Goal: Task Accomplishment & Management: Manage account settings

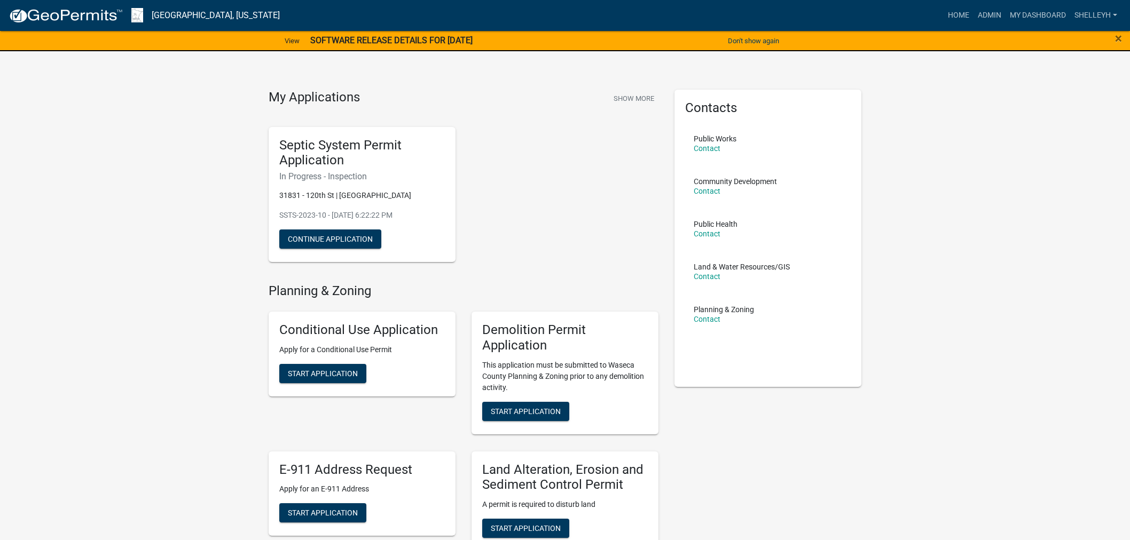
scroll to position [237, 0]
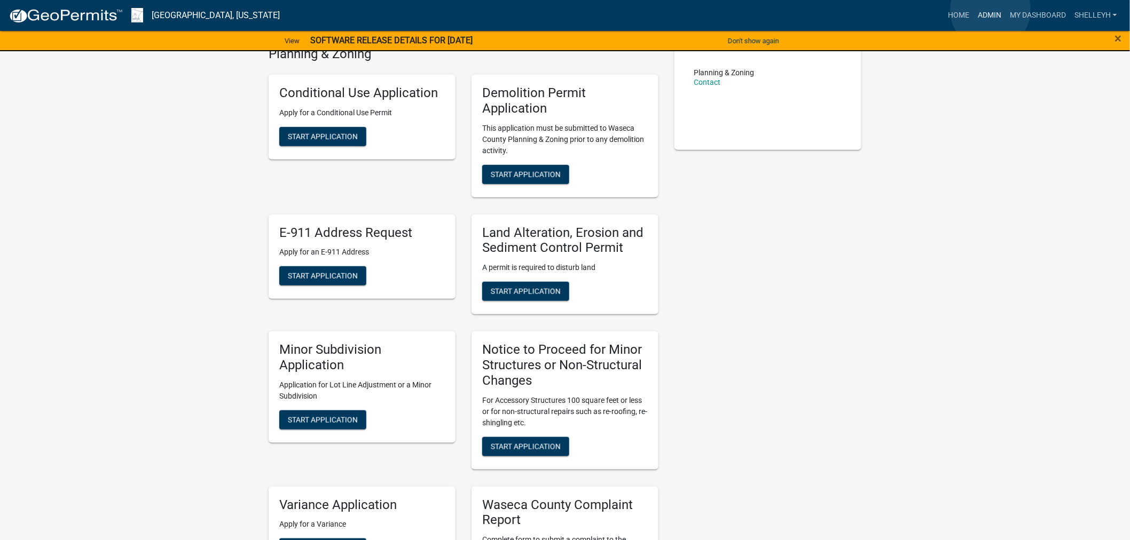
click at [989, 10] on link "Admin" at bounding box center [989, 15] width 32 height 20
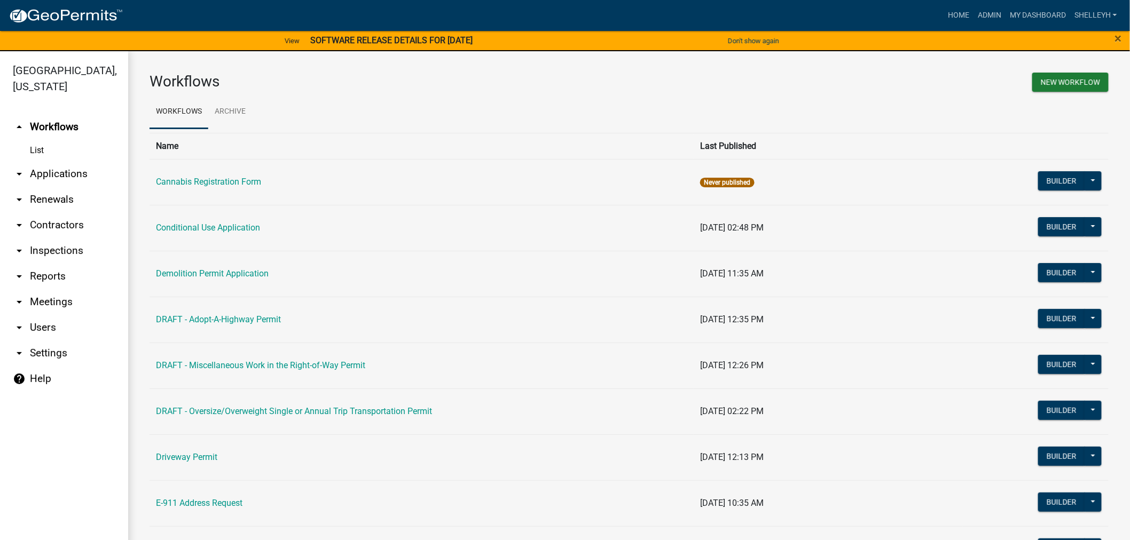
click at [45, 167] on link "arrow_drop_down Applications" at bounding box center [64, 174] width 128 height 26
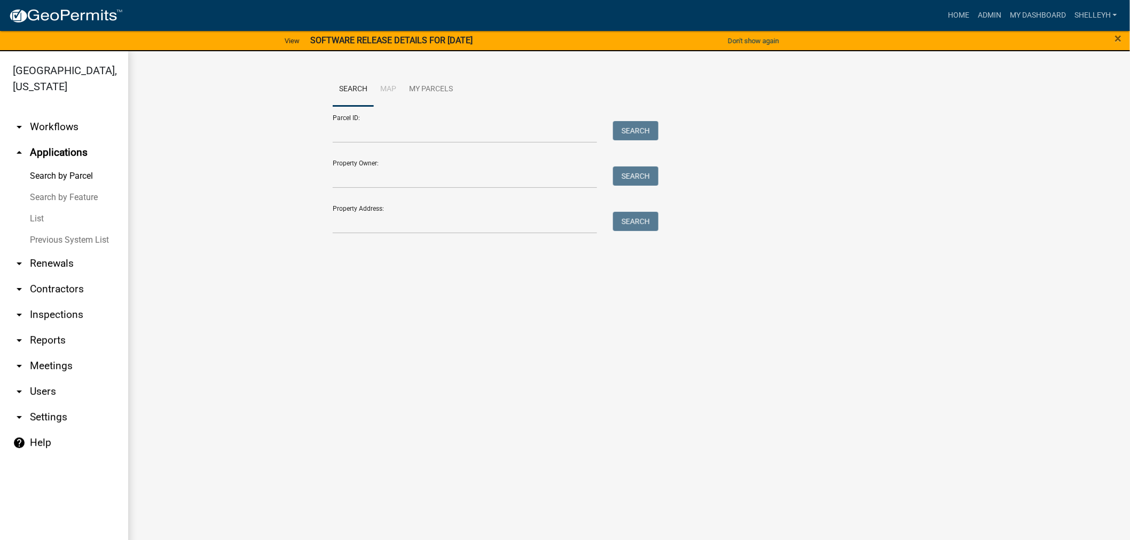
click at [32, 220] on link "List" at bounding box center [64, 218] width 128 height 21
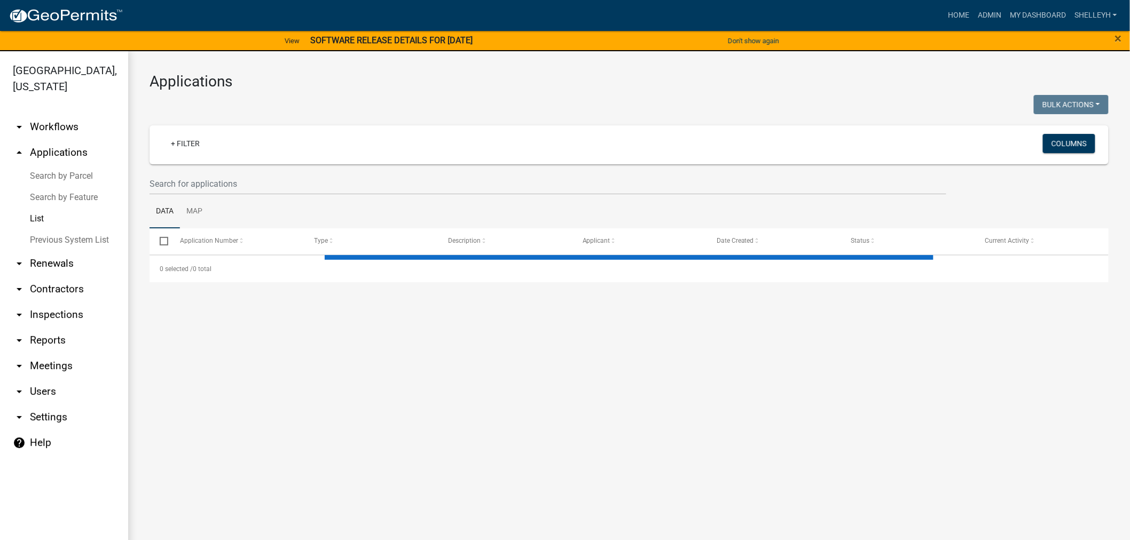
select select "1: 25"
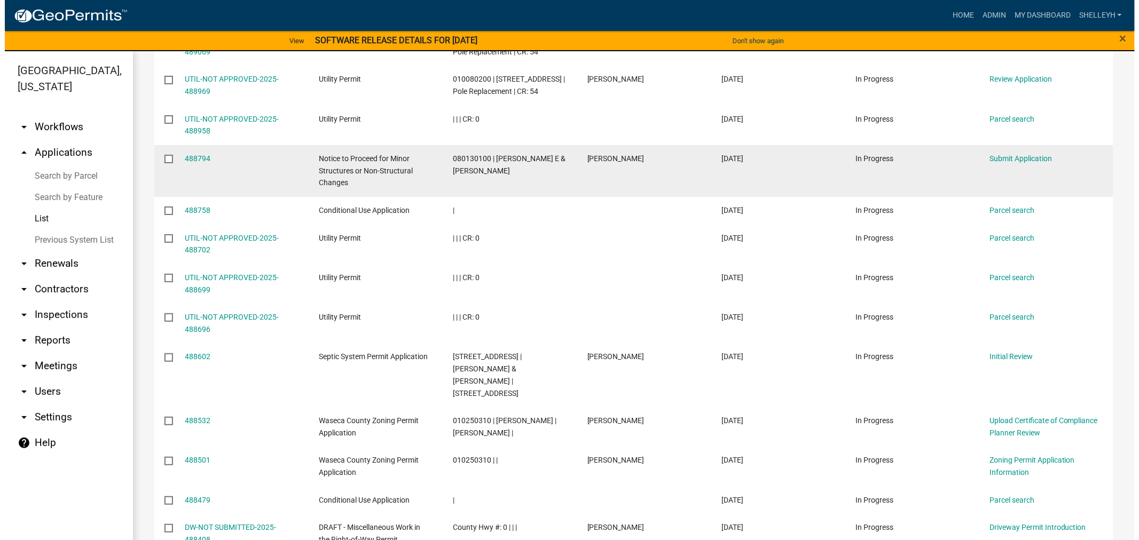
scroll to position [415, 0]
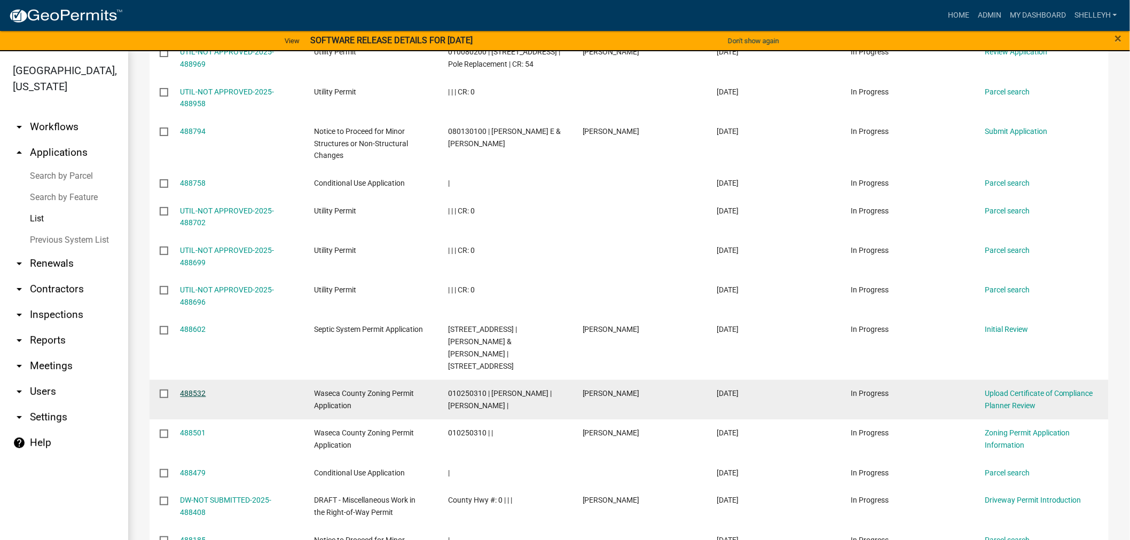
click at [189, 389] on link "488532" at bounding box center [193, 393] width 26 height 9
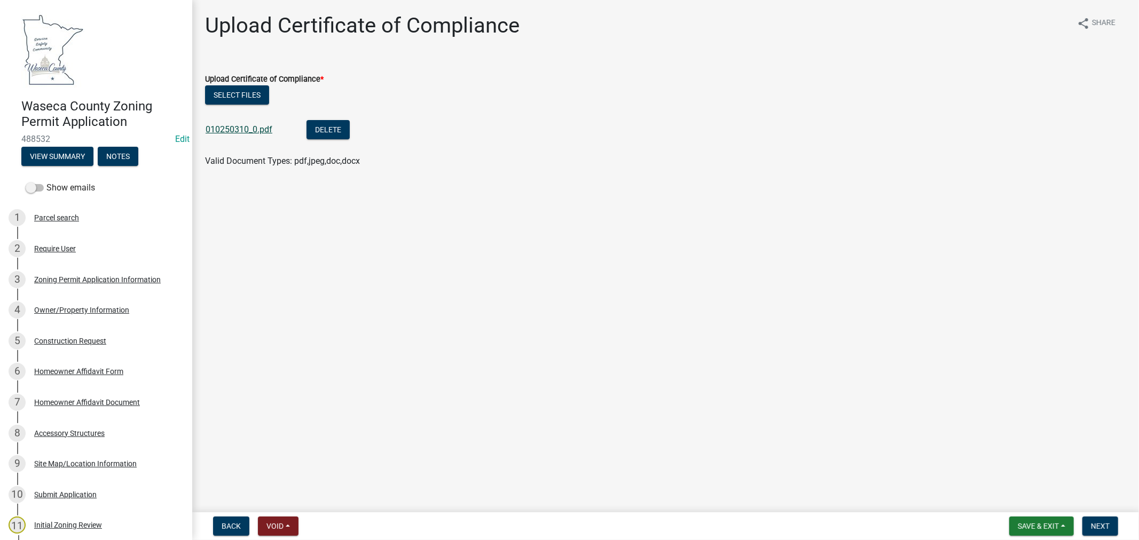
click at [222, 129] on link "010250310_0.pdf" at bounding box center [239, 129] width 67 height 10
click at [1092, 525] on span "Next" at bounding box center [1100, 526] width 19 height 9
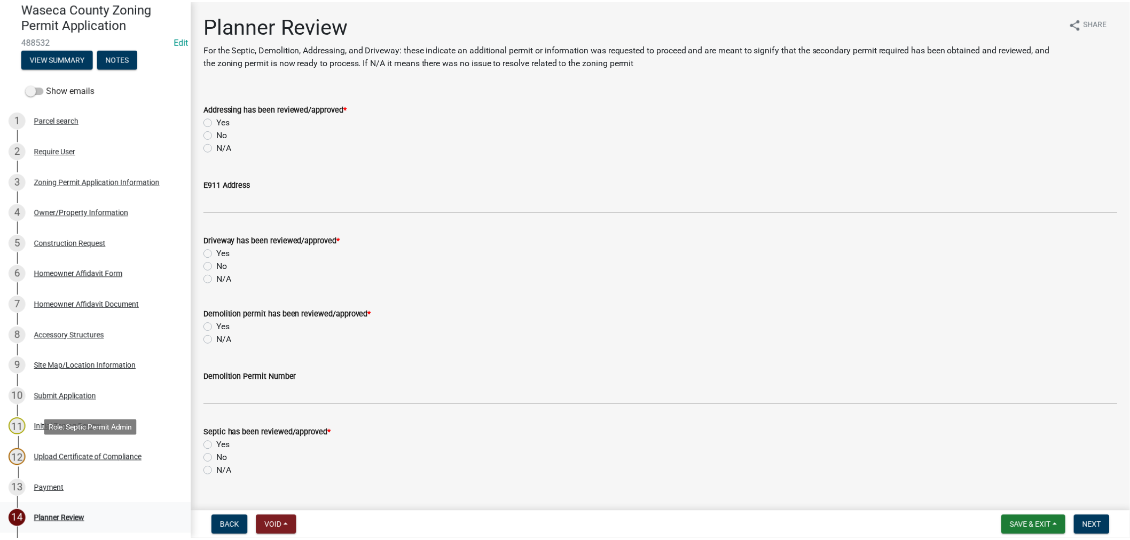
scroll to position [119, 0]
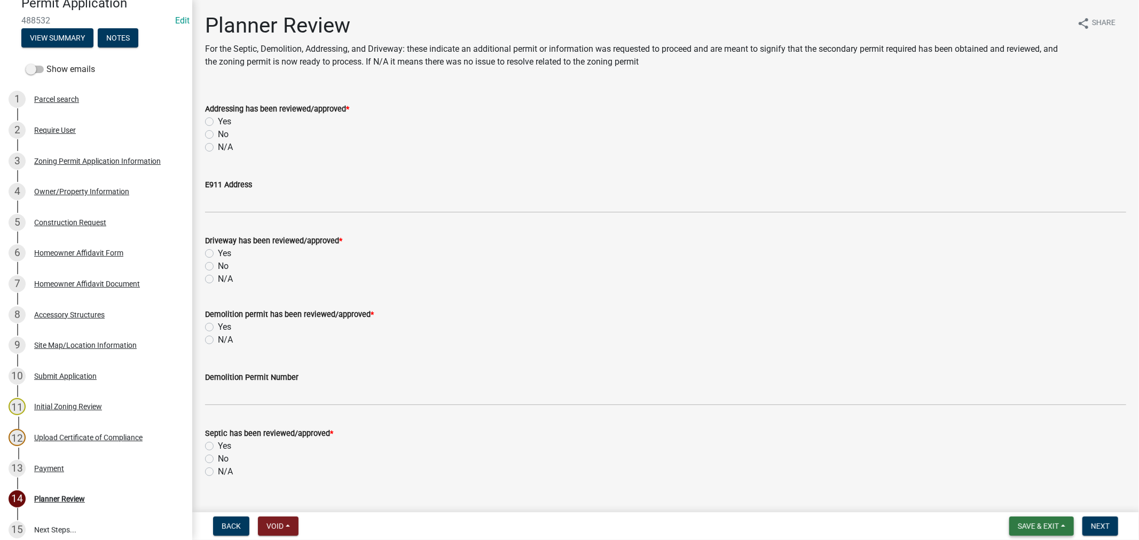
click at [1048, 526] on span "Save & Exit" at bounding box center [1037, 526] width 41 height 9
click at [1006, 472] on button "Save" at bounding box center [1030, 473] width 85 height 26
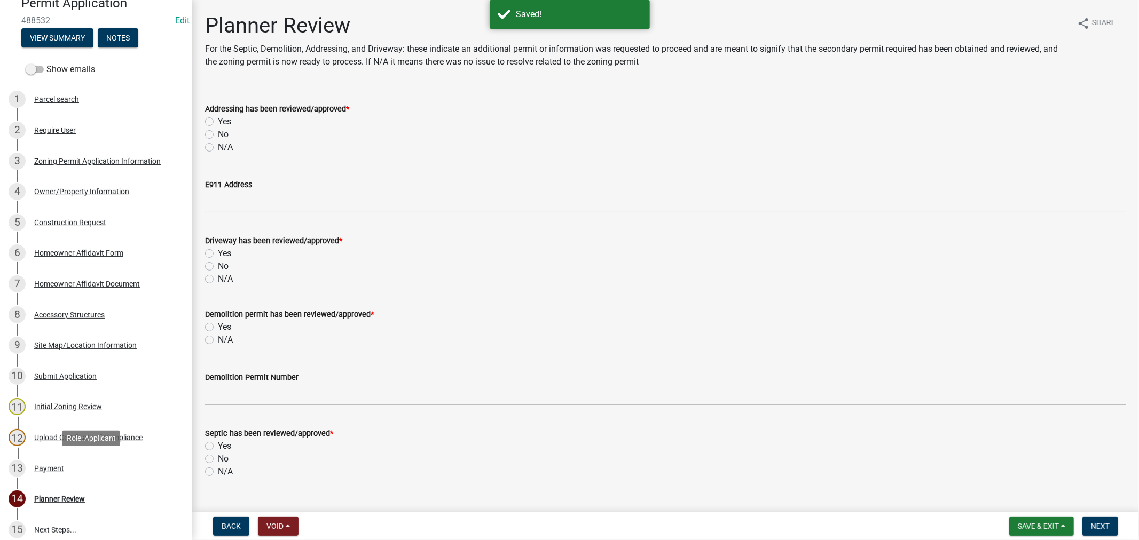
click at [51, 468] on div "Payment" at bounding box center [49, 468] width 30 height 7
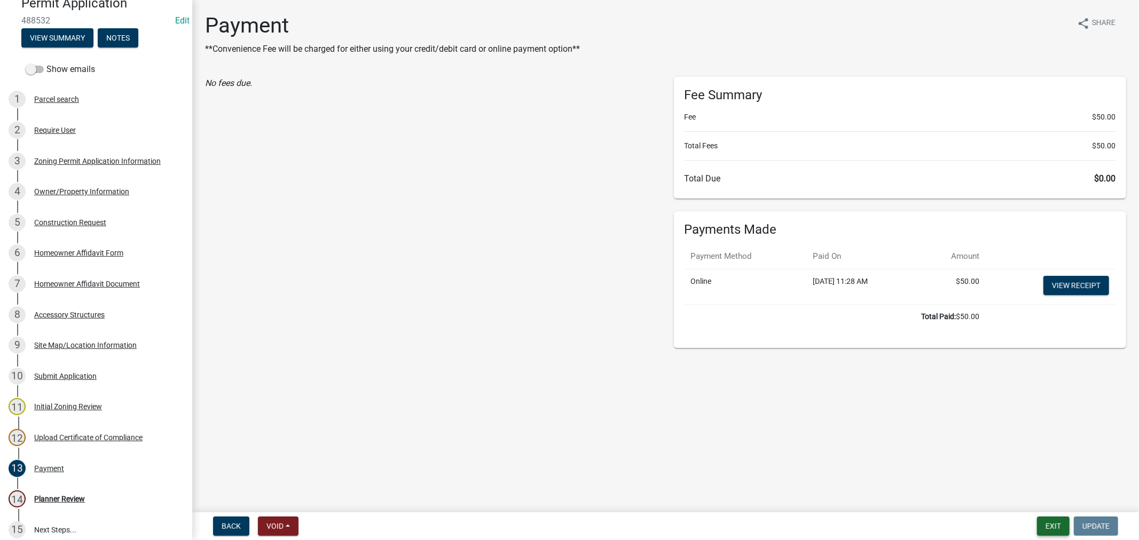
click at [1047, 525] on button "Exit" at bounding box center [1053, 526] width 33 height 19
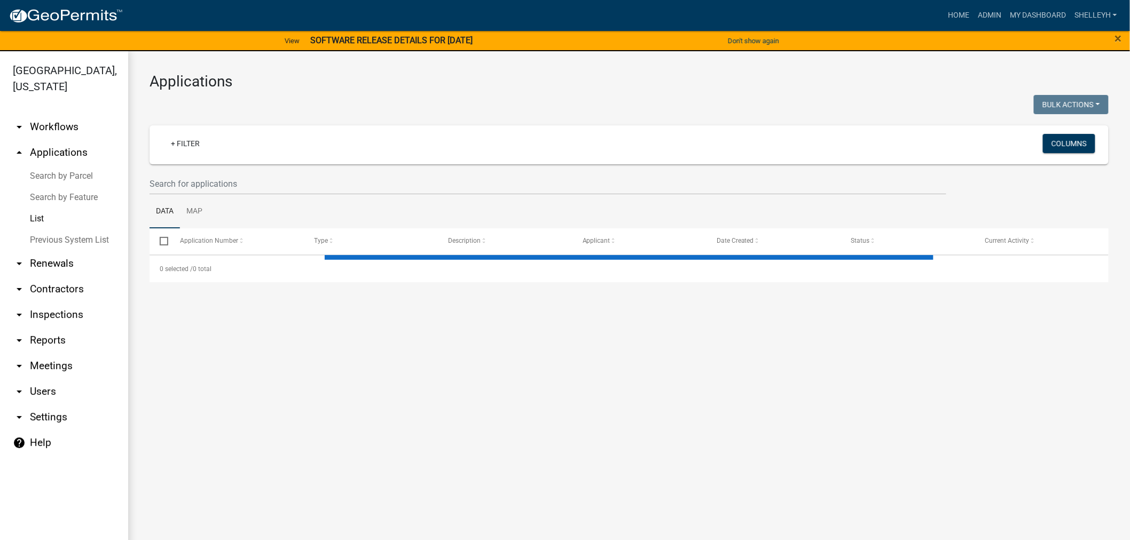
select select "1: 25"
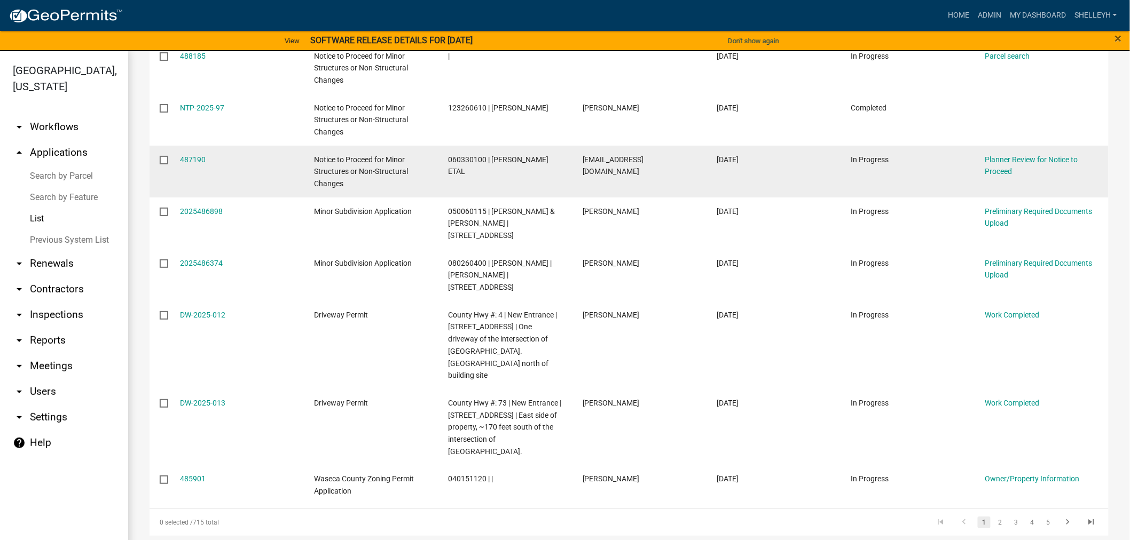
scroll to position [900, 0]
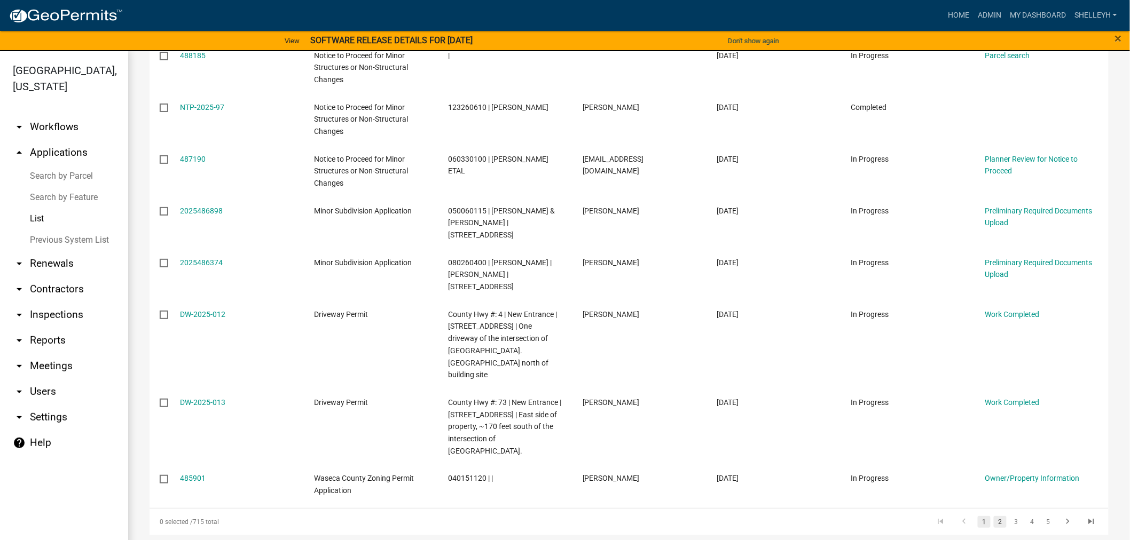
click at [993, 516] on link "2" at bounding box center [999, 522] width 13 height 12
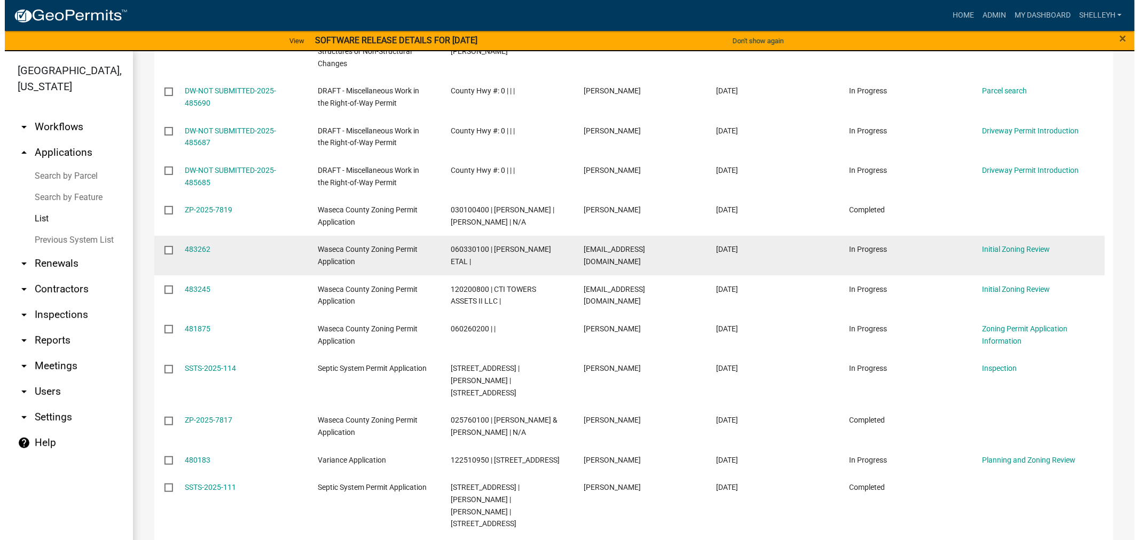
scroll to position [296, 0]
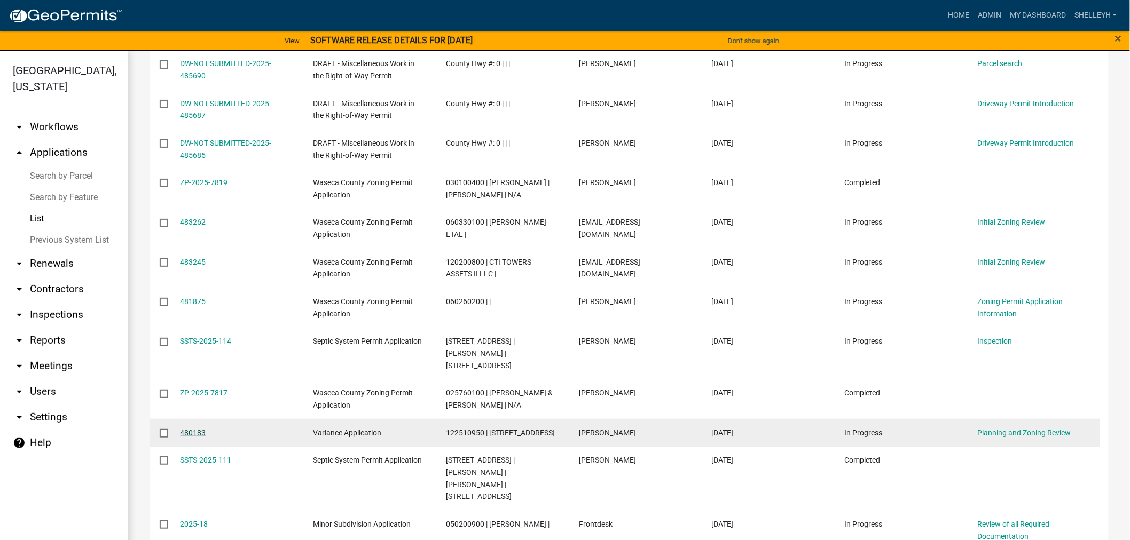
click at [190, 429] on link "480183" at bounding box center [193, 433] width 26 height 9
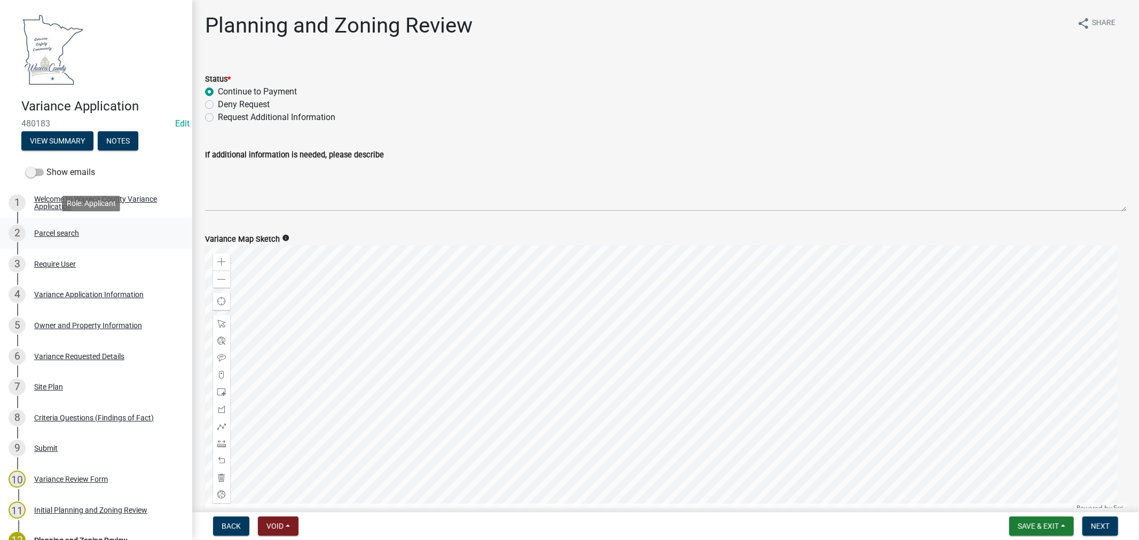
click at [59, 232] on div "Parcel search" at bounding box center [56, 233] width 45 height 7
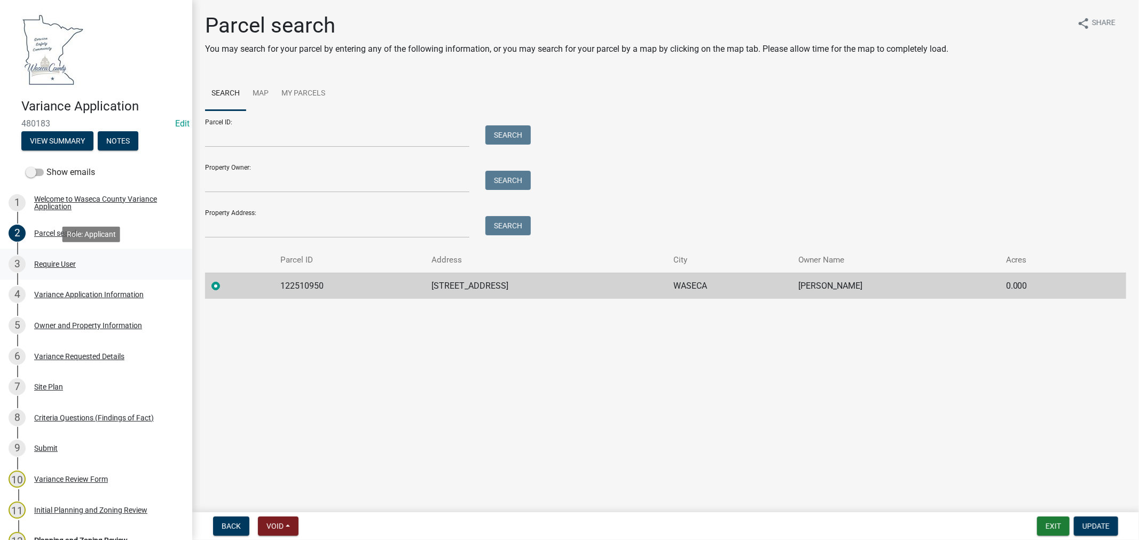
click at [61, 263] on div "Require User" at bounding box center [55, 264] width 42 height 7
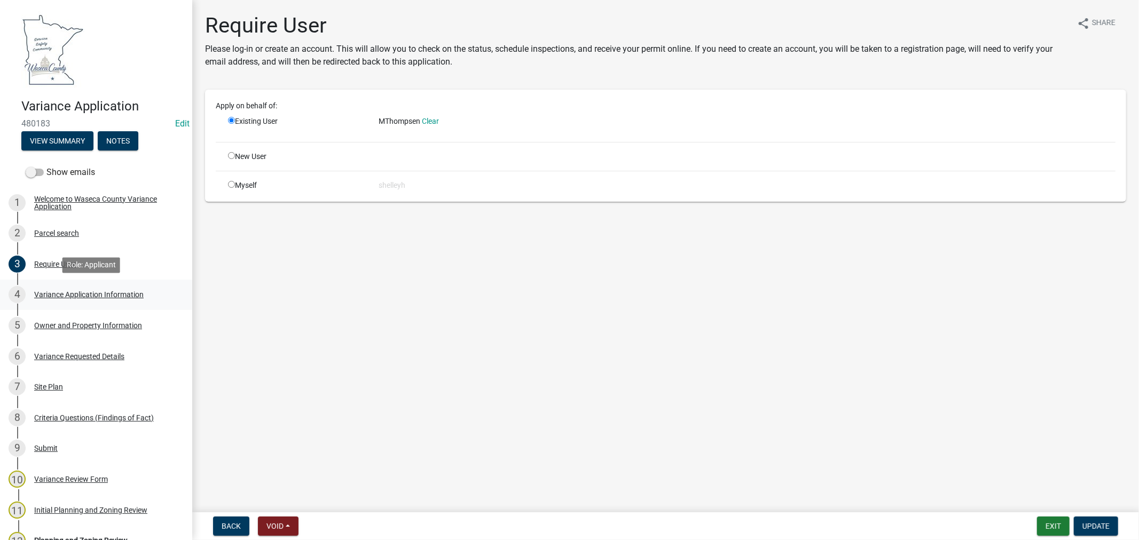
click at [65, 292] on div "Variance Application Information" at bounding box center [88, 294] width 109 height 7
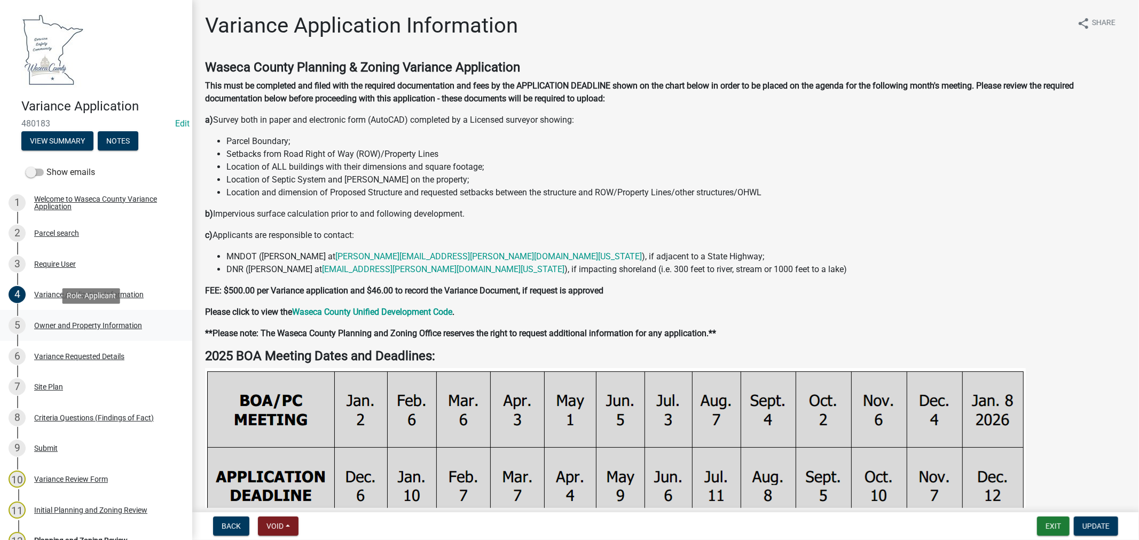
click at [97, 324] on div "Owner and Property Information" at bounding box center [88, 325] width 108 height 7
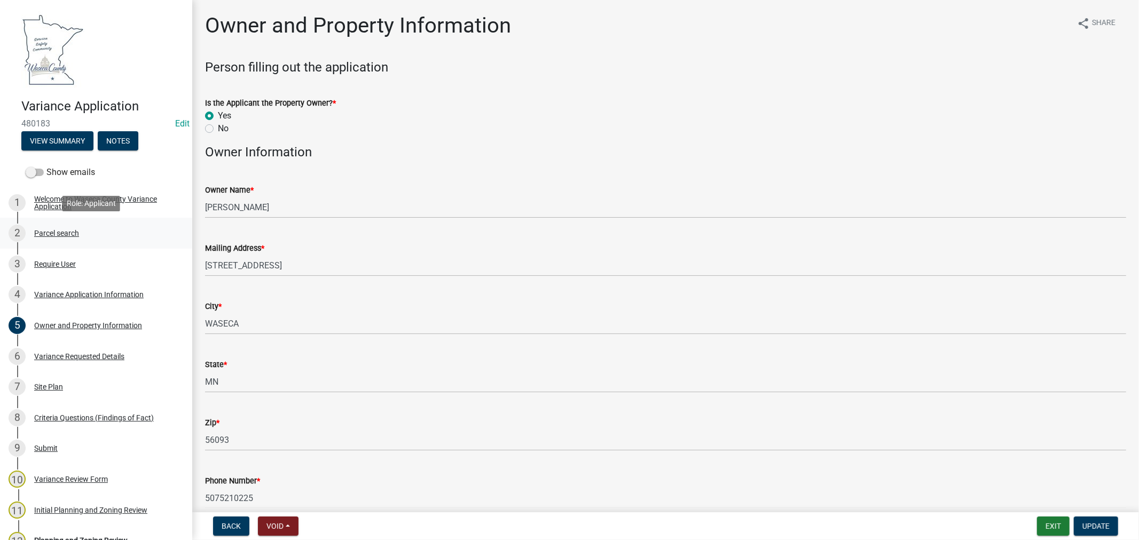
click at [57, 231] on div "Parcel search" at bounding box center [56, 233] width 45 height 7
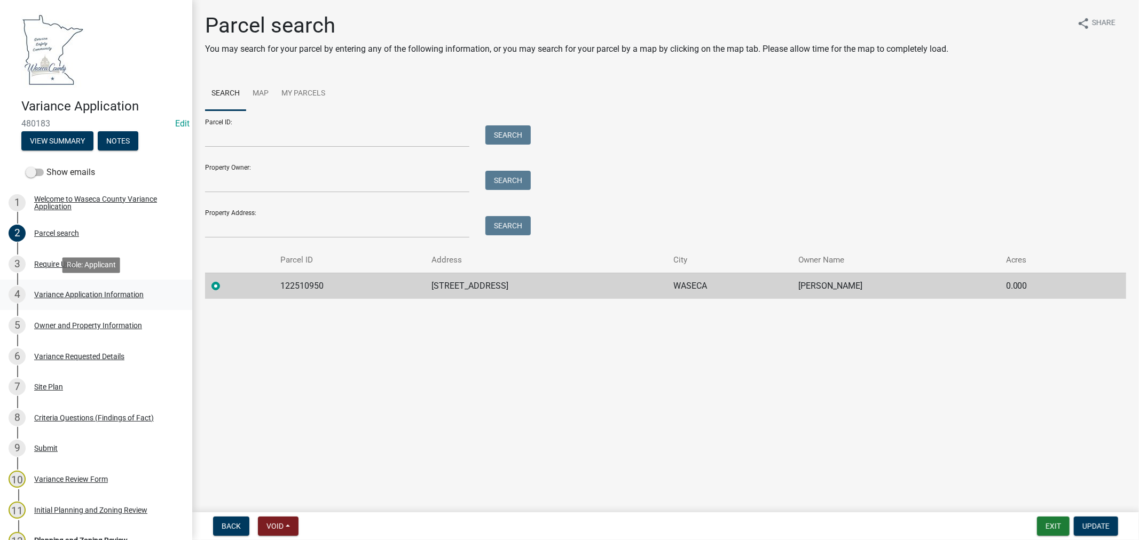
drag, startPoint x: 72, startPoint y: 291, endPoint x: 79, endPoint y: 291, distance: 7.0
click at [72, 291] on div "Variance Application Information" at bounding box center [88, 294] width 109 height 7
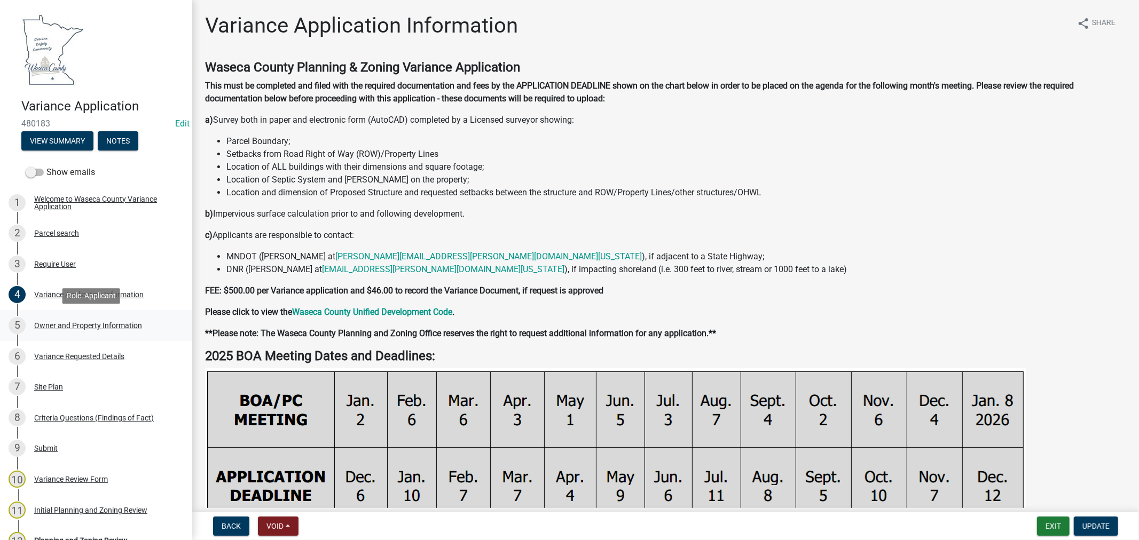
click at [86, 322] on div "Owner and Property Information" at bounding box center [88, 325] width 108 height 7
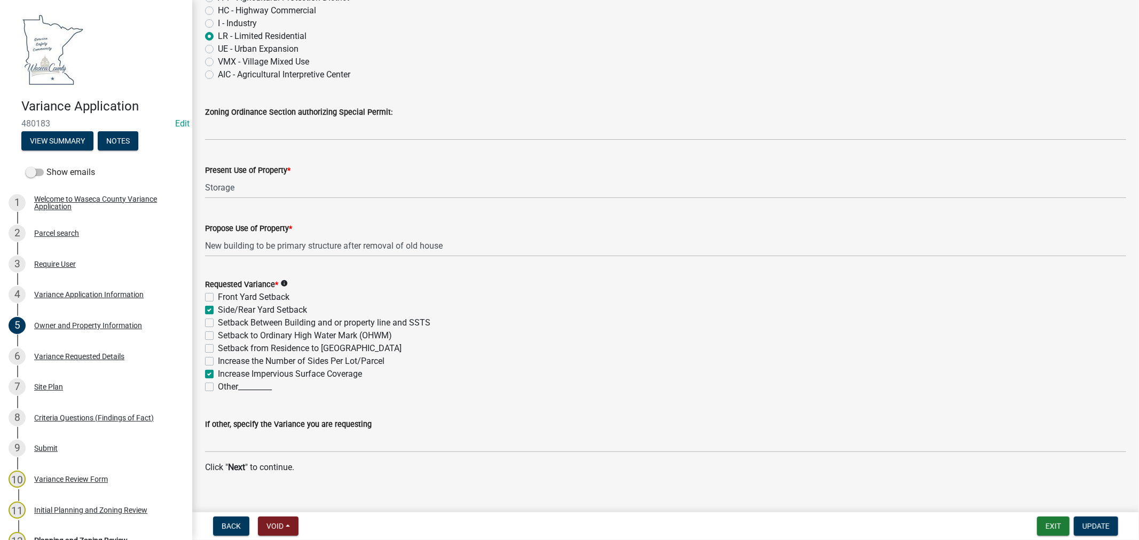
scroll to position [1058, 0]
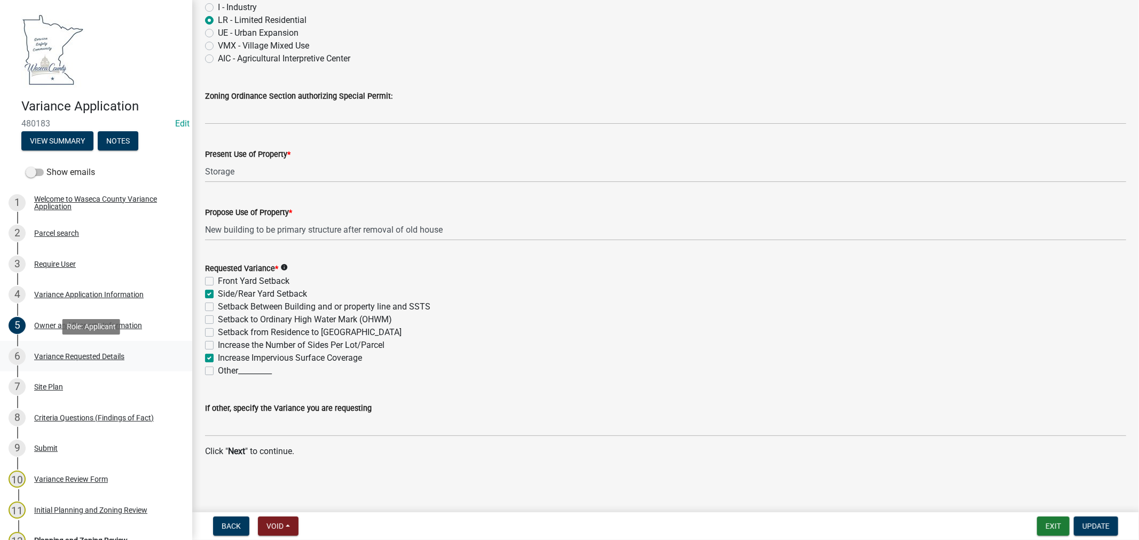
click at [72, 356] on div "Variance Requested Details" at bounding box center [79, 356] width 90 height 7
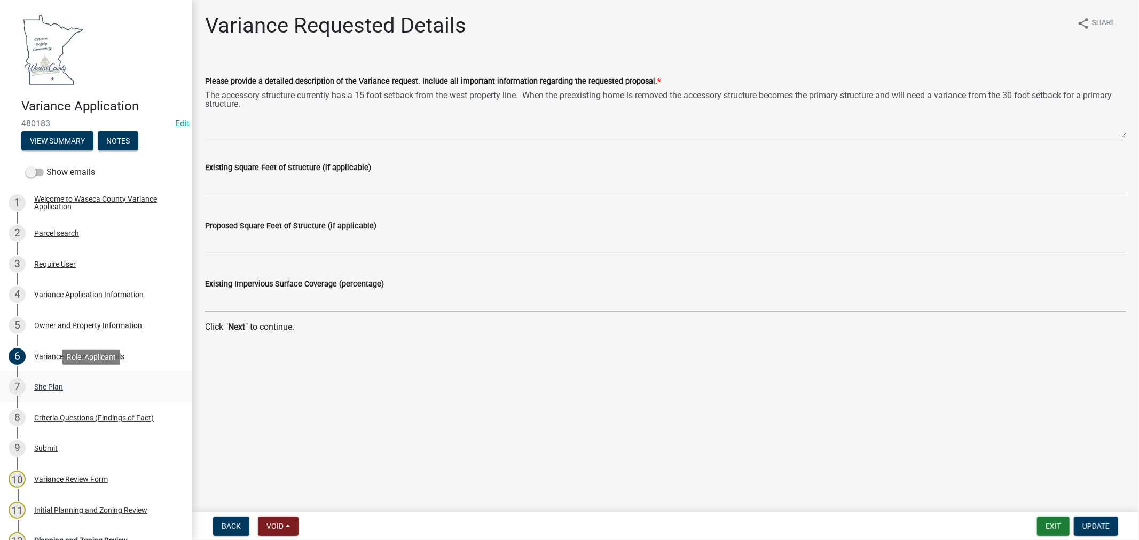
click at [38, 387] on div "Site Plan" at bounding box center [48, 386] width 29 height 7
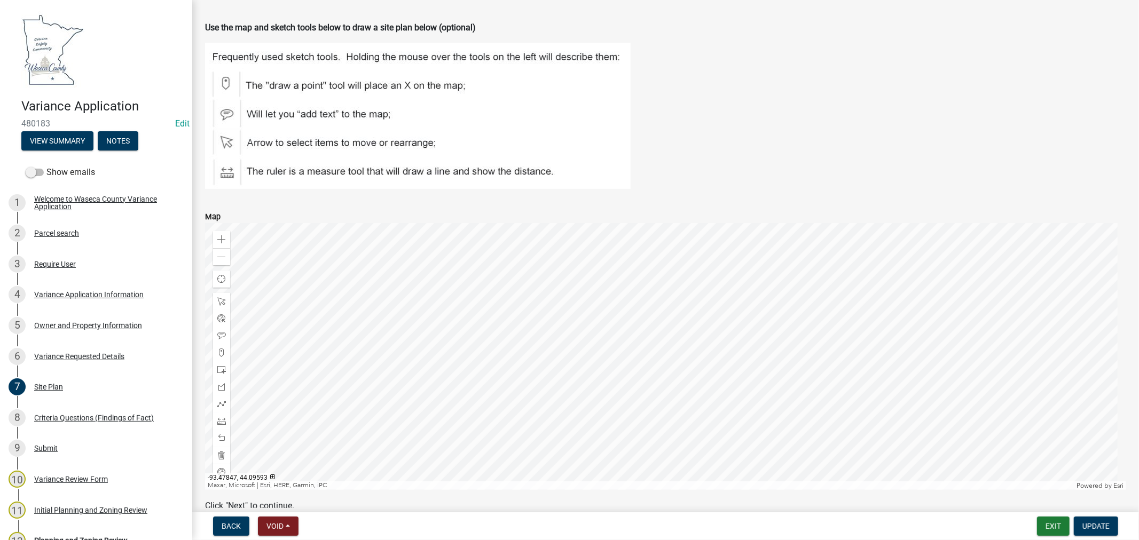
scroll to position [350, 0]
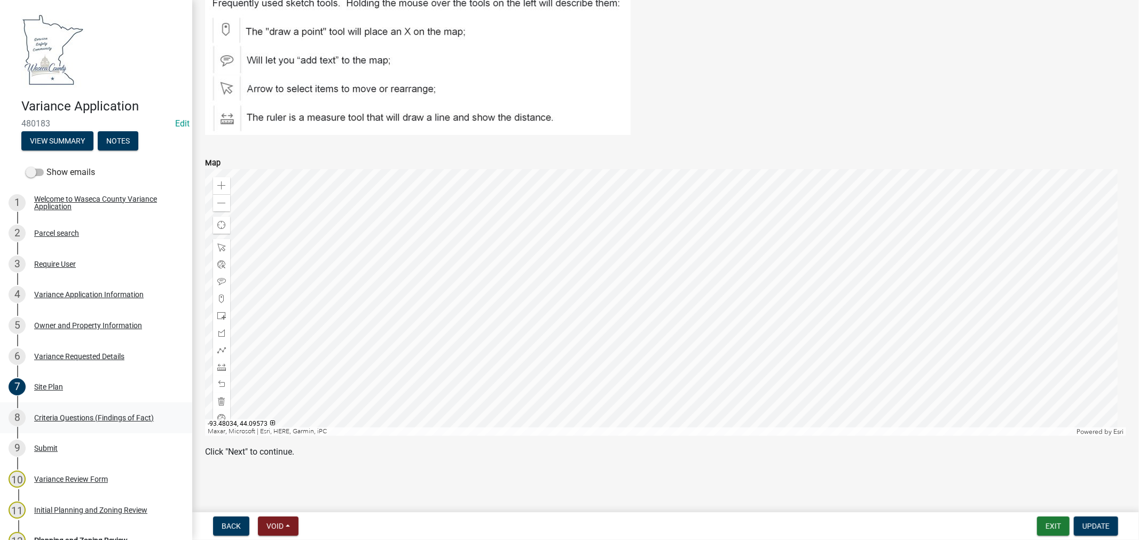
click at [90, 419] on div "Criteria Questions (Findings of Fact)" at bounding box center [94, 417] width 120 height 7
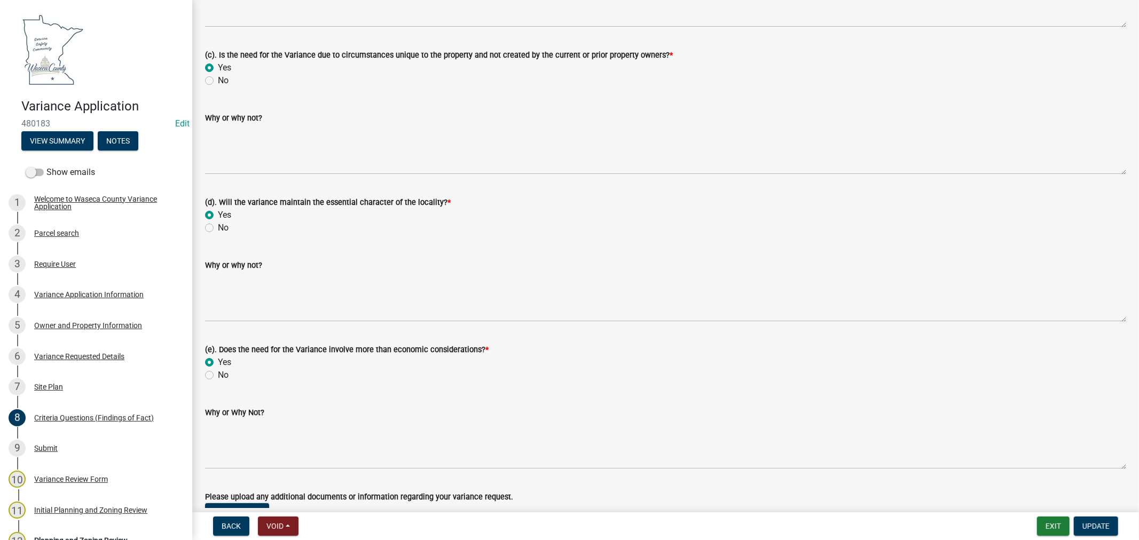
scroll to position [429, 0]
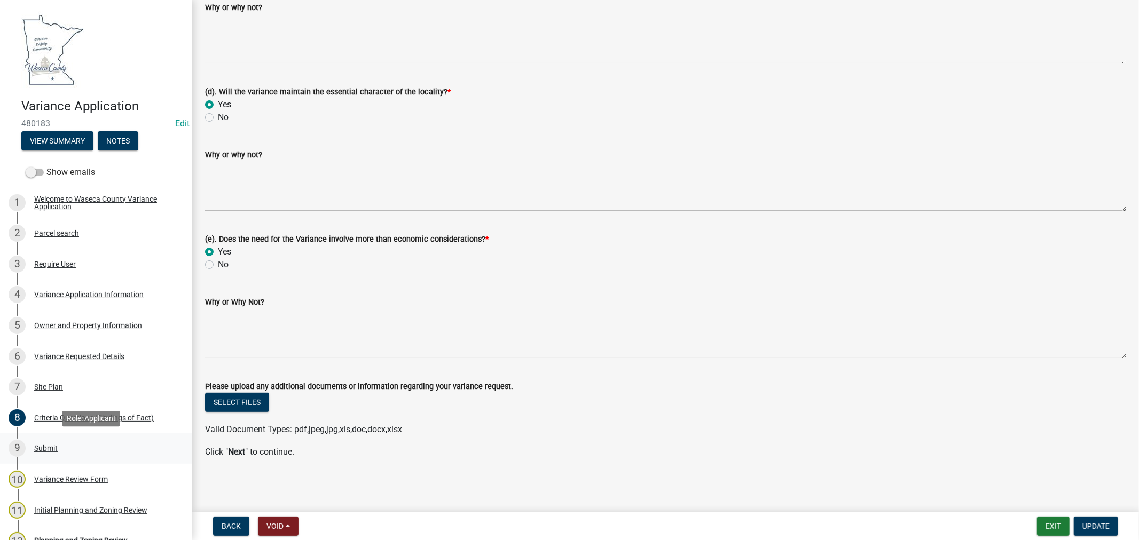
click at [36, 447] on div "Submit" at bounding box center [45, 448] width 23 height 7
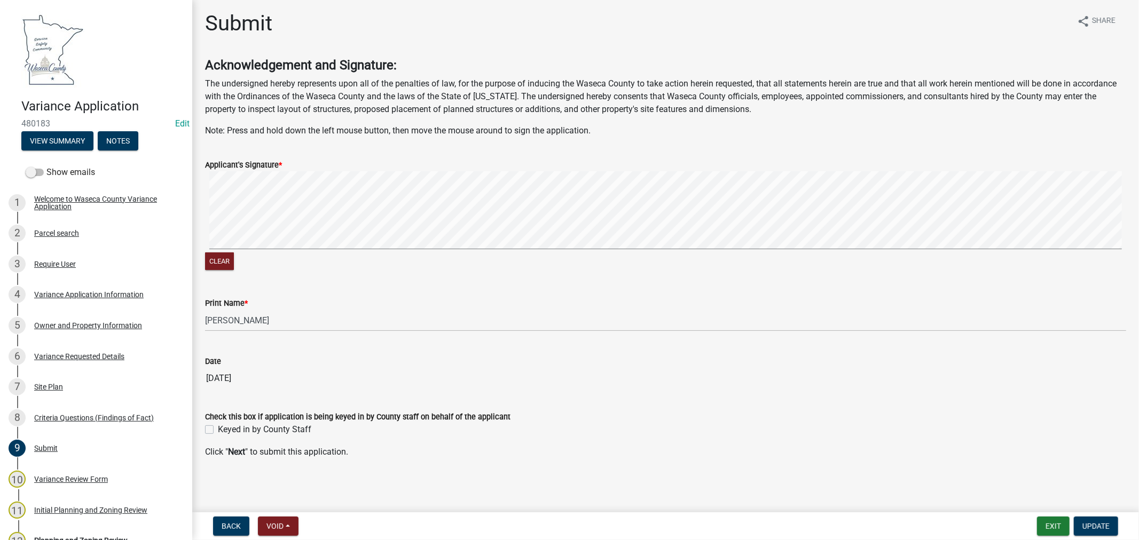
scroll to position [3, 0]
click at [69, 482] on div "Variance Review Form" at bounding box center [71, 479] width 74 height 7
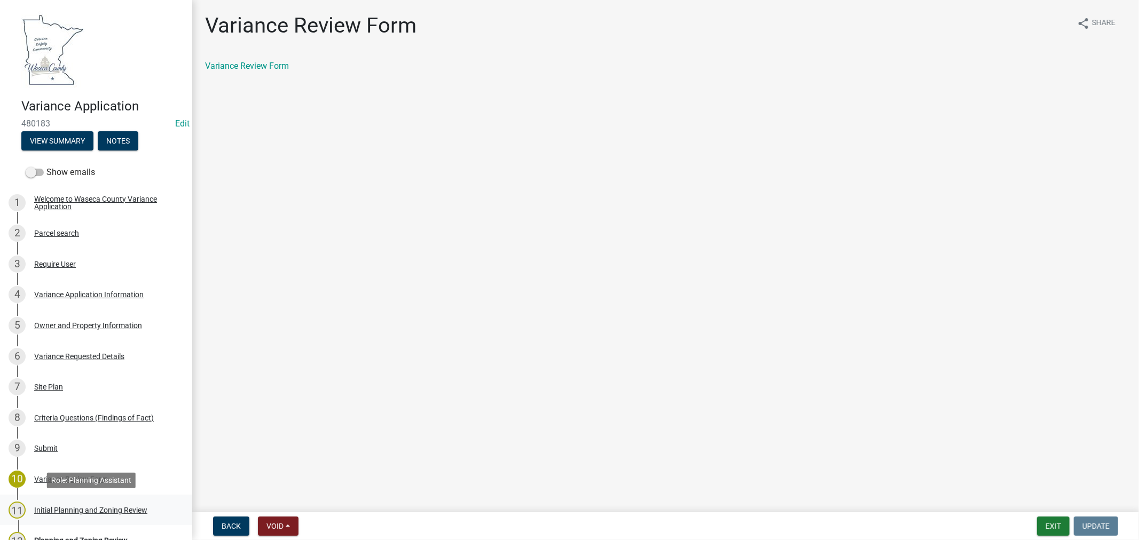
click at [80, 510] on div "Initial Planning and Zoning Review" at bounding box center [90, 510] width 113 height 7
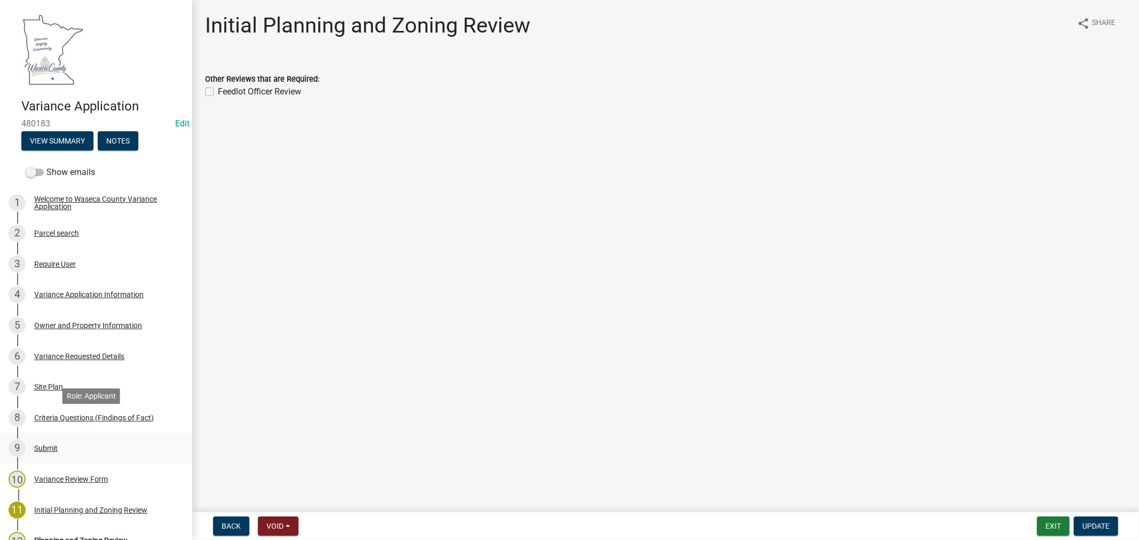
scroll to position [59, 0]
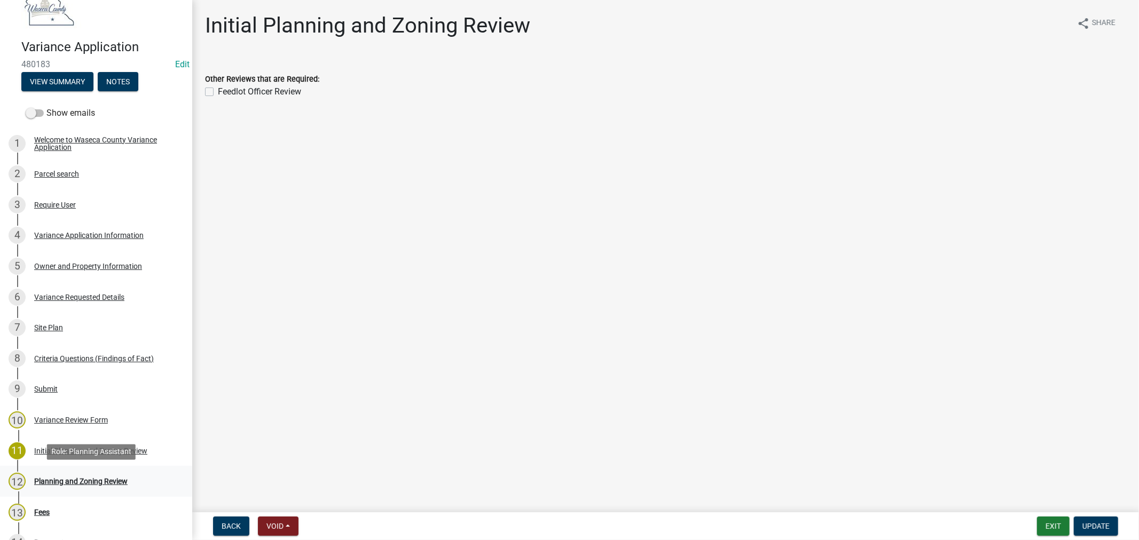
click at [81, 479] on div "Planning and Zoning Review" at bounding box center [80, 481] width 93 height 7
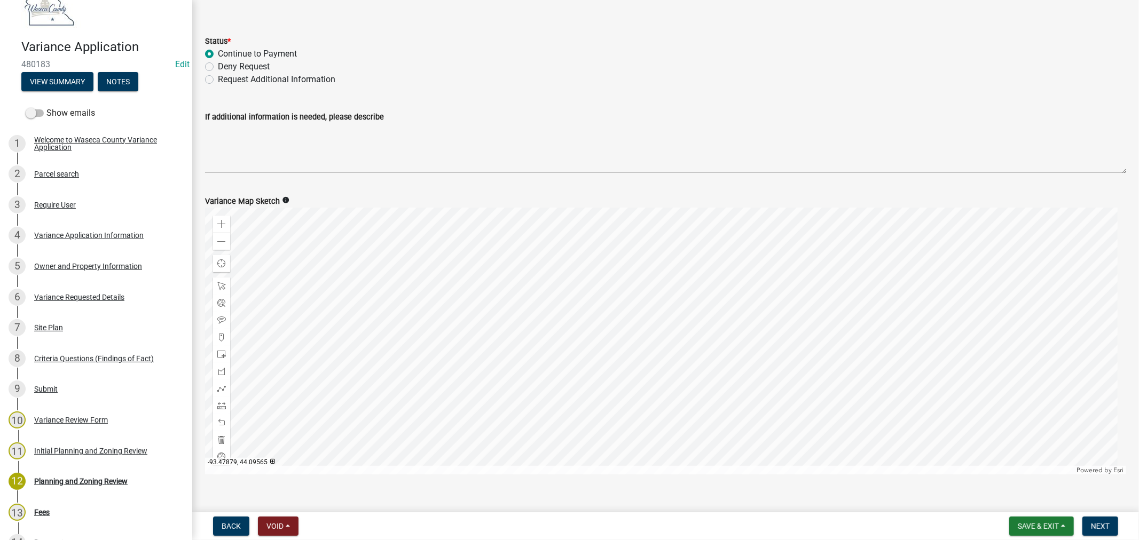
scroll to position [55, 0]
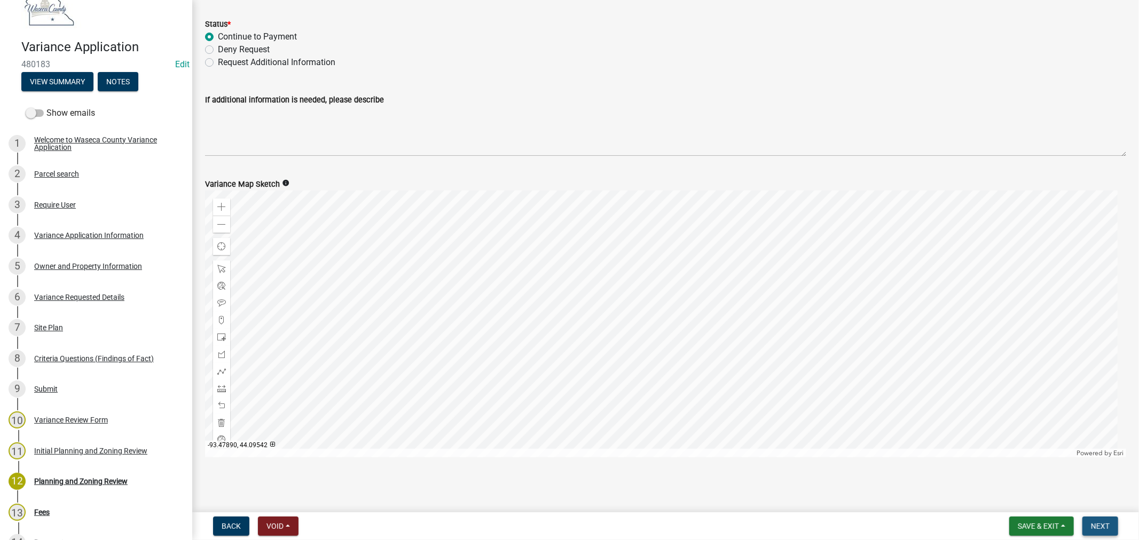
click at [1106, 523] on span "Next" at bounding box center [1100, 526] width 19 height 9
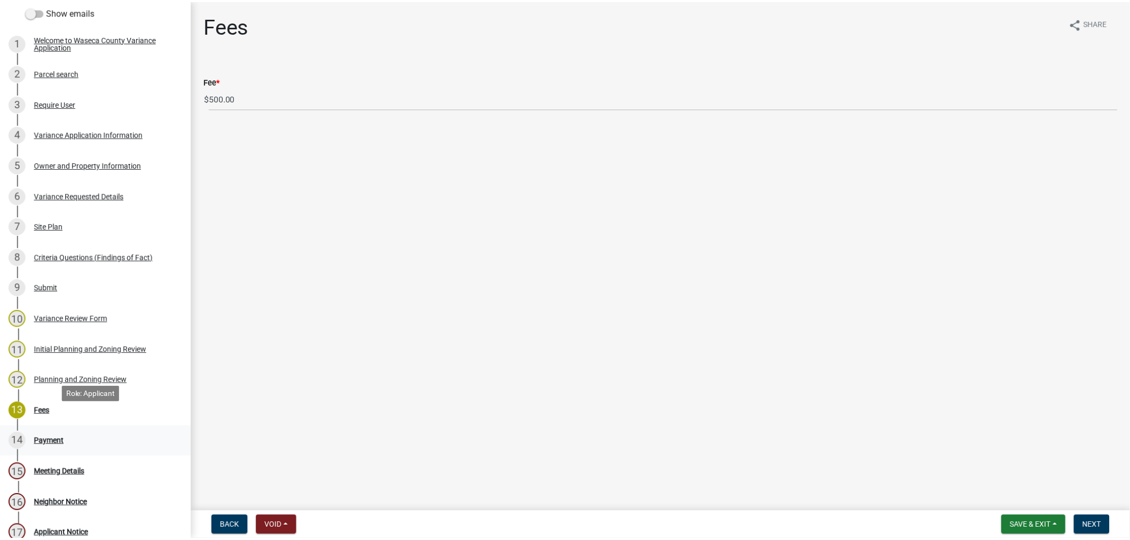
scroll to position [178, 0]
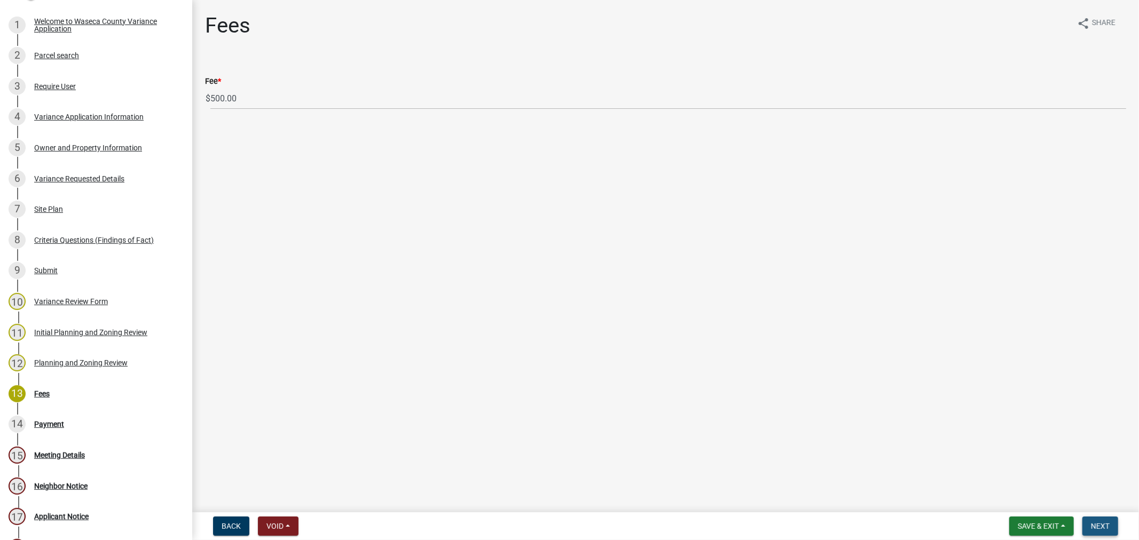
click at [1098, 526] on span "Next" at bounding box center [1100, 526] width 19 height 9
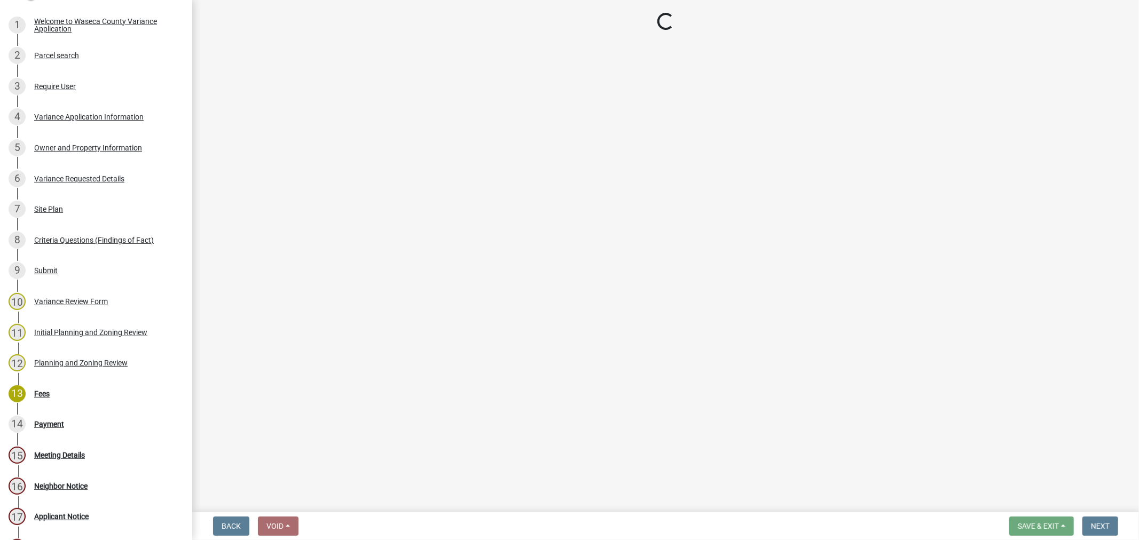
select select "3: 3"
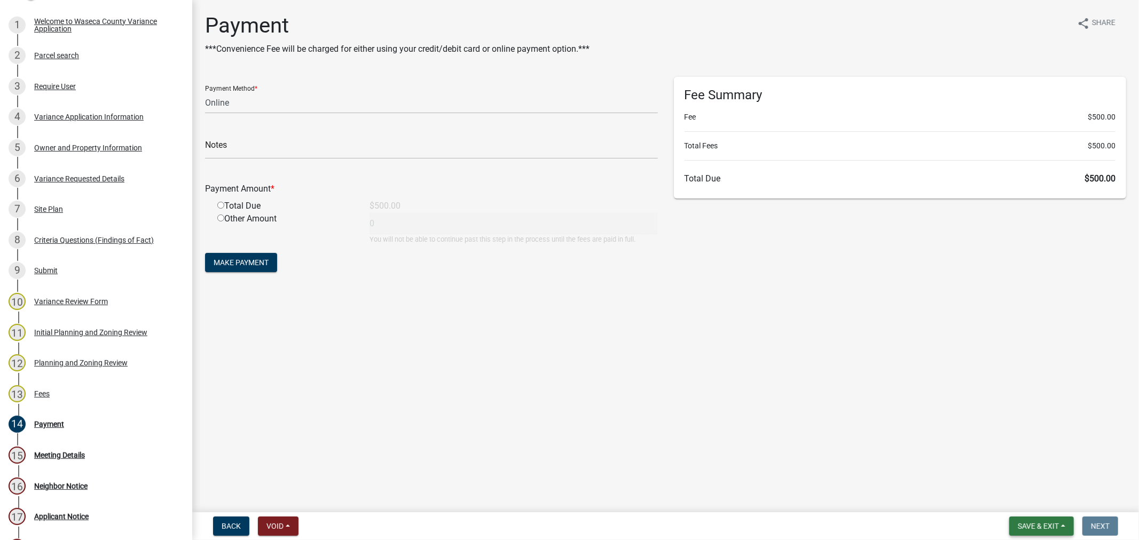
click at [1035, 522] on span "Save & Exit" at bounding box center [1037, 526] width 41 height 9
click at [1015, 498] on button "Save & Exit" at bounding box center [1030, 499] width 85 height 26
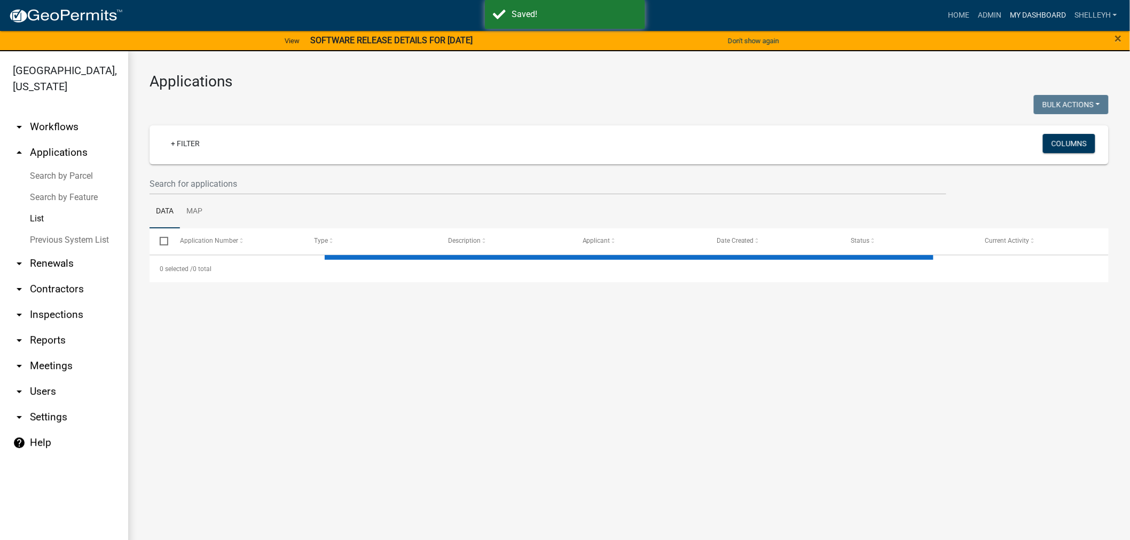
select select "1: 25"
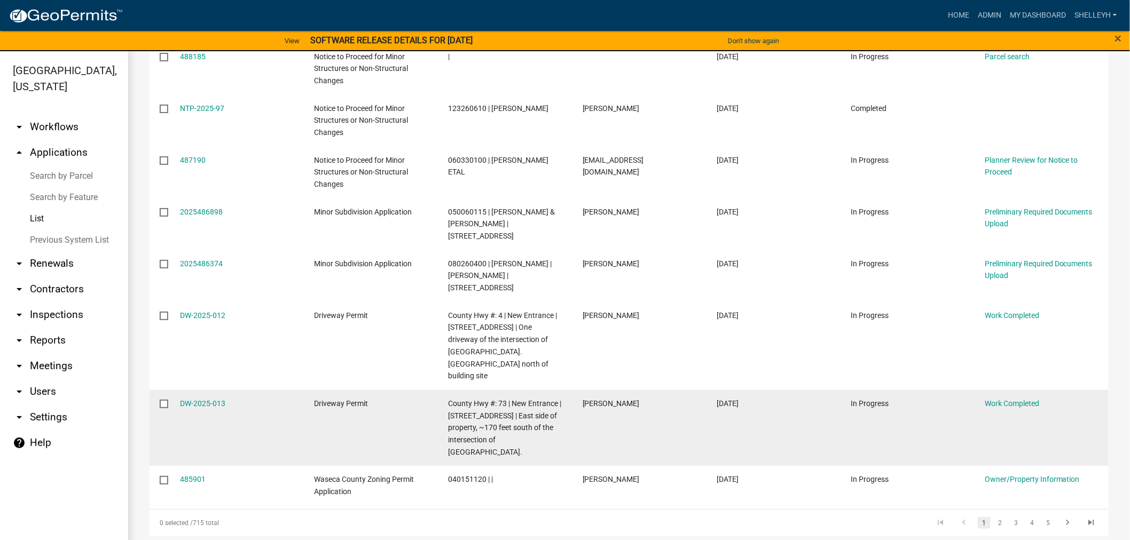
scroll to position [900, 0]
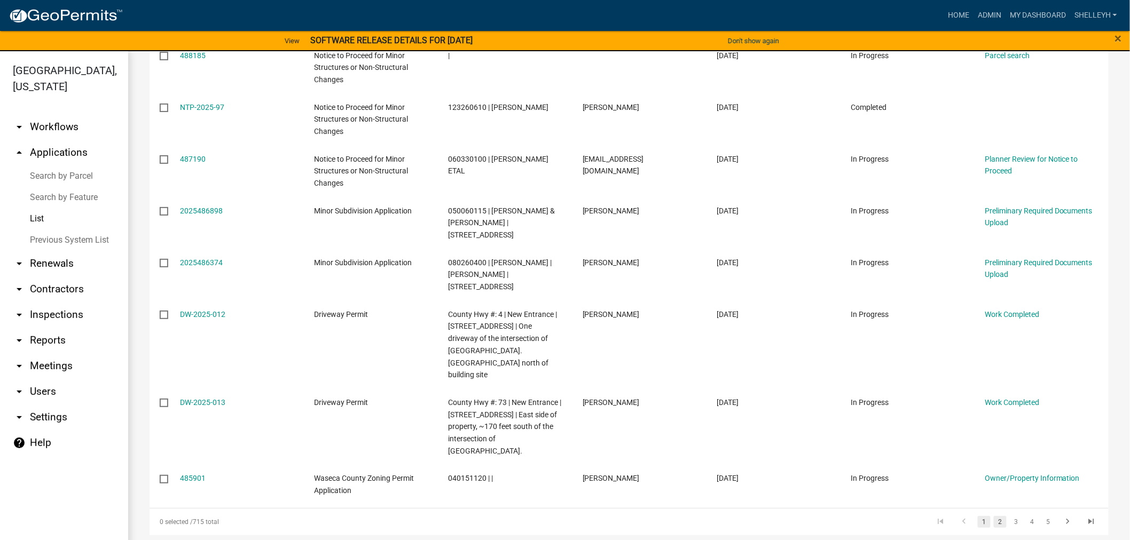
click at [993, 516] on link "2" at bounding box center [999, 522] width 13 height 12
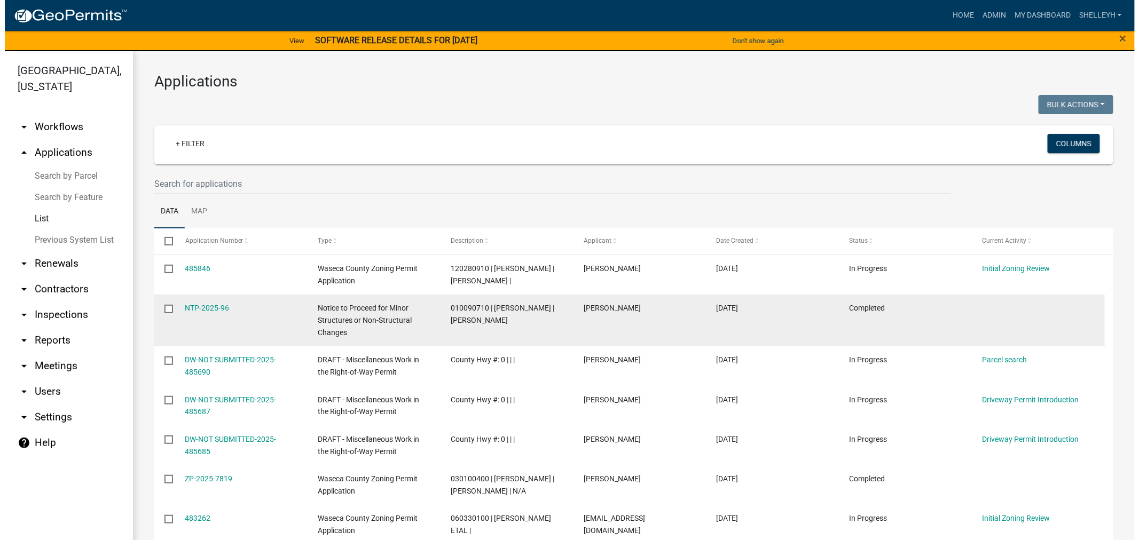
scroll to position [59, 0]
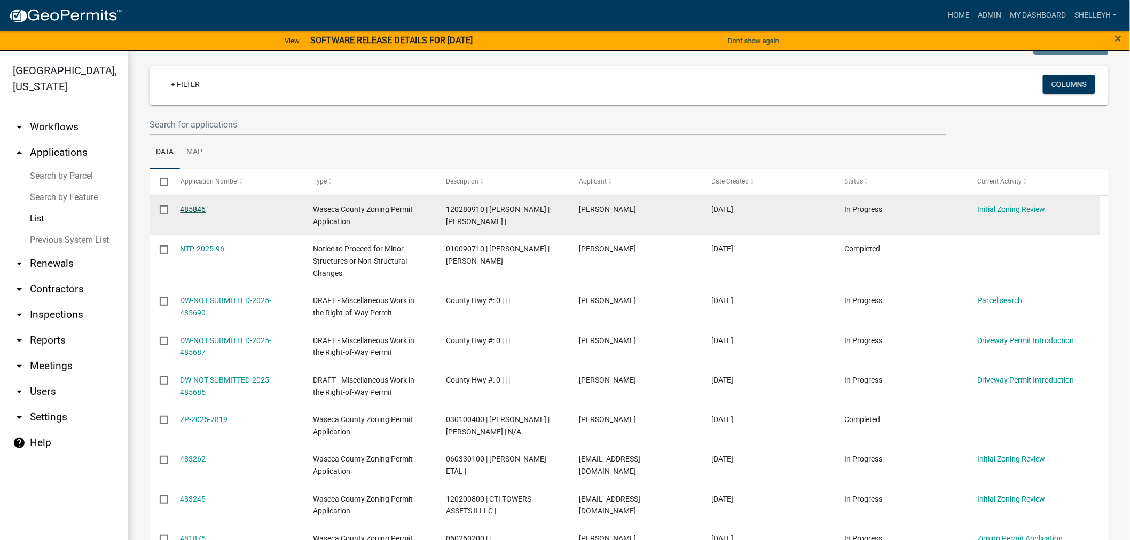
drag, startPoint x: 185, startPoint y: 208, endPoint x: 189, endPoint y: 204, distance: 5.7
click at [185, 208] on link "485846" at bounding box center [193, 209] width 26 height 9
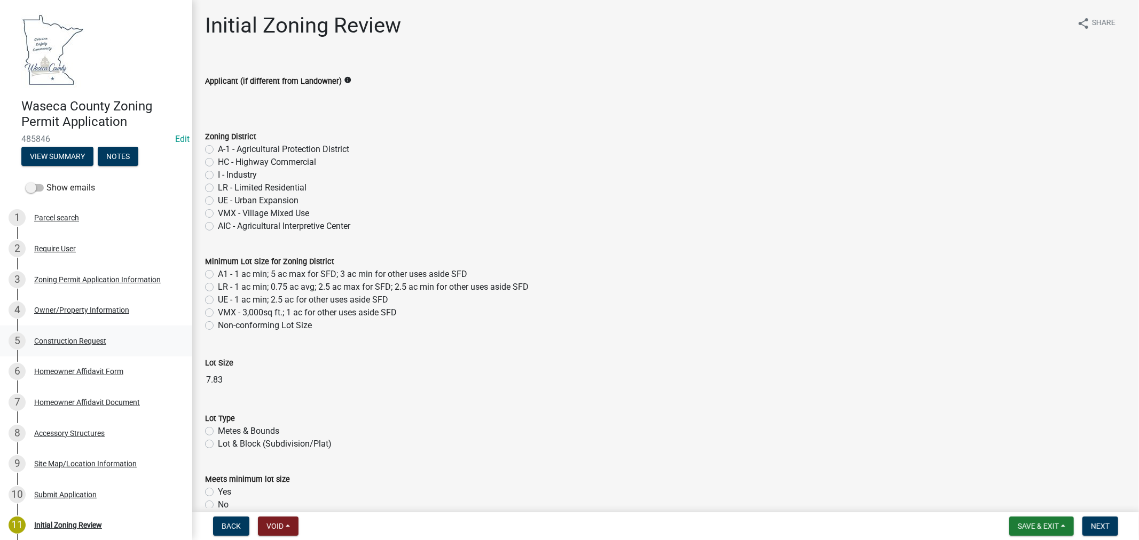
click at [57, 338] on div "Construction Request" at bounding box center [70, 340] width 72 height 7
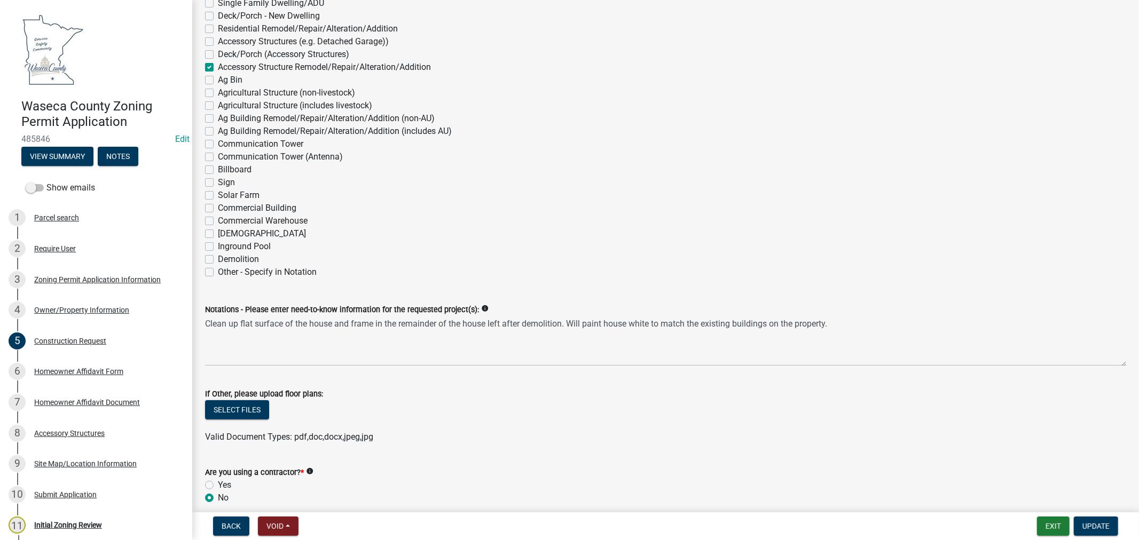
scroll to position [178, 0]
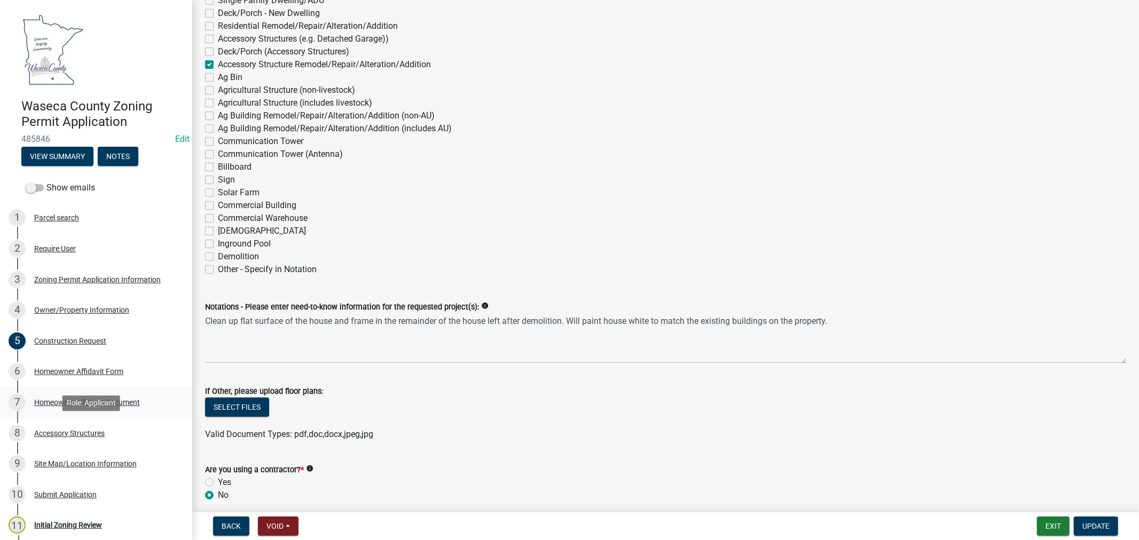
drag, startPoint x: 41, startPoint y: 431, endPoint x: 119, endPoint y: 415, distance: 80.1
click at [41, 431] on div "Accessory Structures" at bounding box center [69, 433] width 70 height 7
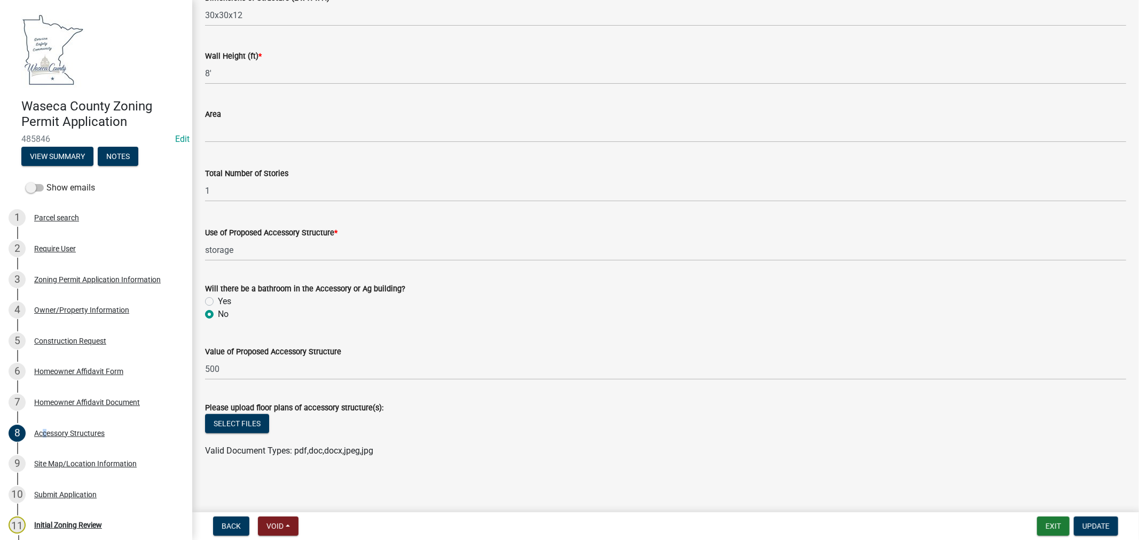
scroll to position [465, 0]
drag, startPoint x: 130, startPoint y: 278, endPoint x: 137, endPoint y: 281, distance: 7.9
click at [130, 278] on div "Zoning Permit Application Information" at bounding box center [97, 279] width 127 height 7
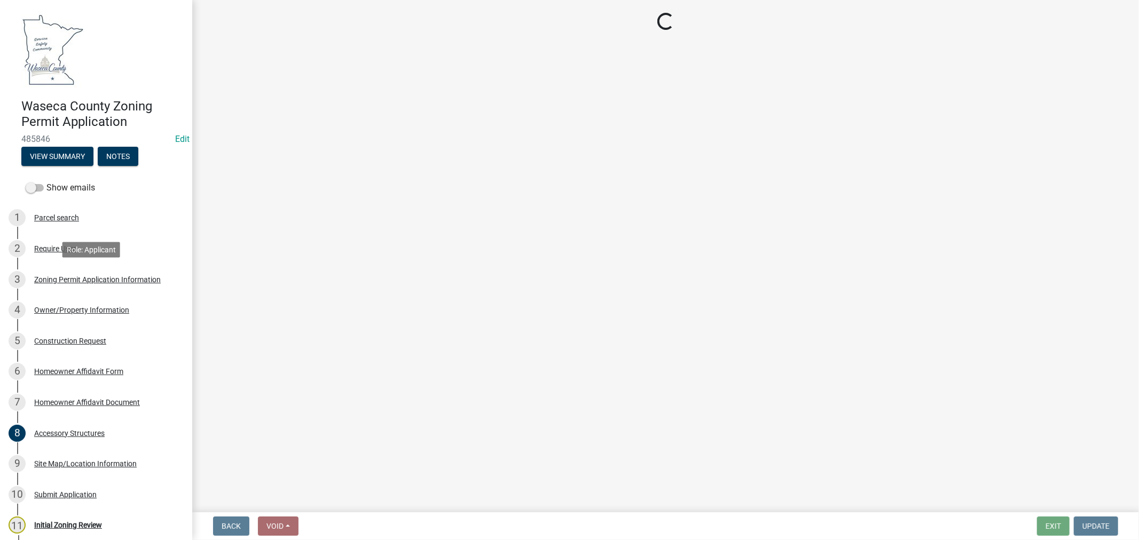
scroll to position [0, 0]
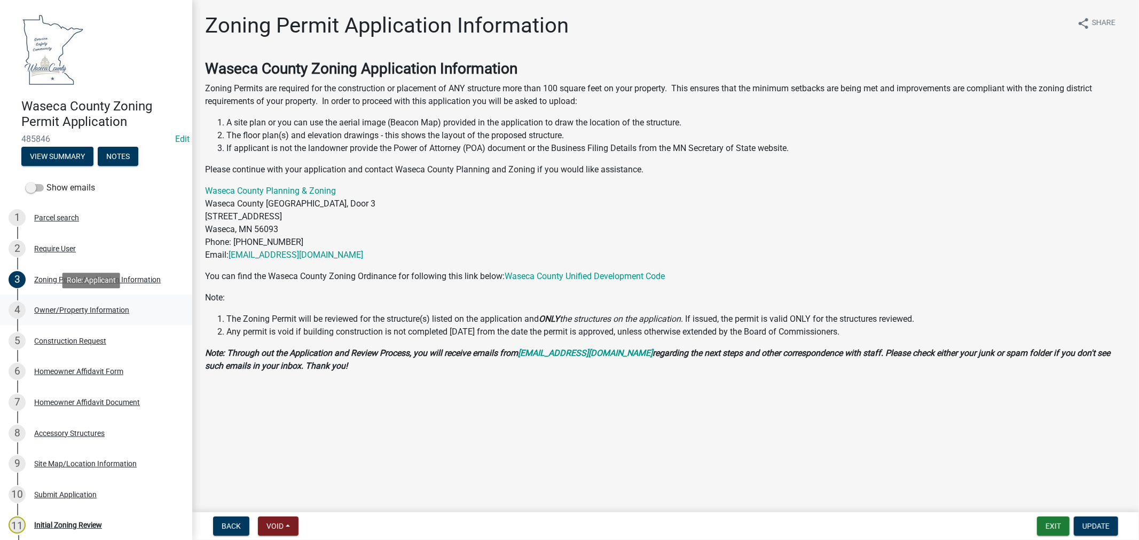
click at [104, 308] on div "Owner/Property Information" at bounding box center [81, 309] width 95 height 7
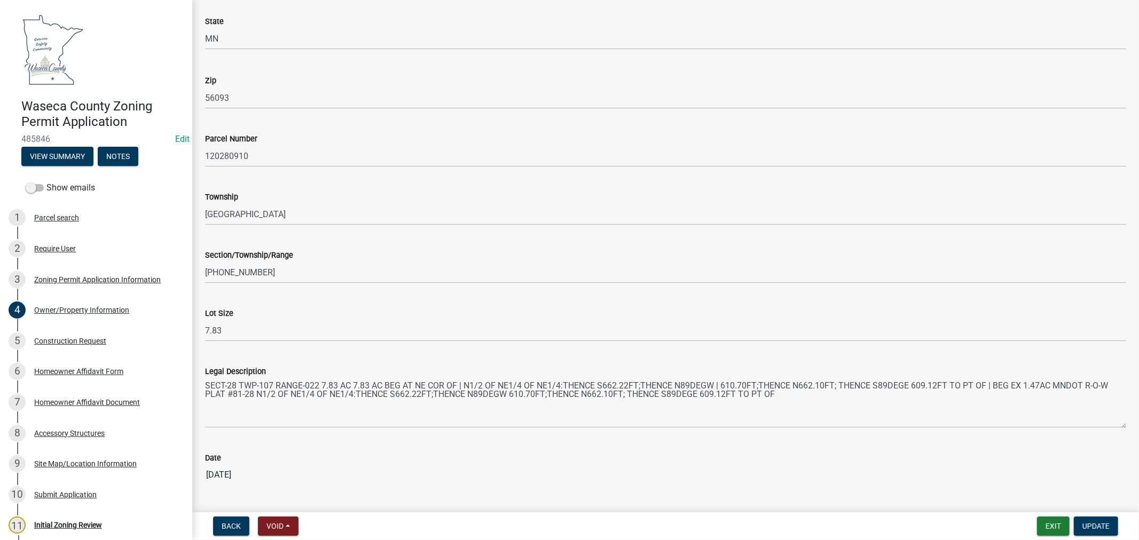
scroll to position [893, 0]
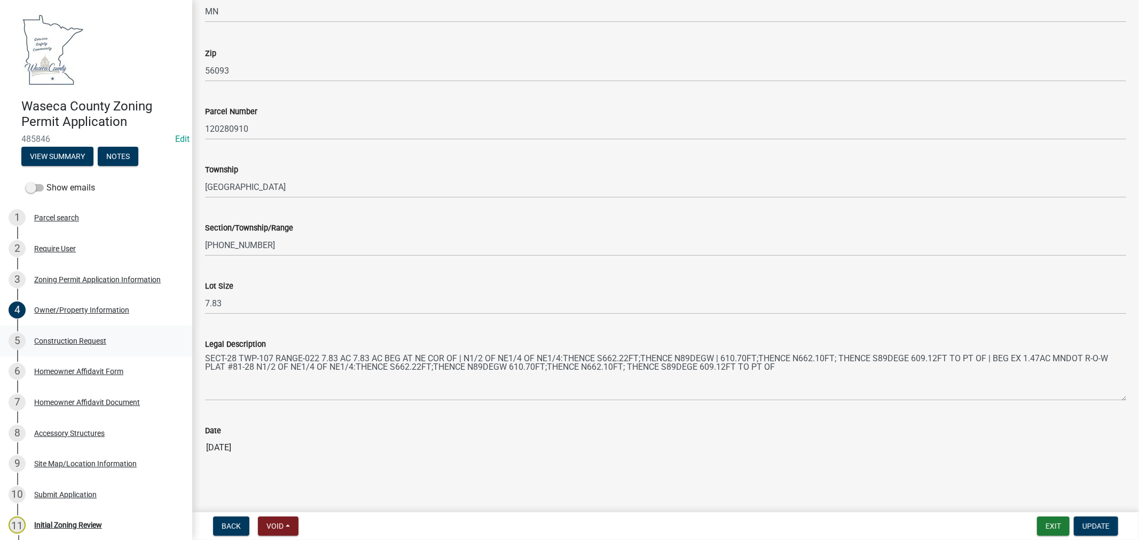
click at [79, 340] on div "Construction Request" at bounding box center [70, 340] width 72 height 7
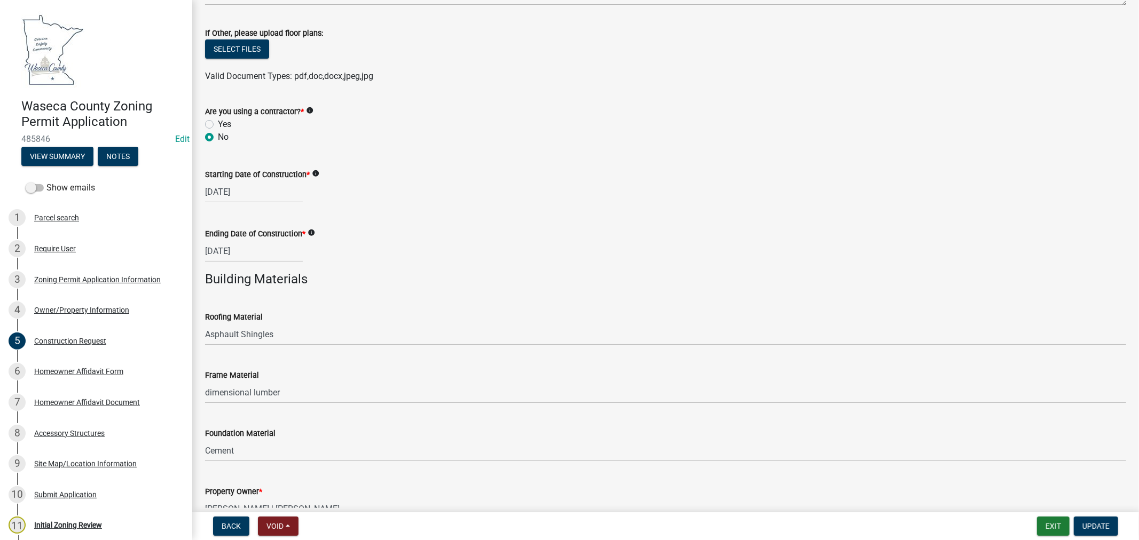
scroll to position [598, 0]
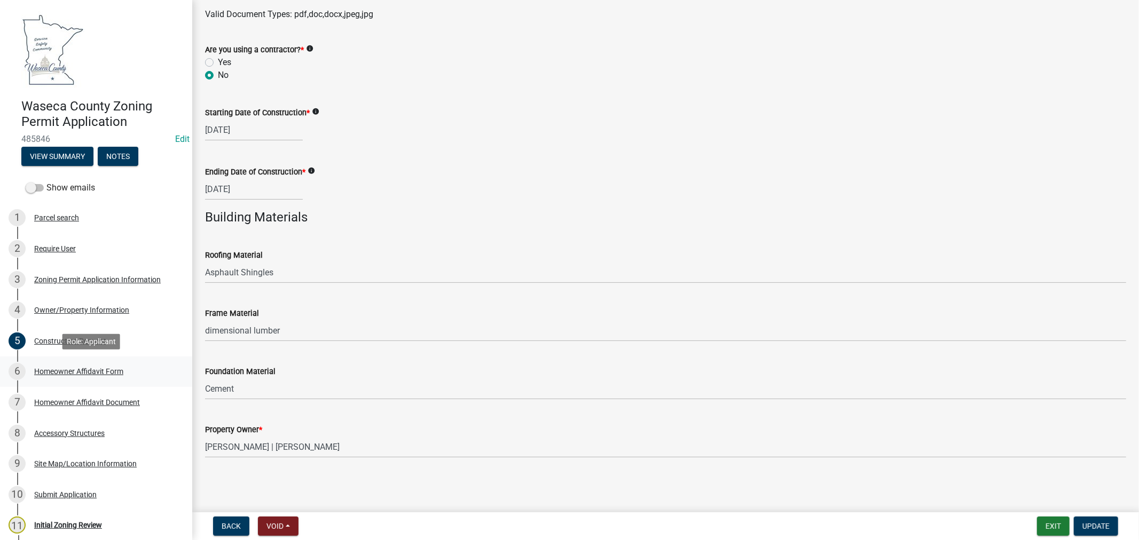
click at [43, 369] on div "Homeowner Affidavit Form" at bounding box center [78, 371] width 89 height 7
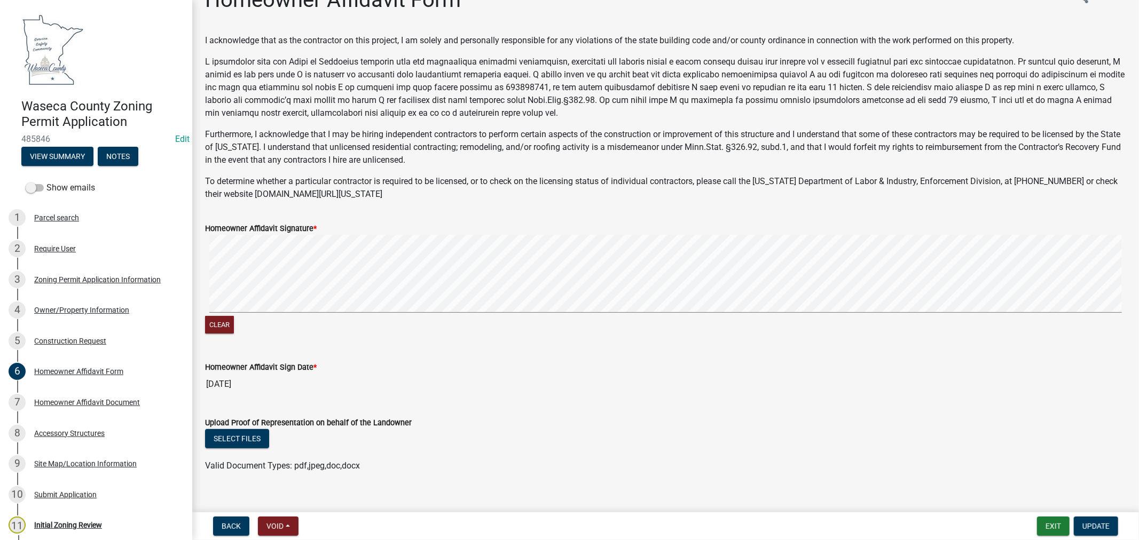
scroll to position [41, 0]
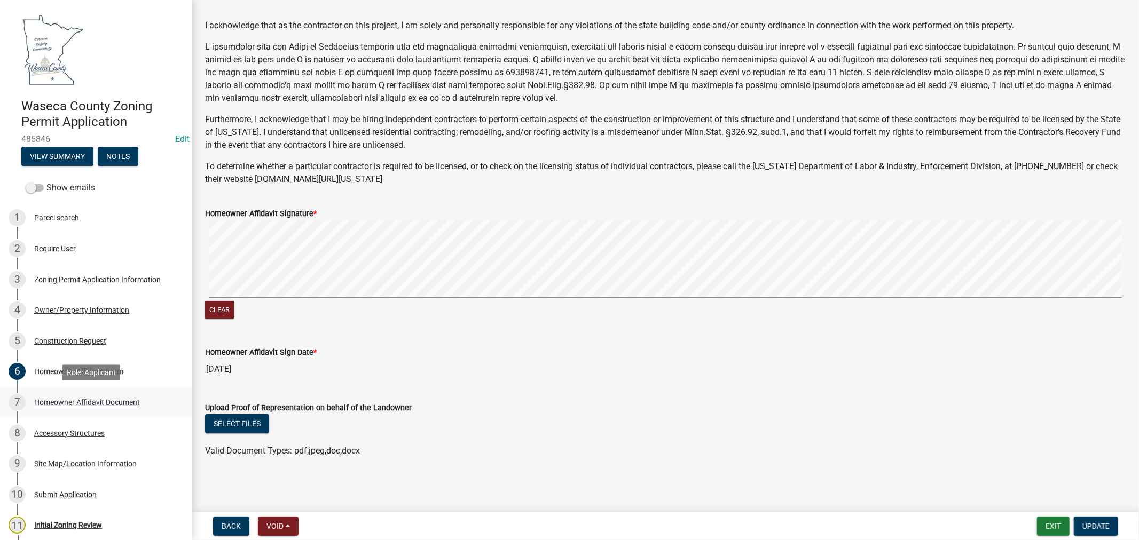
click at [91, 399] on div "Homeowner Affidavit Document" at bounding box center [87, 402] width 106 height 7
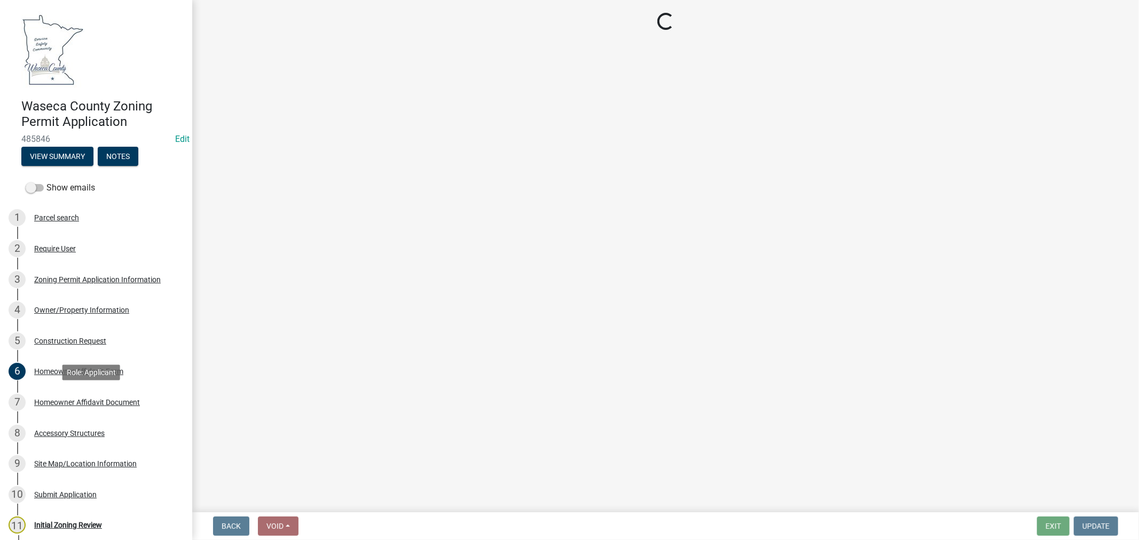
scroll to position [0, 0]
click at [61, 431] on div "Accessory Structures" at bounding box center [69, 433] width 70 height 7
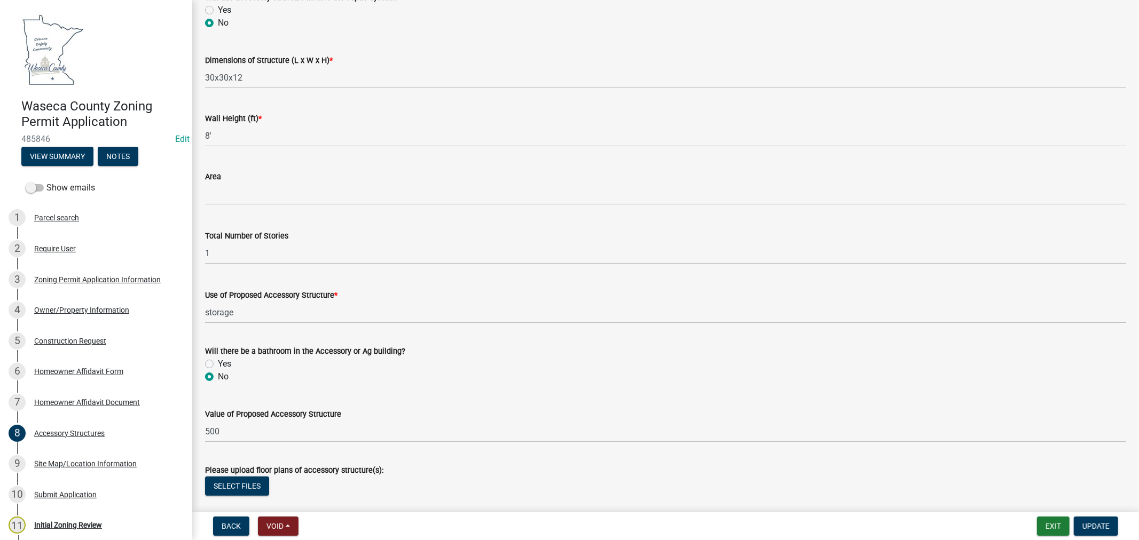
scroll to position [465, 0]
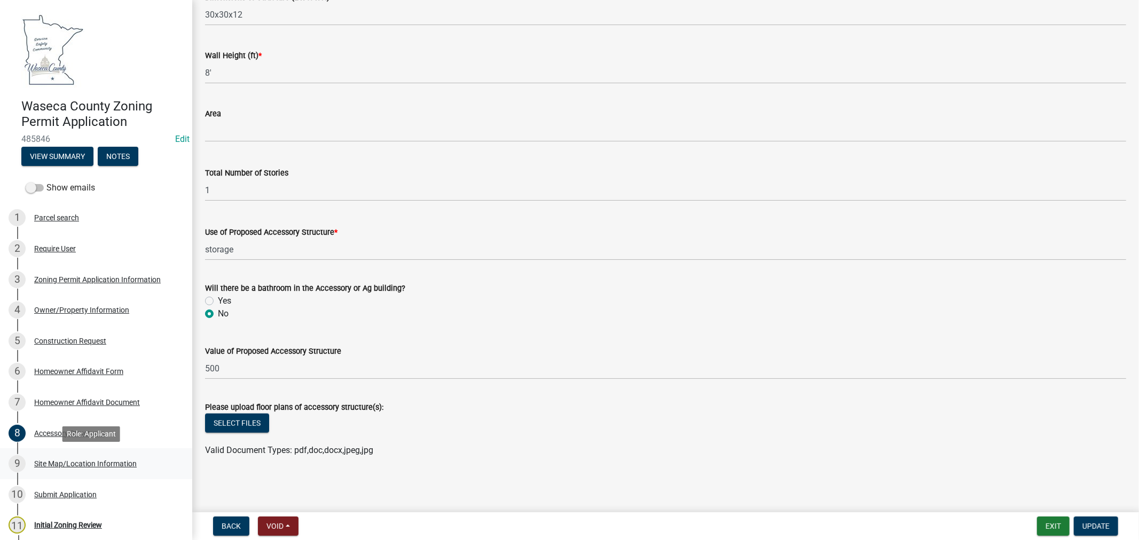
click at [84, 464] on div "Site Map/Location Information" at bounding box center [85, 463] width 102 height 7
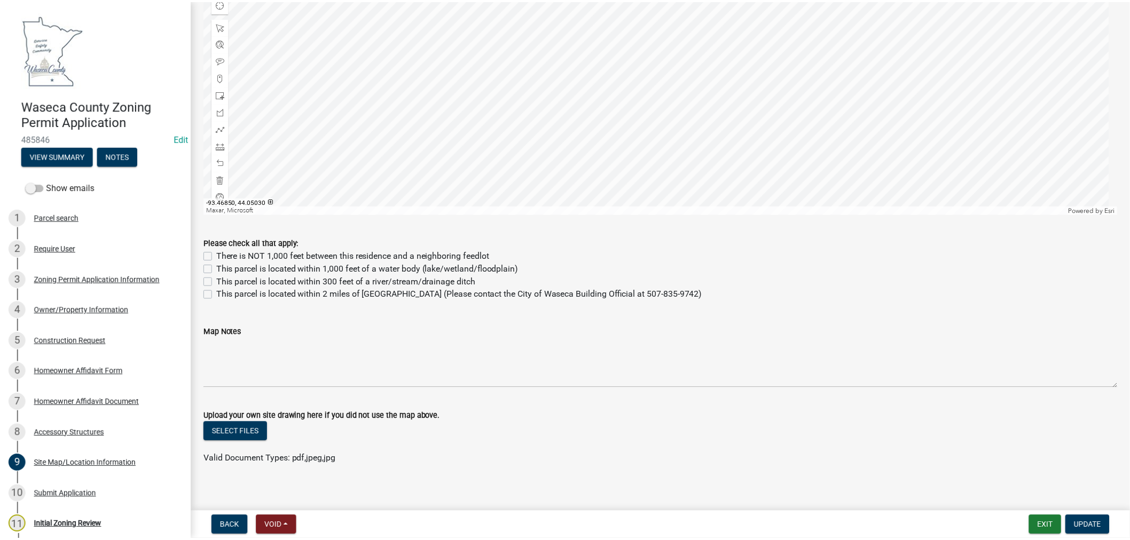
scroll to position [557, 0]
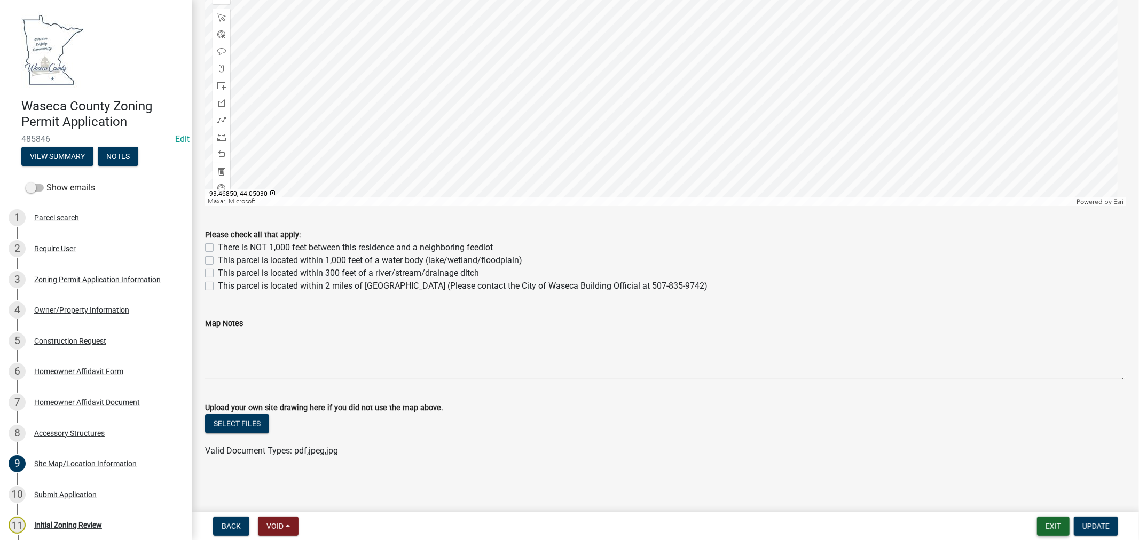
click at [1050, 526] on button "Exit" at bounding box center [1053, 526] width 33 height 19
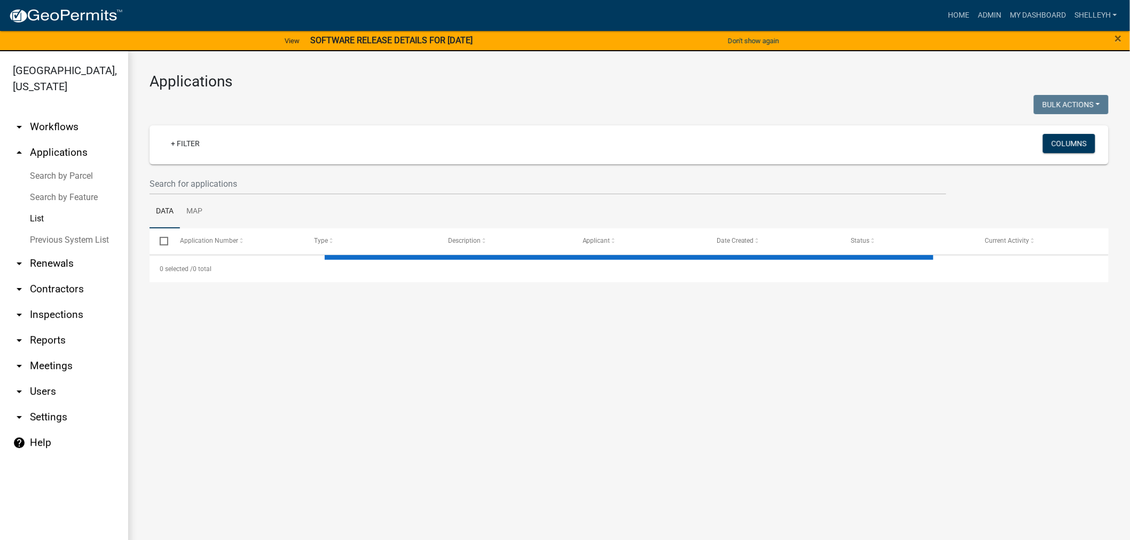
select select "1: 25"
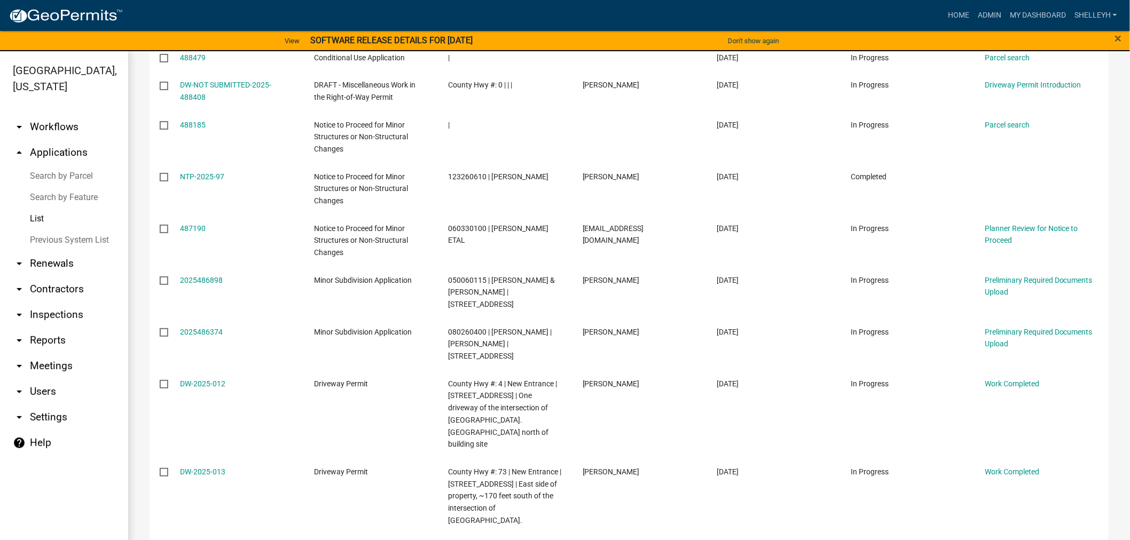
scroll to position [900, 0]
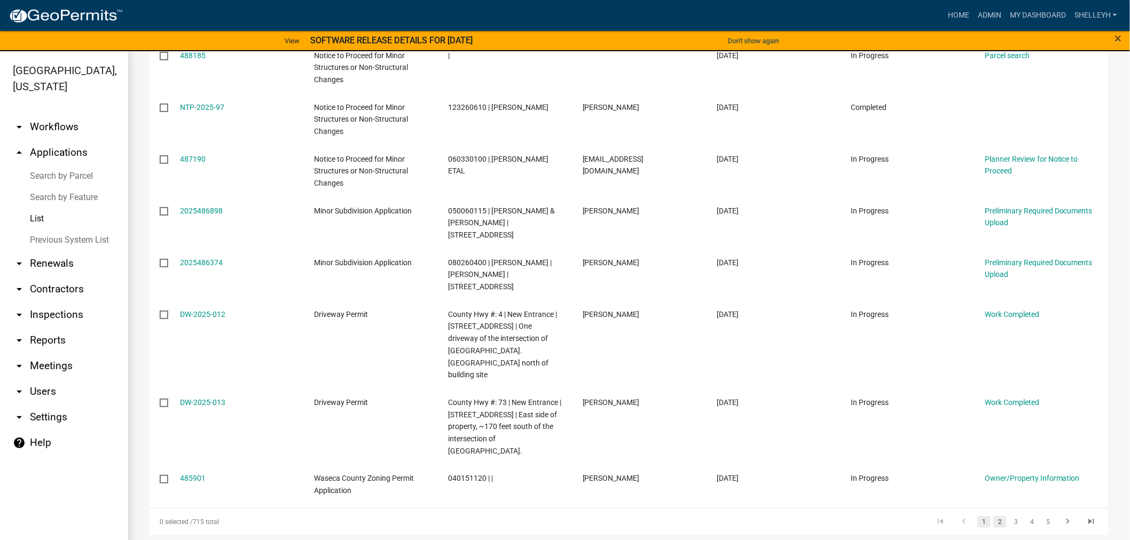
click at [993, 516] on link "2" at bounding box center [999, 522] width 13 height 12
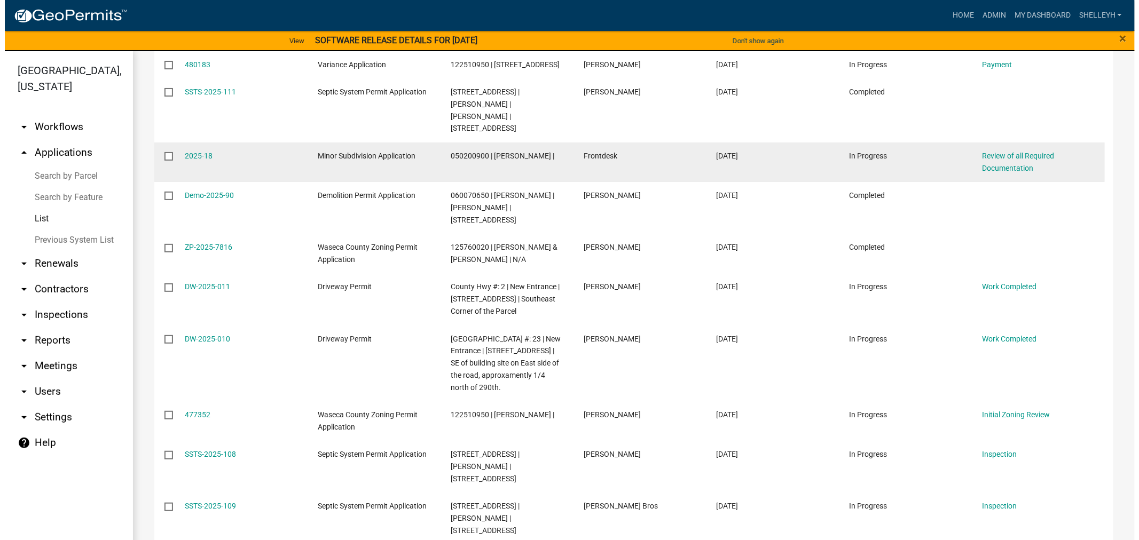
scroll to position [710, 0]
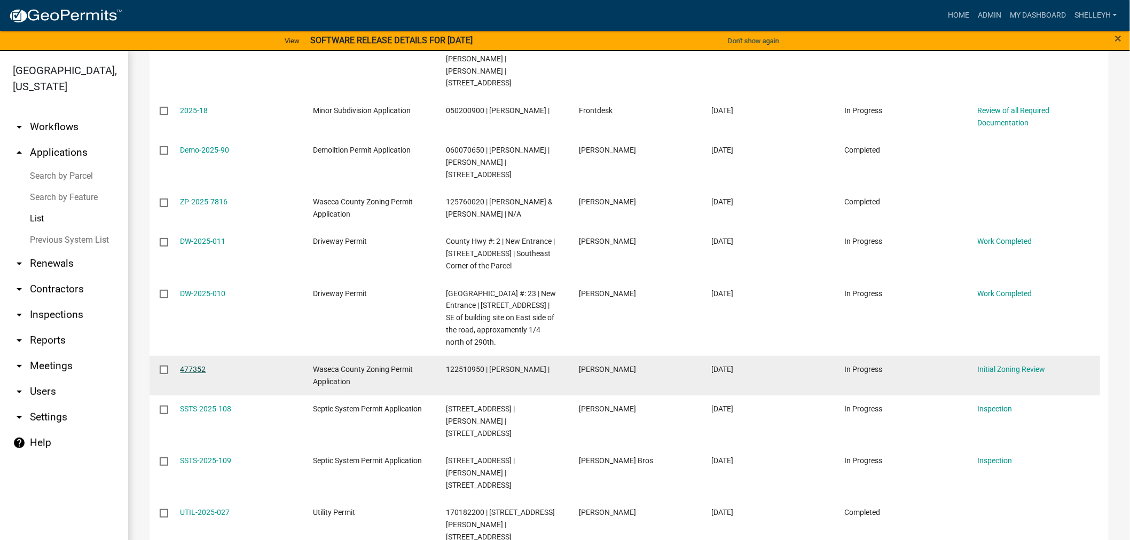
click at [188, 365] on link "477352" at bounding box center [193, 369] width 26 height 9
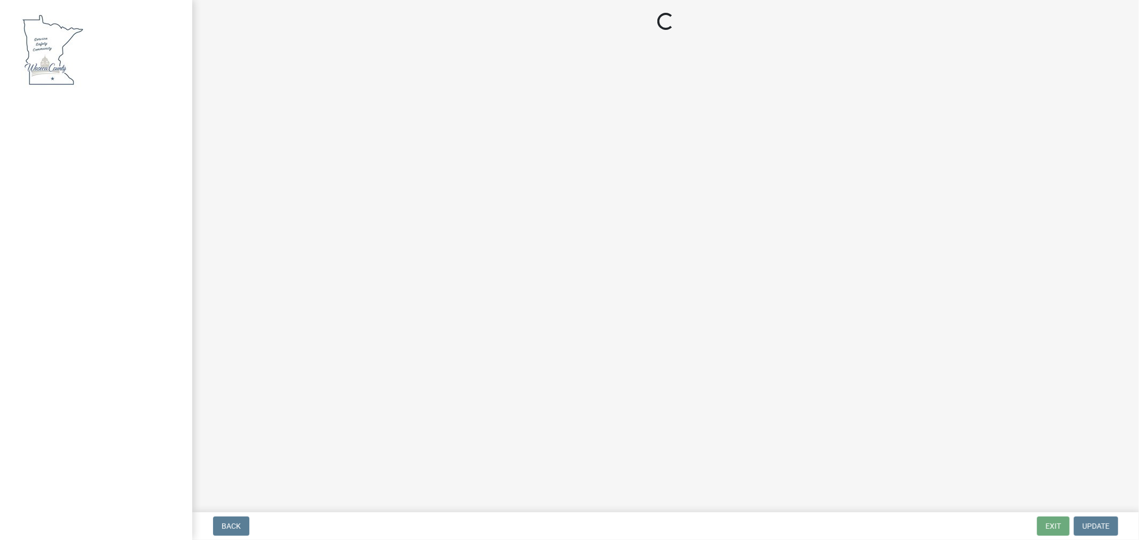
select select "9769c479-6de2-4dc6-9694-8de900a6a44e"
select select "f6253f6d-ec8e-4146-87dc-bdbe4554f643"
select select "9e7e0f1a-162d-468c-937f-cc7884b0d28a"
select select "f85b0be6-0ba0-4e52-abd8-9a831d915a76"
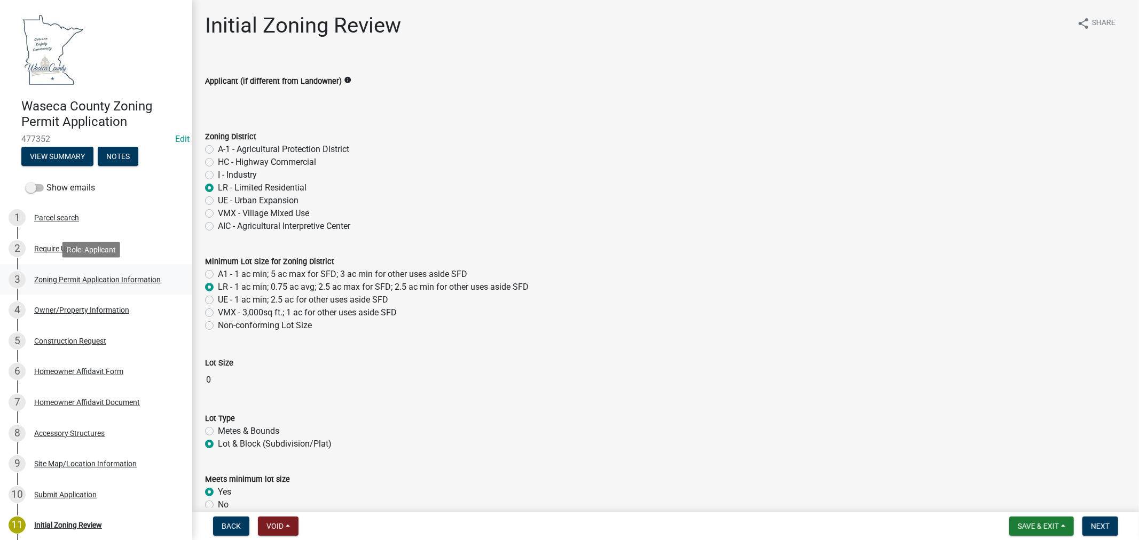
click at [74, 278] on div "Zoning Permit Application Information" at bounding box center [97, 279] width 127 height 7
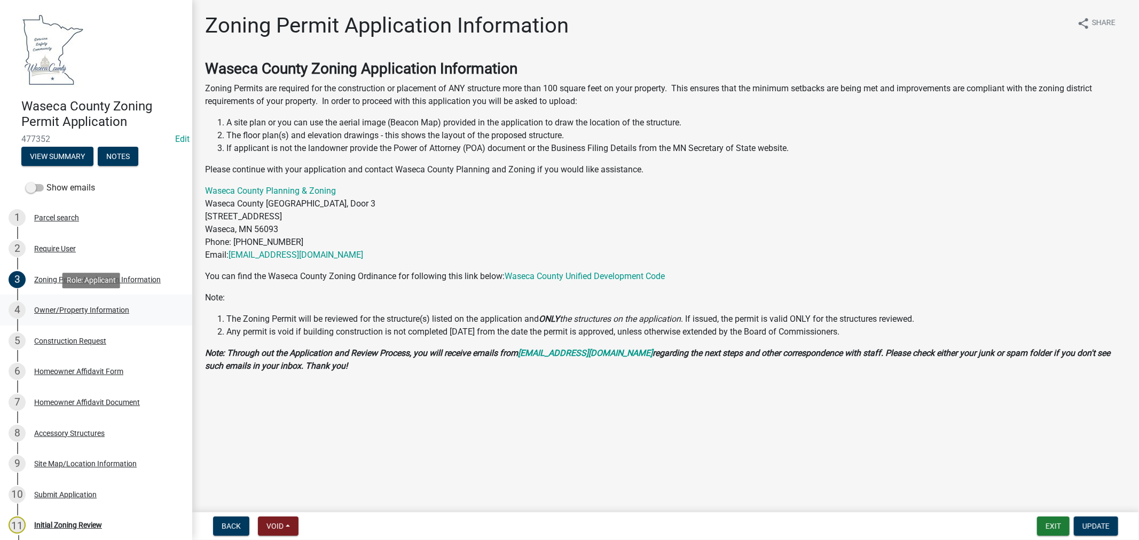
click at [100, 311] on div "Owner/Property Information" at bounding box center [81, 309] width 95 height 7
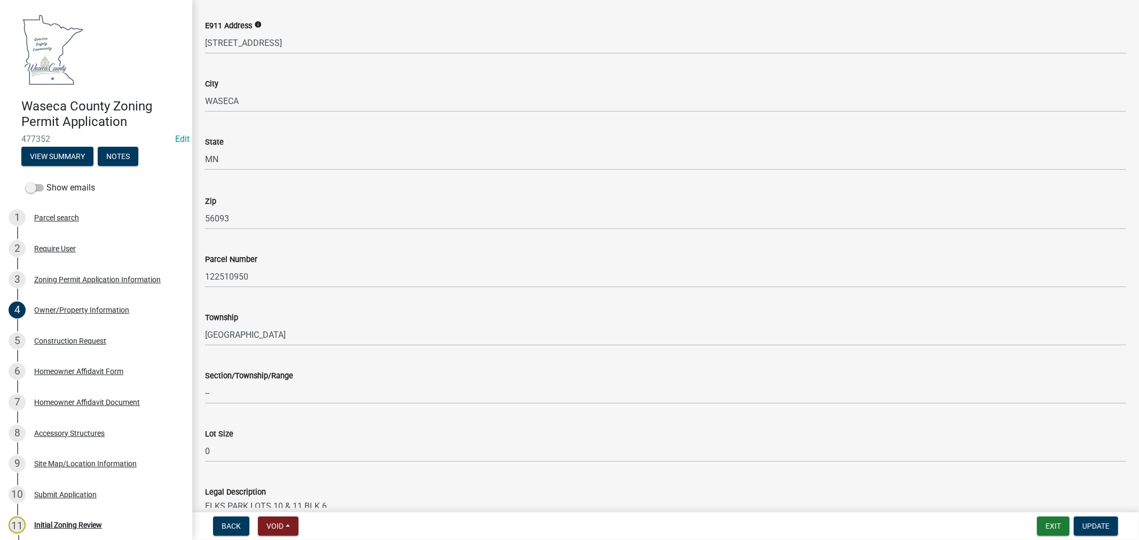
scroll to position [771, 0]
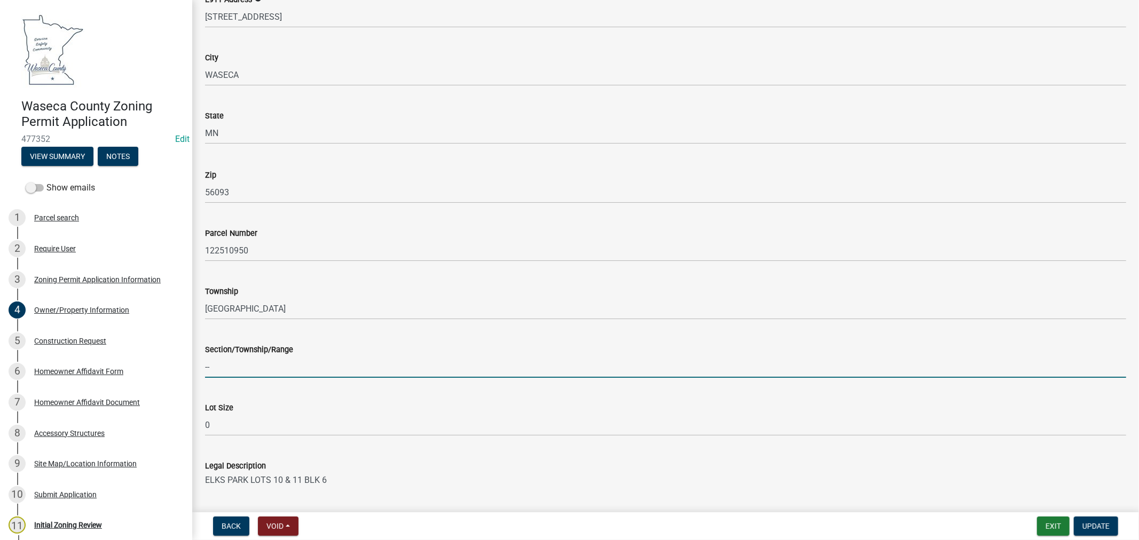
click at [218, 370] on input "--" at bounding box center [665, 367] width 921 height 22
type input "-"
type input "4-107-22"
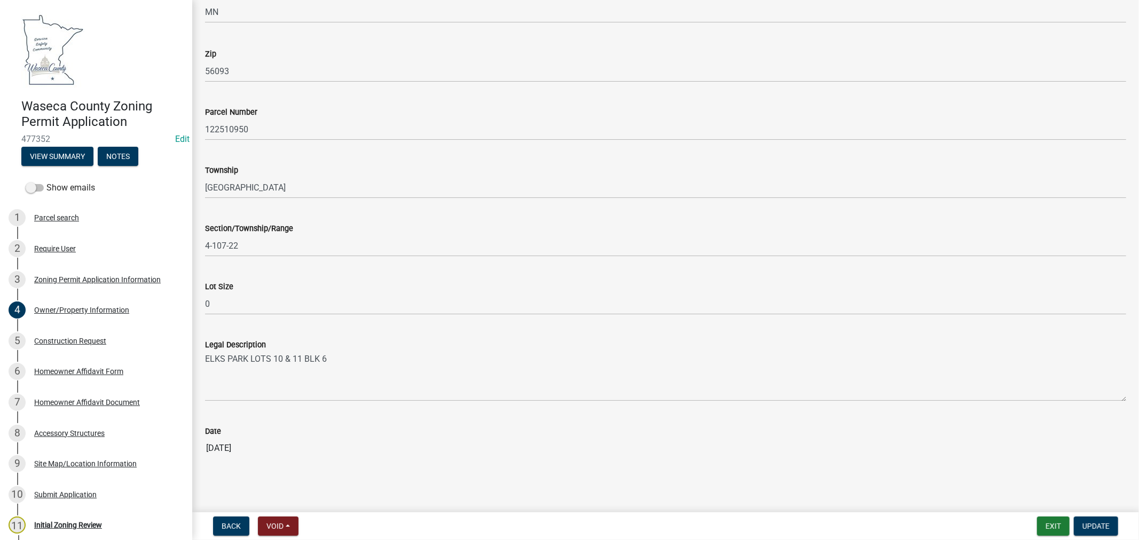
scroll to position [893, 0]
click at [1100, 529] on span "Update" at bounding box center [1095, 526] width 27 height 9
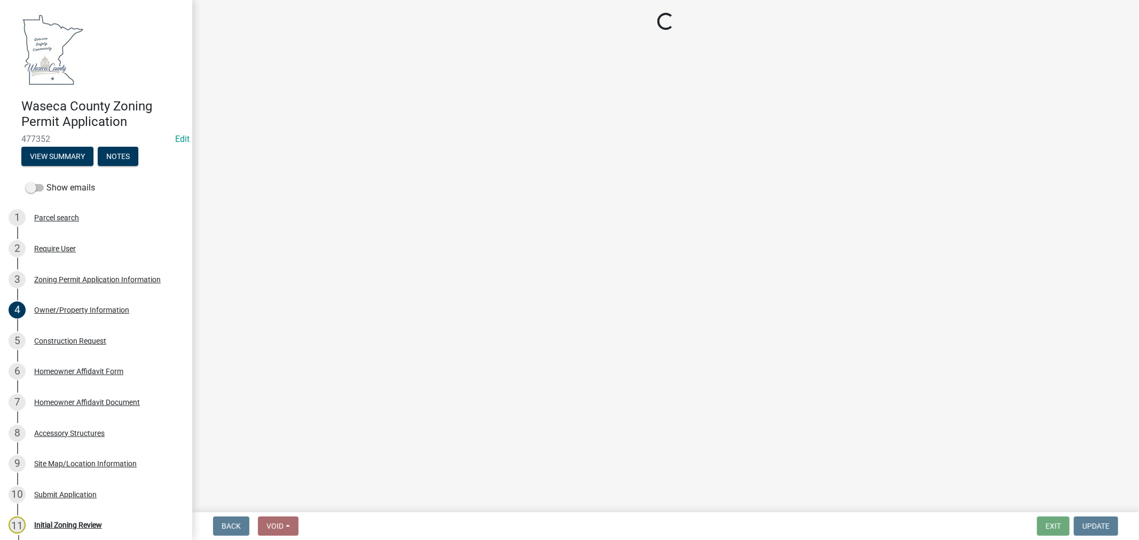
select select "9769c479-6de2-4dc6-9694-8de900a6a44e"
select select "f6253f6d-ec8e-4146-87dc-bdbe4554f643"
select select "9e7e0f1a-162d-468c-937f-cc7884b0d28a"
select select "f85b0be6-0ba0-4e52-abd8-9a831d915a76"
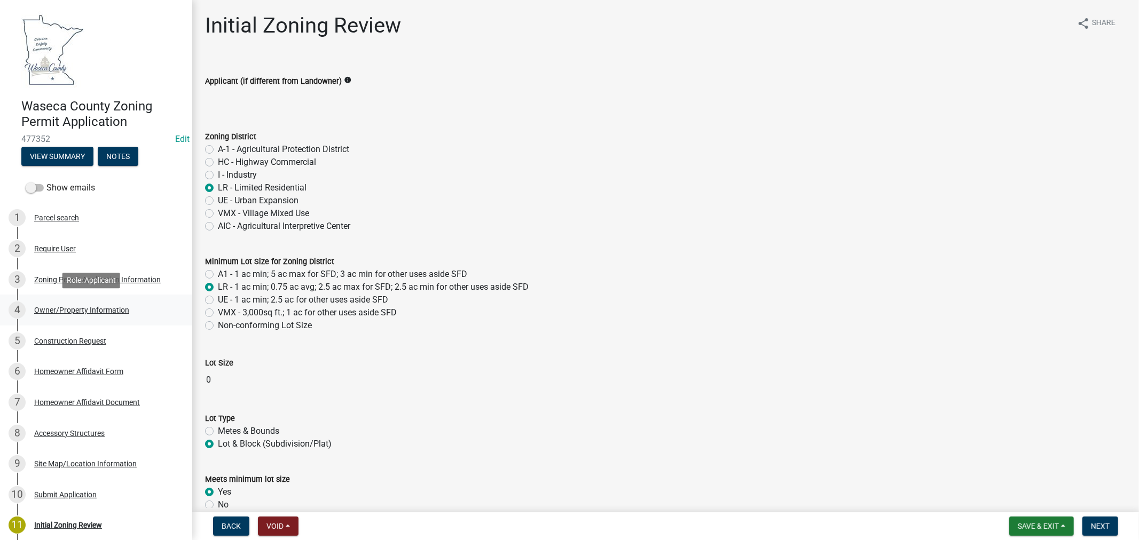
click at [96, 313] on div "Owner/Property Information" at bounding box center [81, 309] width 95 height 7
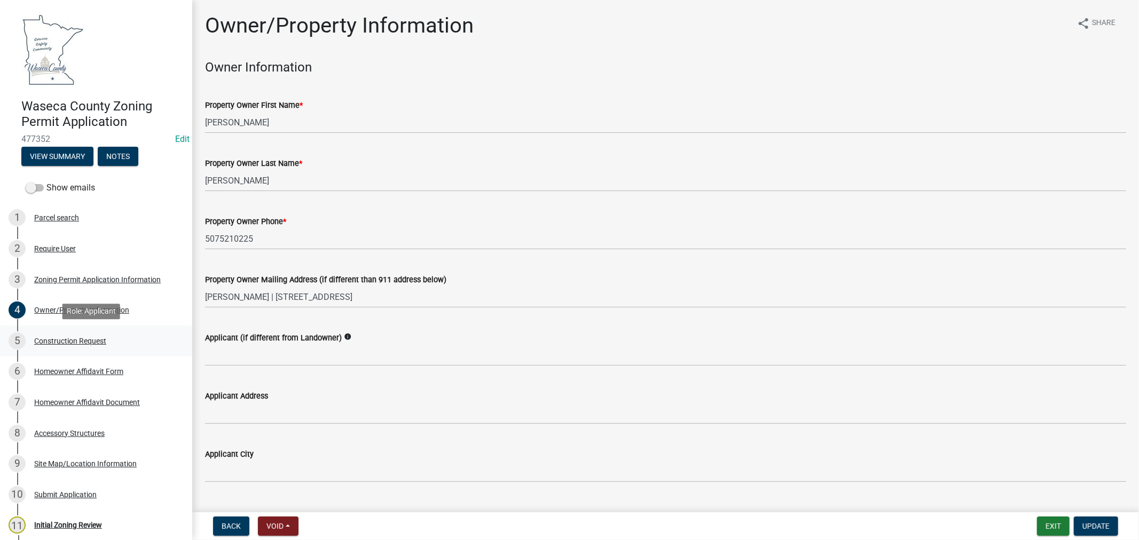
click at [88, 342] on div "Construction Request" at bounding box center [70, 340] width 72 height 7
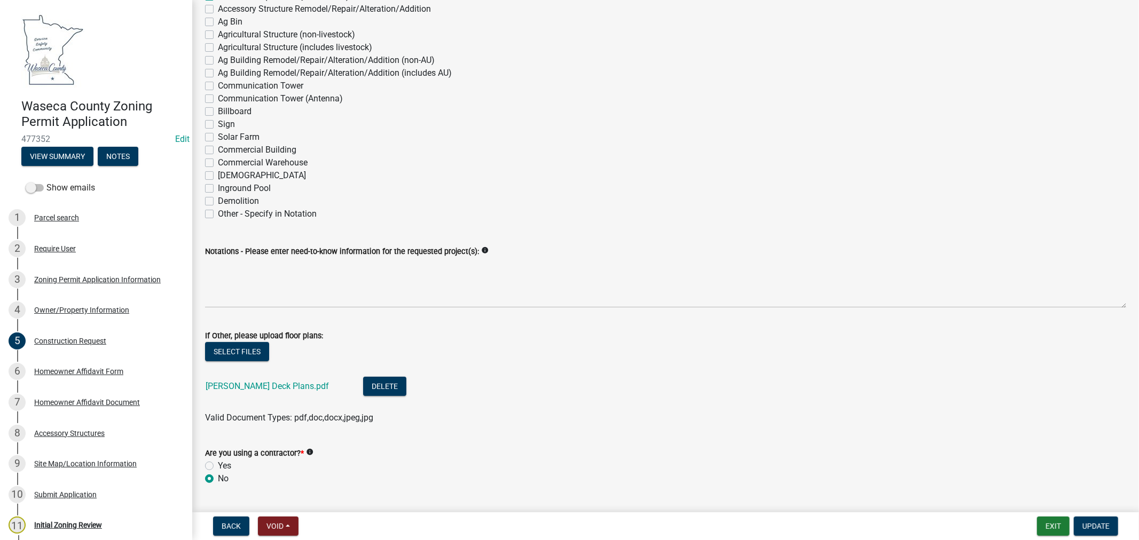
scroll to position [237, 0]
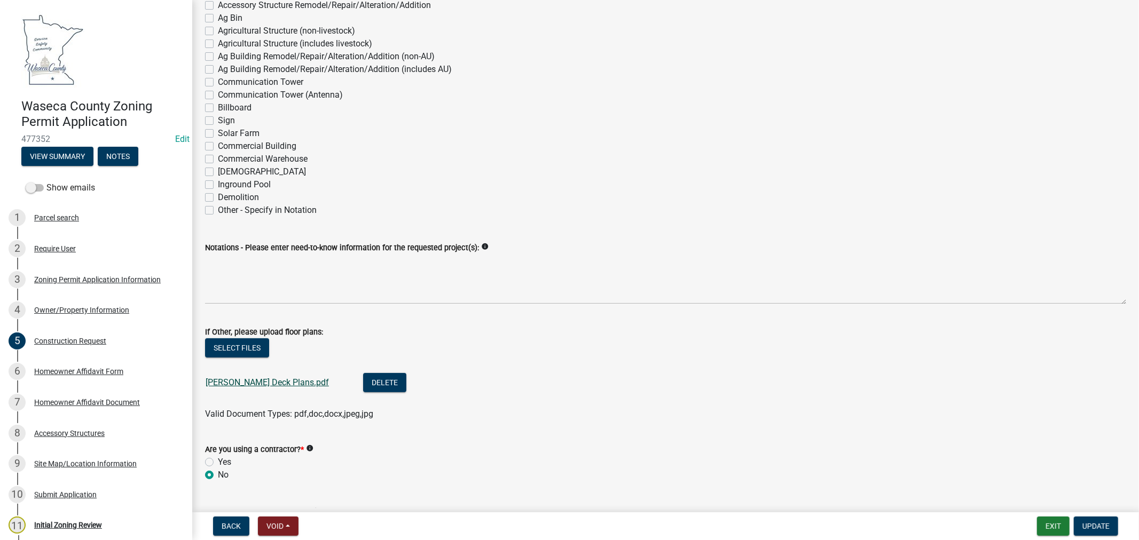
click at [278, 384] on link "[PERSON_NAME] Deck Plans.pdf" at bounding box center [267, 382] width 123 height 10
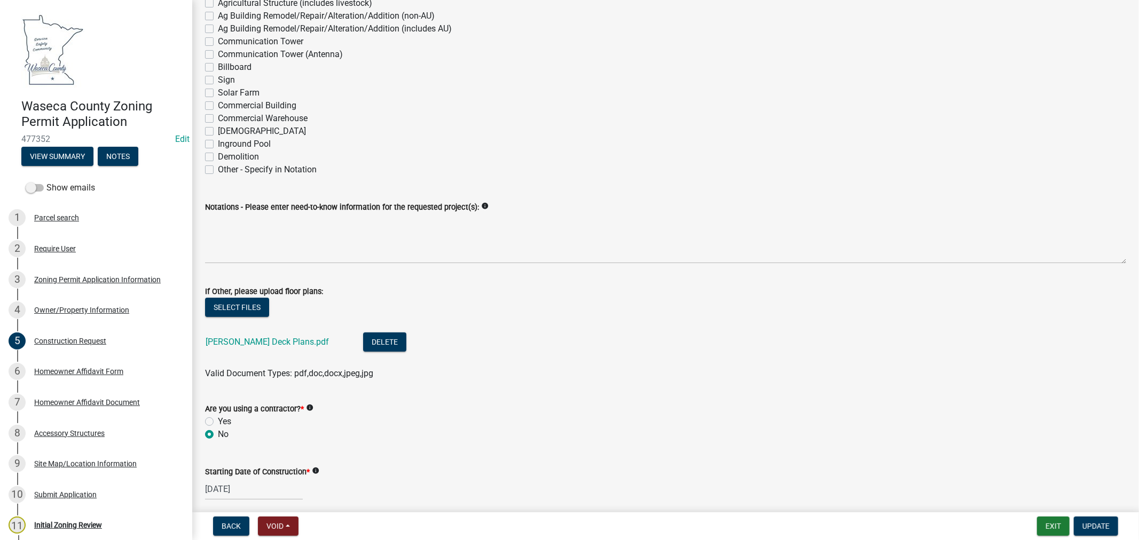
scroll to position [296, 0]
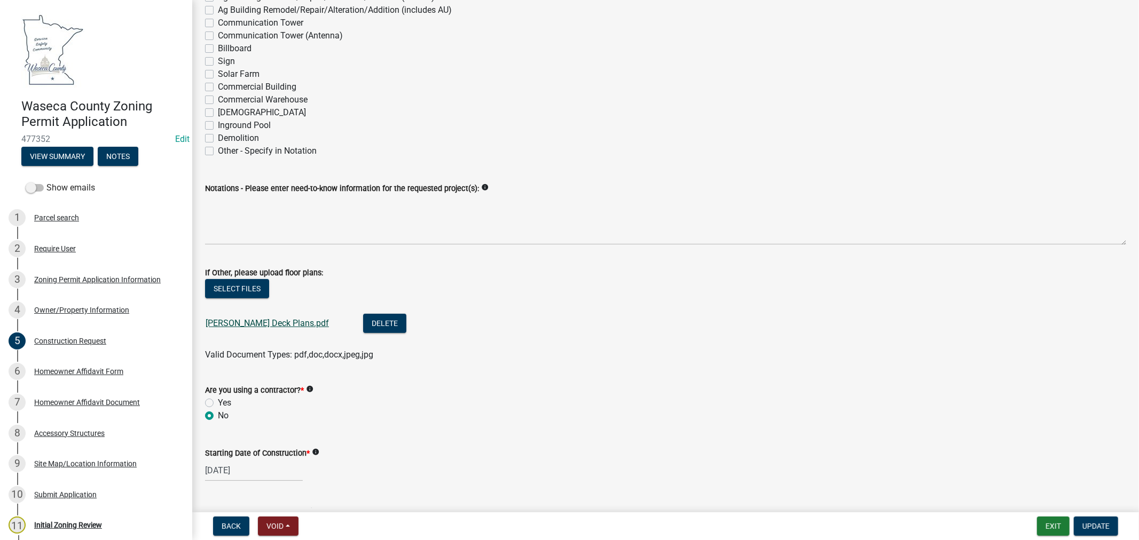
click at [279, 327] on link "[PERSON_NAME] Deck Plans.pdf" at bounding box center [267, 323] width 123 height 10
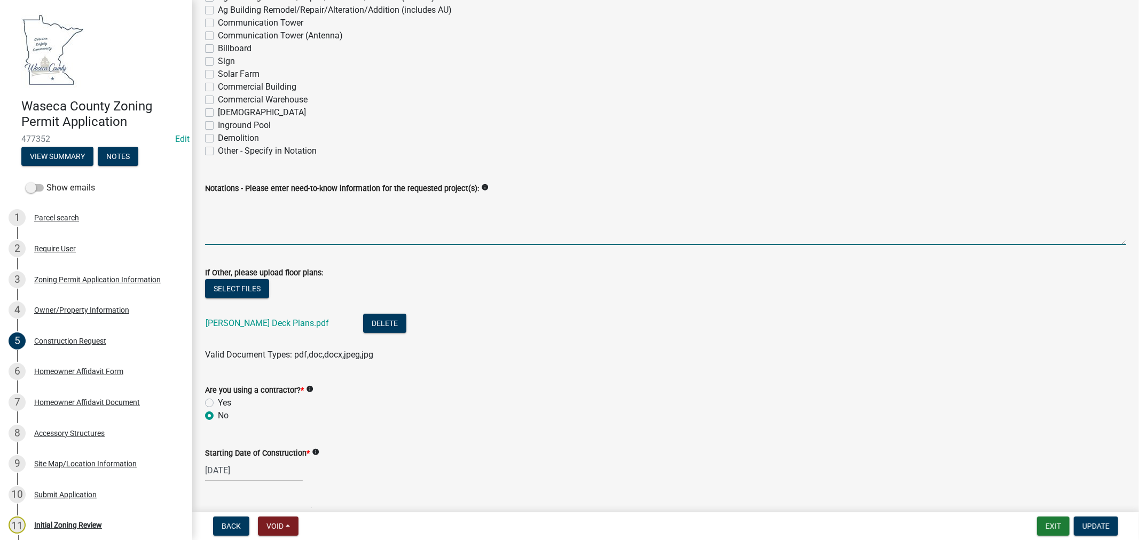
click at [273, 207] on textarea "Notations - Please enter need-to-know information for the requested project(s):" at bounding box center [665, 220] width 921 height 50
click at [317, 204] on textarea "Main Floor: 44'x14' deck" at bounding box center [665, 220] width 921 height 50
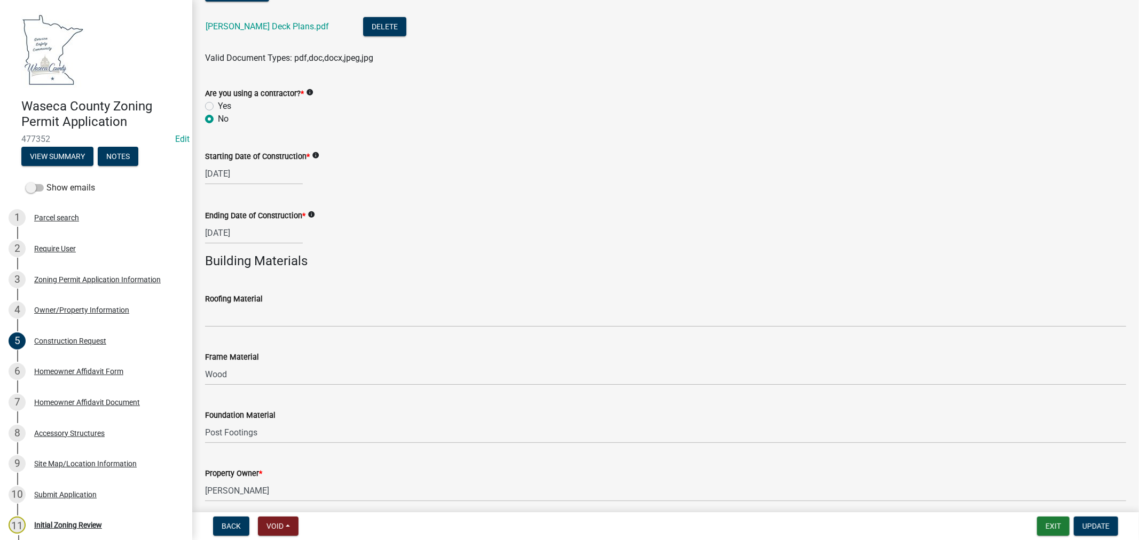
scroll to position [636, 0]
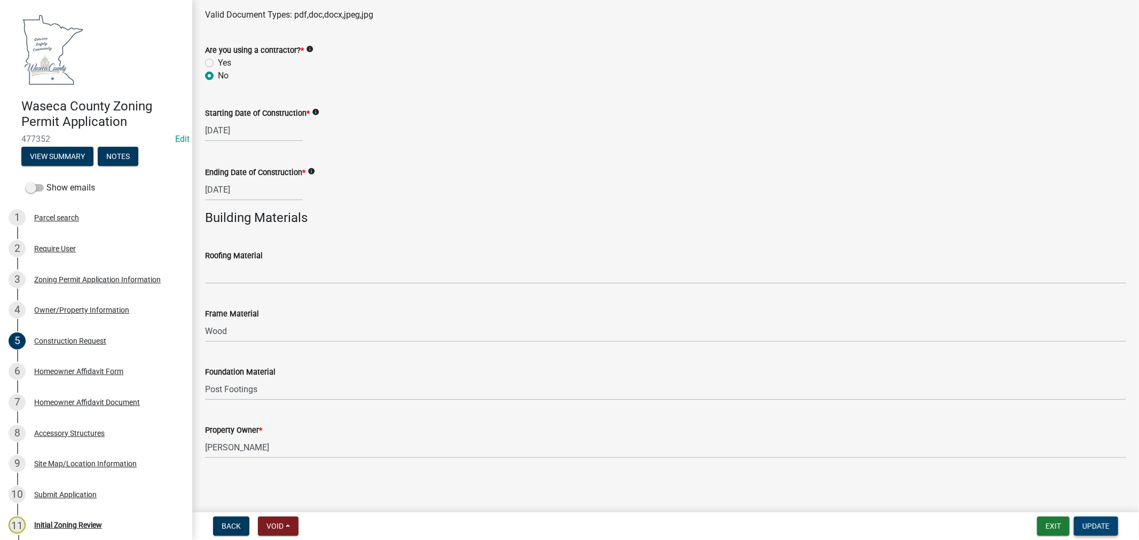
type textarea "Main Floor: 44'x14' deck w/ 21'x4' walkway with stairs. 2nd Floor:16'x4' deck"
click at [1091, 526] on span "Update" at bounding box center [1095, 526] width 27 height 9
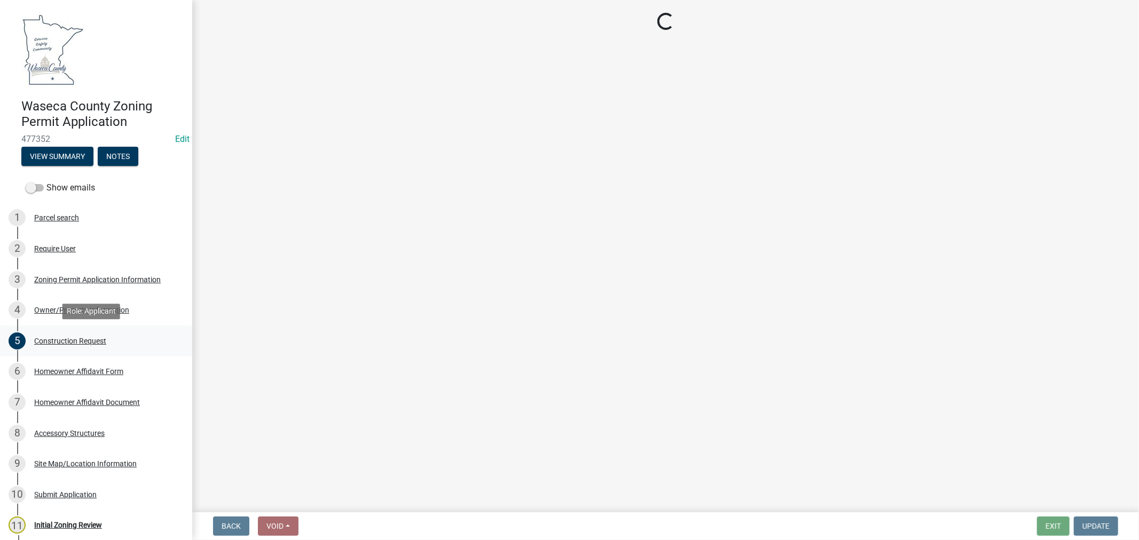
select select "9769c479-6de2-4dc6-9694-8de900a6a44e"
select select "f6253f6d-ec8e-4146-87dc-bdbe4554f643"
select select "9e7e0f1a-162d-468c-937f-cc7884b0d28a"
select select "f85b0be6-0ba0-4e52-abd8-9a831d915a76"
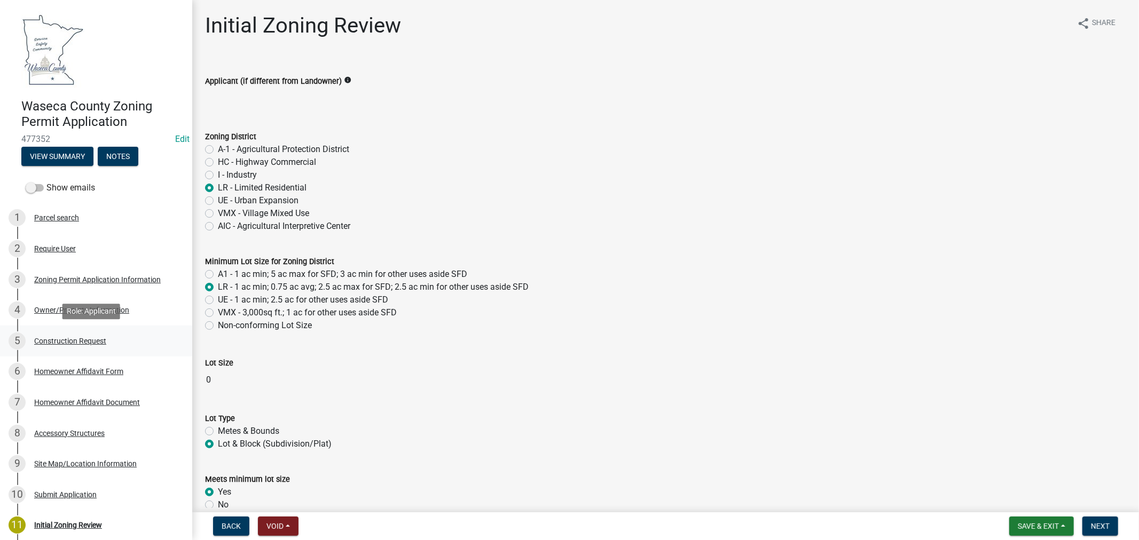
click at [86, 342] on div "Construction Request" at bounding box center [70, 340] width 72 height 7
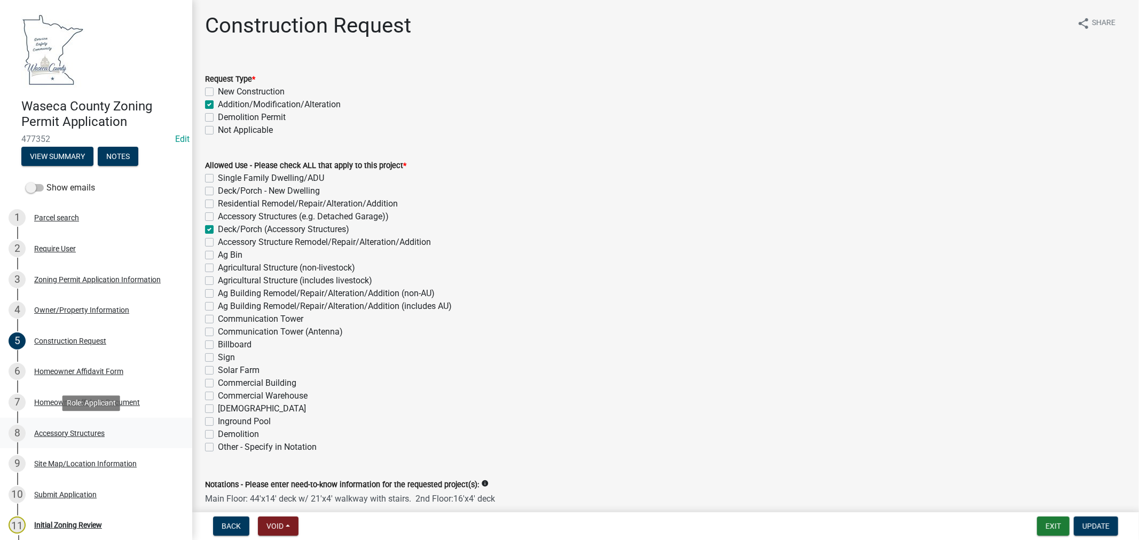
click at [55, 435] on div "Accessory Structures" at bounding box center [69, 433] width 70 height 7
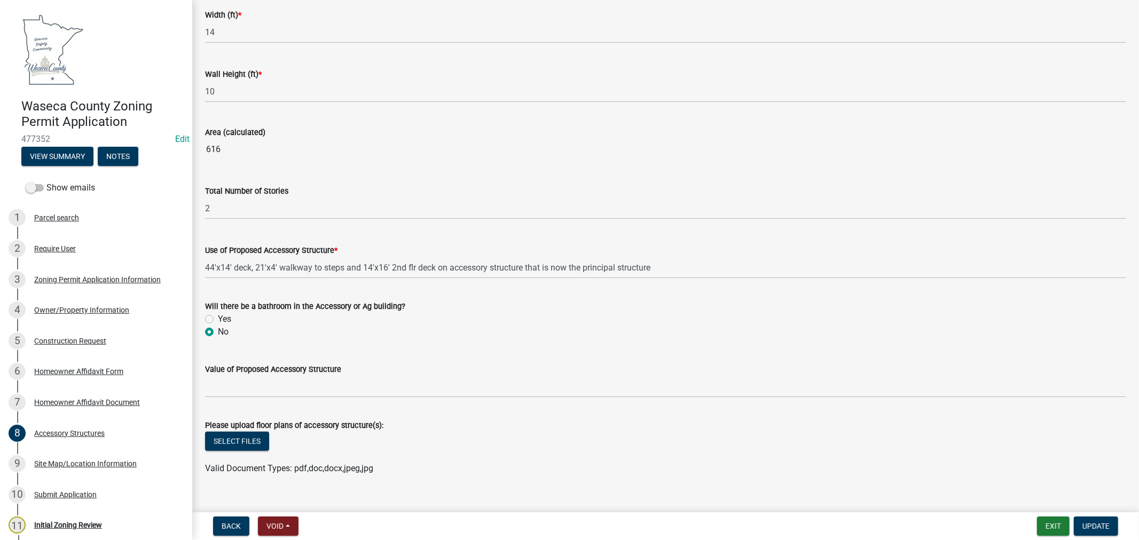
scroll to position [643, 0]
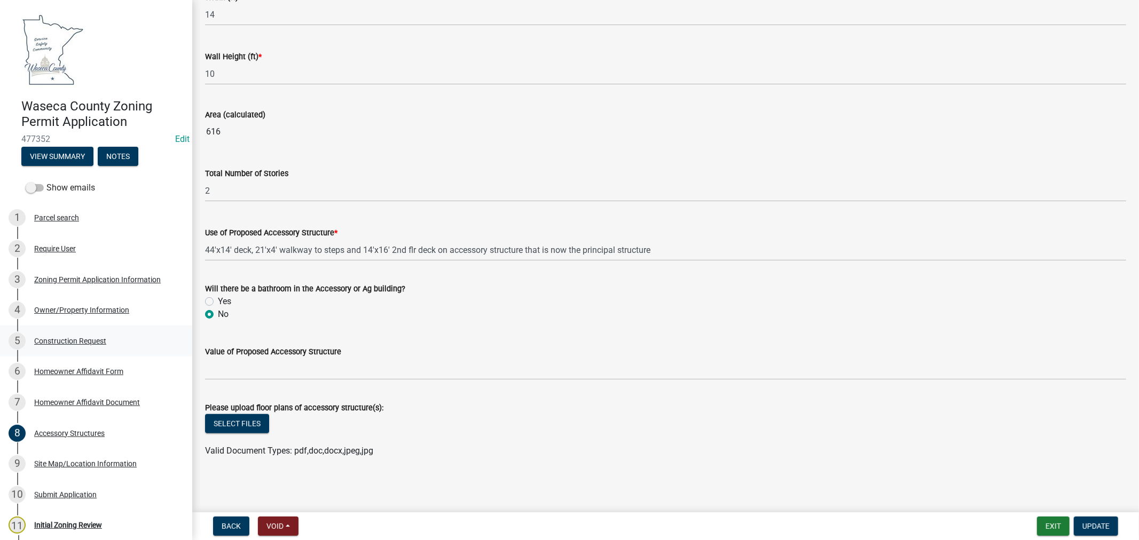
click at [67, 339] on div "Construction Request" at bounding box center [70, 340] width 72 height 7
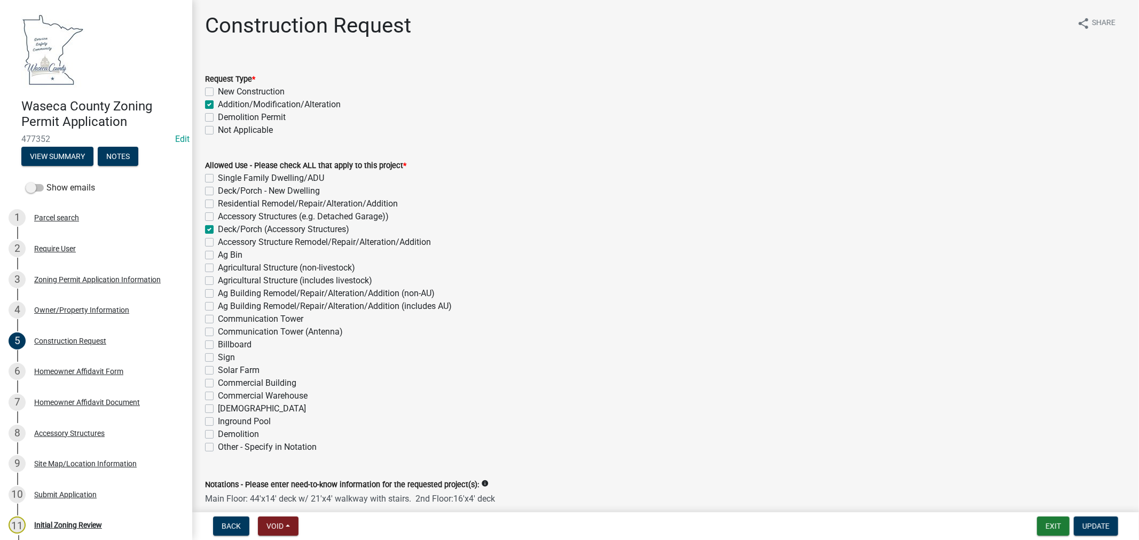
scroll to position [59, 0]
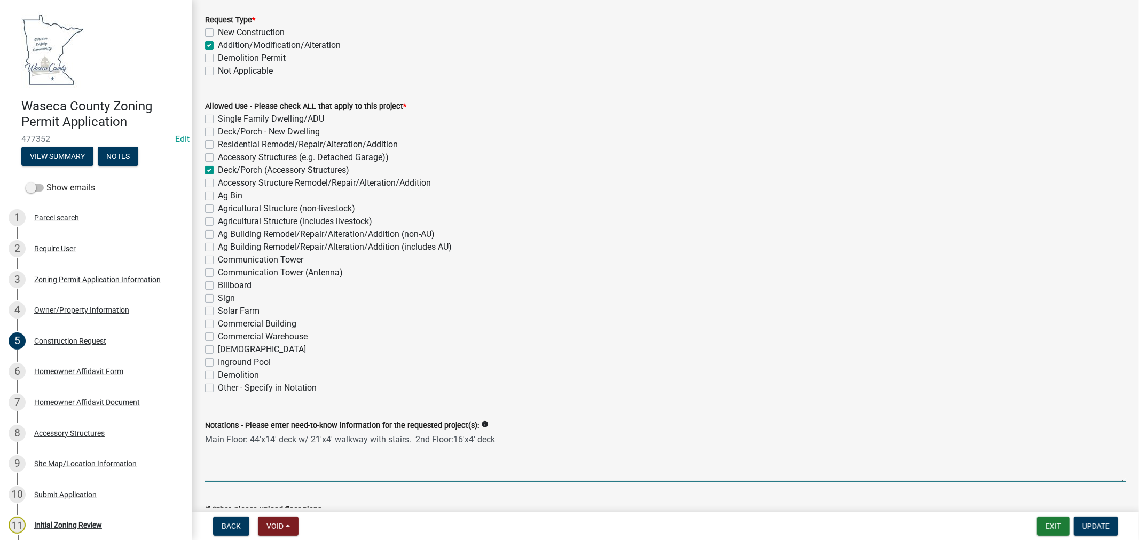
click at [387, 440] on textarea "Main Floor: 44'x14' deck w/ 21'x4' walkway with stairs. 2nd Floor:16'x4' deck" at bounding box center [665, 457] width 921 height 50
type textarea "Main Floor: 44'x14' deck w/ 21'x4' walkway to stairs. 2nd Floor:16'x4' deck"
click at [1094, 524] on span "Update" at bounding box center [1095, 526] width 27 height 9
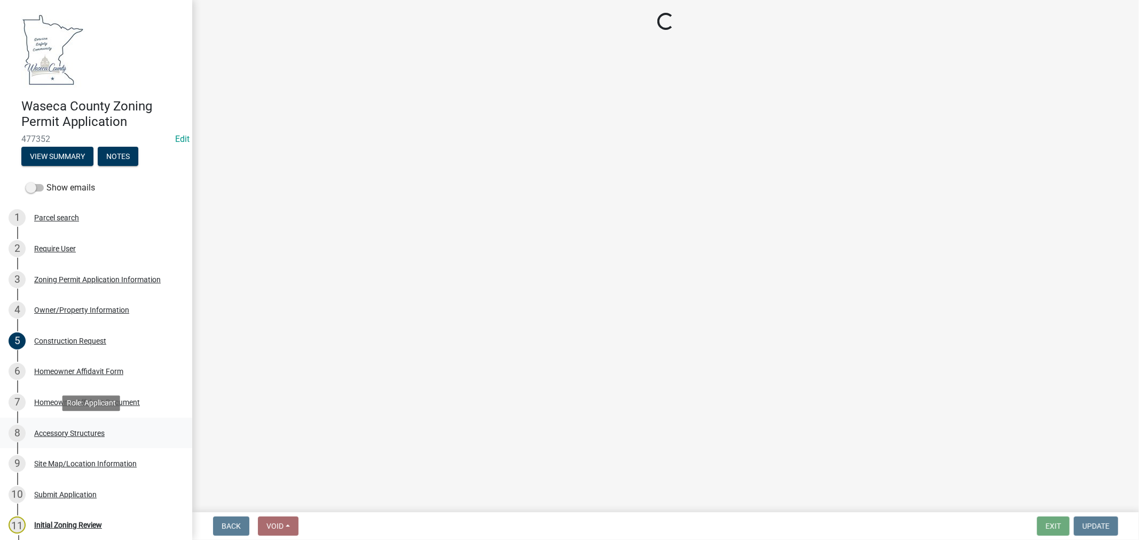
select select "9769c479-6de2-4dc6-9694-8de900a6a44e"
select select "f6253f6d-ec8e-4146-87dc-bdbe4554f643"
select select "9e7e0f1a-162d-468c-937f-cc7884b0d28a"
select select "f85b0be6-0ba0-4e52-abd8-9a831d915a76"
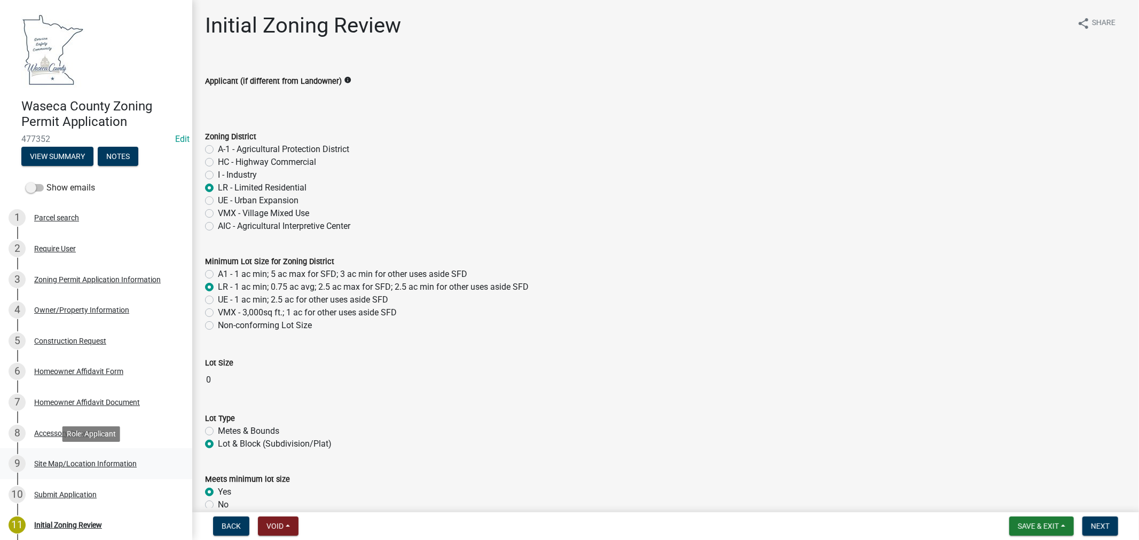
click at [94, 466] on div "Site Map/Location Information" at bounding box center [85, 463] width 102 height 7
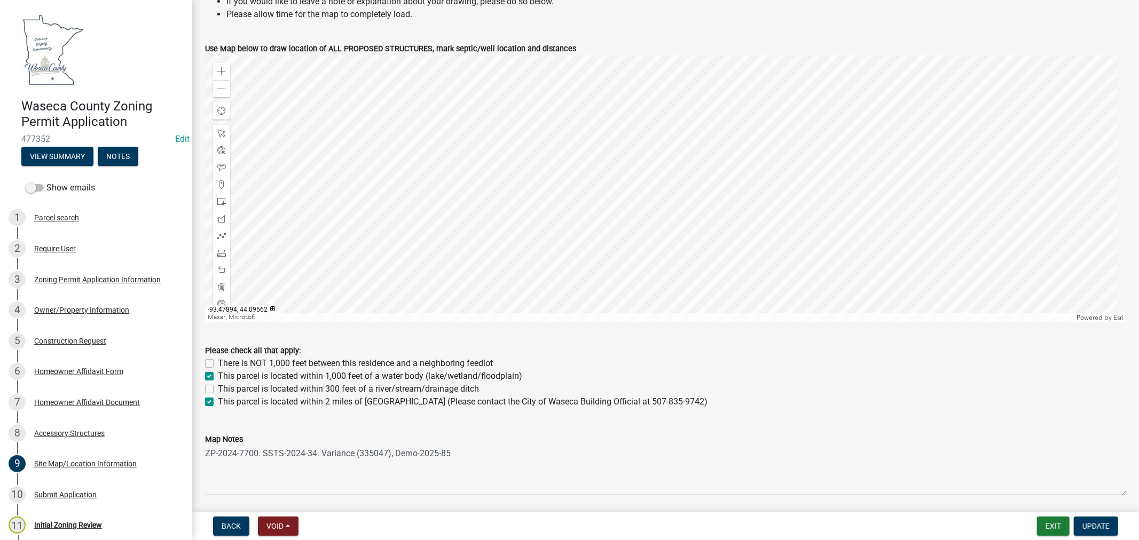
scroll to position [443, 0]
click at [221, 90] on span at bounding box center [221, 87] width 9 height 9
click at [222, 91] on span at bounding box center [221, 87] width 9 height 9
click at [666, 191] on div at bounding box center [665, 186] width 921 height 267
click at [673, 193] on div at bounding box center [665, 186] width 921 height 267
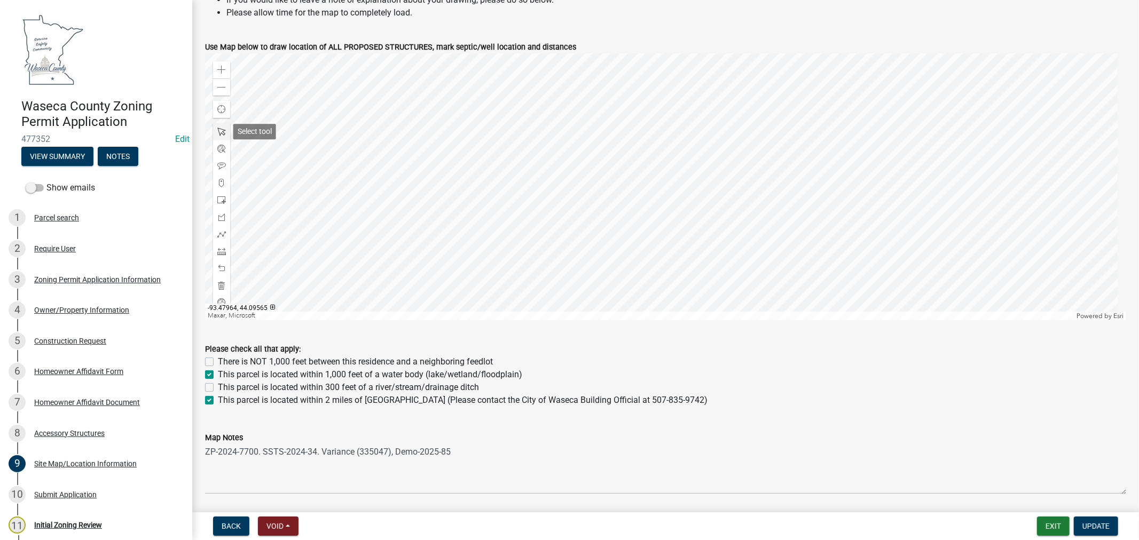
click at [218, 128] on span at bounding box center [221, 132] width 9 height 9
click at [676, 188] on div at bounding box center [665, 186] width 921 height 267
click at [657, 188] on div at bounding box center [665, 186] width 921 height 267
click at [784, 130] on span "Close" at bounding box center [788, 131] width 9 height 9
click at [221, 204] on span at bounding box center [221, 200] width 9 height 9
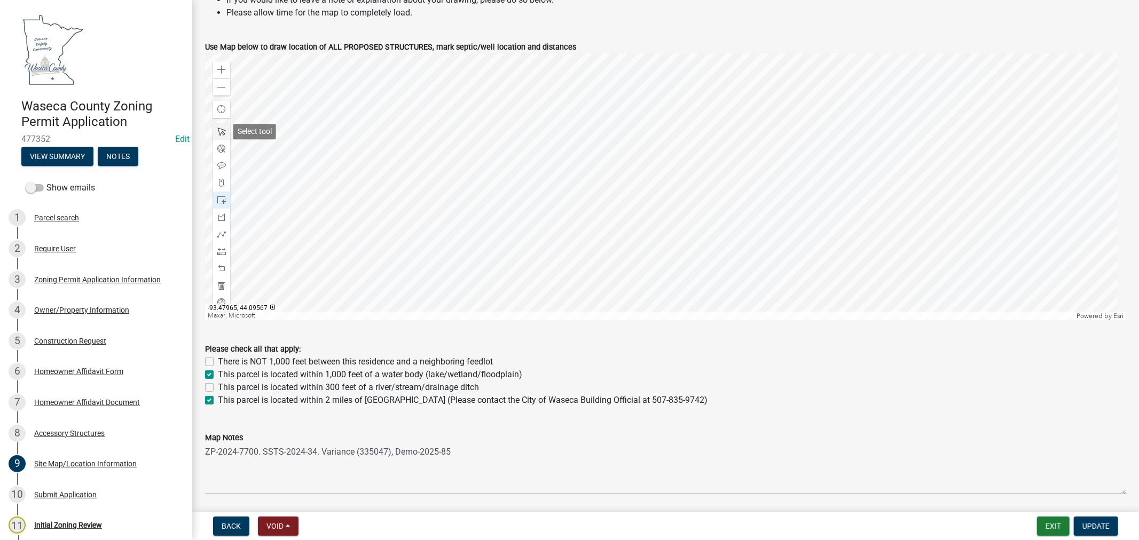
click at [220, 131] on span at bounding box center [221, 132] width 9 height 9
click at [643, 190] on div at bounding box center [665, 186] width 921 height 267
click at [720, 188] on div at bounding box center [665, 186] width 921 height 267
click at [753, 131] on span "Close" at bounding box center [754, 132] width 9 height 9
click at [222, 199] on span at bounding box center [221, 200] width 9 height 9
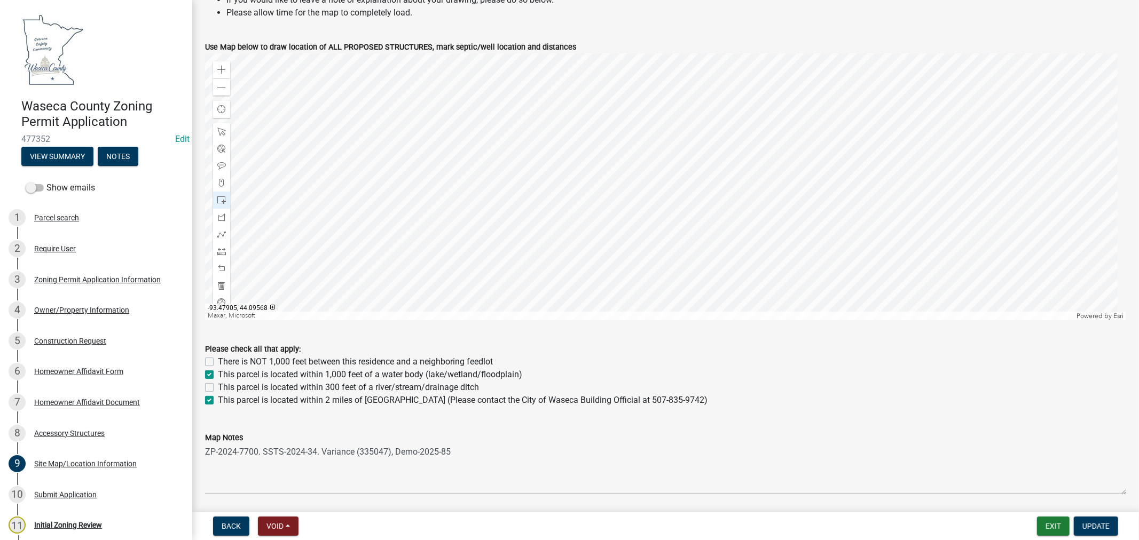
click at [706, 111] on div at bounding box center [665, 186] width 921 height 267
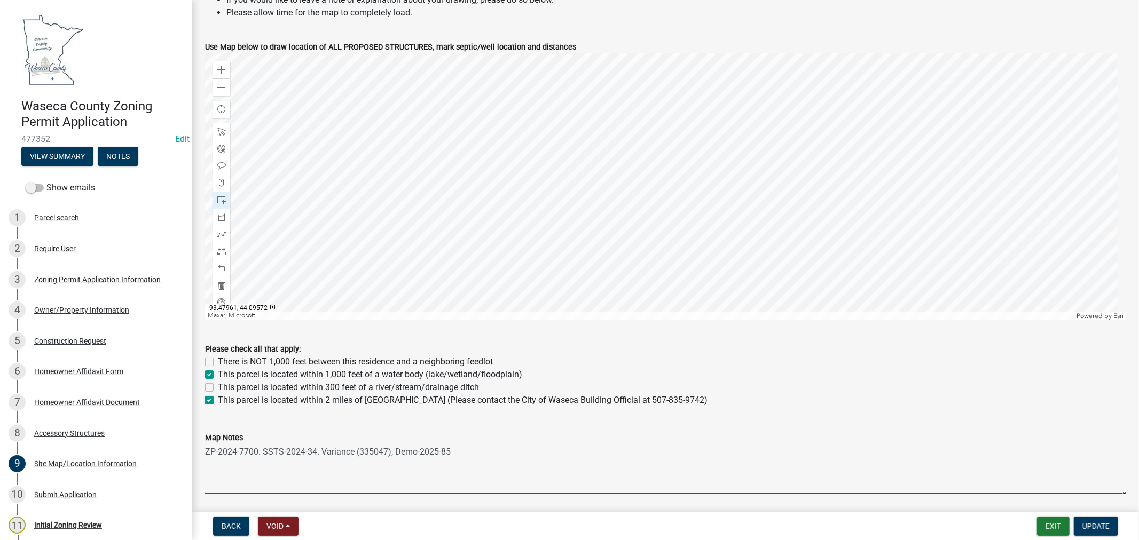
click at [466, 452] on textarea "ZP-2024-7700. SSTS-2024-34. Variance (335047), Demo-2025-85" at bounding box center [665, 469] width 921 height 50
type textarea "ZP-2024-7700. SSTS-2024-34. Variance (335047), Demo-2025-85, Restrictive Covena…"
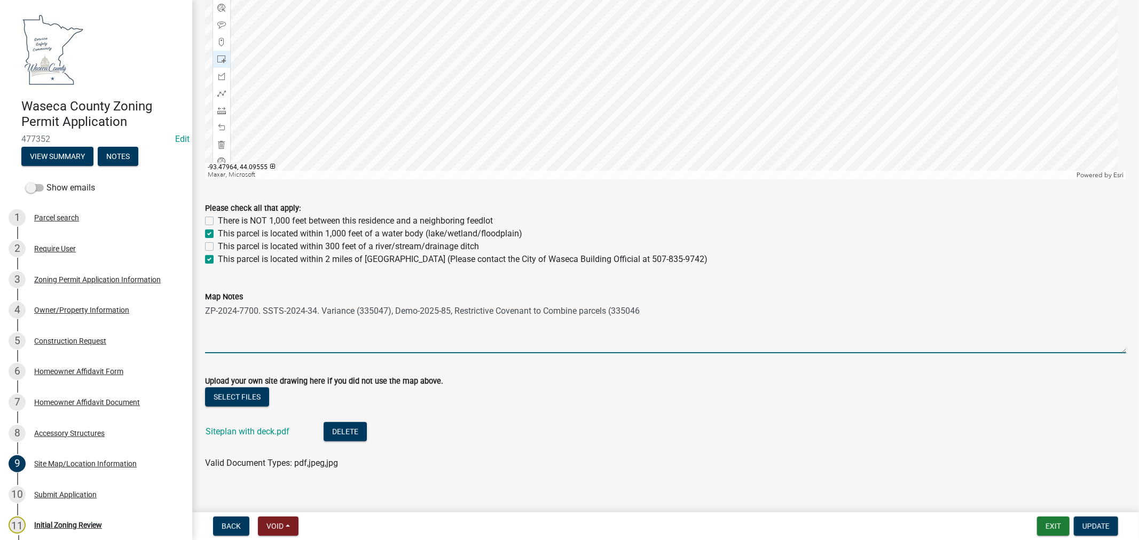
scroll to position [596, 0]
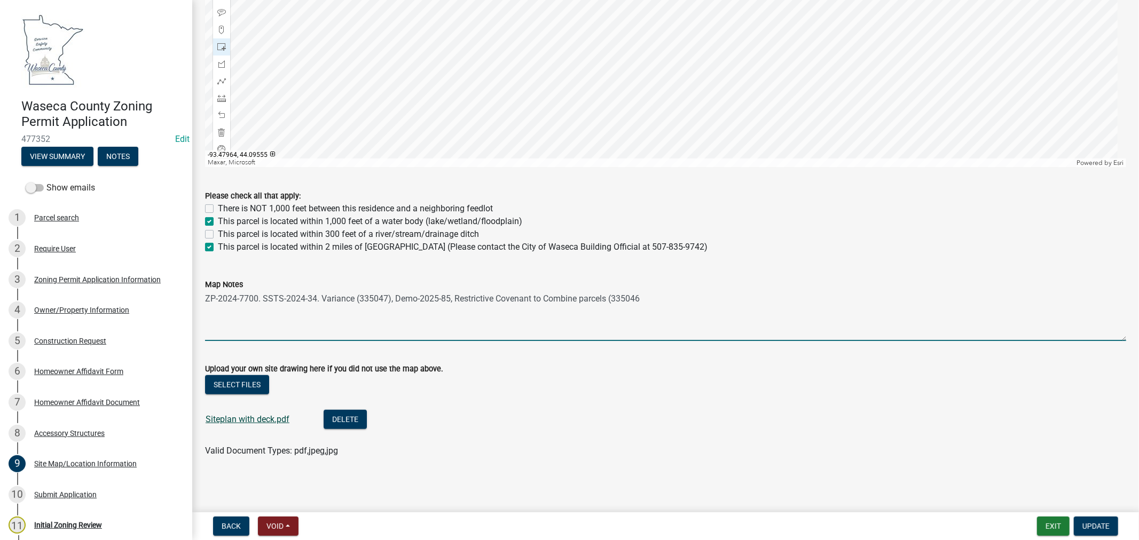
click at [250, 416] on link "Siteplan with deck.pdf" at bounding box center [248, 419] width 84 height 10
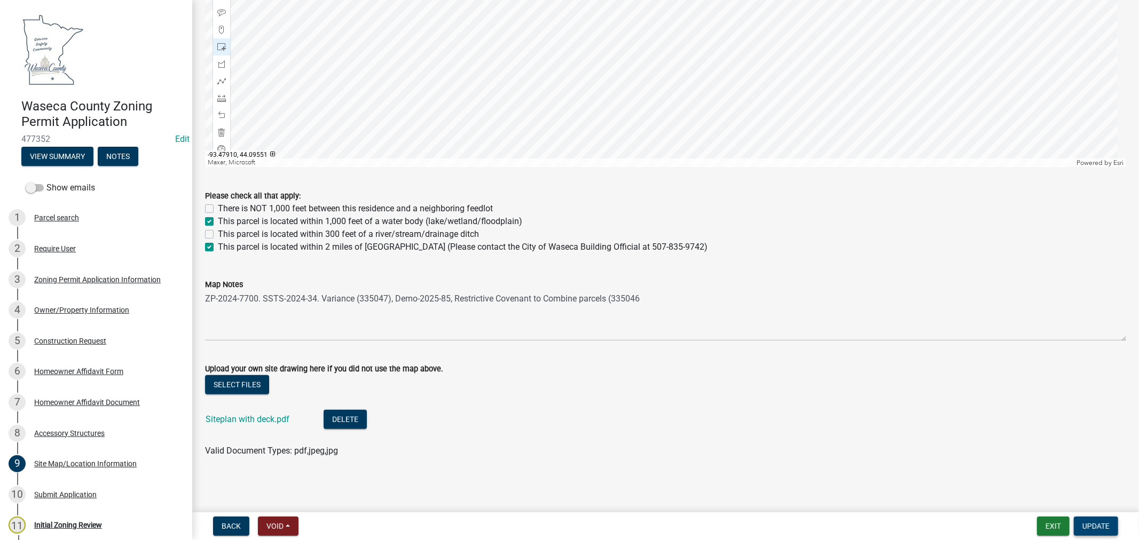
click at [1099, 528] on span "Update" at bounding box center [1095, 526] width 27 height 9
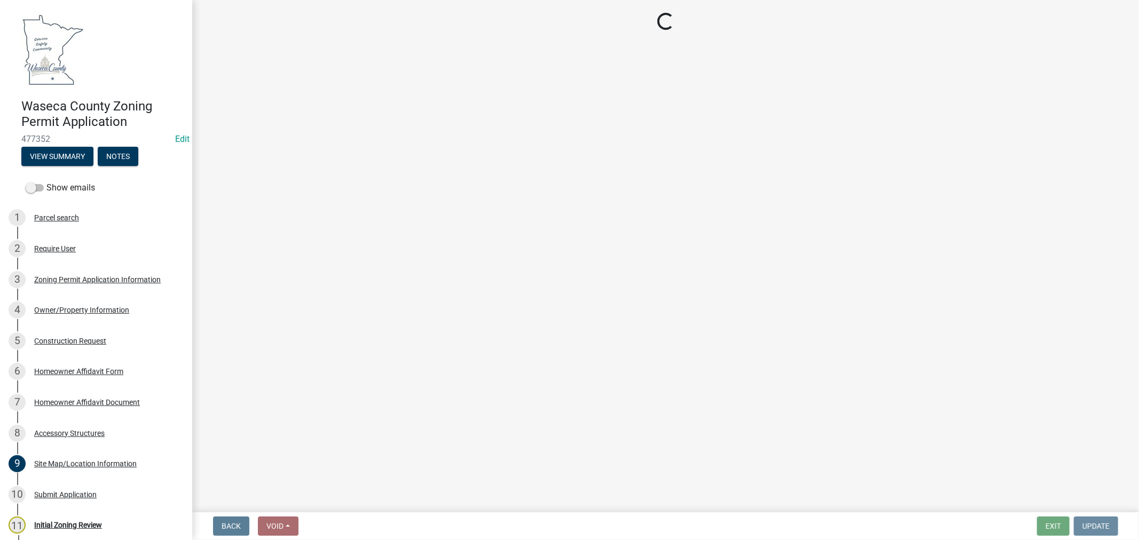
scroll to position [0, 0]
select select "9769c479-6de2-4dc6-9694-8de900a6a44e"
select select "f6253f6d-ec8e-4146-87dc-bdbe4554f643"
select select "9e7e0f1a-162d-468c-937f-cc7884b0d28a"
select select "f85b0be6-0ba0-4e52-abd8-9a831d915a76"
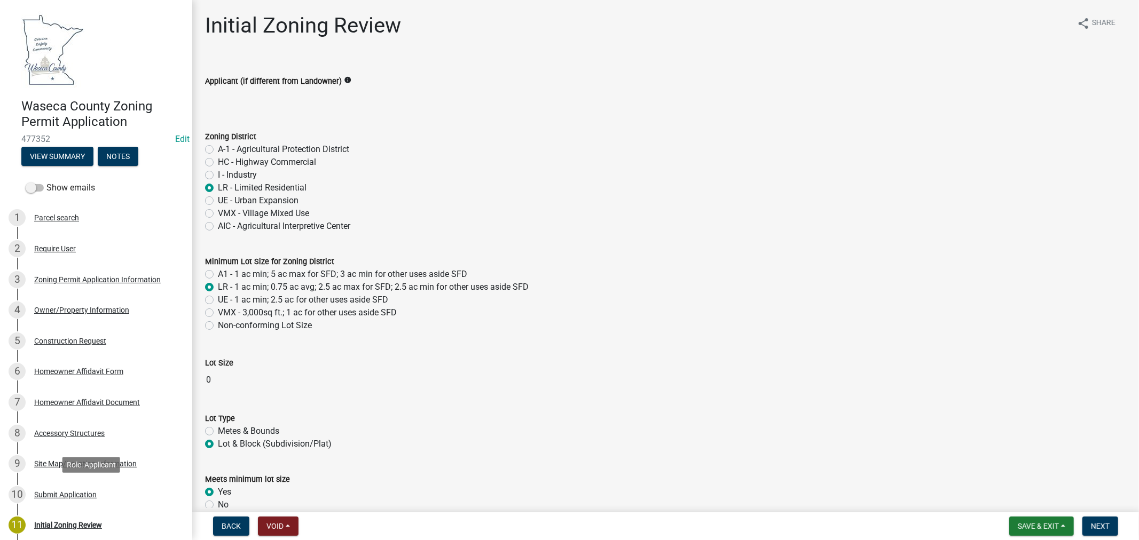
click at [47, 495] on div "Submit Application" at bounding box center [65, 494] width 62 height 7
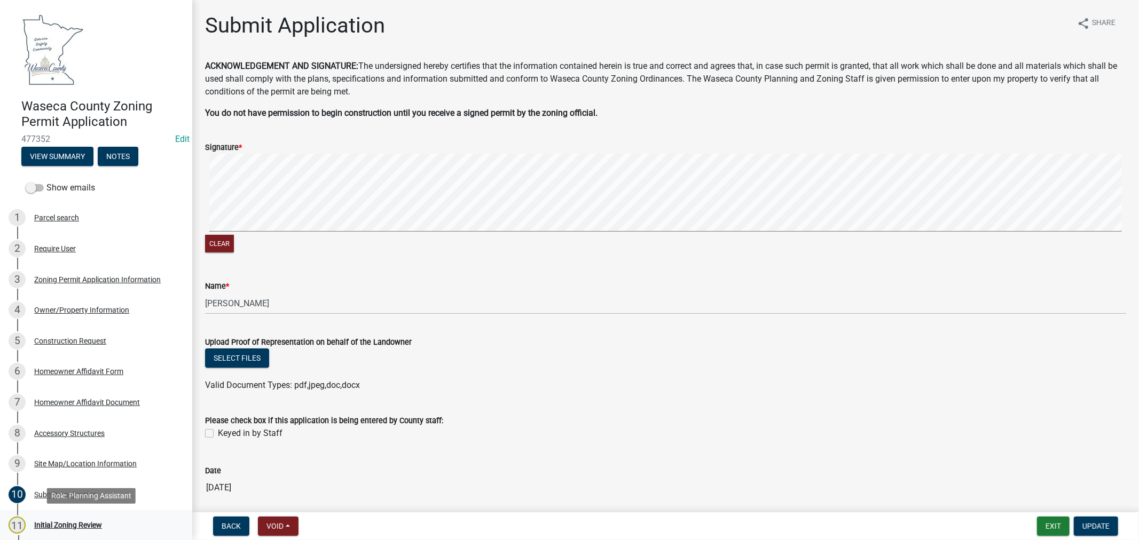
click at [78, 524] on div "Initial Zoning Review" at bounding box center [68, 525] width 68 height 7
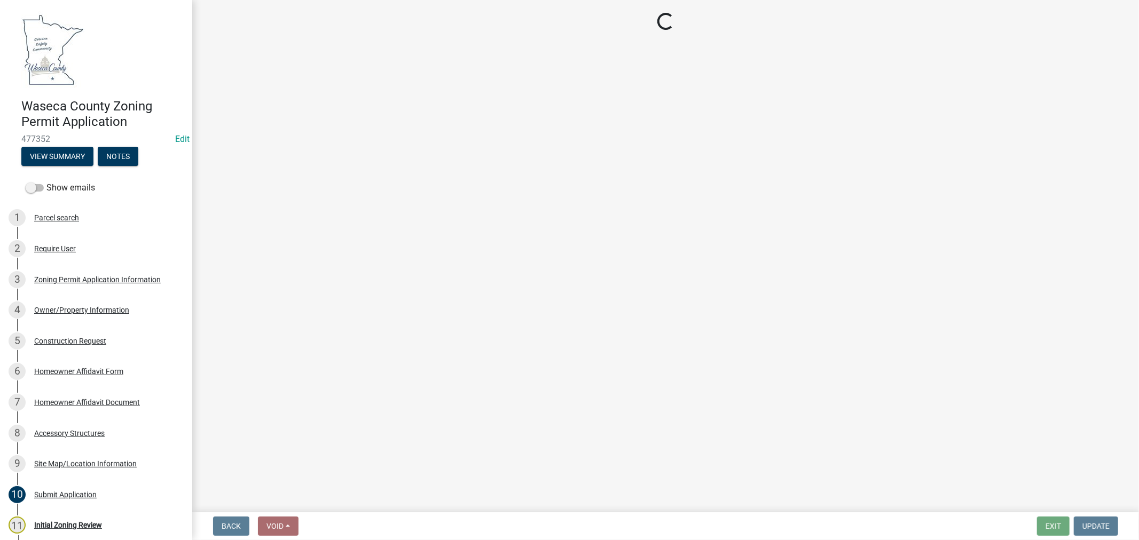
select select "9769c479-6de2-4dc6-9694-8de900a6a44e"
select select "f6253f6d-ec8e-4146-87dc-bdbe4554f643"
select select "9e7e0f1a-162d-468c-937f-cc7884b0d28a"
select select "f85b0be6-0ba0-4e52-abd8-9a831d915a76"
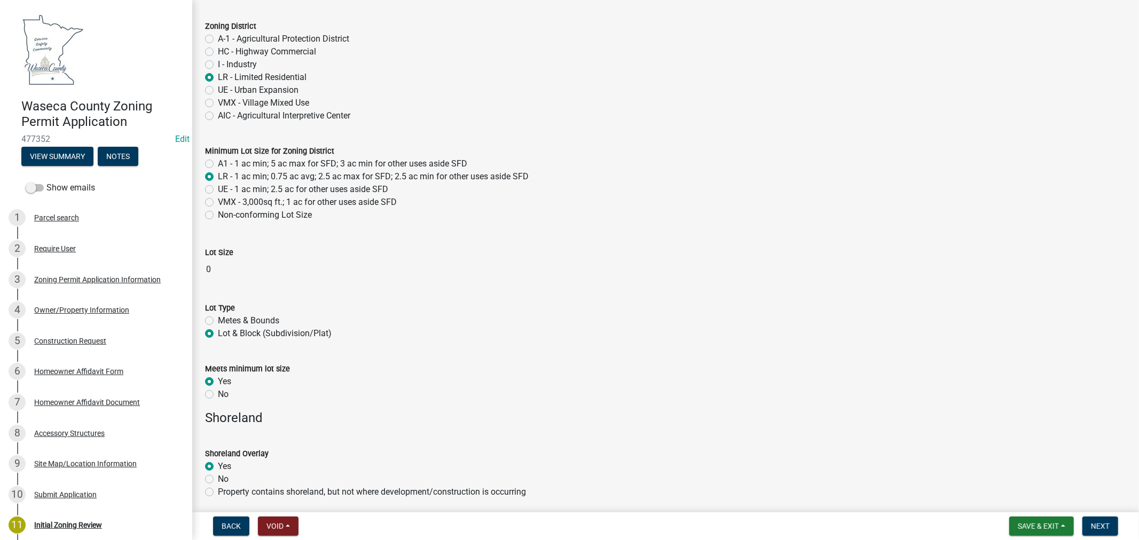
scroll to position [119, 0]
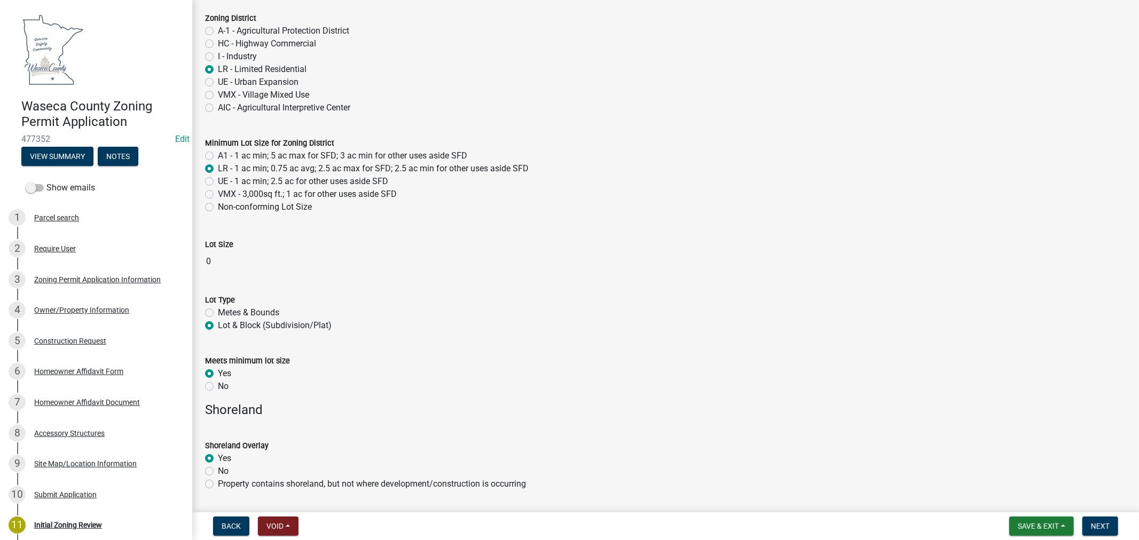
drag, startPoint x: 216, startPoint y: 263, endPoint x: 206, endPoint y: 264, distance: 10.3
click at [206, 264] on input "0" at bounding box center [665, 261] width 921 height 21
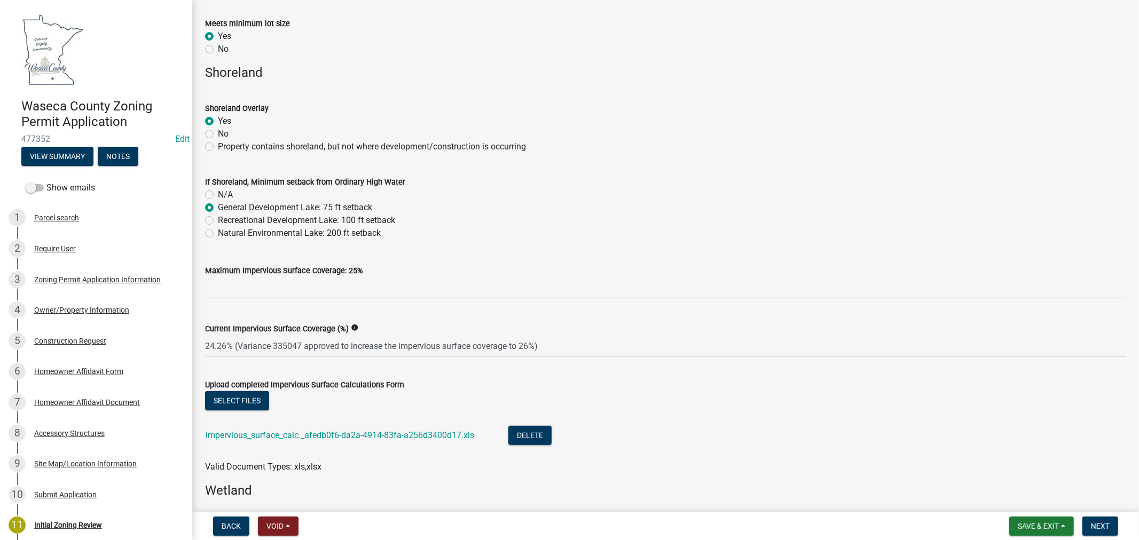
scroll to position [474, 0]
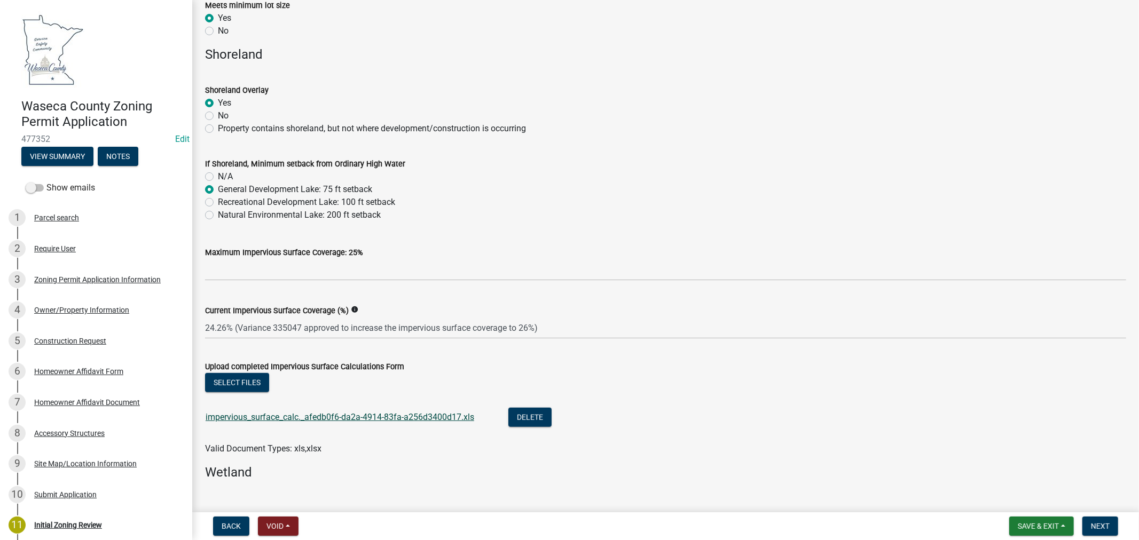
click at [333, 413] on link "impervious_surface_calc._afedb0f6-da2a-4914-83fa-a256d3400d17.xls" at bounding box center [340, 417] width 269 height 10
click at [354, 418] on link "impervious_surface_calc._afedb0f6-da2a-4914-83fa-a256d3400d17.xls" at bounding box center [340, 417] width 269 height 10
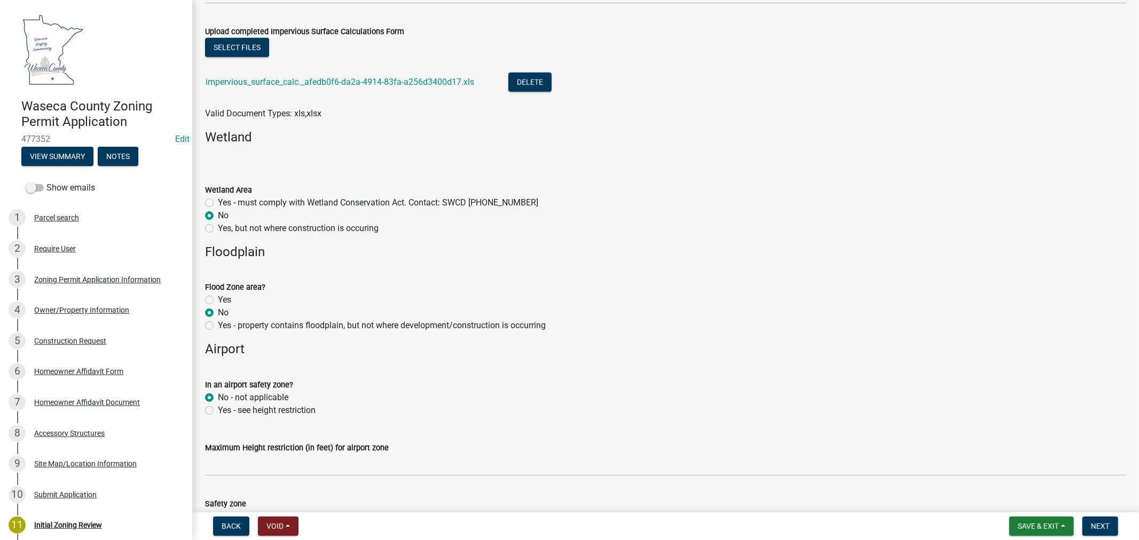
scroll to position [830, 0]
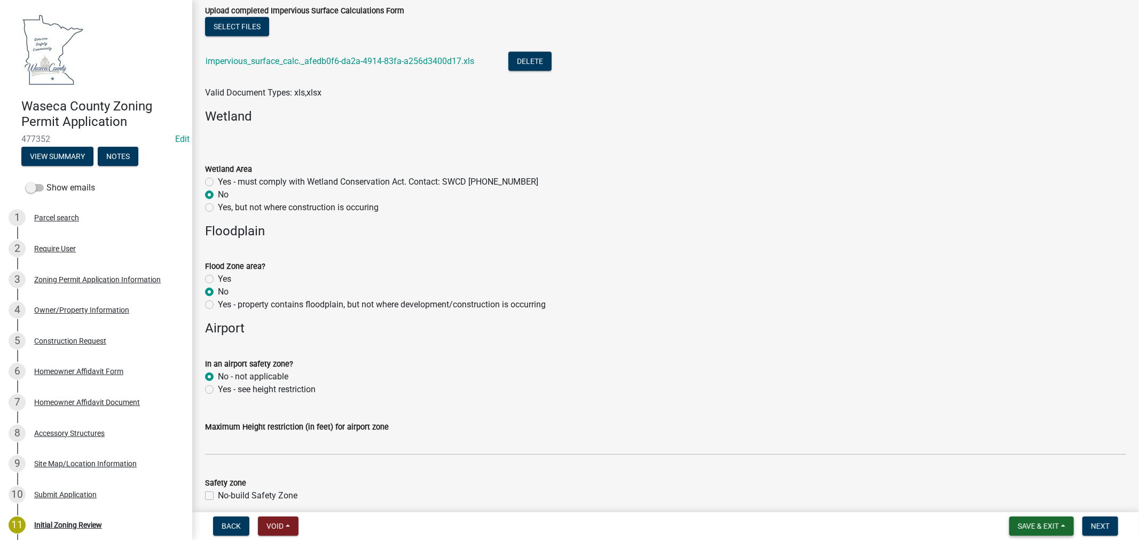
click at [1018, 529] on span "Save & Exit" at bounding box center [1037, 526] width 41 height 9
click at [1012, 478] on button "Save" at bounding box center [1030, 473] width 85 height 26
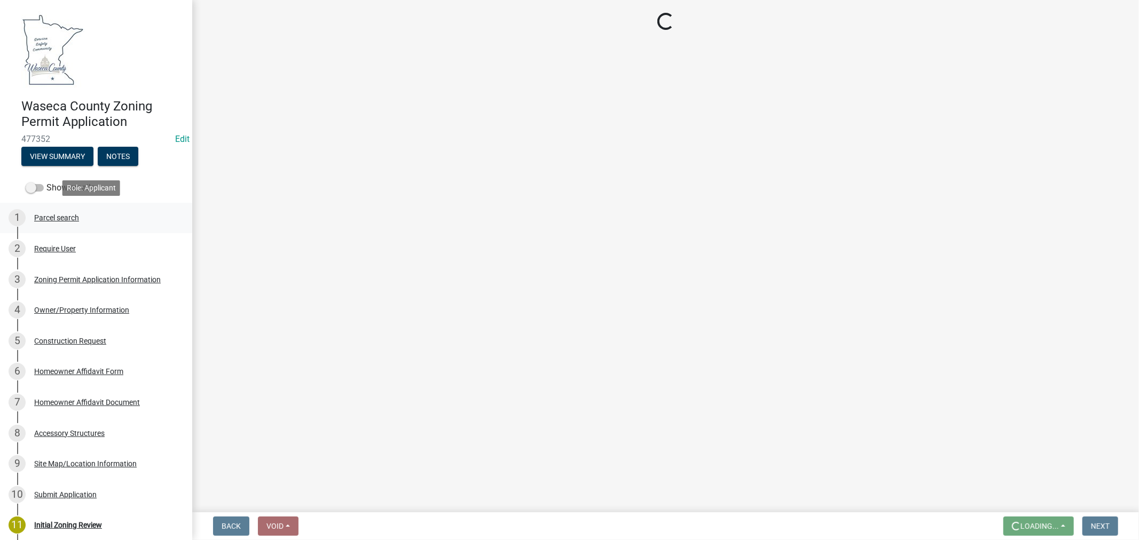
click at [49, 215] on div "Parcel search" at bounding box center [56, 217] width 45 height 7
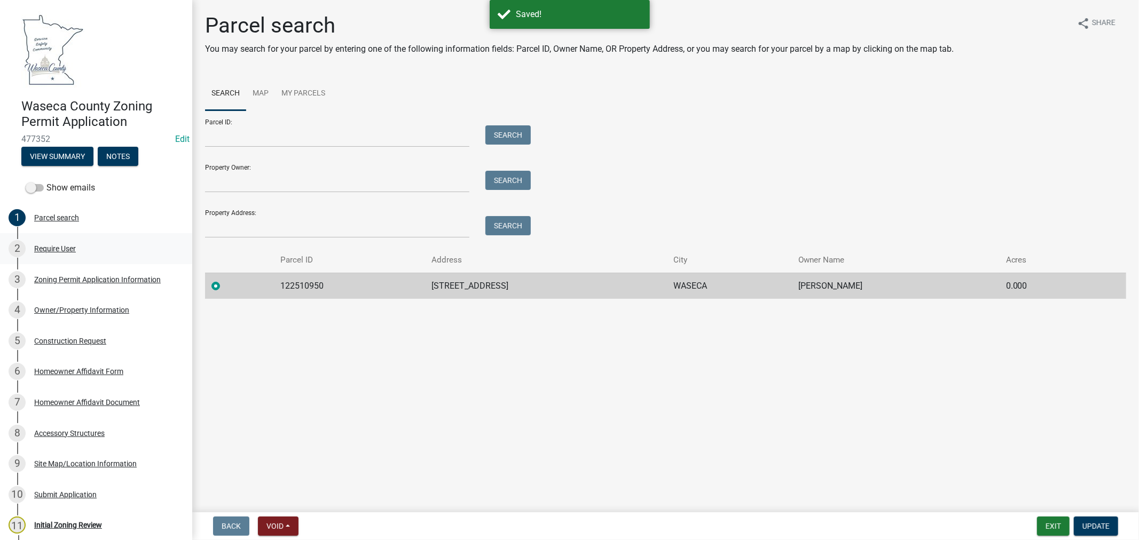
select select "9769c479-6de2-4dc6-9694-8de900a6a44e"
select select "f6253f6d-ec8e-4146-87dc-bdbe4554f643"
select select "9e7e0f1a-162d-468c-937f-cc7884b0d28a"
select select "f85b0be6-0ba0-4e52-abd8-9a831d915a76"
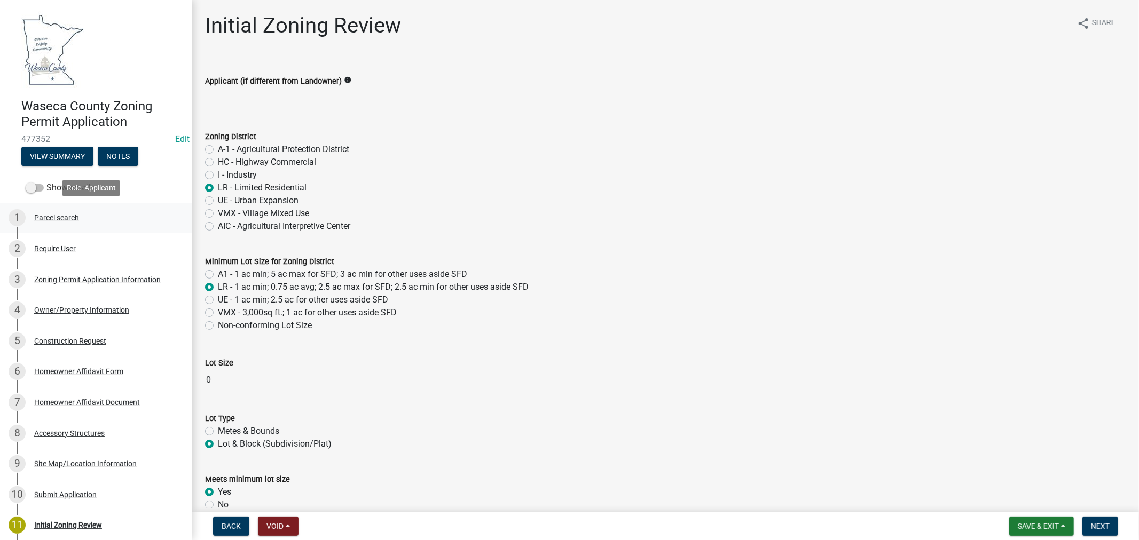
click at [65, 217] on div "Parcel search" at bounding box center [56, 217] width 45 height 7
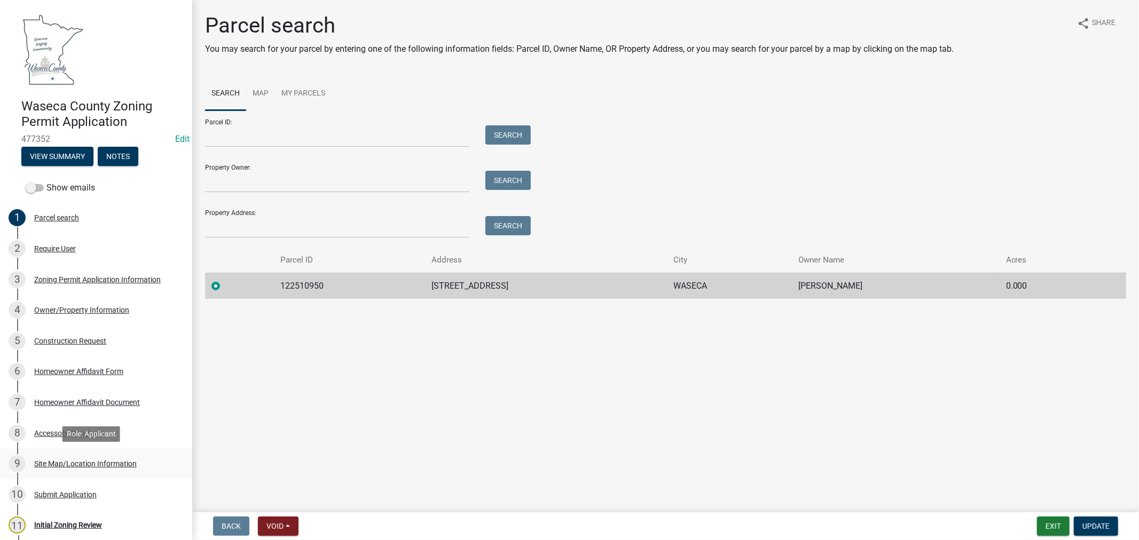
drag, startPoint x: 82, startPoint y: 461, endPoint x: 91, endPoint y: 456, distance: 9.5
click at [82, 461] on div "Site Map/Location Information" at bounding box center [85, 463] width 102 height 7
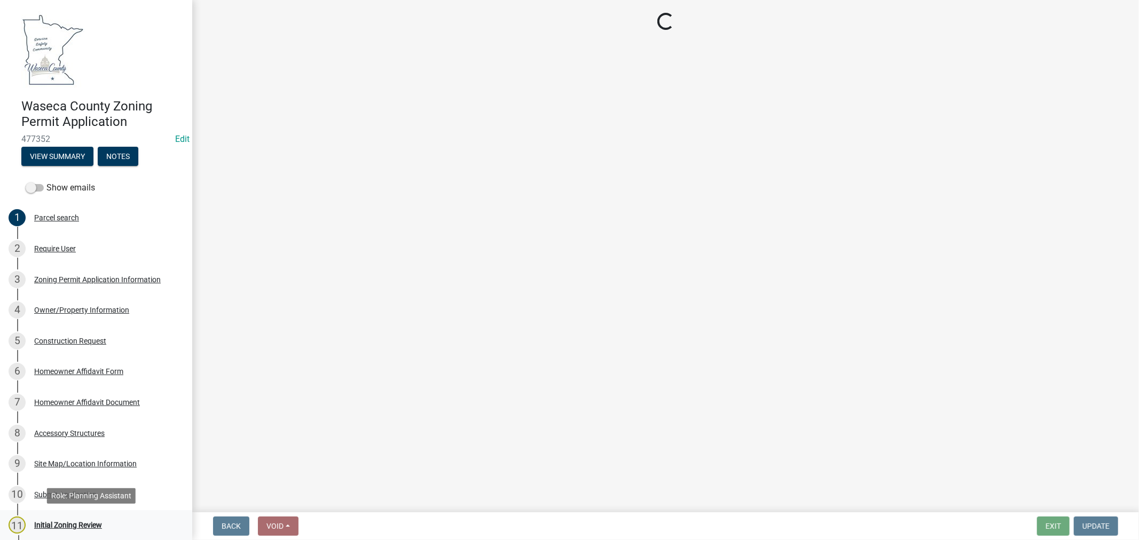
click at [88, 525] on div "Initial Zoning Review" at bounding box center [68, 525] width 68 height 7
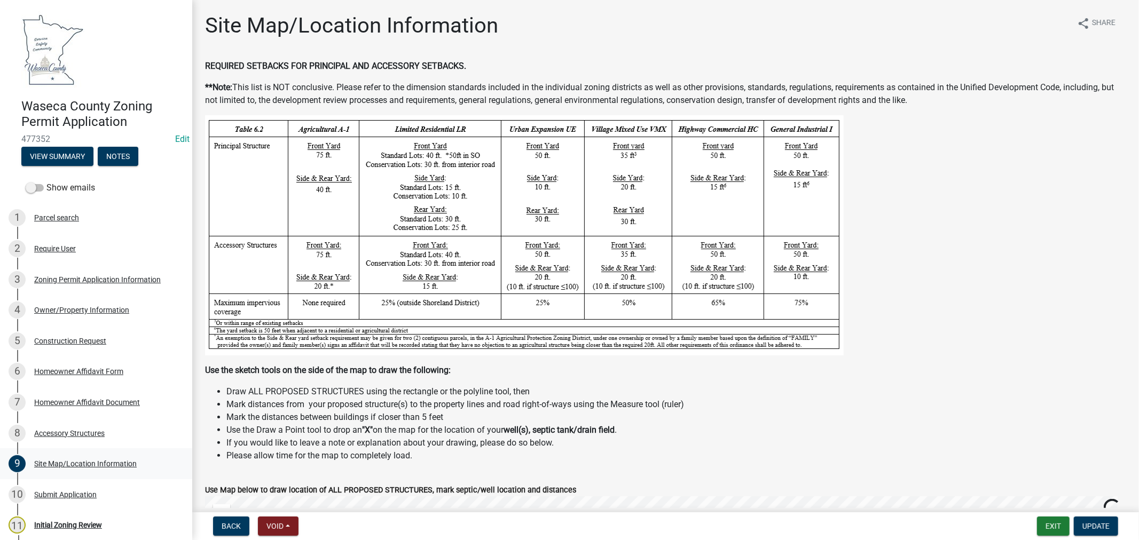
select select "9769c479-6de2-4dc6-9694-8de900a6a44e"
select select "f6253f6d-ec8e-4146-87dc-bdbe4554f643"
select select "9e7e0f1a-162d-468c-937f-cc7884b0d28a"
select select "f85b0be6-0ba0-4e52-abd8-9a831d915a76"
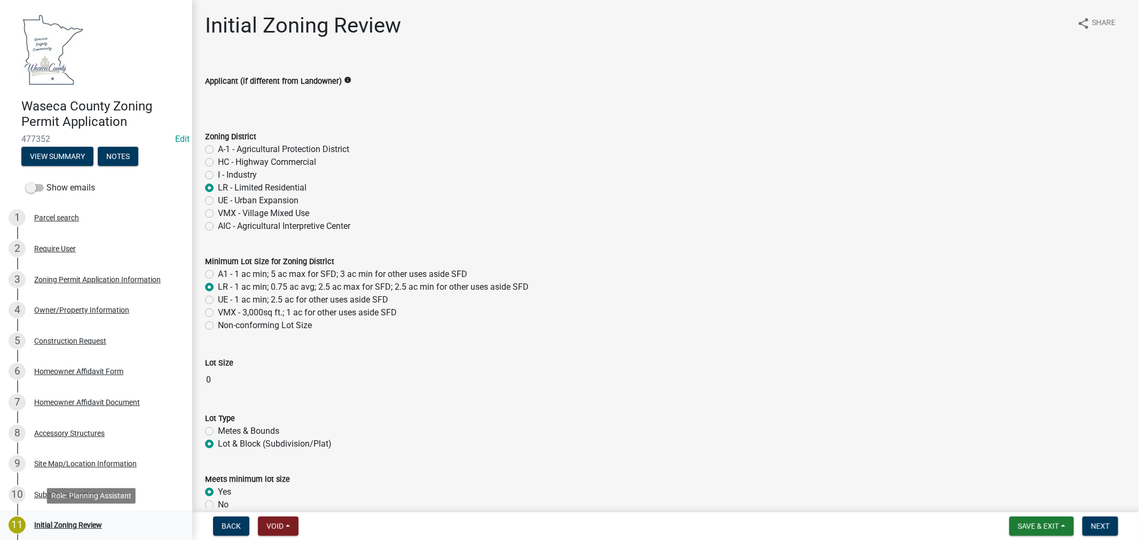
click at [91, 522] on div "Initial Zoning Review" at bounding box center [68, 525] width 68 height 7
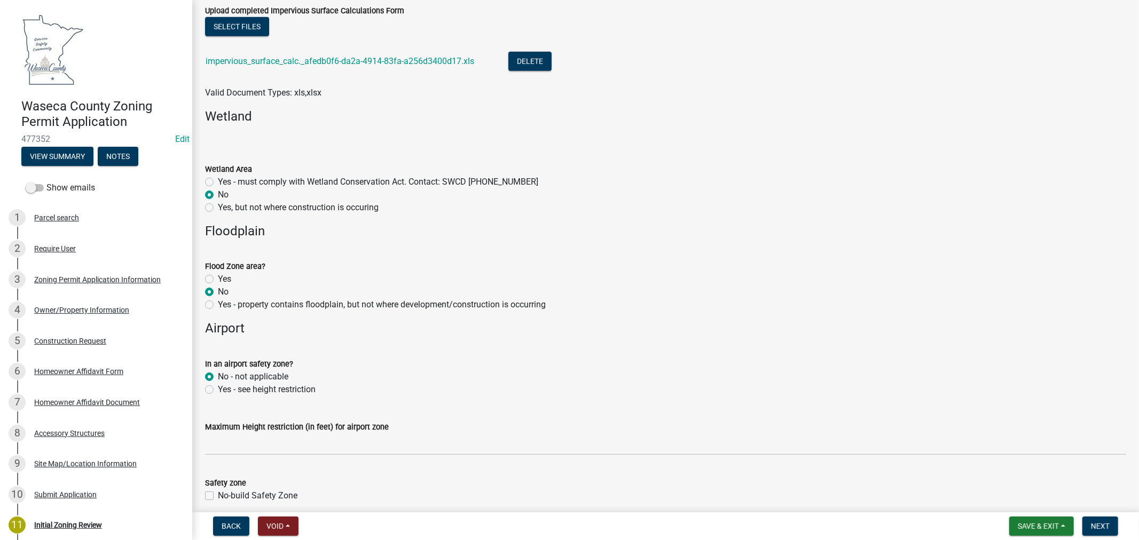
scroll to position [593, 0]
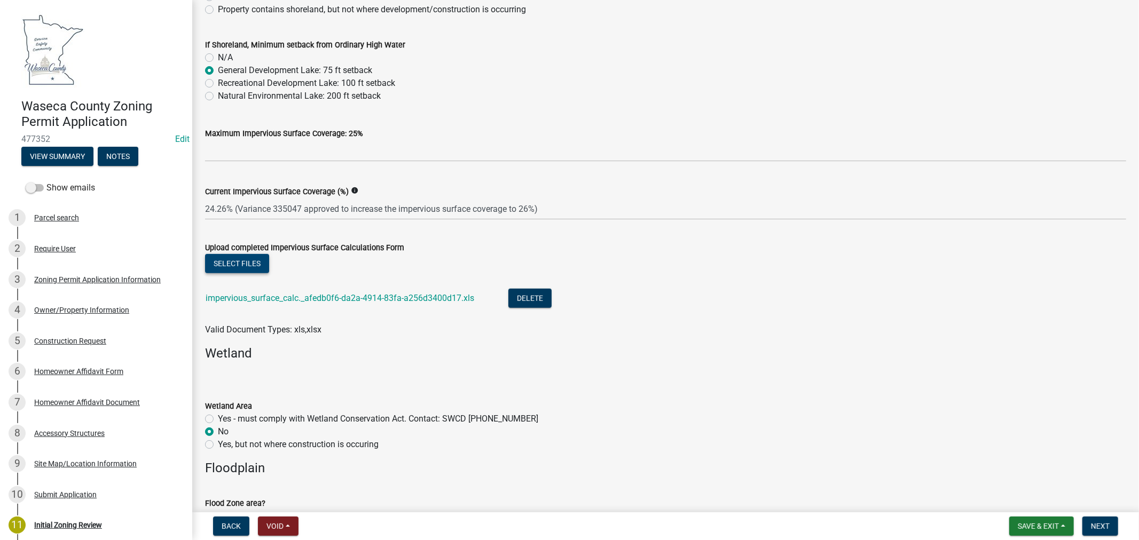
click at [238, 264] on button "Select files" at bounding box center [237, 263] width 64 height 19
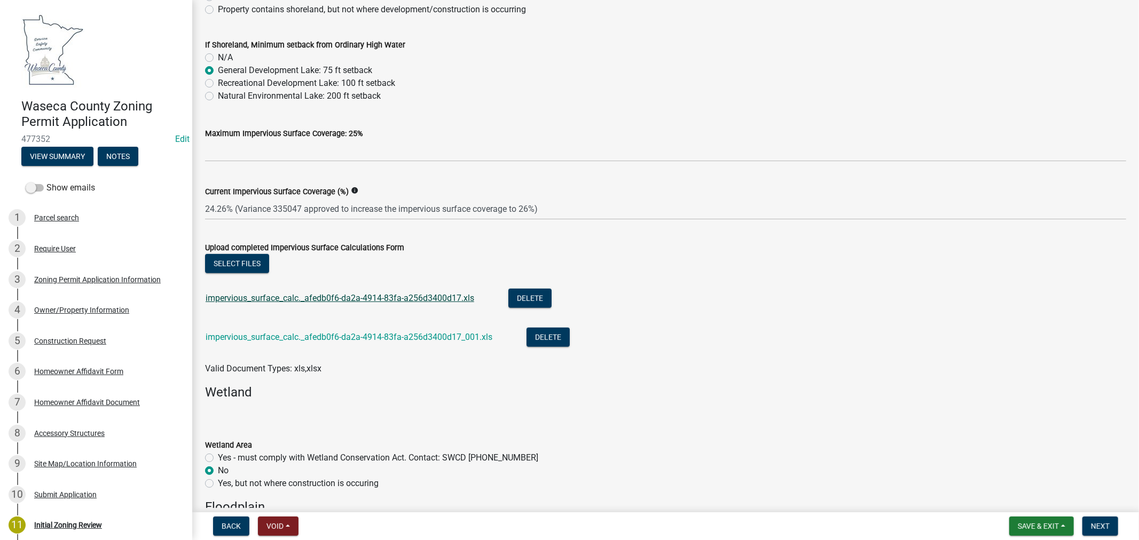
click at [407, 296] on link "impervious_surface_calc._afedb0f6-da2a-4914-83fa-a256d3400d17.xls" at bounding box center [340, 298] width 269 height 10
click at [381, 338] on link "impervious_surface_calc._afedb0f6-da2a-4914-83fa-a256d3400d17_001.xls" at bounding box center [349, 337] width 287 height 10
click at [534, 302] on button "Delete" at bounding box center [529, 298] width 43 height 19
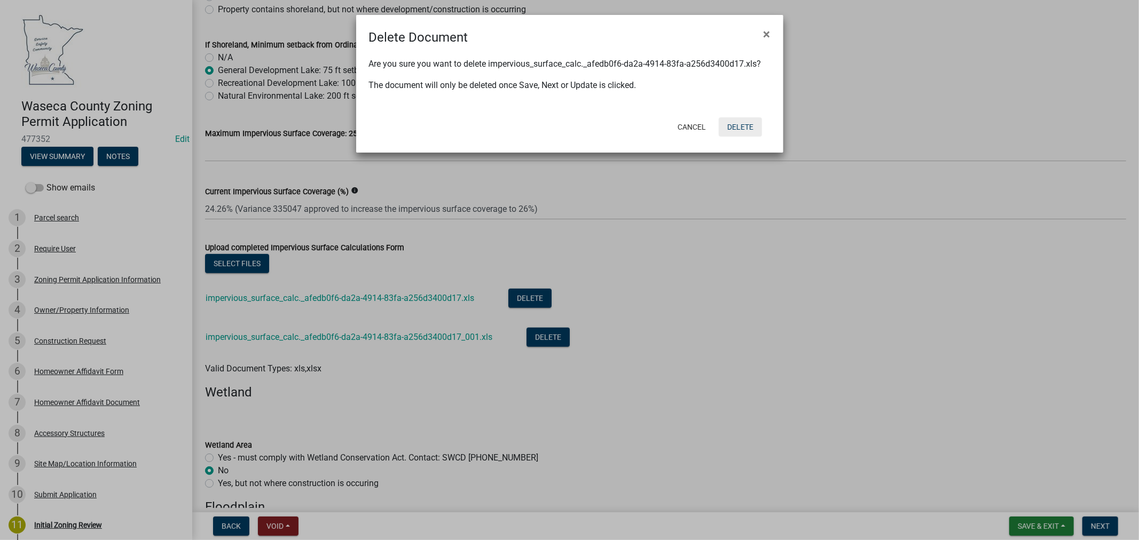
click at [736, 125] on button "Delete" at bounding box center [740, 126] width 43 height 19
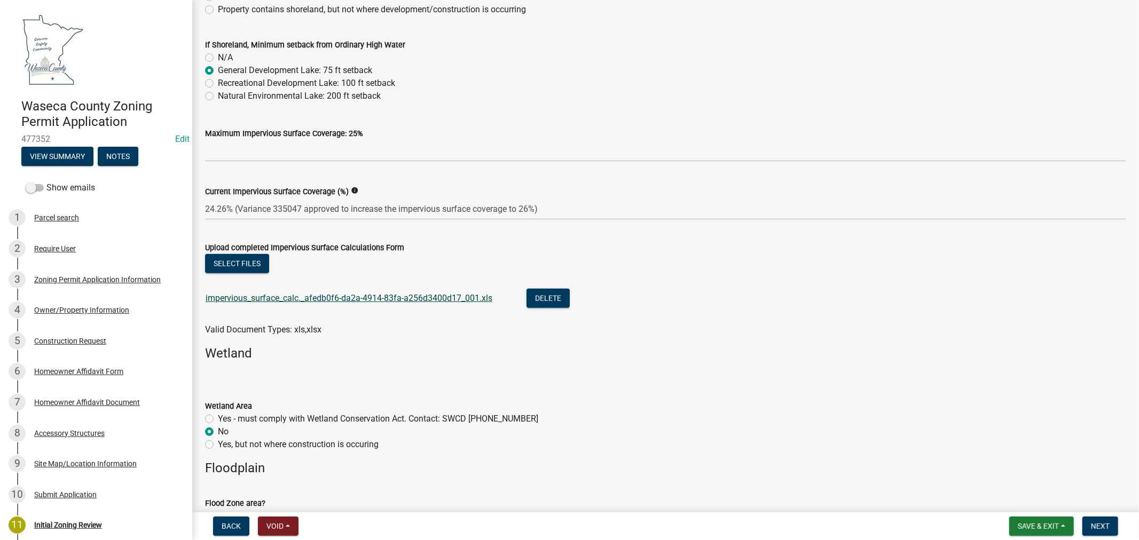
click at [395, 300] on link "impervious_surface_calc._afedb0f6-da2a-4914-83fa-a256d3400d17_001.xls" at bounding box center [349, 298] width 287 height 10
click at [429, 295] on link "impervious_surface_calc._afedb0f6-da2a-4914-83fa-a256d3400d17_001.xls" at bounding box center [349, 298] width 287 height 10
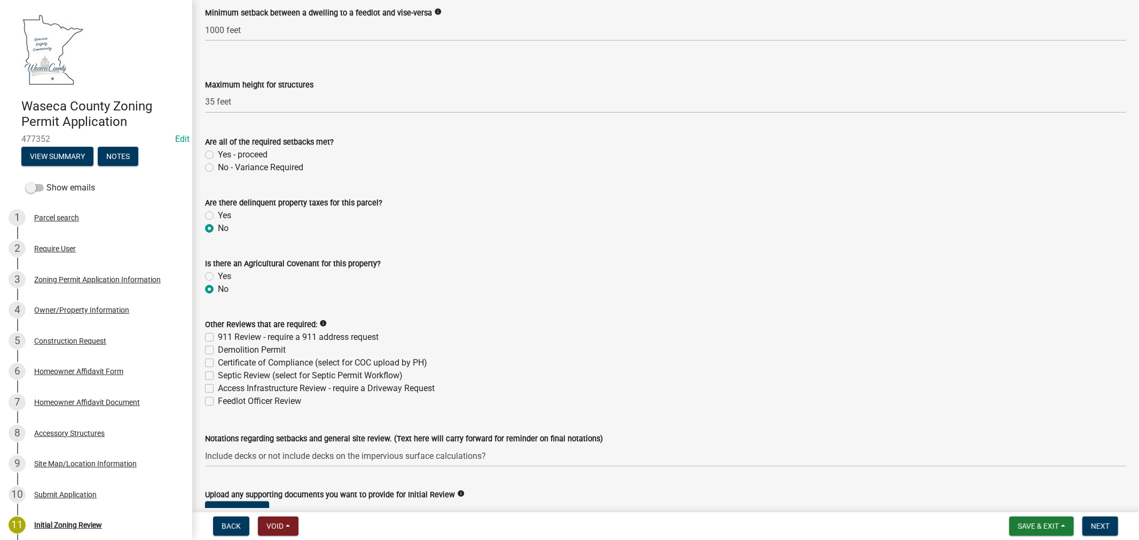
scroll to position [2016, 0]
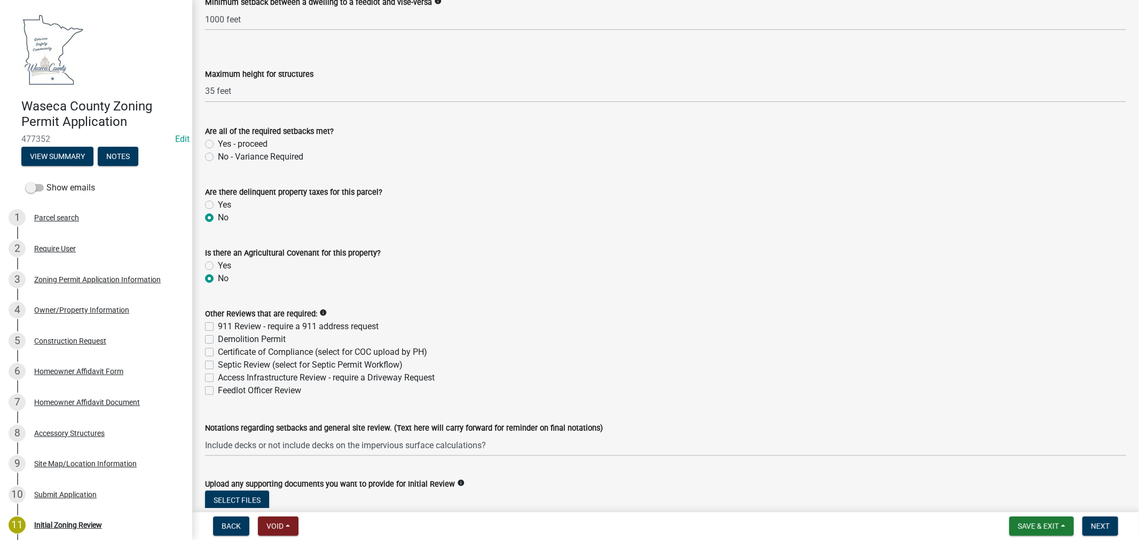
click at [218, 351] on label "Certificate of Compliance (select for COC upload by PH)" at bounding box center [322, 352] width 209 height 13
click at [218, 351] on input "Certificate of Compliance (select for COC upload by PH)" at bounding box center [221, 349] width 7 height 7
checkbox input "true"
checkbox input "false"
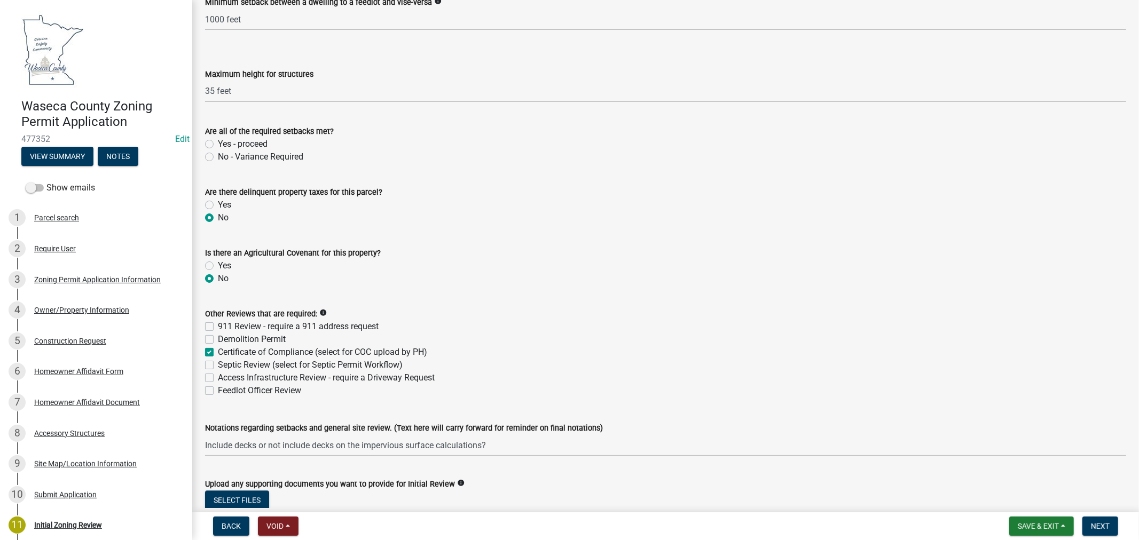
checkbox input "true"
checkbox input "false"
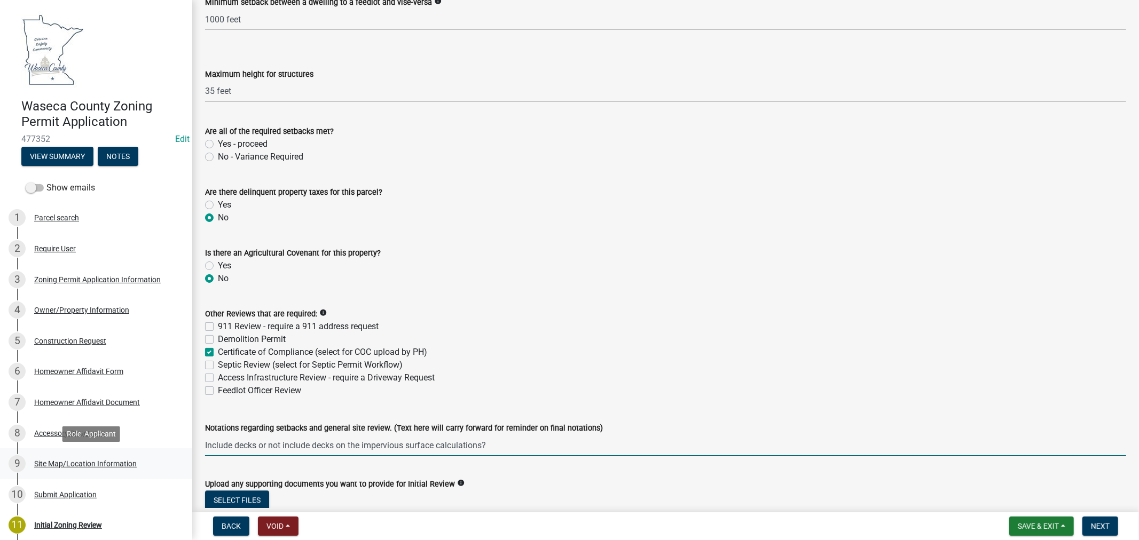
drag, startPoint x: 504, startPoint y: 445, endPoint x: 140, endPoint y: 451, distance: 364.1
click at [143, 452] on div "Waseca County Zoning Permit Application 477352 Edit View Summary Notes Show ema…" at bounding box center [569, 270] width 1139 height 540
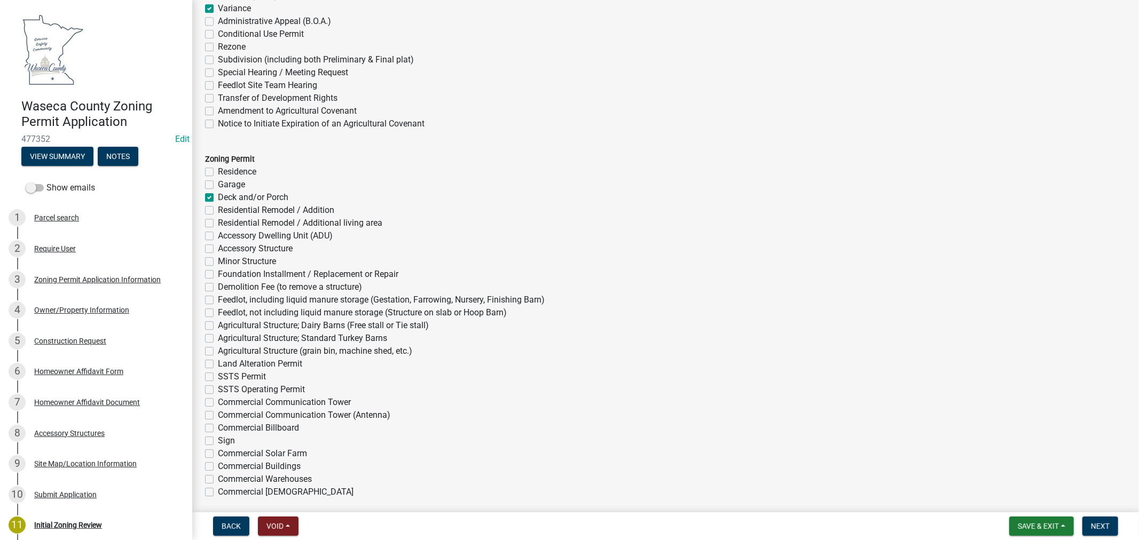
scroll to position [2728, 0]
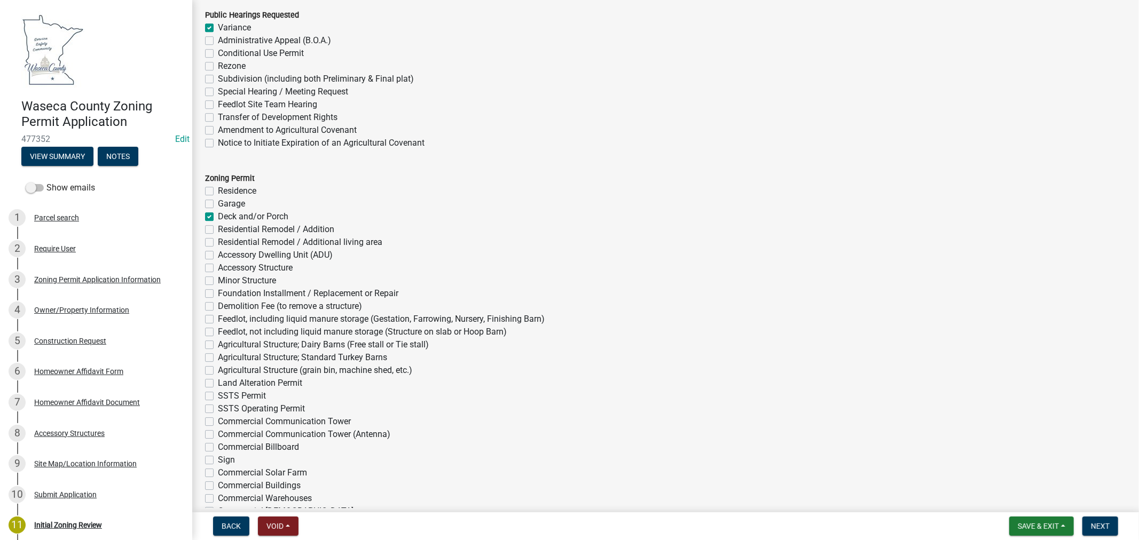
click at [218, 29] on label "Variance" at bounding box center [234, 27] width 33 height 13
click at [218, 28] on input "Variance" at bounding box center [221, 24] width 7 height 7
checkbox input "false"
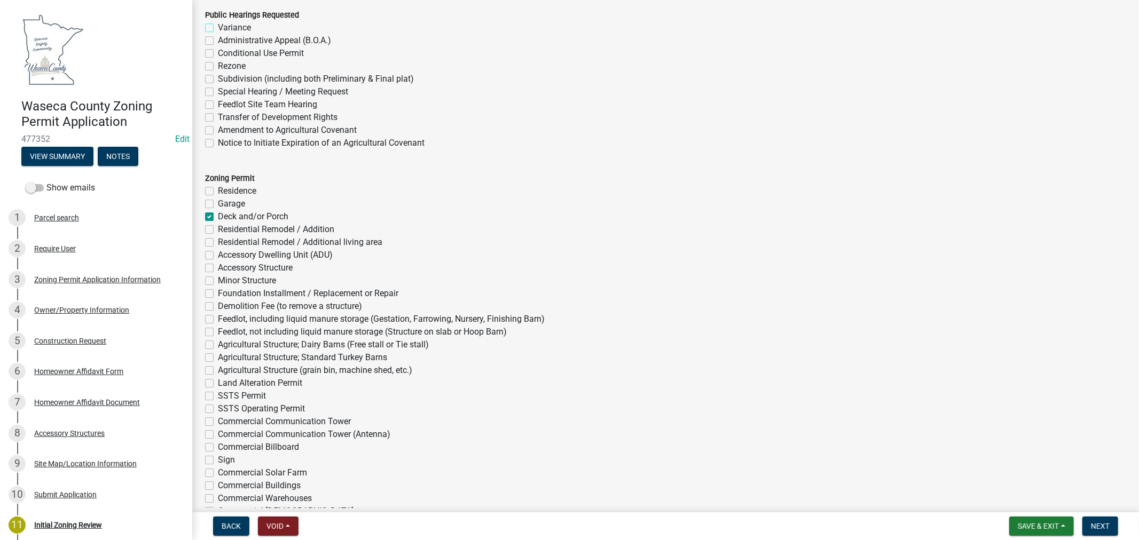
checkbox input "false"
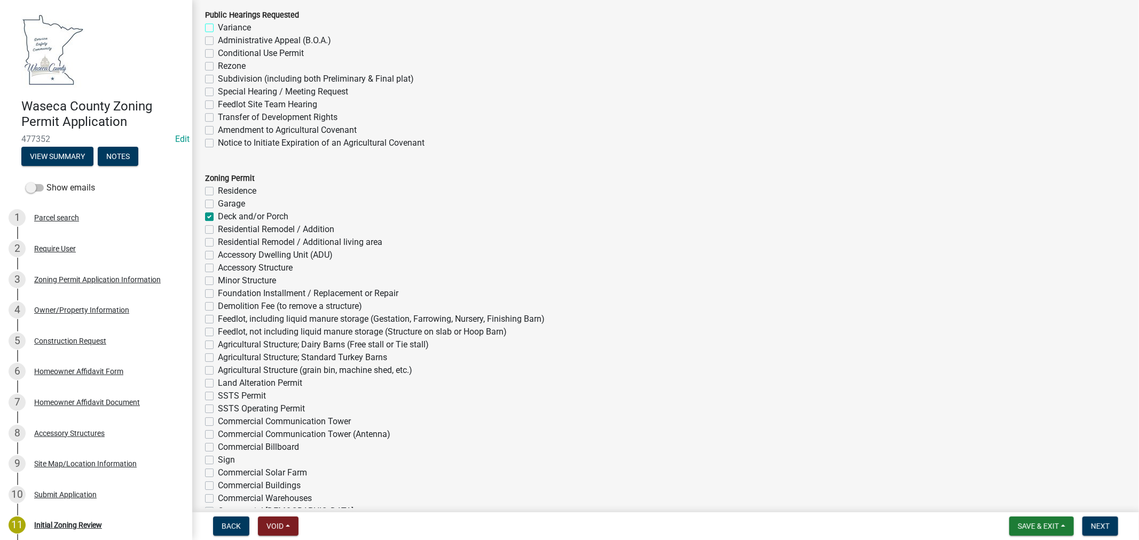
checkbox input "false"
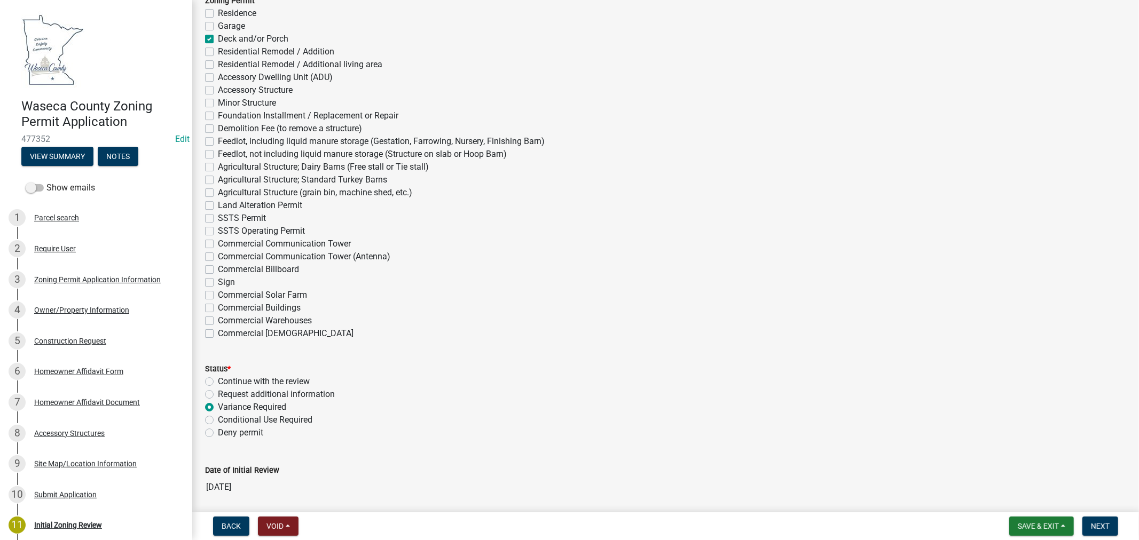
scroll to position [2965, 0]
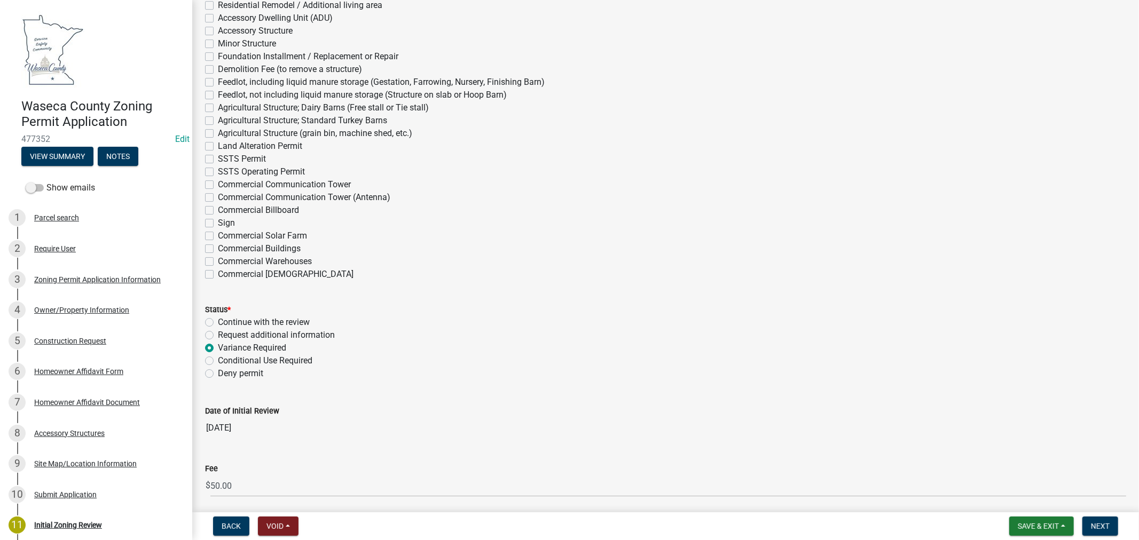
click at [204, 348] on div "Status * Continue with the review Request additional information Variance Requi…" at bounding box center [665, 335] width 937 height 90
click at [218, 349] on label "Variance Required" at bounding box center [252, 348] width 68 height 13
click at [218, 349] on input "Variance Required" at bounding box center [221, 345] width 7 height 7
click at [218, 348] on label "Variance Required" at bounding box center [252, 348] width 68 height 13
click at [218, 348] on input "Variance Required" at bounding box center [221, 345] width 7 height 7
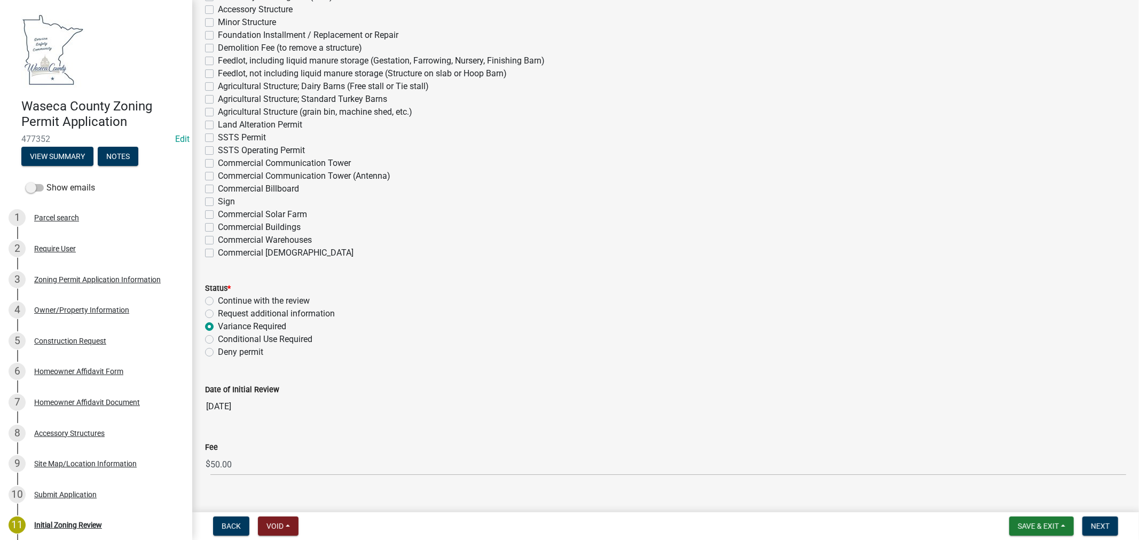
scroll to position [3006, 0]
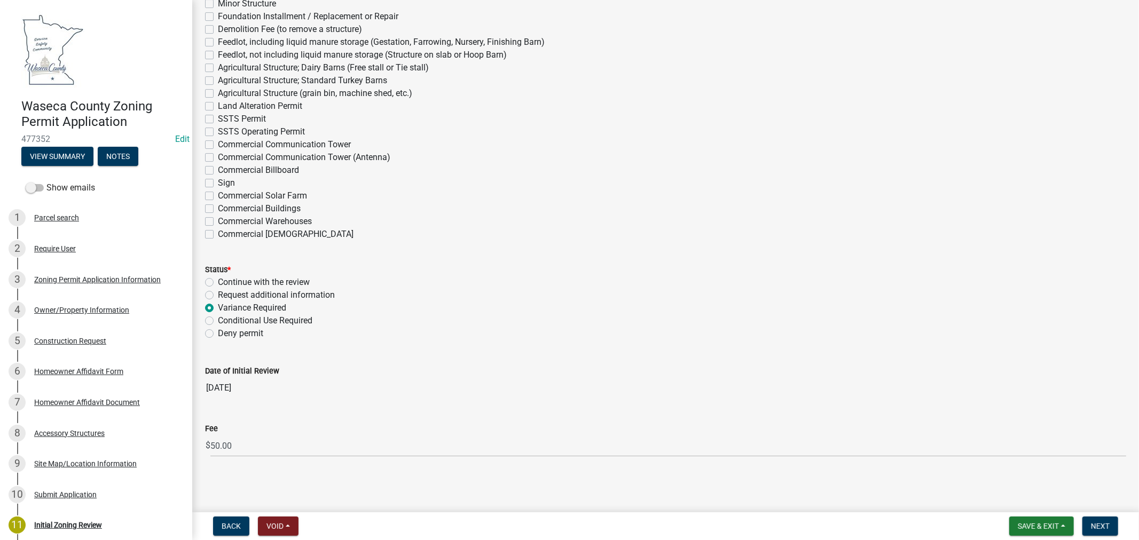
click at [218, 281] on label "Continue with the review" at bounding box center [264, 282] width 92 height 13
click at [218, 281] on input "Continue with the review" at bounding box center [221, 279] width 7 height 7
radio input "true"
click at [1026, 528] on span "Save & Exit" at bounding box center [1037, 526] width 41 height 9
click at [1020, 499] on button "Save & Exit" at bounding box center [1030, 499] width 85 height 26
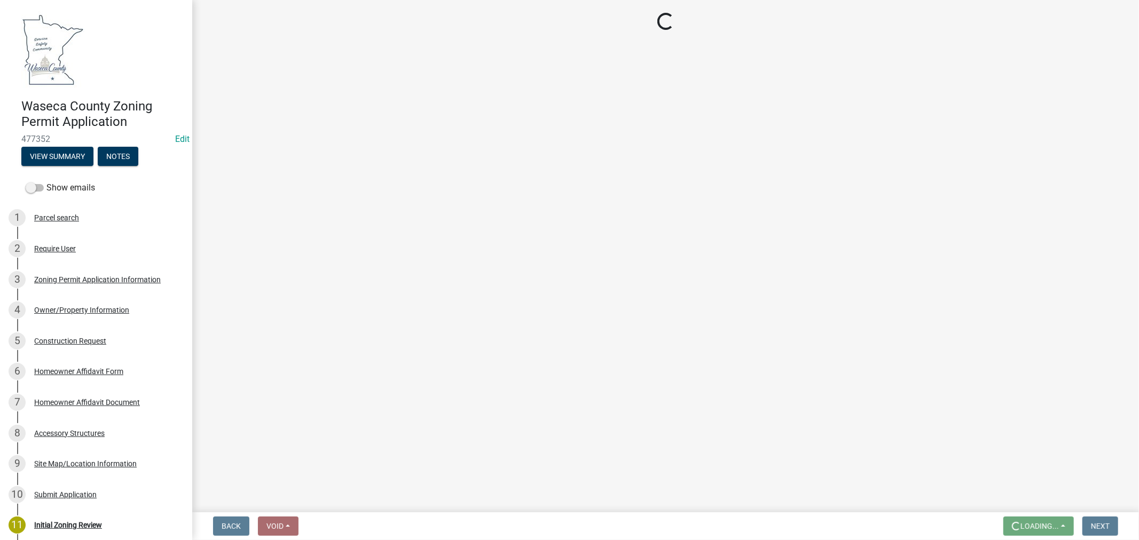
scroll to position [0, 0]
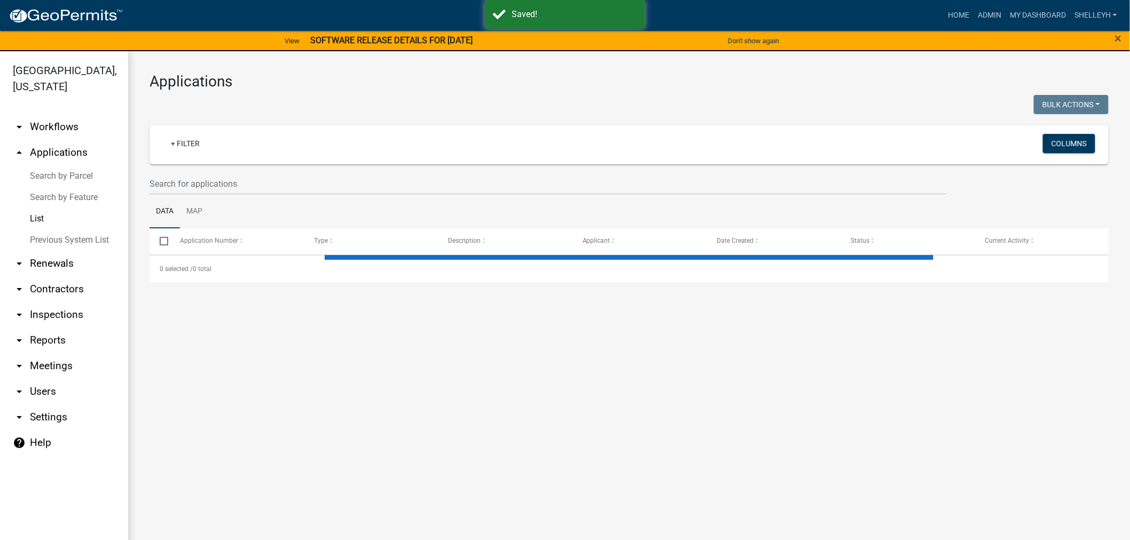
select select "1: 25"
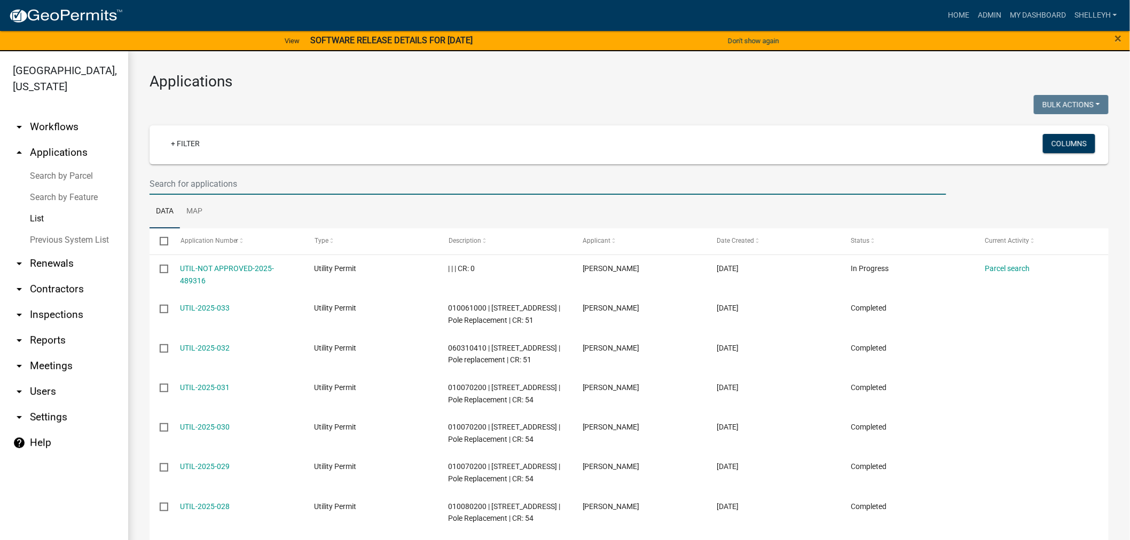
click at [232, 180] on input "text" at bounding box center [547, 184] width 796 height 22
type input "122510950"
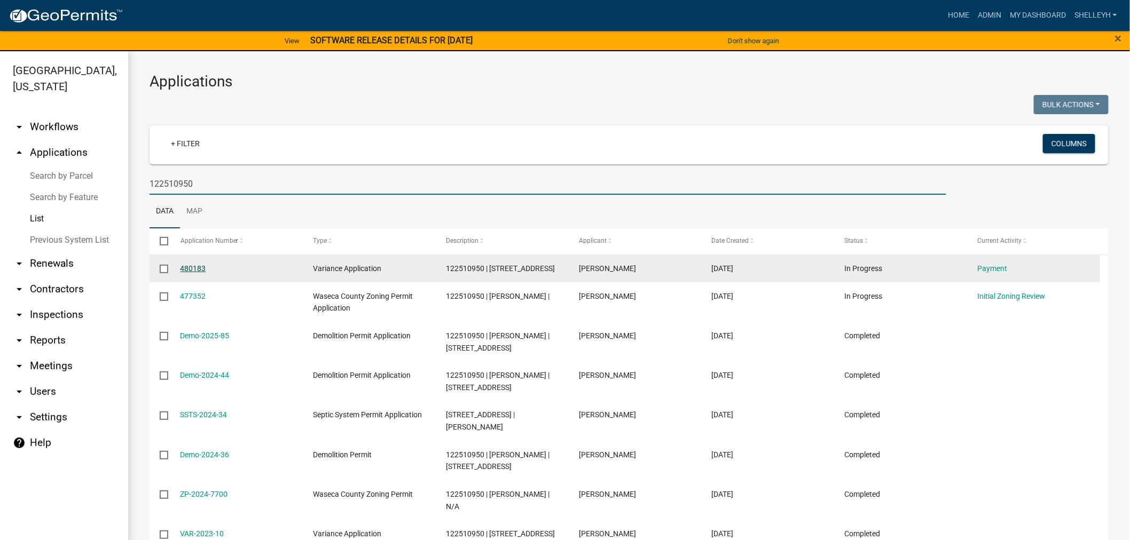
drag, startPoint x: 192, startPoint y: 269, endPoint x: 198, endPoint y: 271, distance: 5.6
click at [192, 269] on link "480183" at bounding box center [193, 268] width 26 height 9
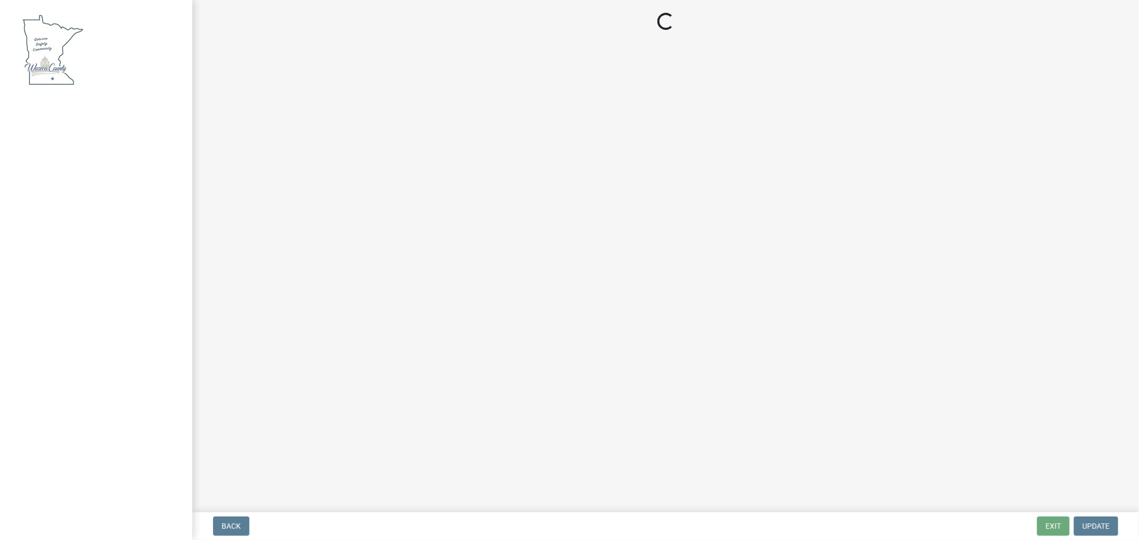
select select "3: 3"
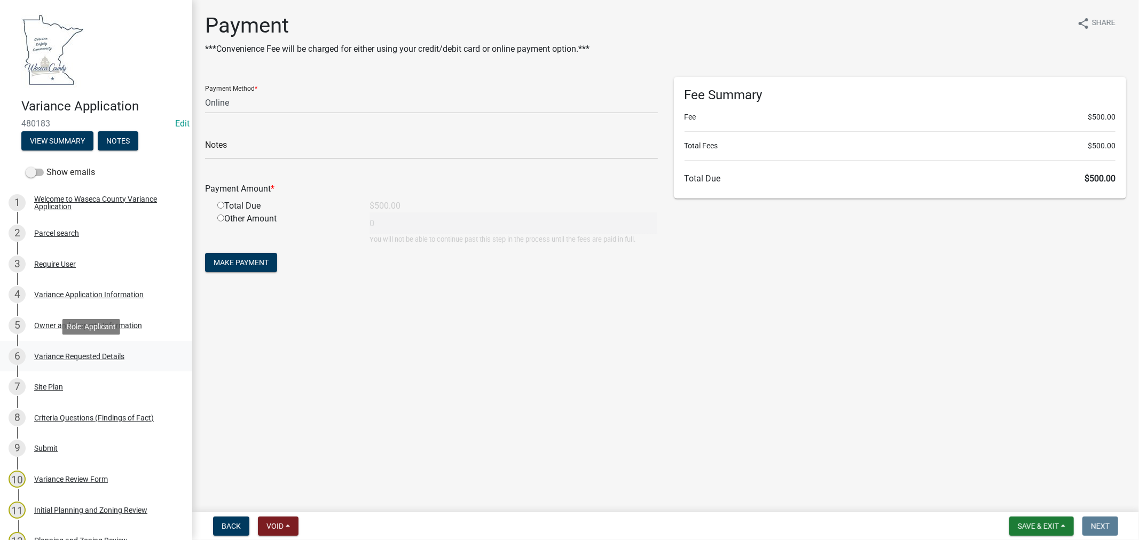
click at [73, 354] on div "Variance Requested Details" at bounding box center [79, 356] width 90 height 7
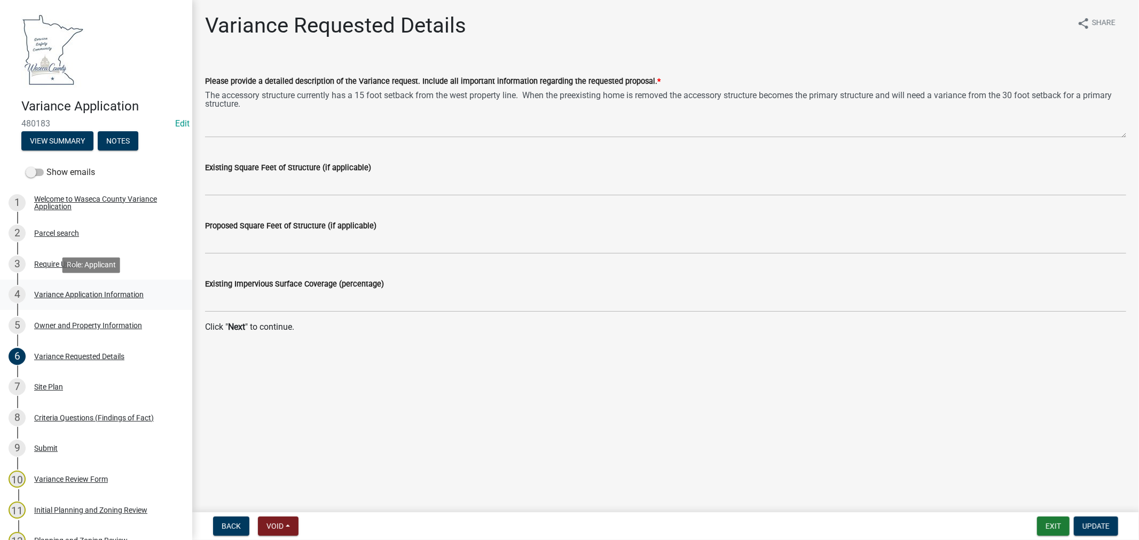
click at [74, 291] on div "Variance Application Information" at bounding box center [88, 294] width 109 height 7
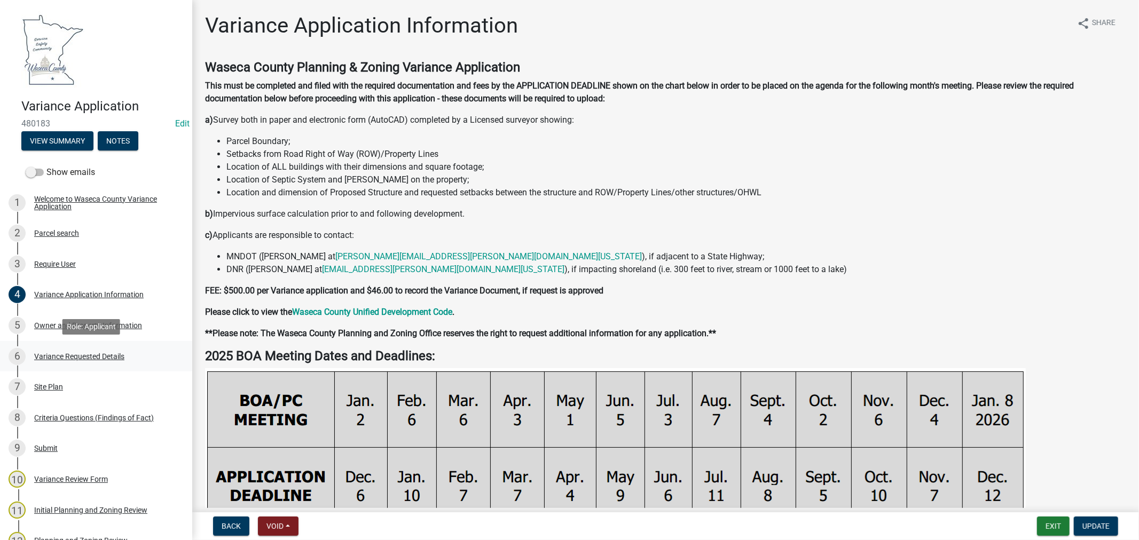
click at [70, 353] on div "Variance Requested Details" at bounding box center [79, 356] width 90 height 7
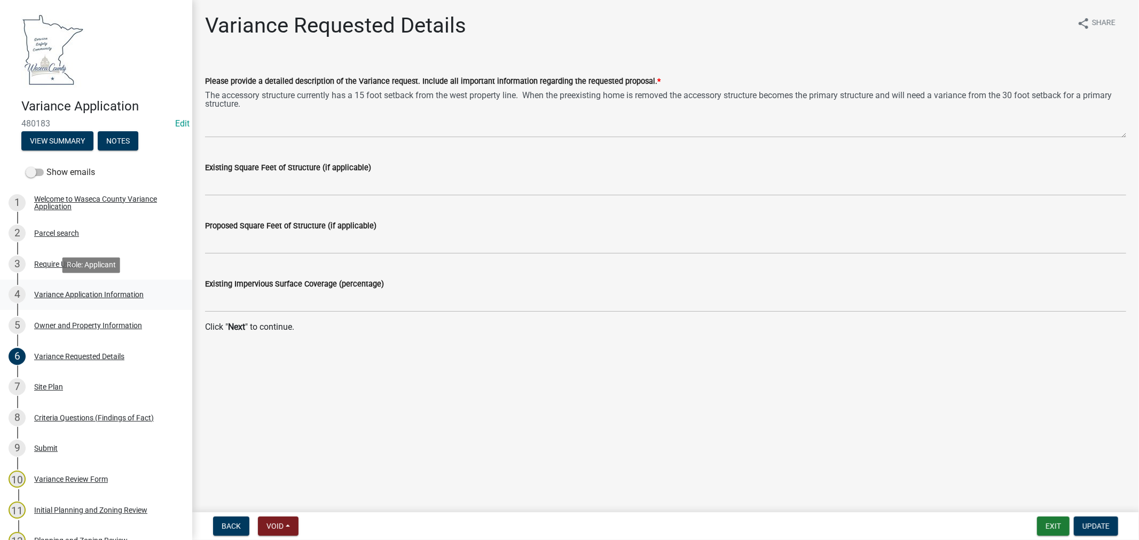
click at [101, 297] on div "Variance Application Information" at bounding box center [88, 294] width 109 height 7
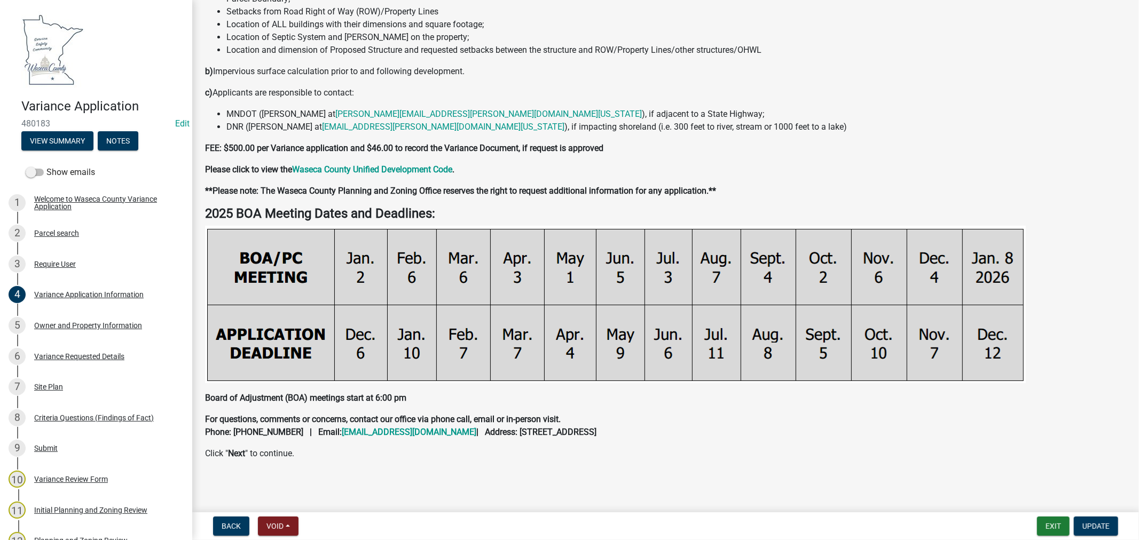
scroll to position [144, 0]
click at [125, 326] on div "Owner and Property Information" at bounding box center [88, 325] width 108 height 7
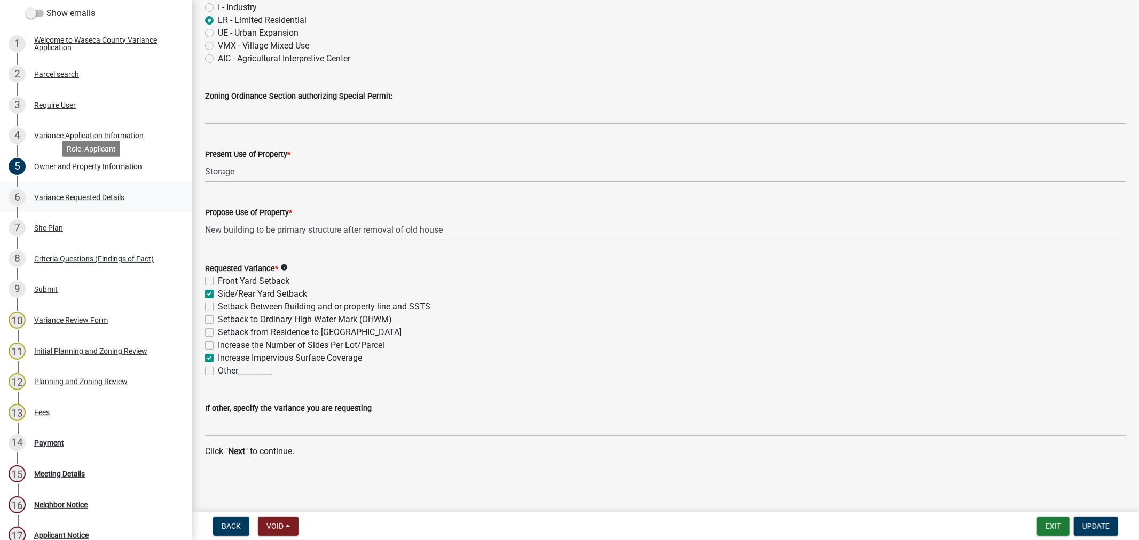
scroll to position [178, 0]
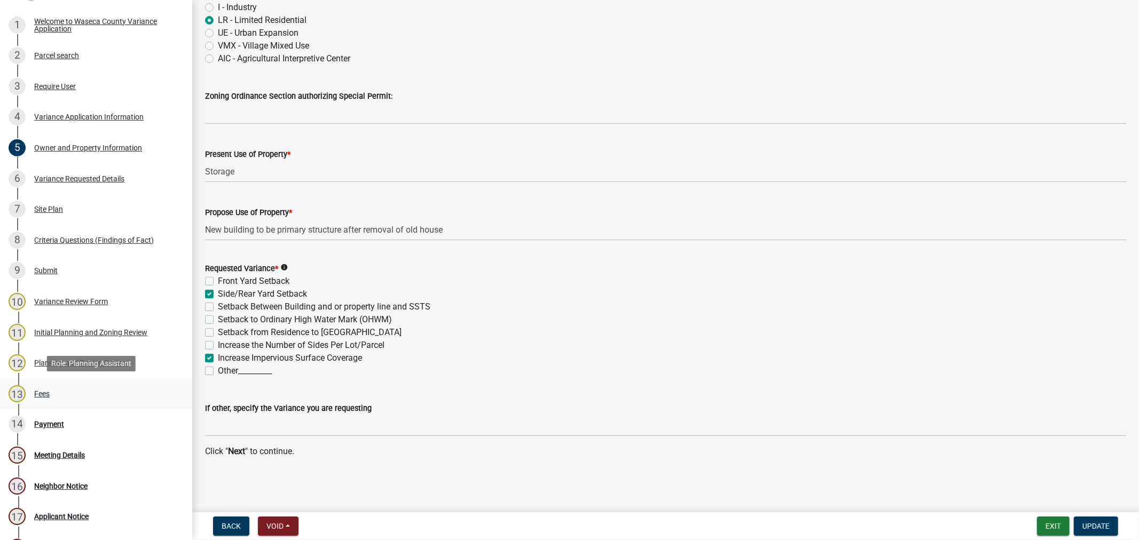
click at [50, 397] on div "13 Fees" at bounding box center [92, 393] width 167 height 17
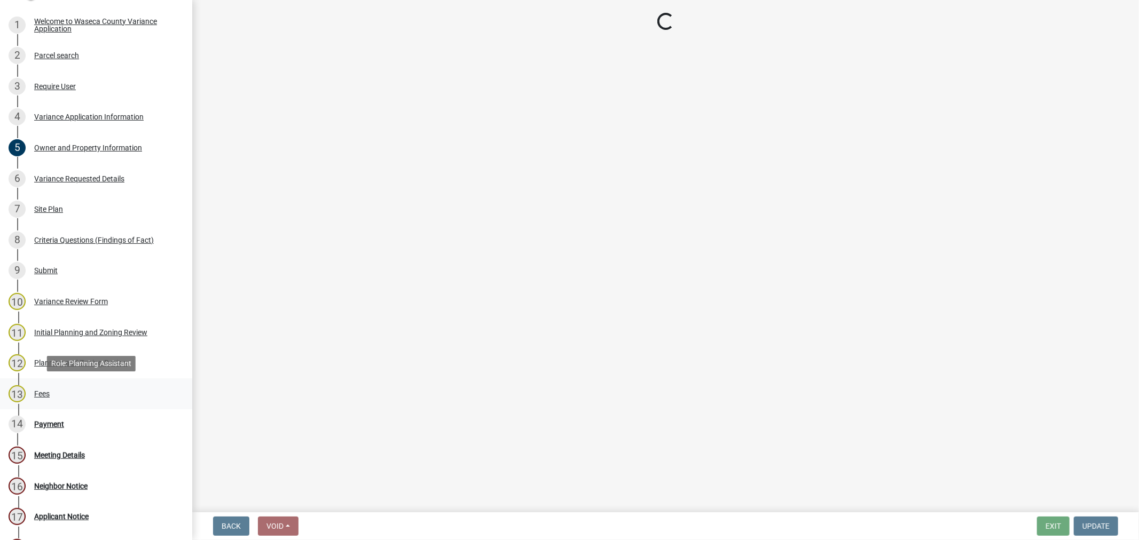
scroll to position [0, 0]
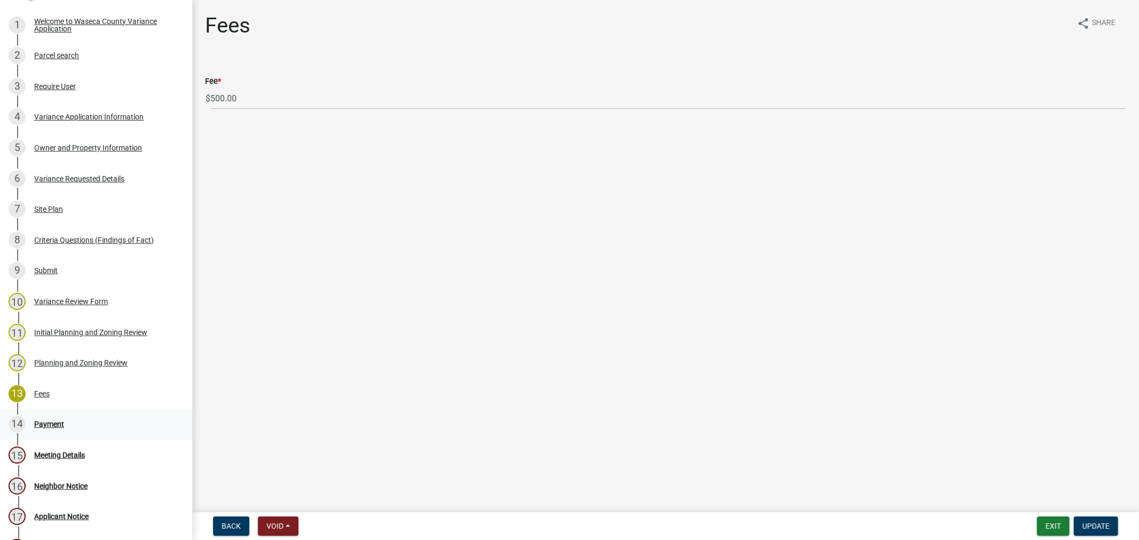
click at [49, 425] on div "Payment" at bounding box center [49, 424] width 30 height 7
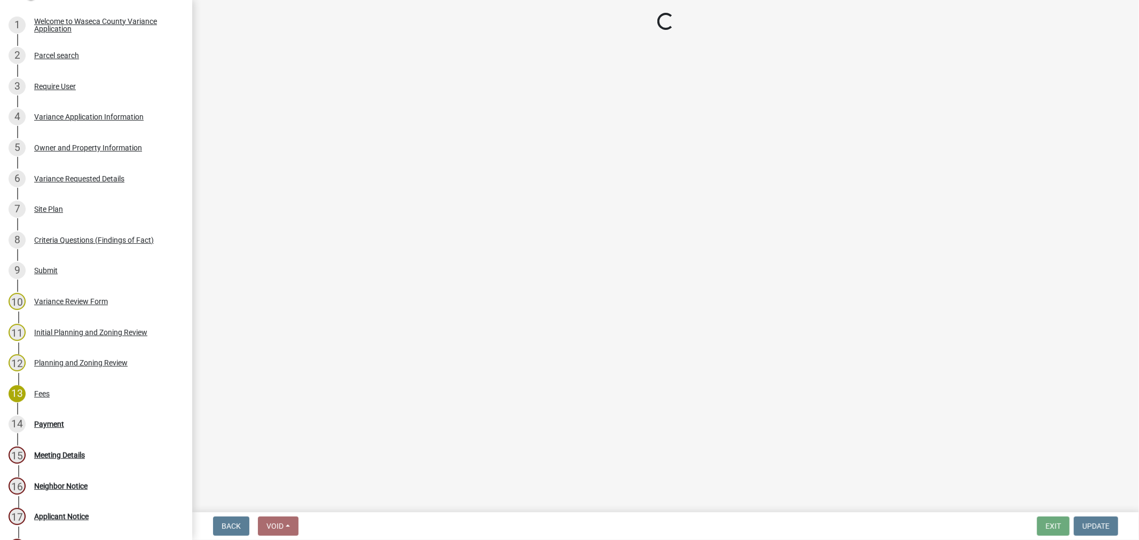
select select "3: 3"
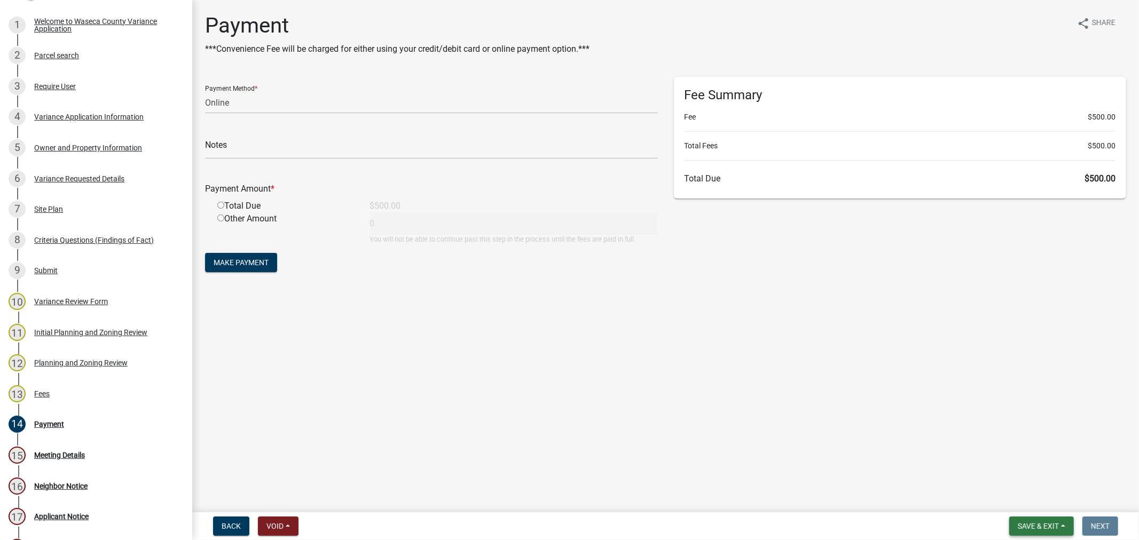
click at [1029, 525] on span "Save & Exit" at bounding box center [1037, 526] width 41 height 9
click at [1021, 501] on button "Save & Exit" at bounding box center [1030, 499] width 85 height 26
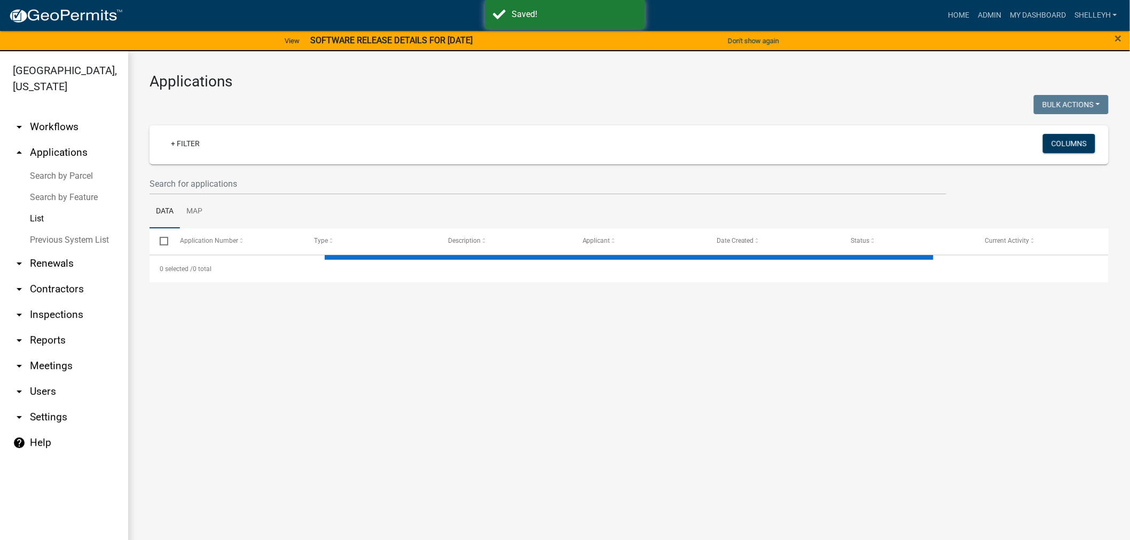
select select "1: 25"
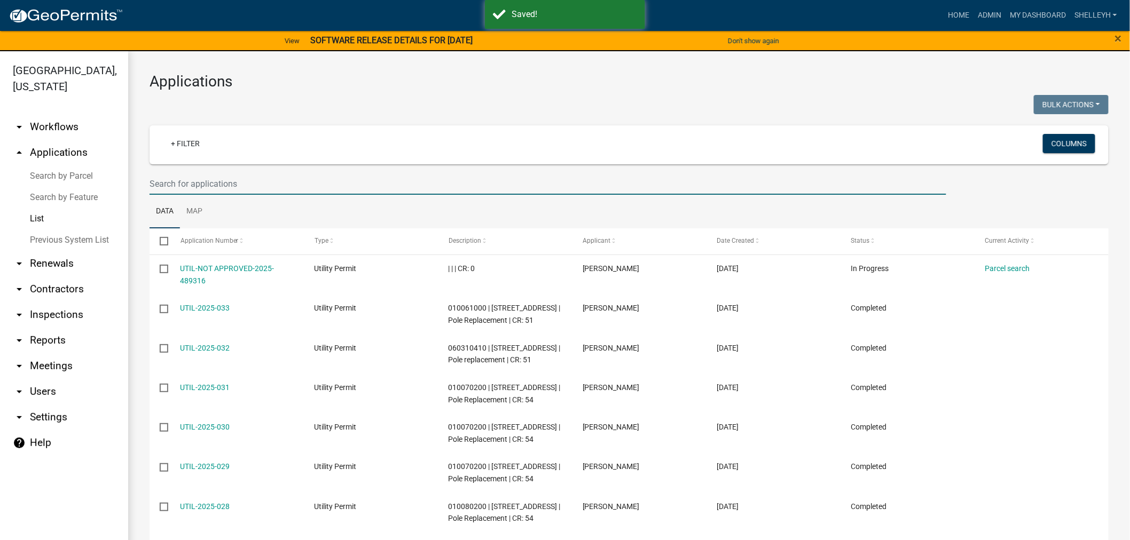
click at [199, 183] on input "text" at bounding box center [547, 184] width 796 height 22
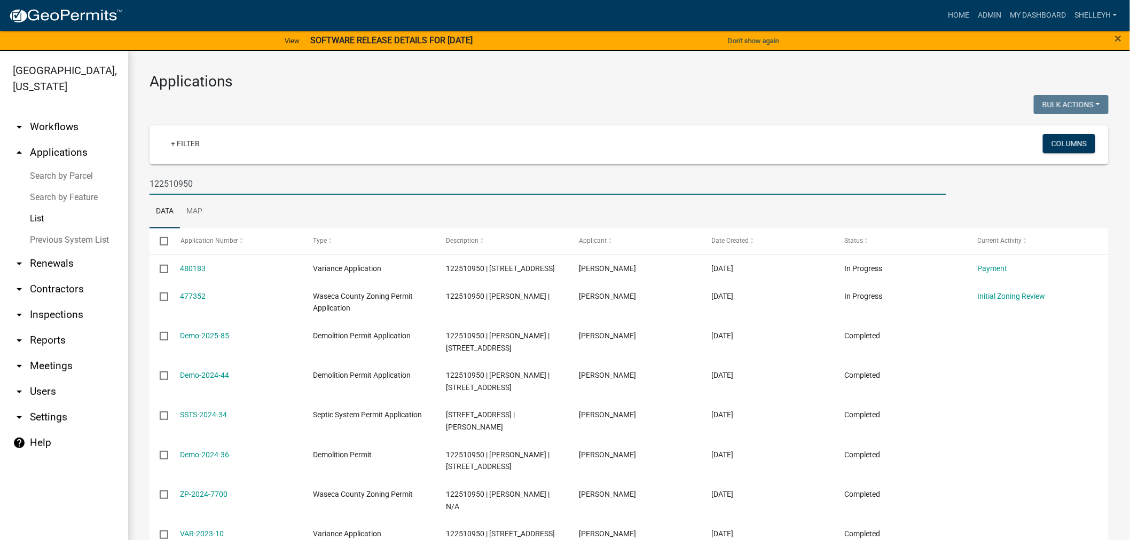
type input "122510950"
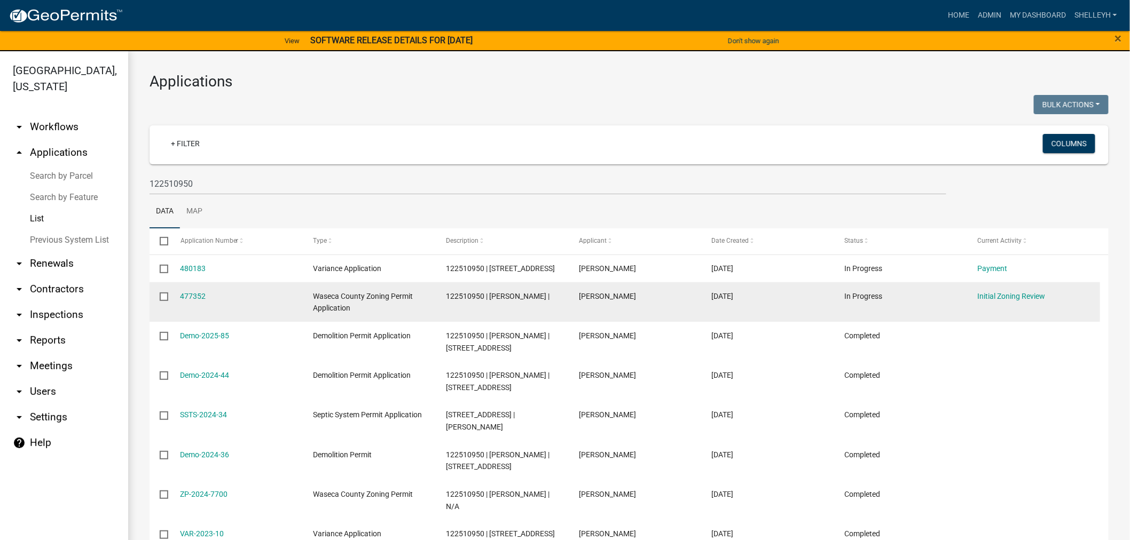
drag, startPoint x: 196, startPoint y: 311, endPoint x: 219, endPoint y: 306, distance: 23.3
click at [196, 301] on link "477352" at bounding box center [193, 296] width 26 height 9
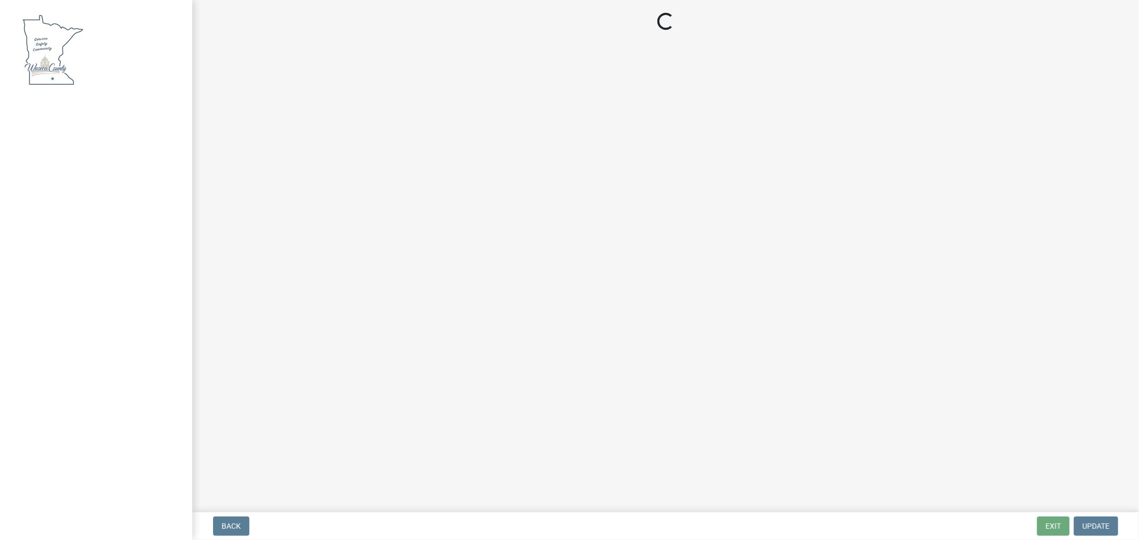
select select "9769c479-6de2-4dc6-9694-8de900a6a44e"
select select "f6253f6d-ec8e-4146-87dc-bdbe4554f643"
select select "9e7e0f1a-162d-468c-937f-cc7884b0d28a"
select select "f85b0be6-0ba0-4e52-abd8-9a831d915a76"
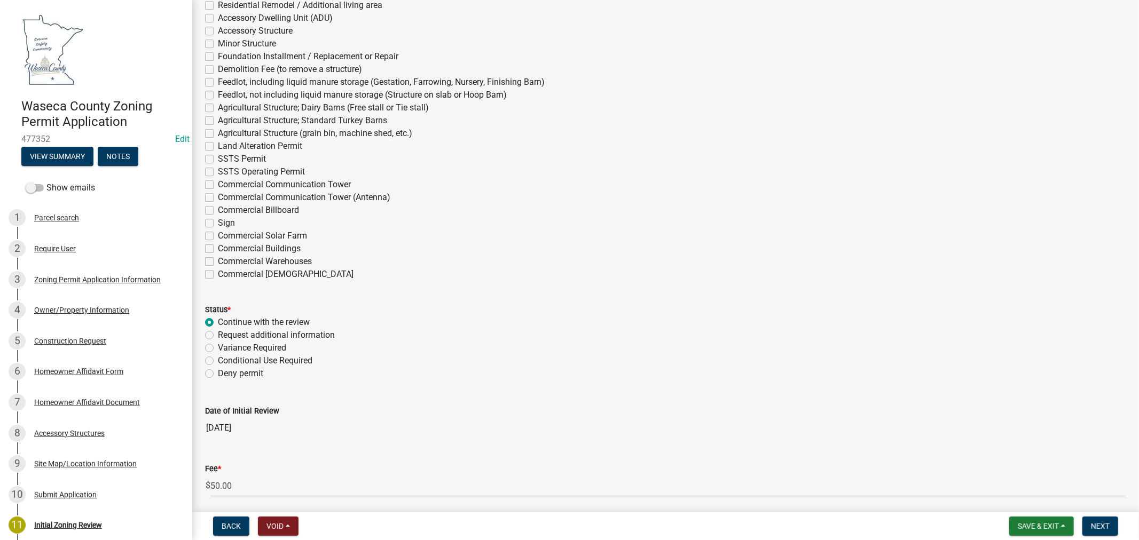
scroll to position [3006, 0]
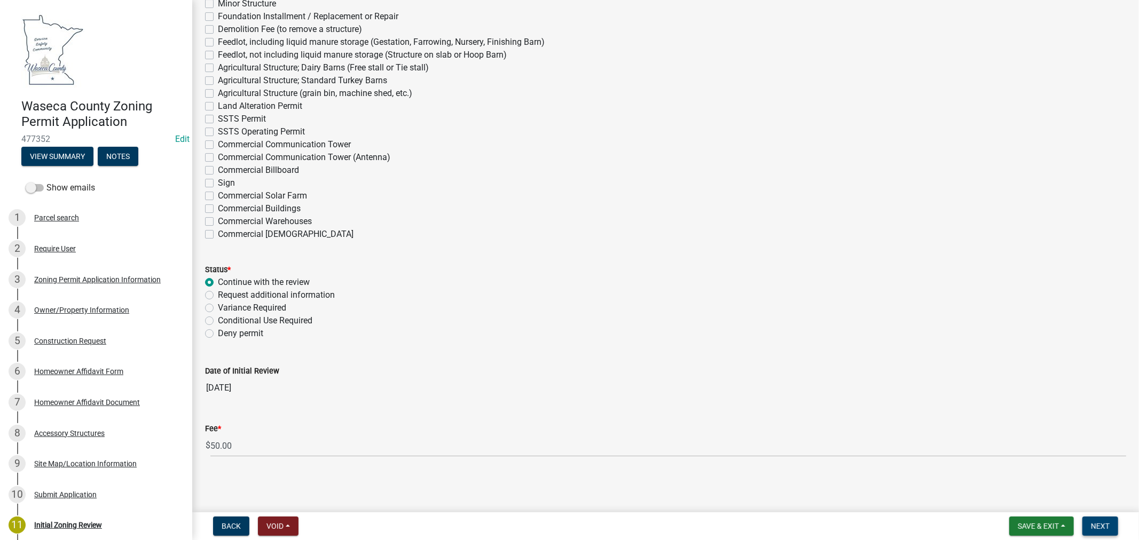
click at [1101, 524] on span "Next" at bounding box center [1100, 526] width 19 height 9
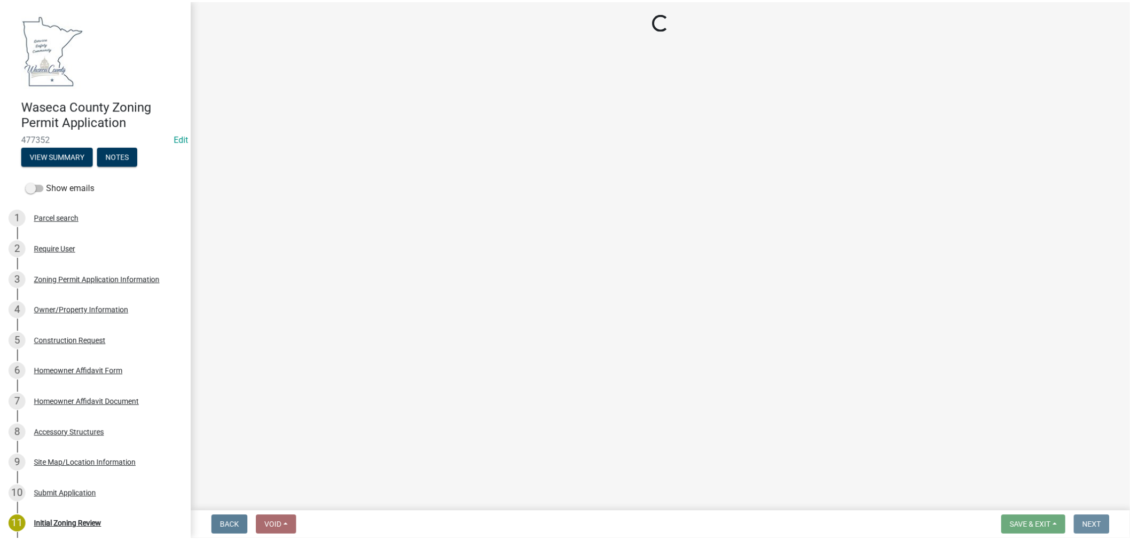
scroll to position [0, 0]
select select "3: 3"
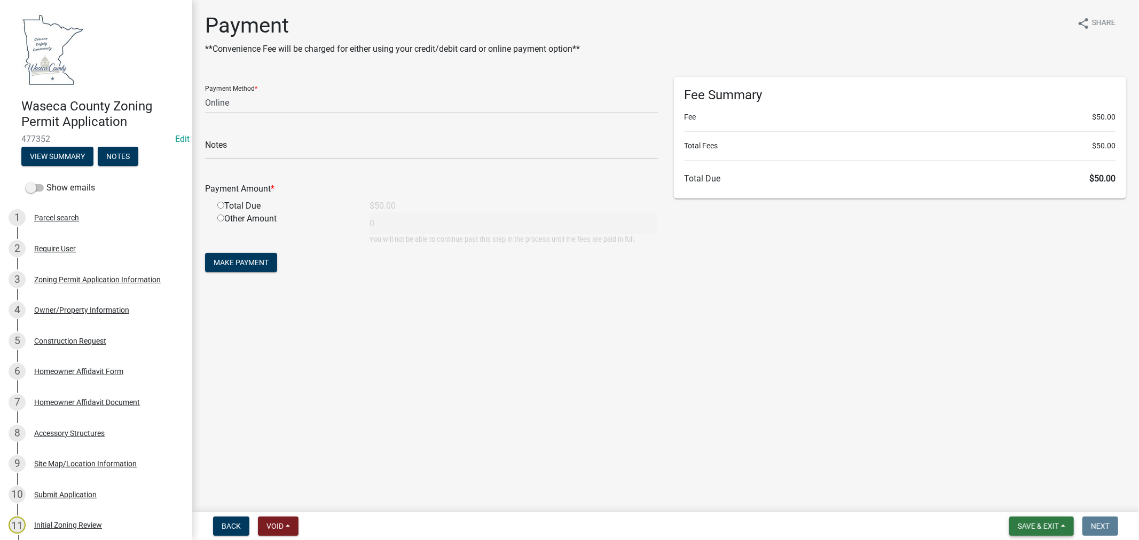
click at [1034, 527] on span "Save & Exit" at bounding box center [1037, 526] width 41 height 9
click at [1027, 499] on button "Save & Exit" at bounding box center [1030, 499] width 85 height 26
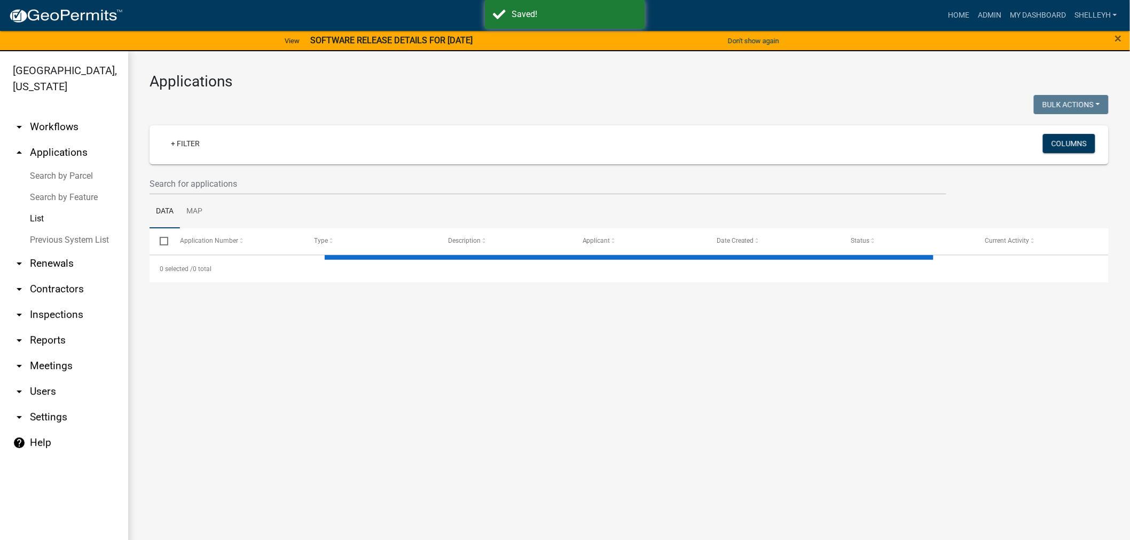
select select "1: 25"
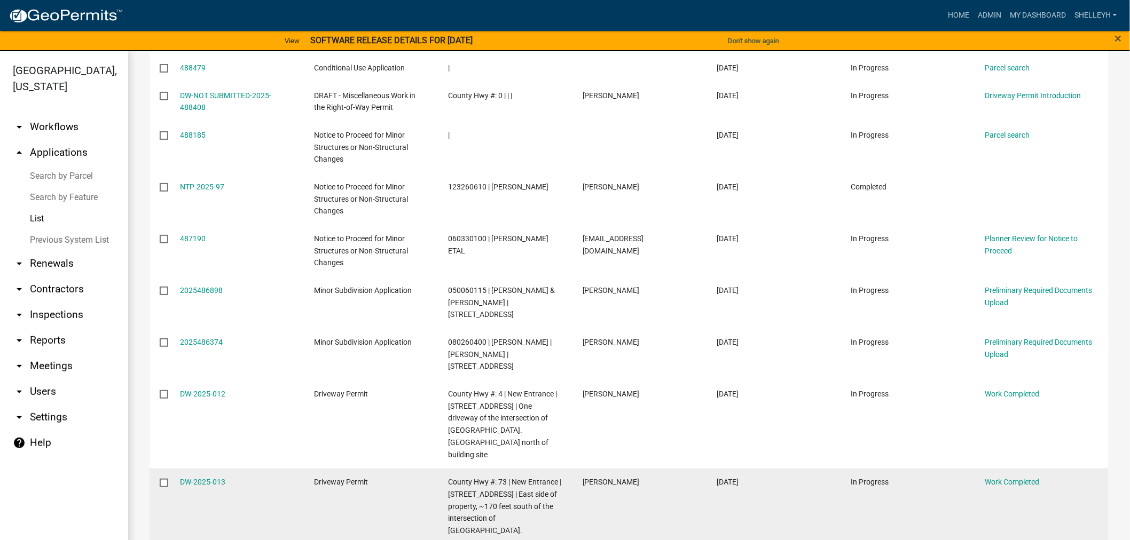
scroll to position [900, 0]
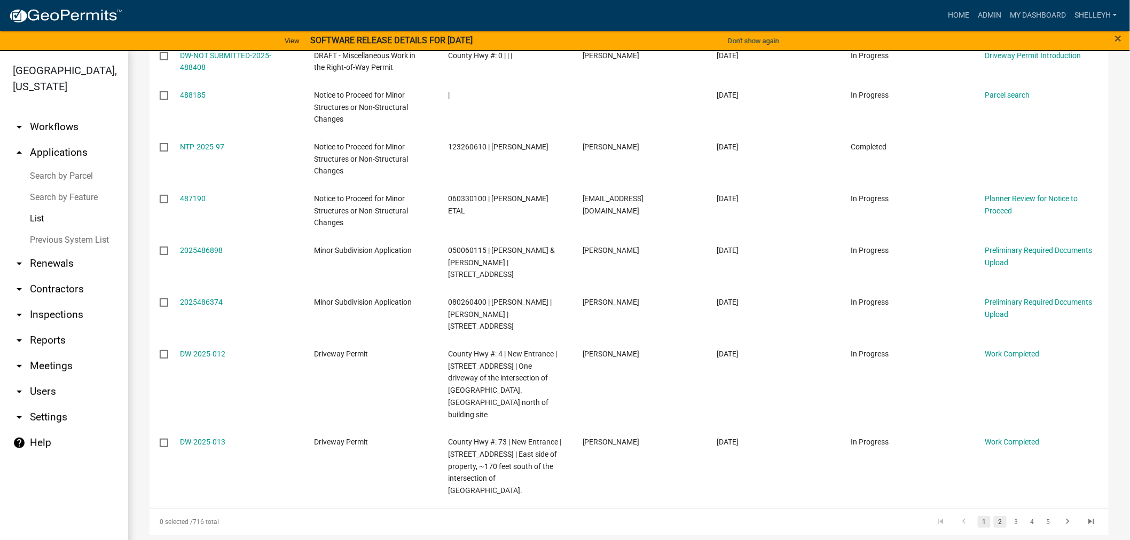
click at [993, 516] on link "2" at bounding box center [999, 522] width 13 height 12
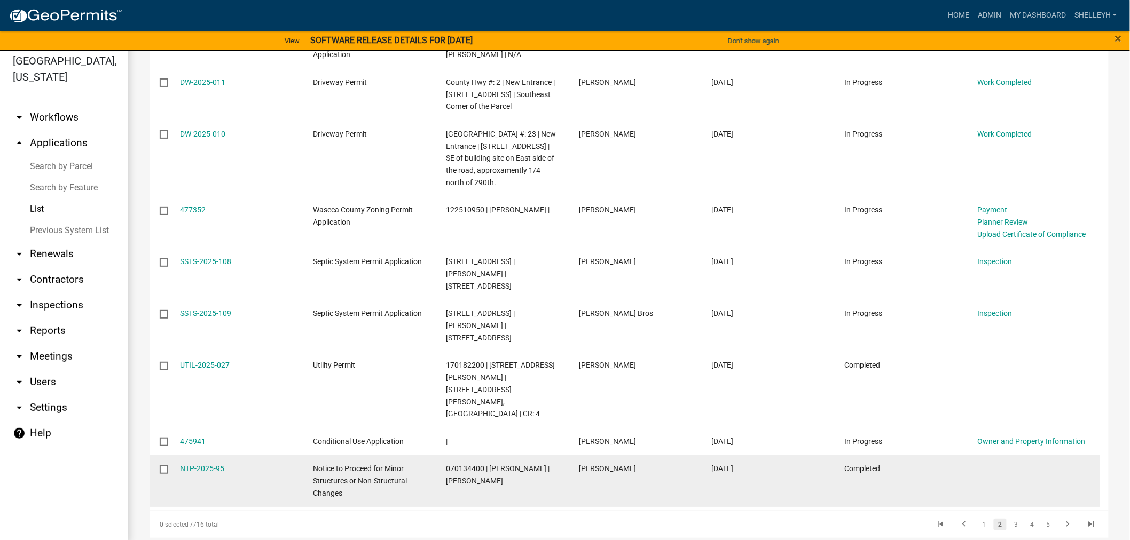
scroll to position [13, 0]
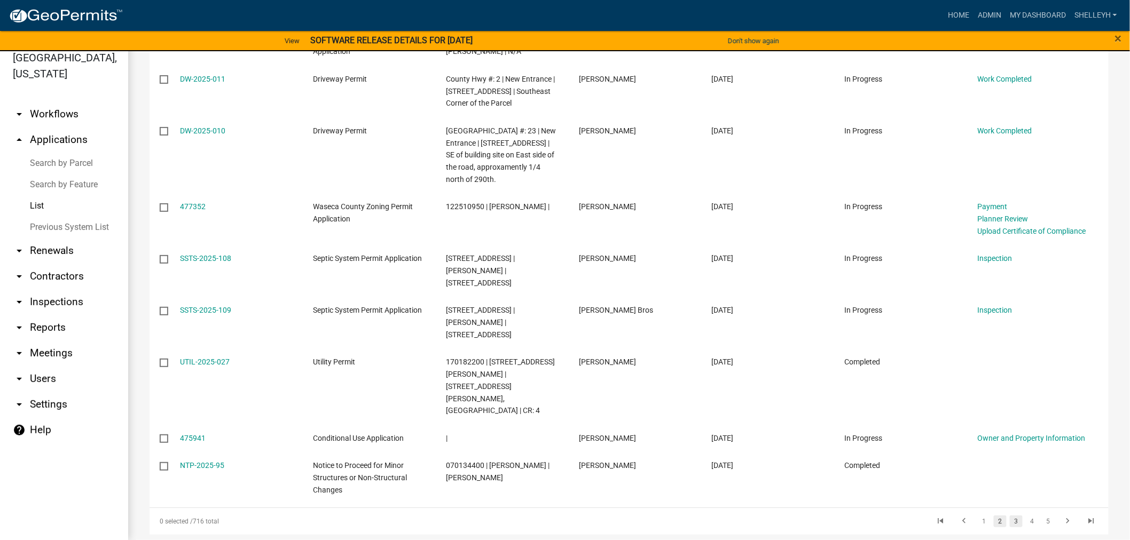
click at [1009, 516] on link "3" at bounding box center [1015, 522] width 13 height 12
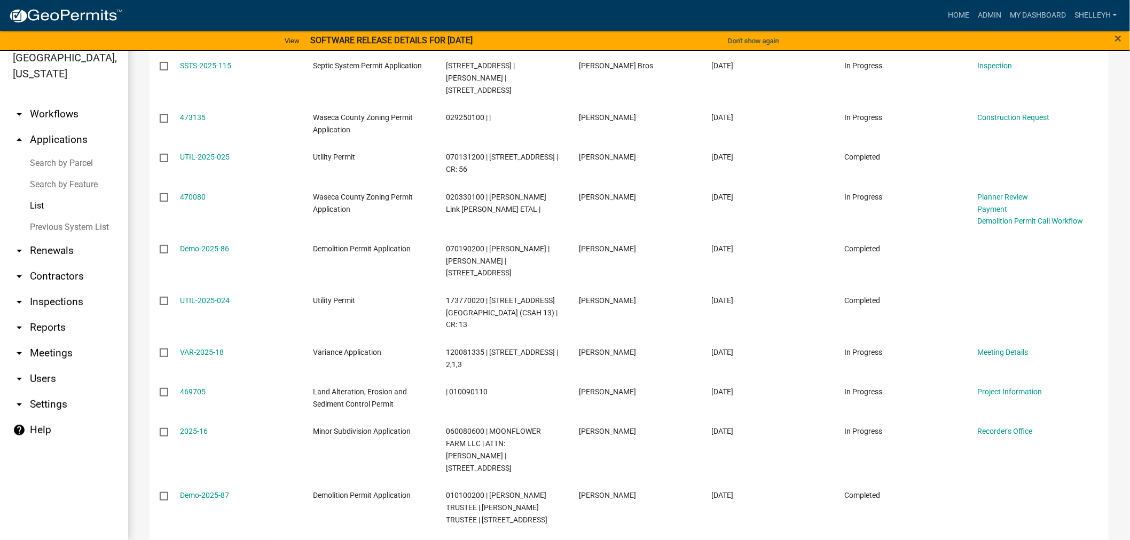
scroll to position [948, 0]
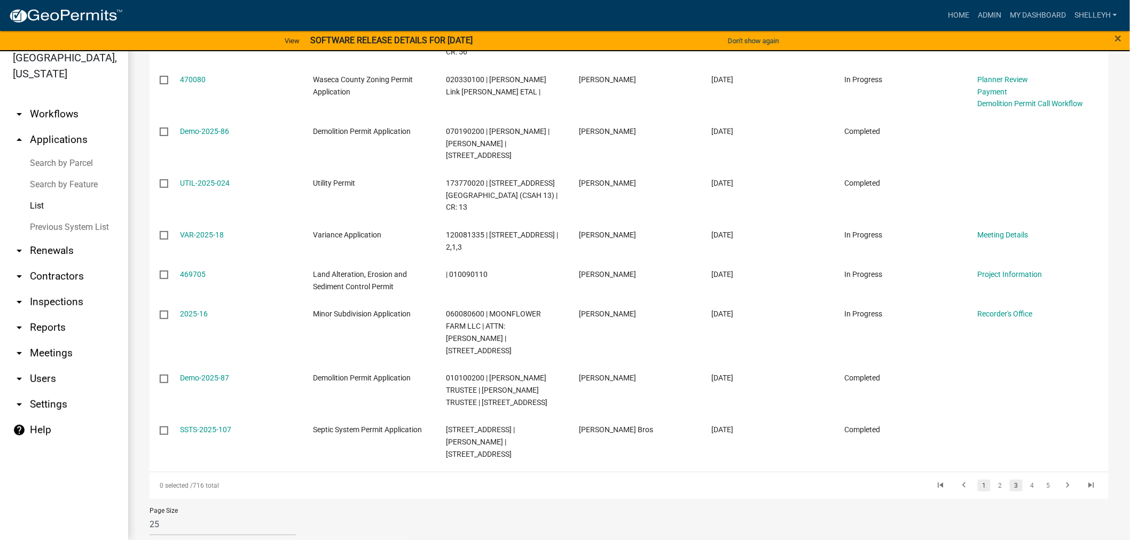
click at [977, 480] on link "1" at bounding box center [983, 486] width 13 height 12
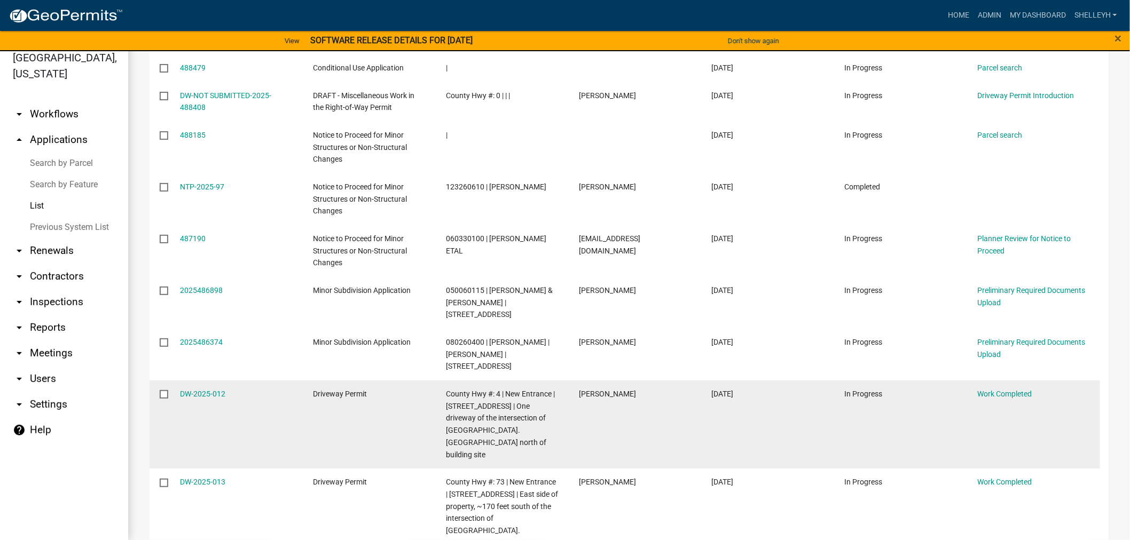
scroll to position [900, 0]
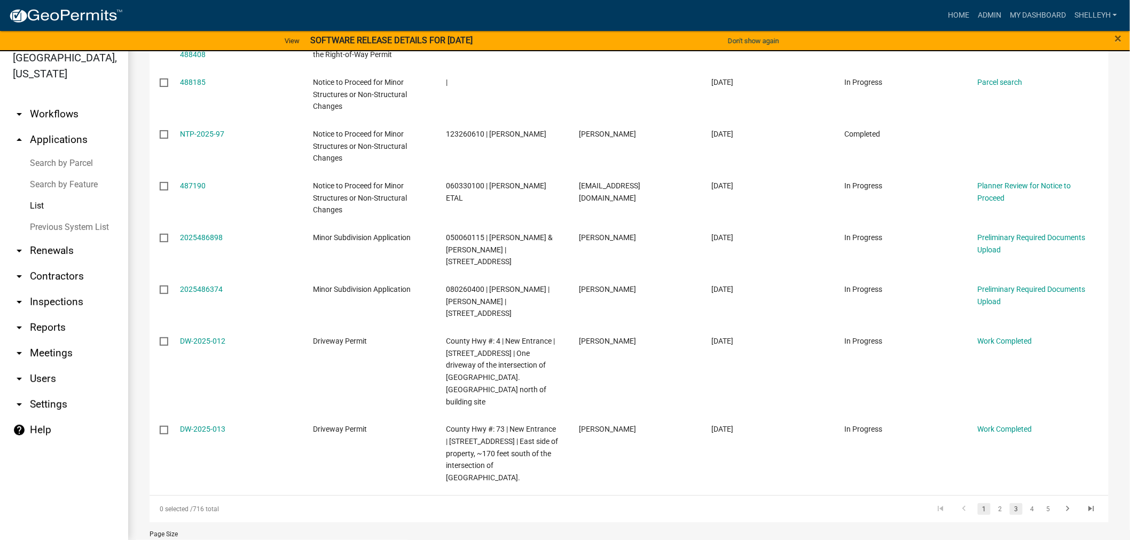
click at [1009, 503] on link "3" at bounding box center [1015, 509] width 13 height 12
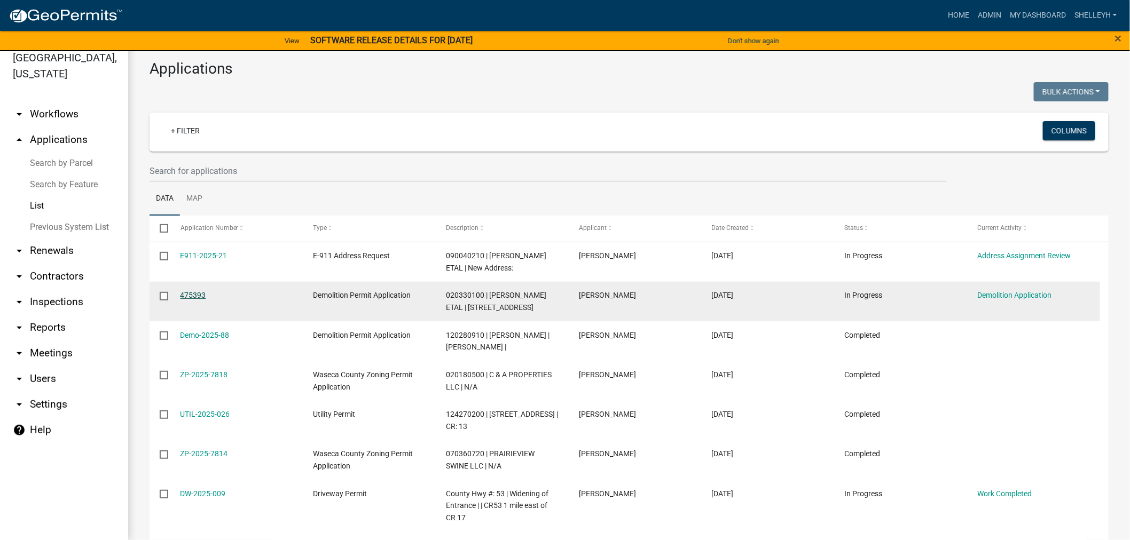
click at [199, 294] on link "475393" at bounding box center [193, 295] width 26 height 9
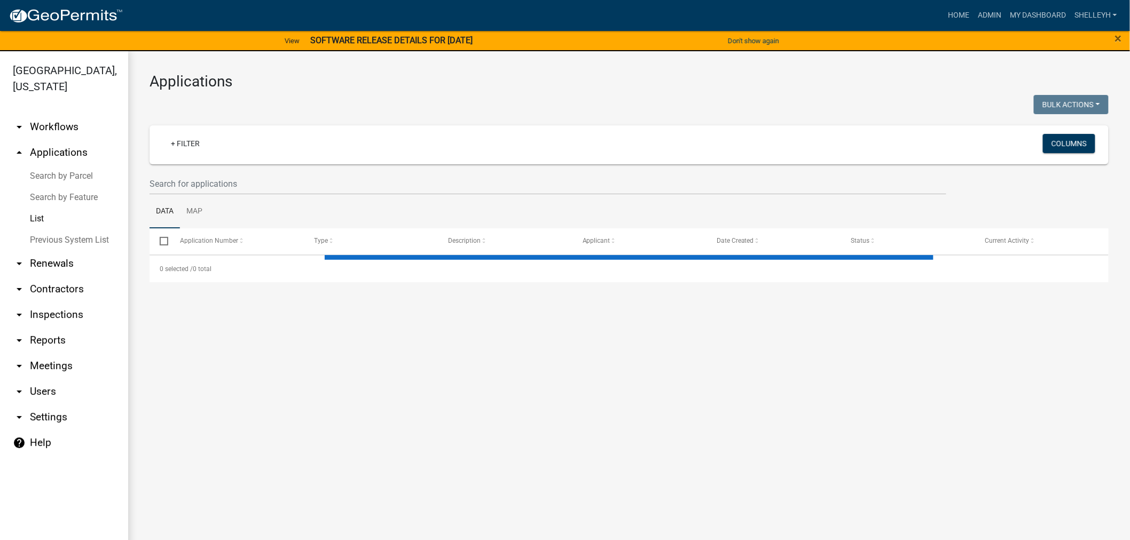
select select "1: 25"
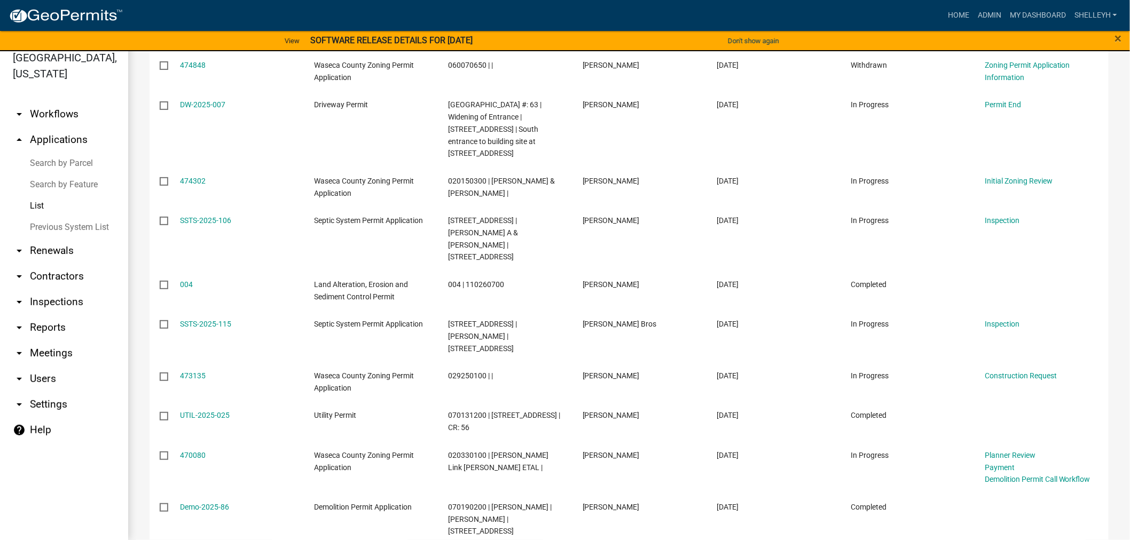
scroll to position [591, 0]
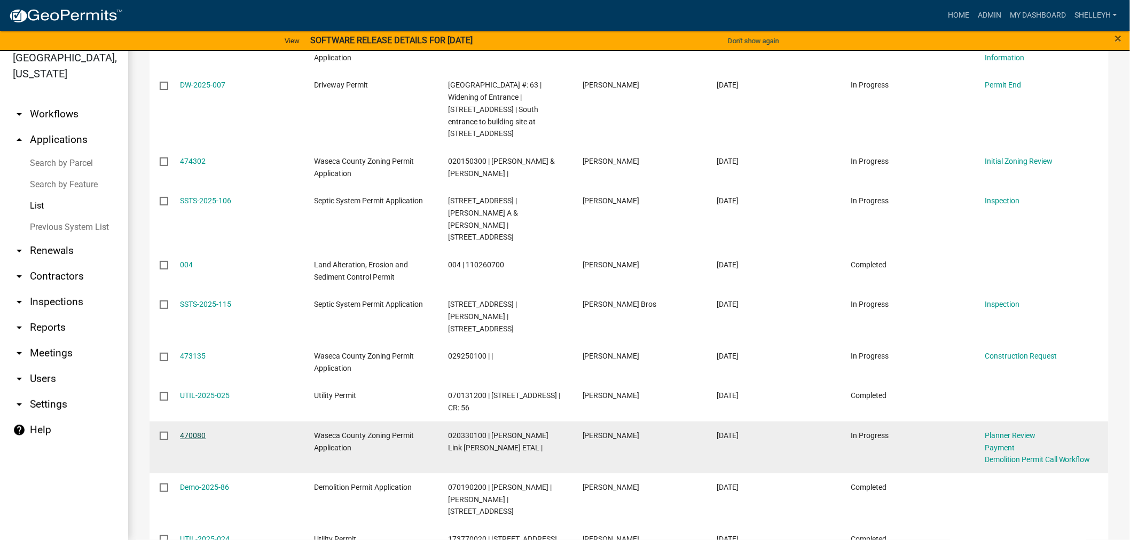
click at [185, 432] on link "470080" at bounding box center [193, 435] width 26 height 9
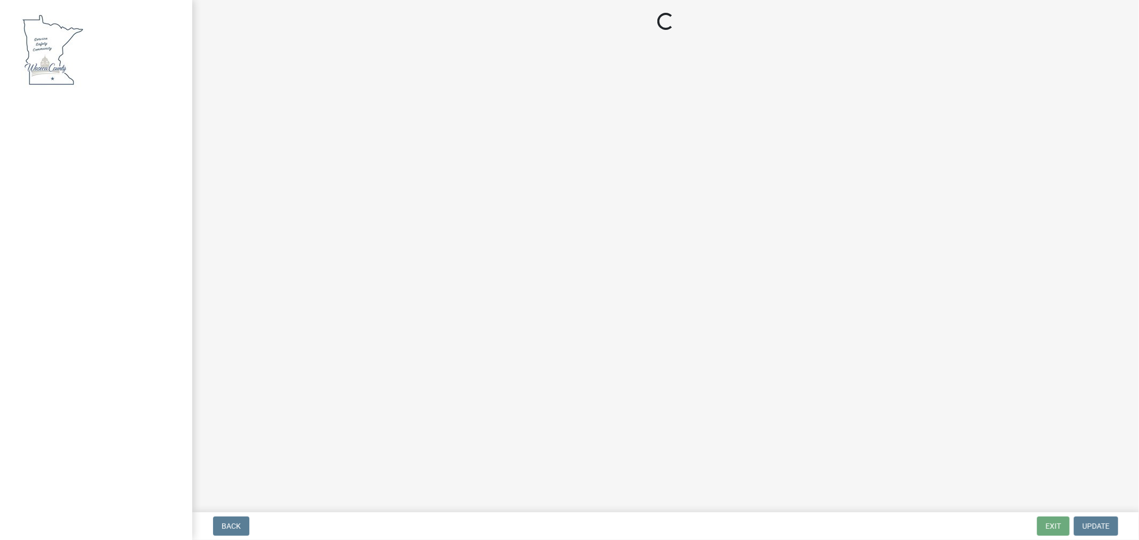
select select "3: 3"
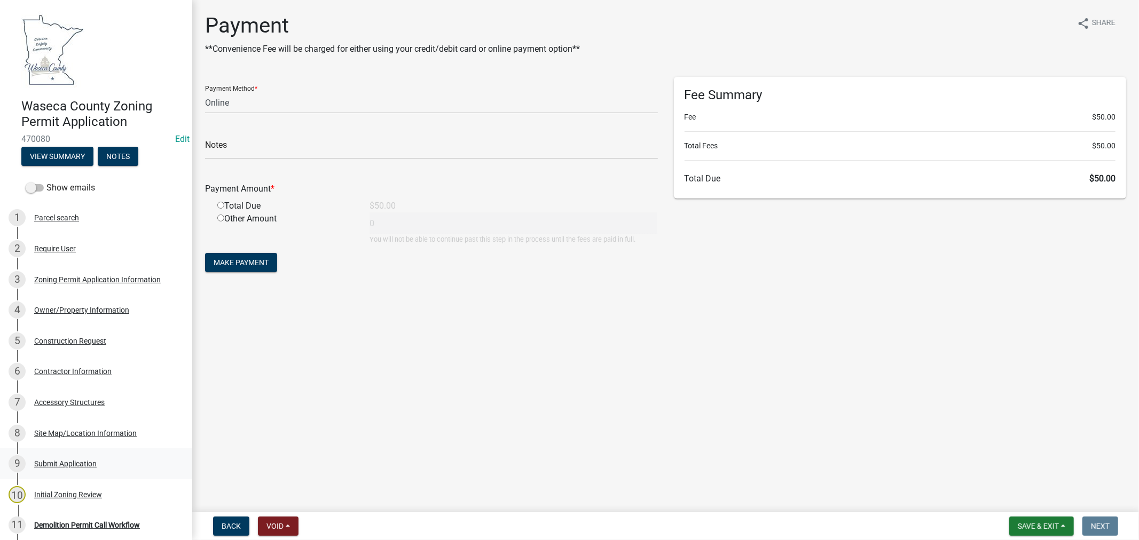
click at [62, 457] on div "9 Submit Application" at bounding box center [92, 463] width 167 height 17
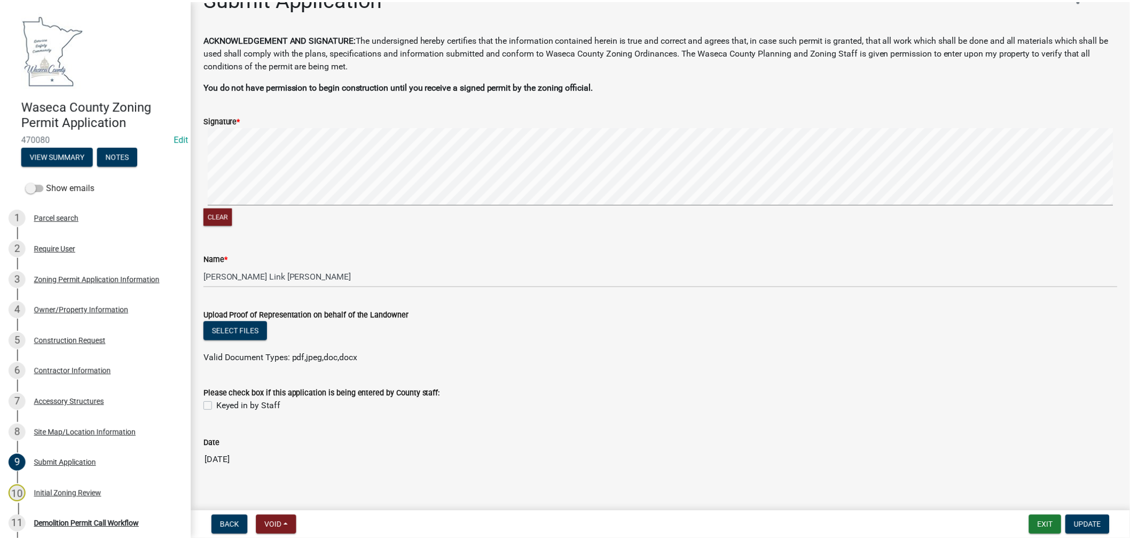
scroll to position [40, 0]
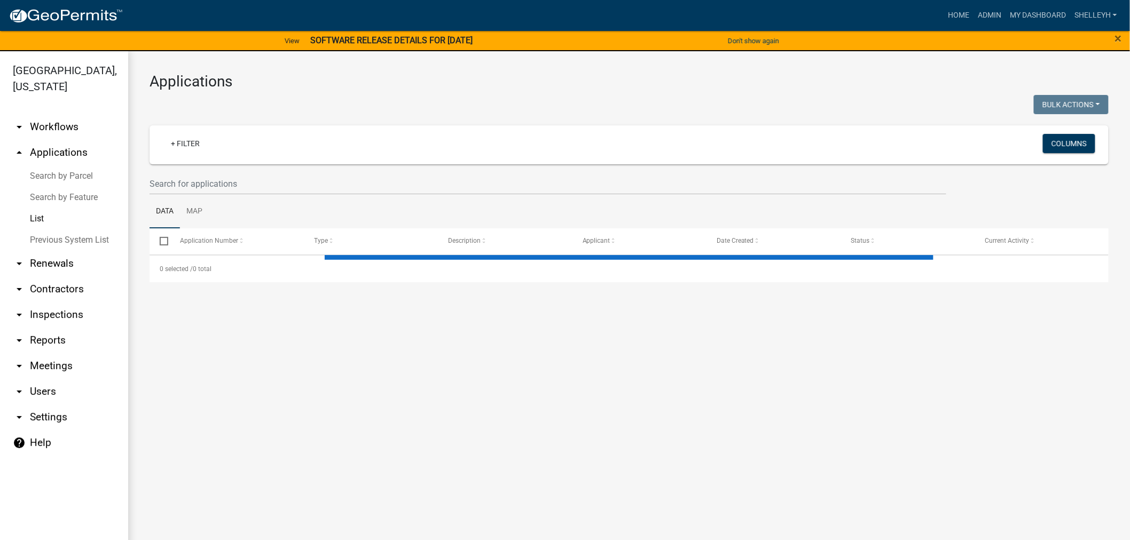
select select "1: 25"
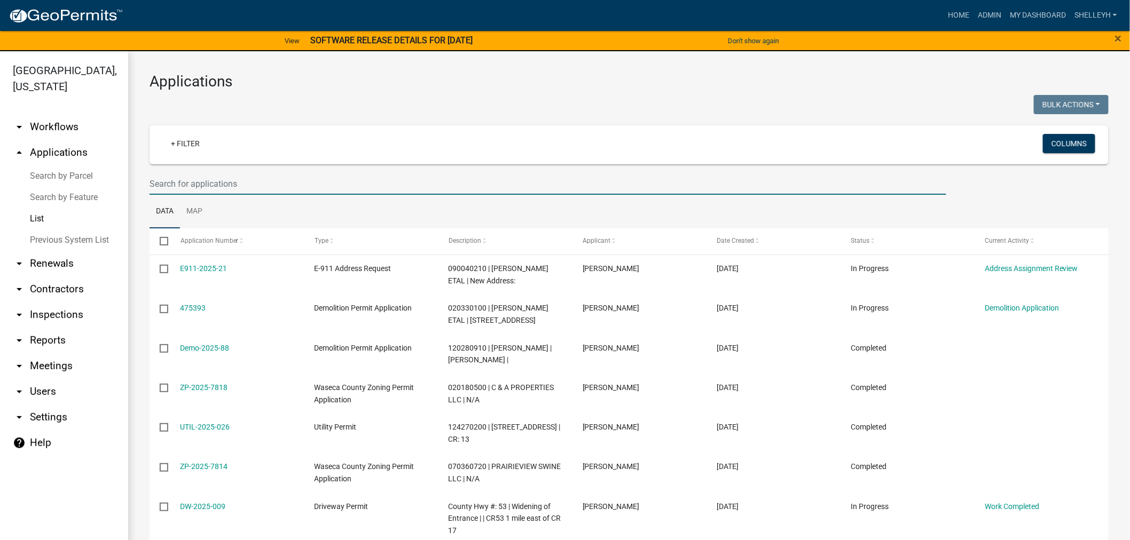
click at [207, 184] on input "text" at bounding box center [547, 184] width 796 height 22
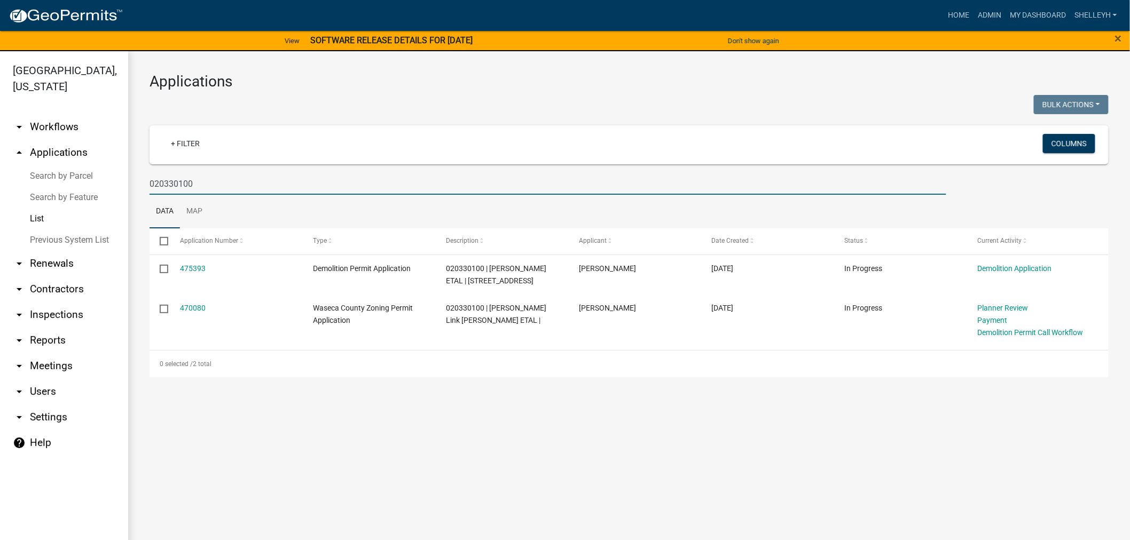
type input "020330100"
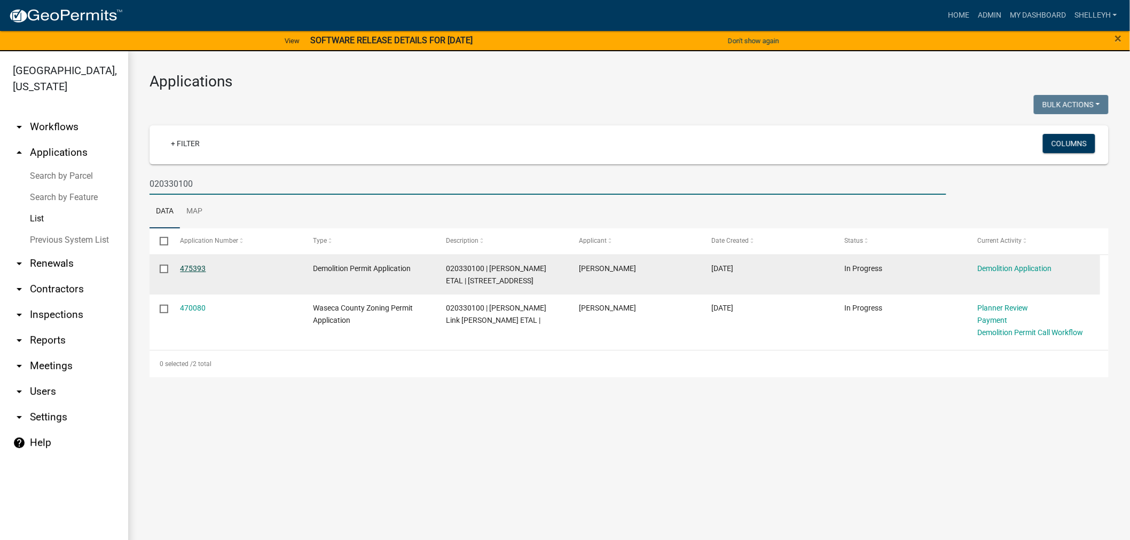
click at [196, 271] on link "475393" at bounding box center [193, 268] width 26 height 9
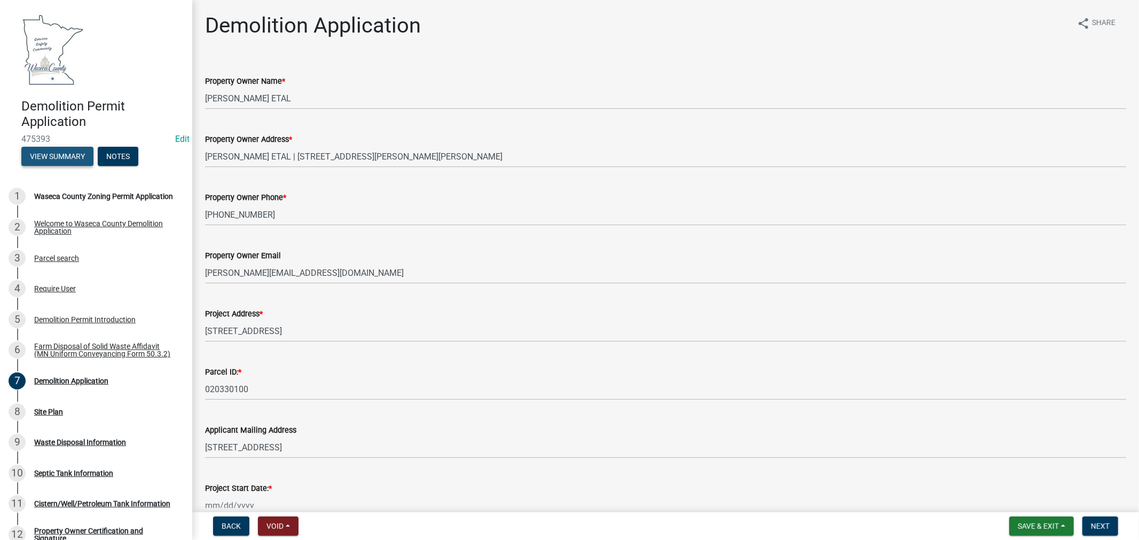
click at [75, 153] on button "View Summary" at bounding box center [57, 156] width 72 height 19
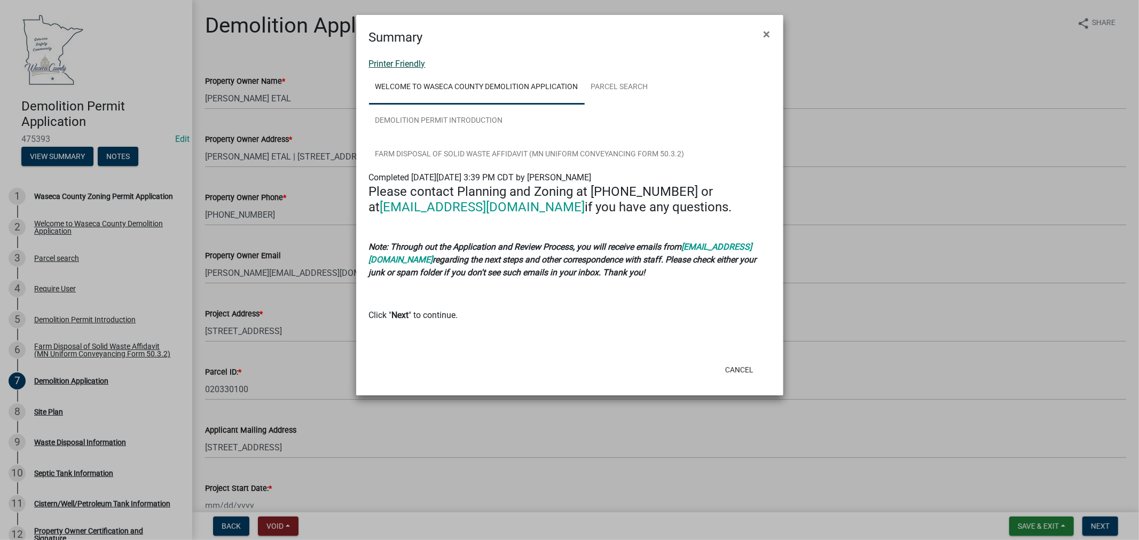
click at [416, 65] on link "Printer Friendly" at bounding box center [397, 64] width 57 height 10
click at [770, 35] on span "×" at bounding box center [766, 34] width 7 height 15
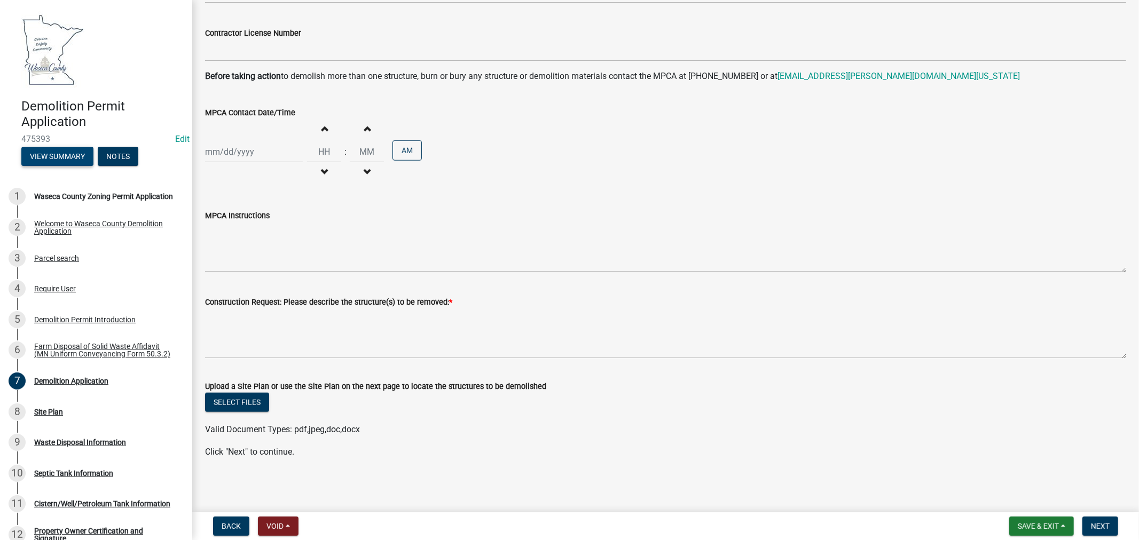
scroll to position [573, 0]
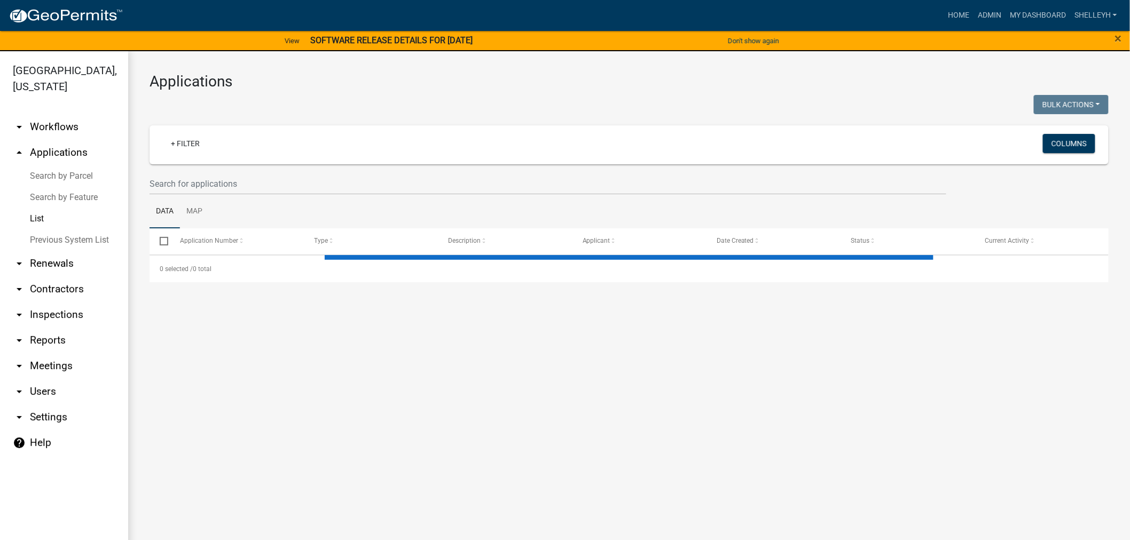
select select "1: 25"
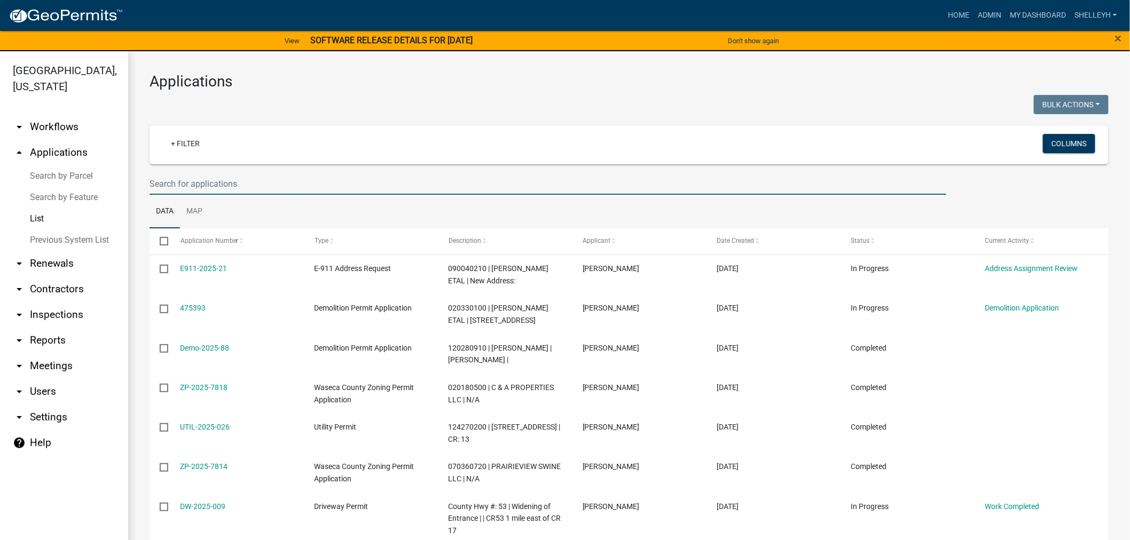
click at [195, 180] on input "text" at bounding box center [547, 184] width 796 height 22
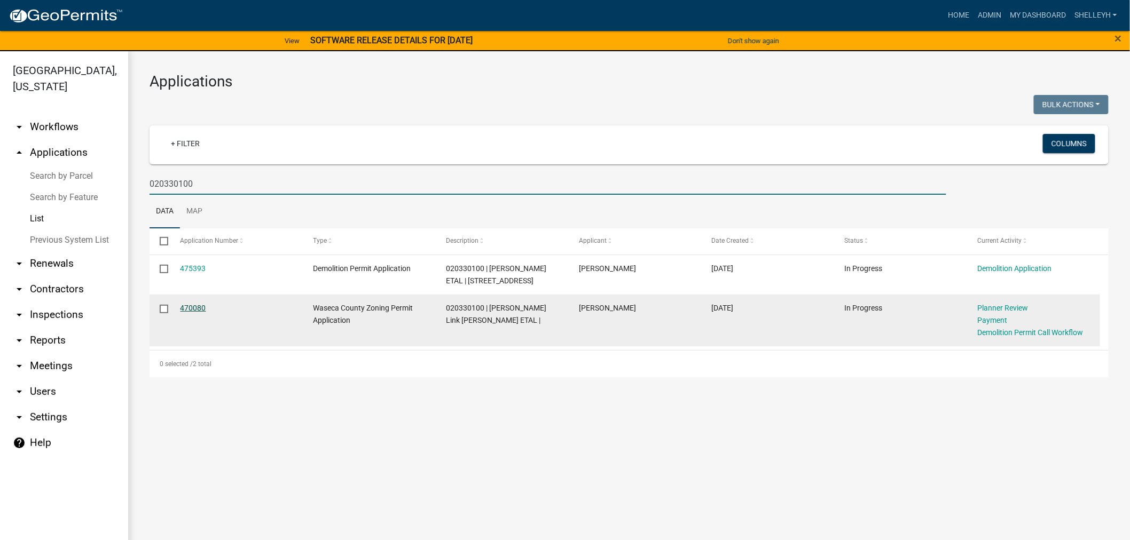
type input "020330100"
click at [189, 312] on link "470080" at bounding box center [193, 308] width 26 height 9
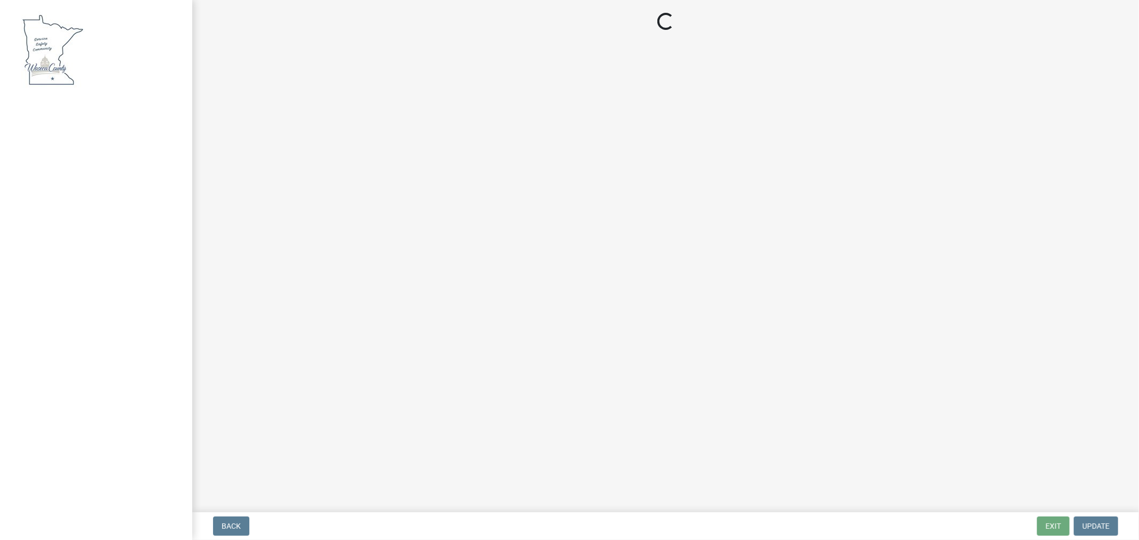
select select "3: 3"
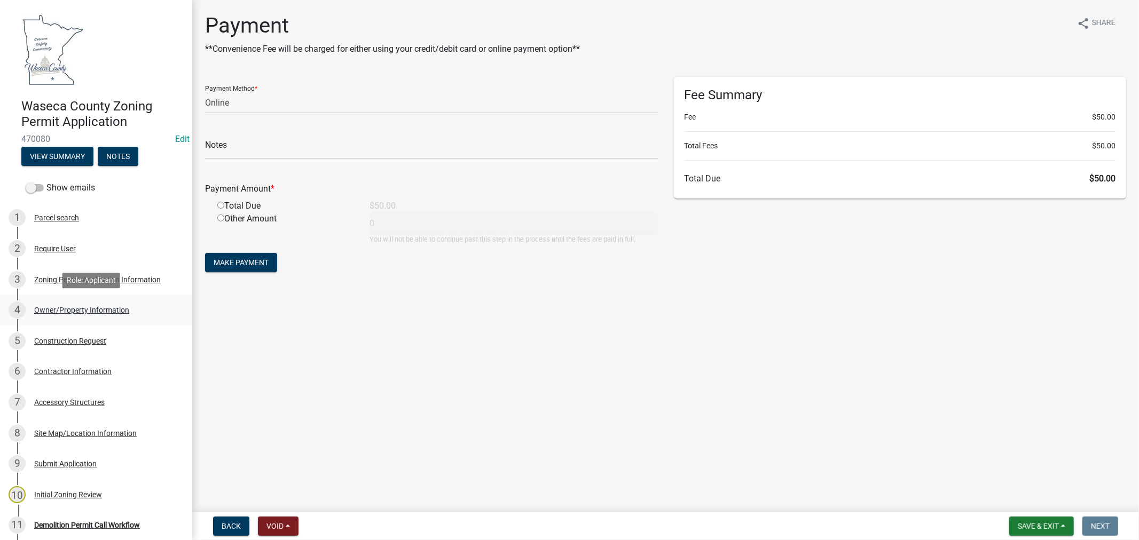
click at [89, 311] on div "Owner/Property Information" at bounding box center [81, 309] width 95 height 7
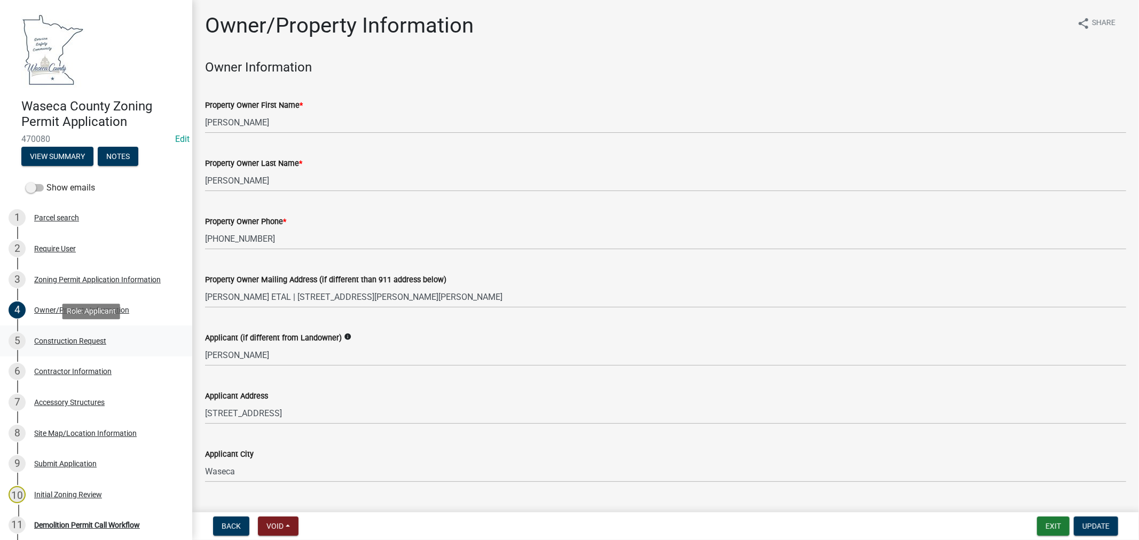
click at [76, 340] on div "Construction Request" at bounding box center [70, 340] width 72 height 7
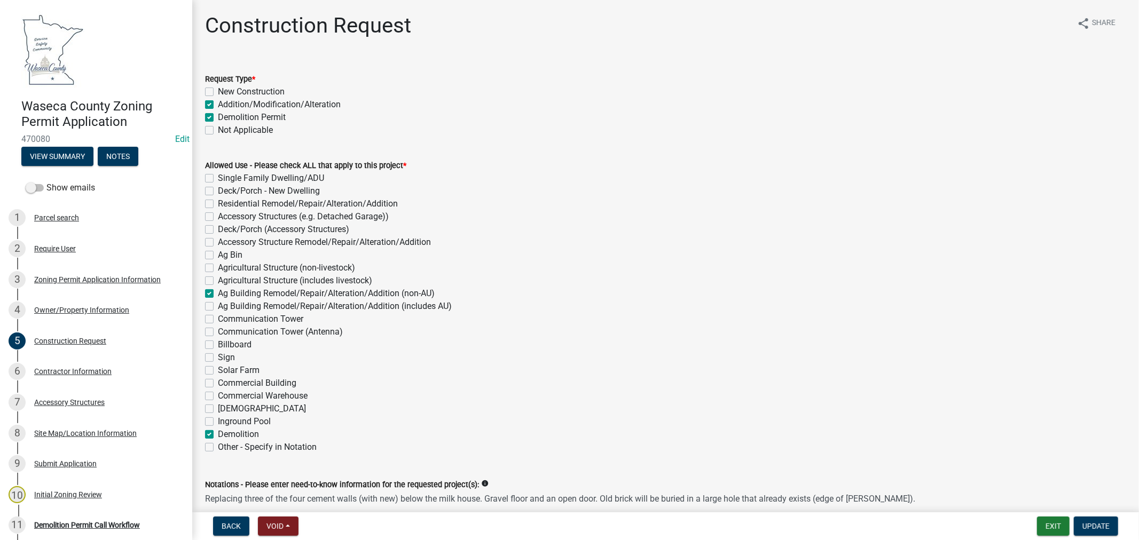
click at [218, 120] on label "Demolition Permit" at bounding box center [252, 117] width 68 height 13
click at [218, 118] on input "Demolition Permit" at bounding box center [221, 114] width 7 height 7
checkbox input "false"
checkbox input "true"
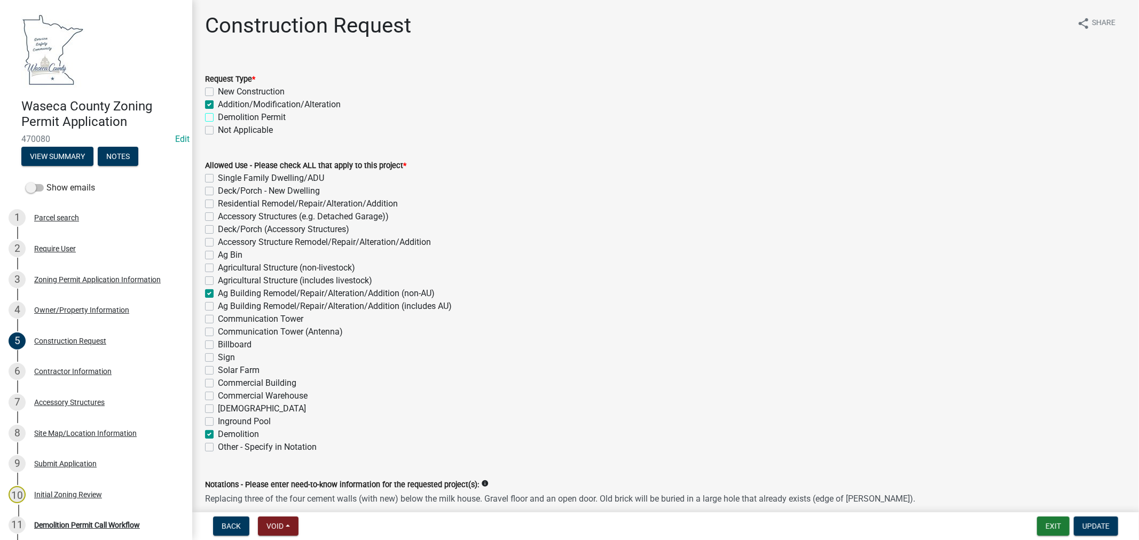
checkbox input "false"
click at [218, 433] on label "Demolition" at bounding box center [238, 434] width 41 height 13
click at [218, 433] on input "Demolition" at bounding box center [221, 431] width 7 height 7
checkbox input "false"
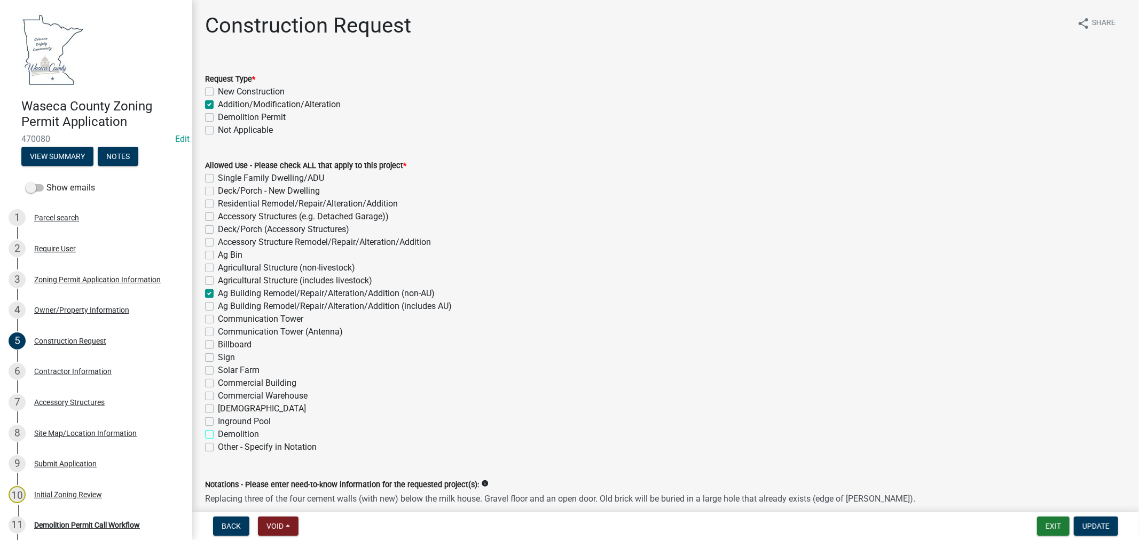
checkbox input "false"
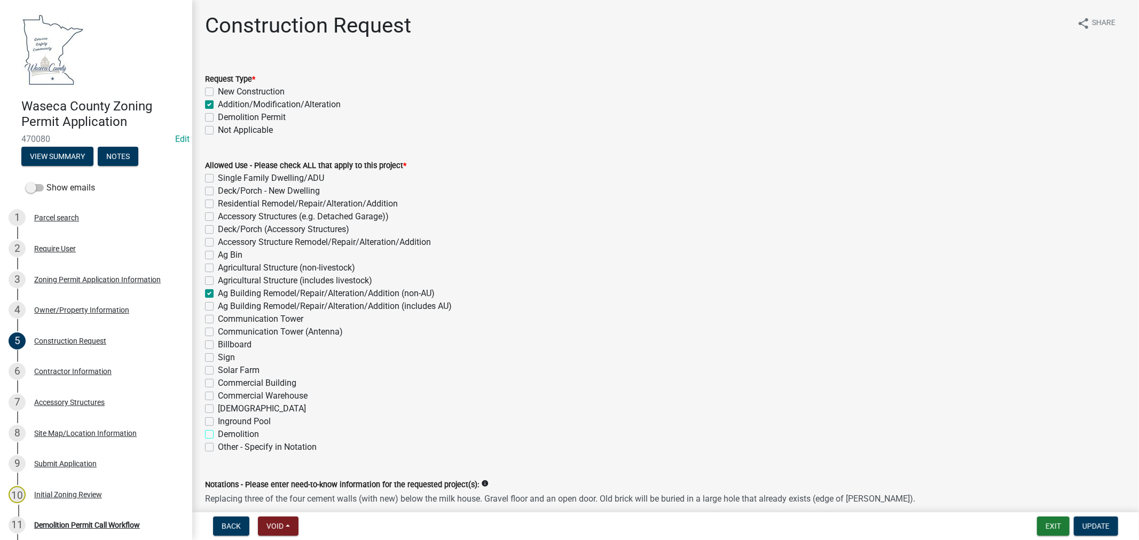
checkbox input "false"
checkbox input "true"
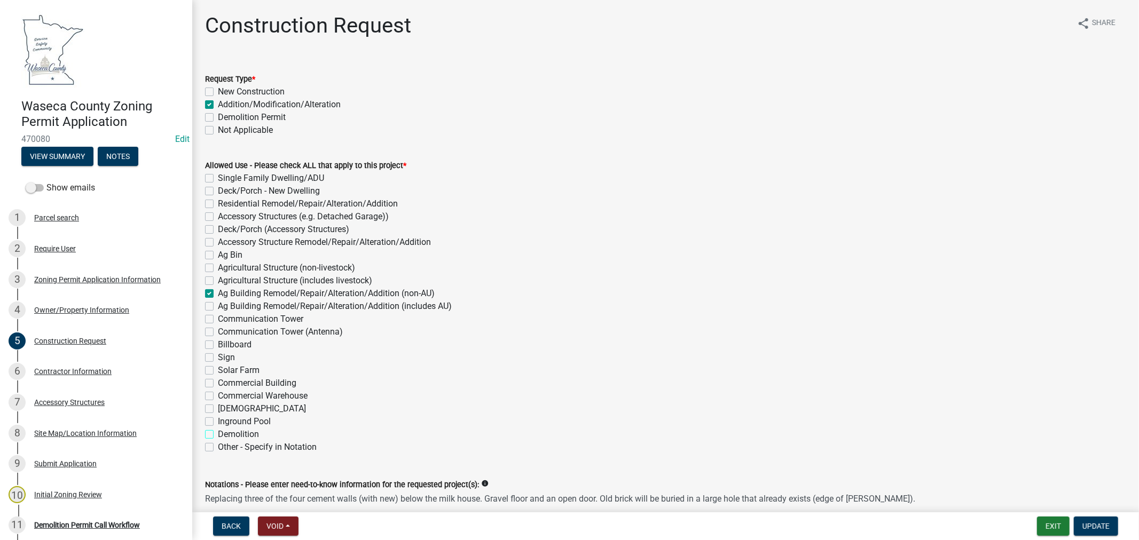
checkbox input "false"
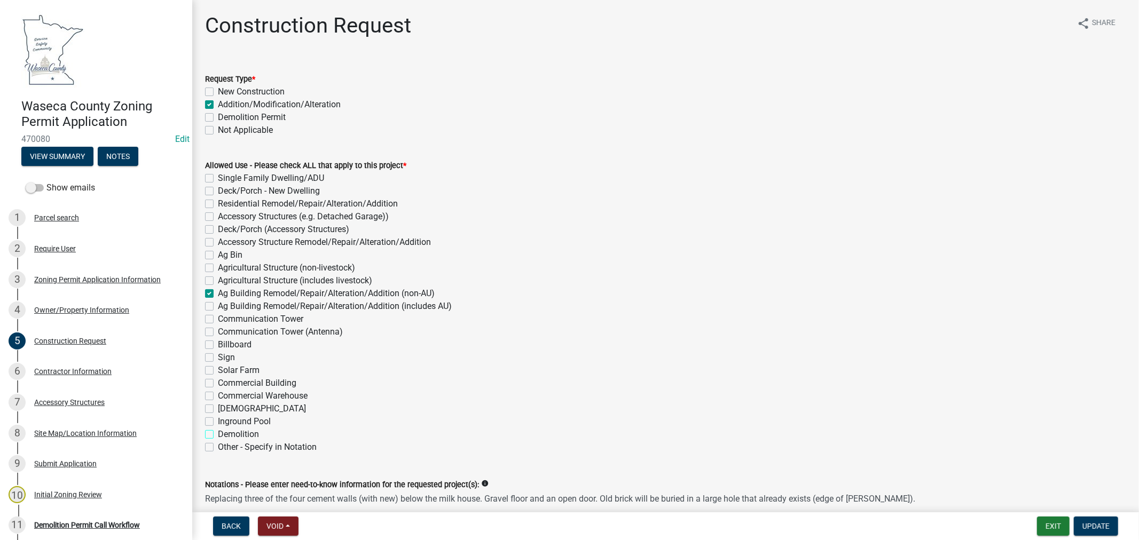
checkbox input "false"
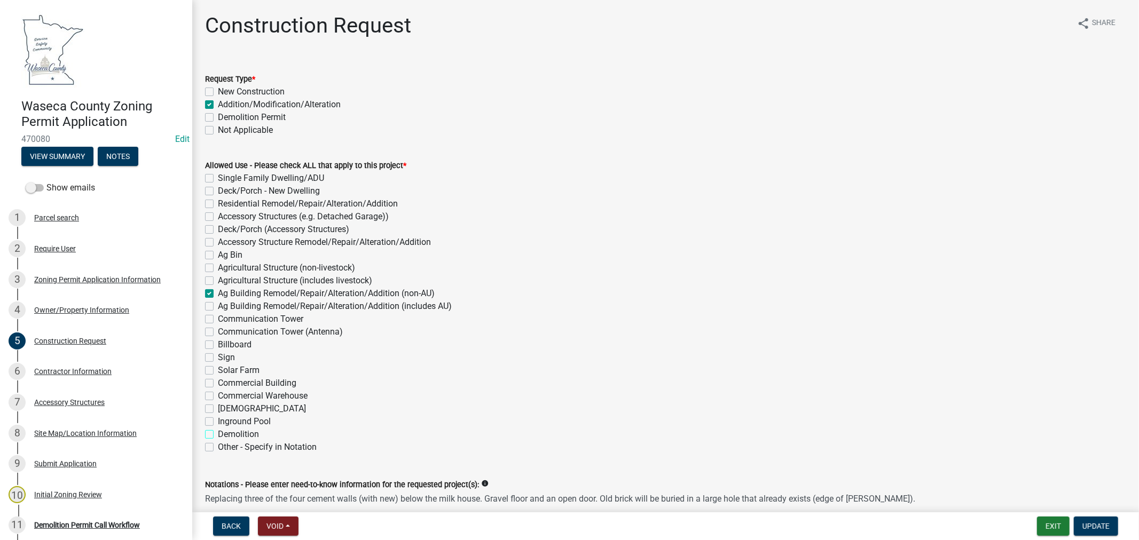
checkbox input "false"
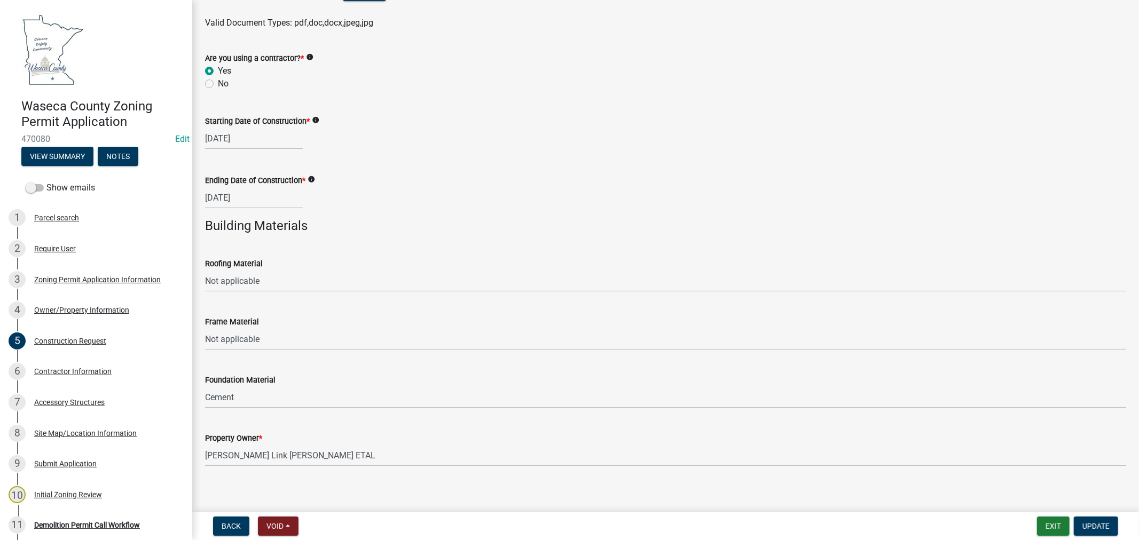
scroll to position [636, 0]
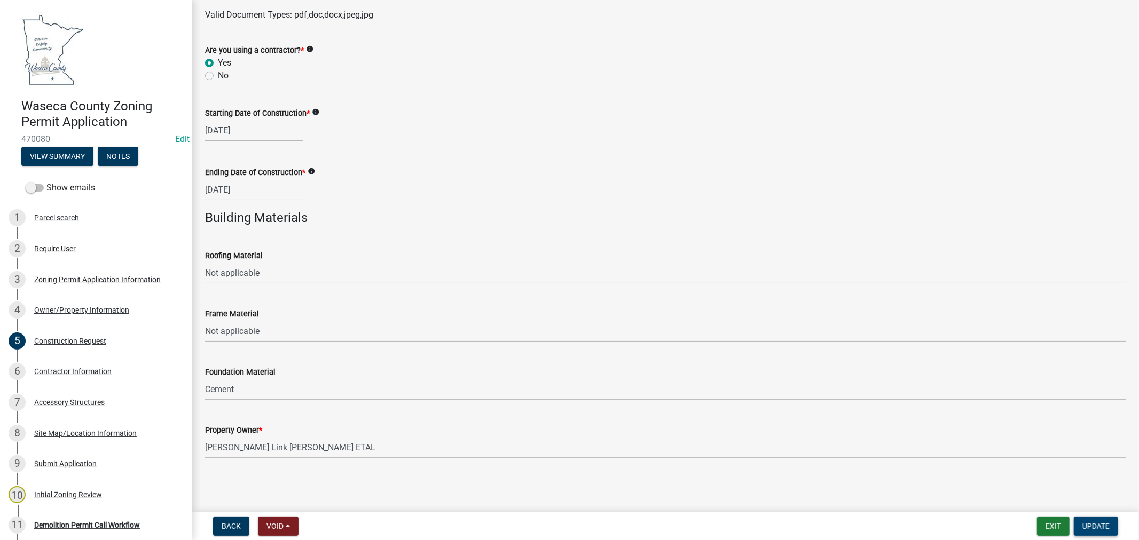
click at [1094, 527] on span "Update" at bounding box center [1095, 526] width 27 height 9
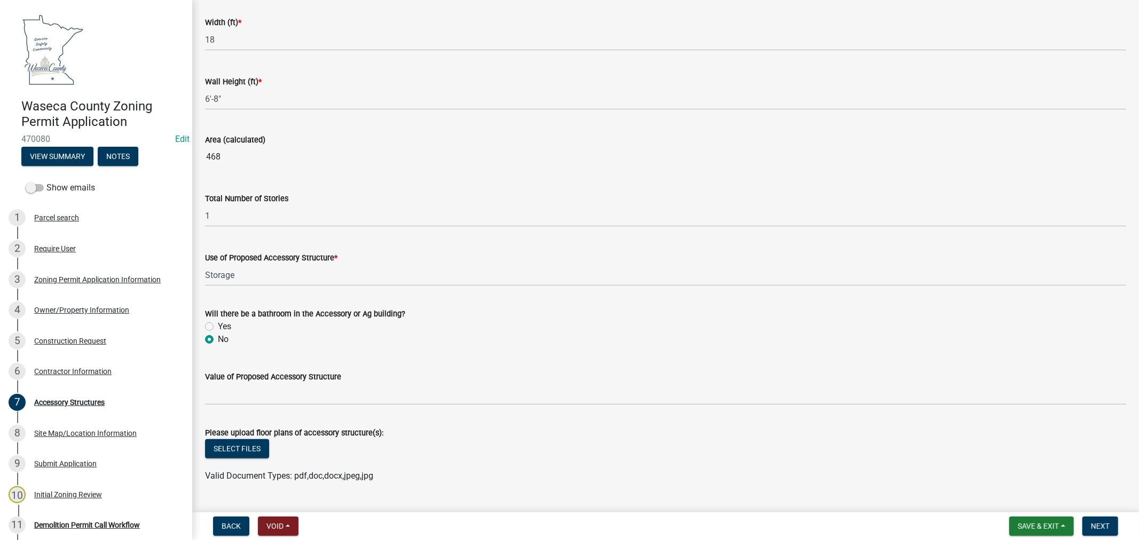
scroll to position [643, 0]
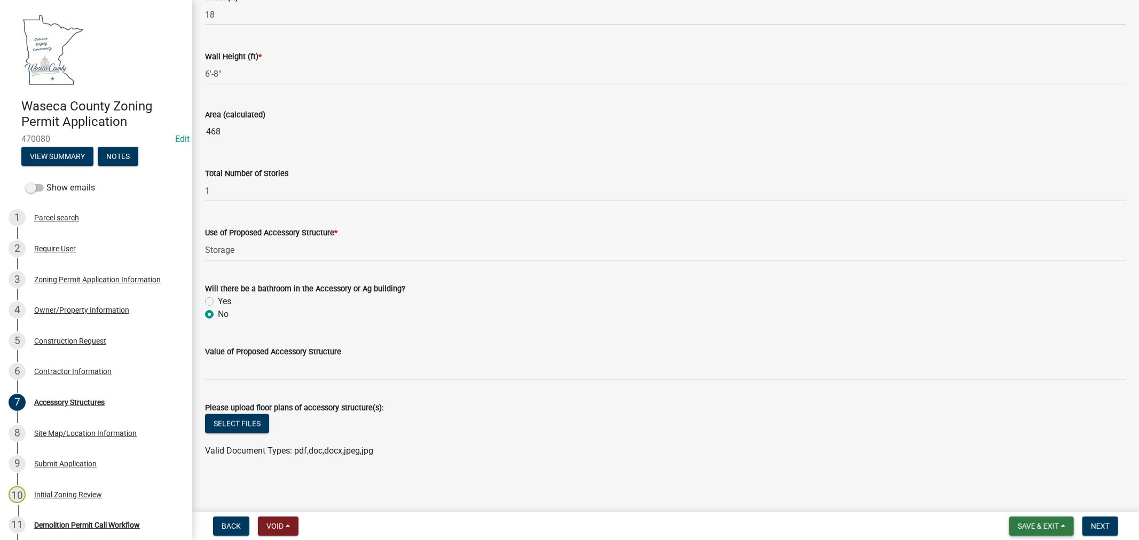
click at [1032, 527] on span "Save & Exit" at bounding box center [1037, 526] width 41 height 9
click at [1015, 474] on button "Save" at bounding box center [1030, 473] width 85 height 26
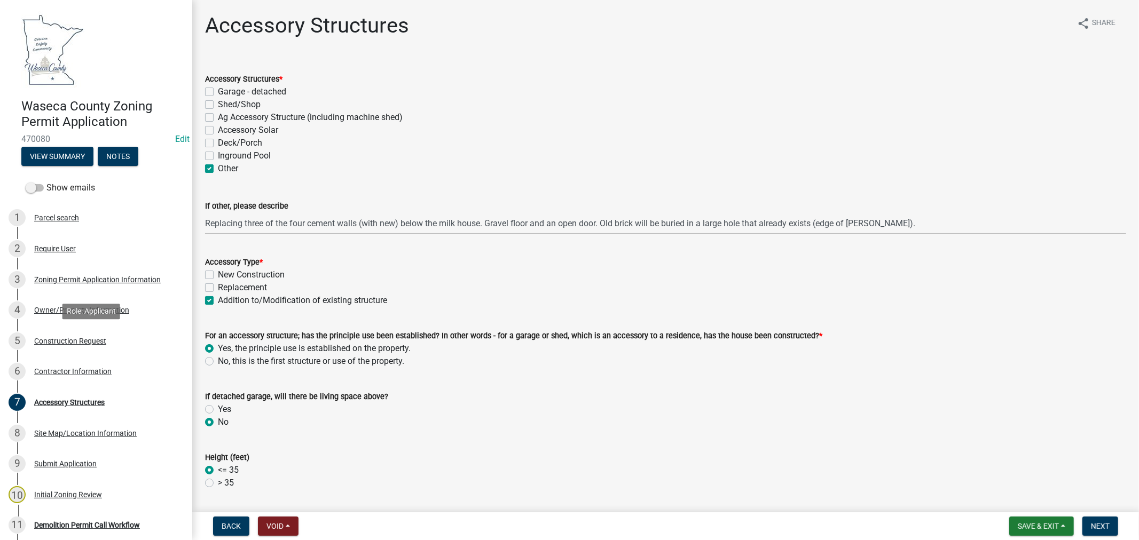
click at [61, 340] on div "Construction Request" at bounding box center [70, 340] width 72 height 7
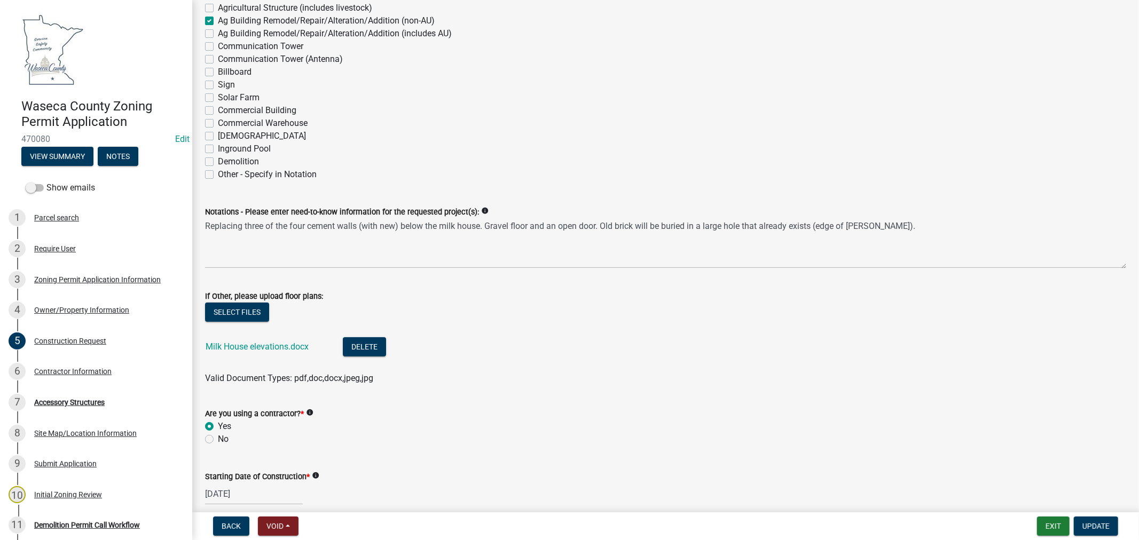
scroll to position [296, 0]
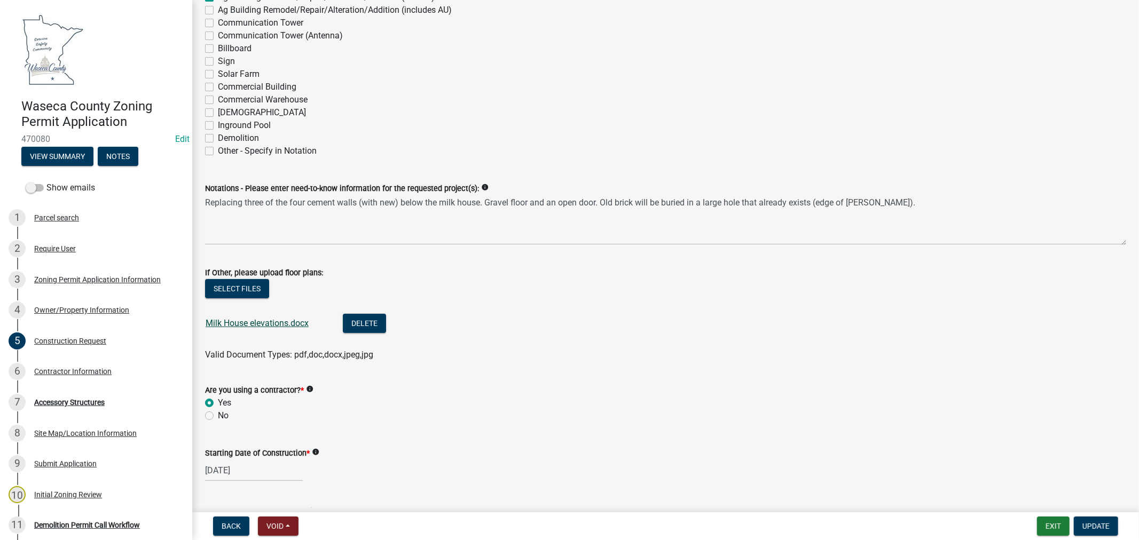
click at [235, 325] on link "Milk House elevations.docx" at bounding box center [257, 323] width 103 height 10
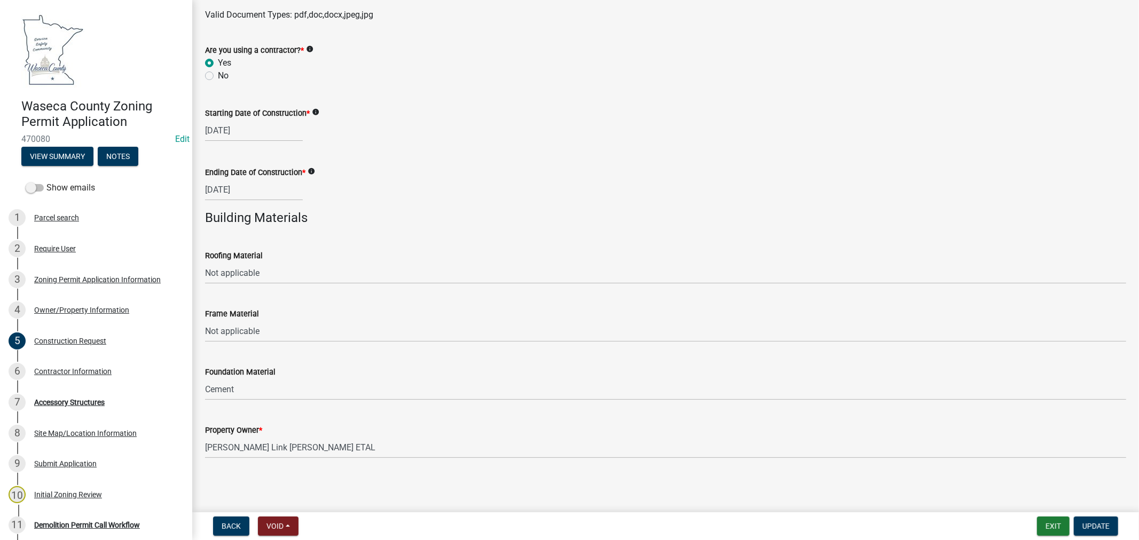
scroll to position [191, 0]
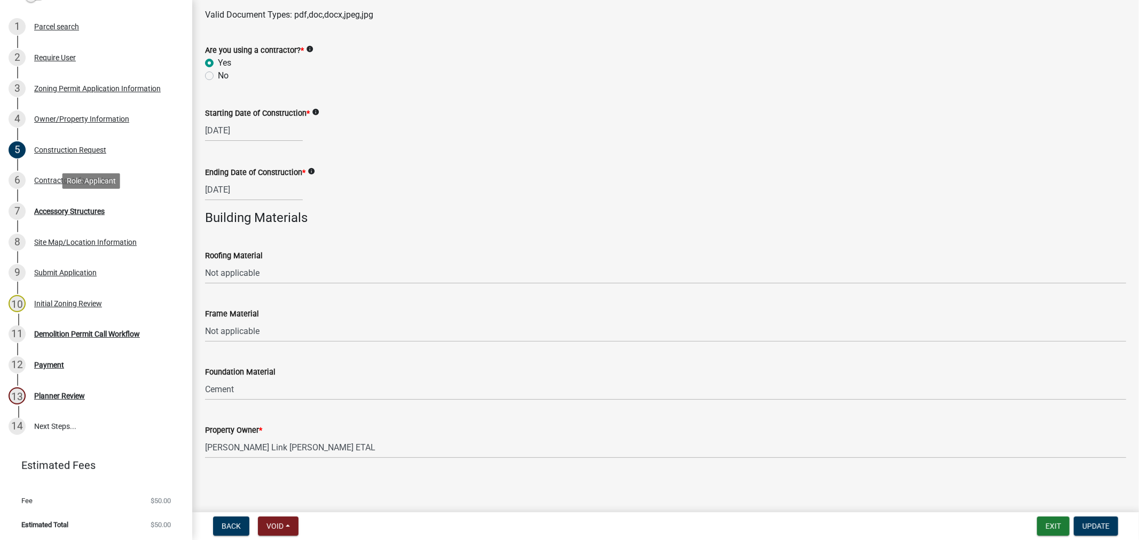
click at [73, 210] on div "Accessory Structures" at bounding box center [69, 211] width 70 height 7
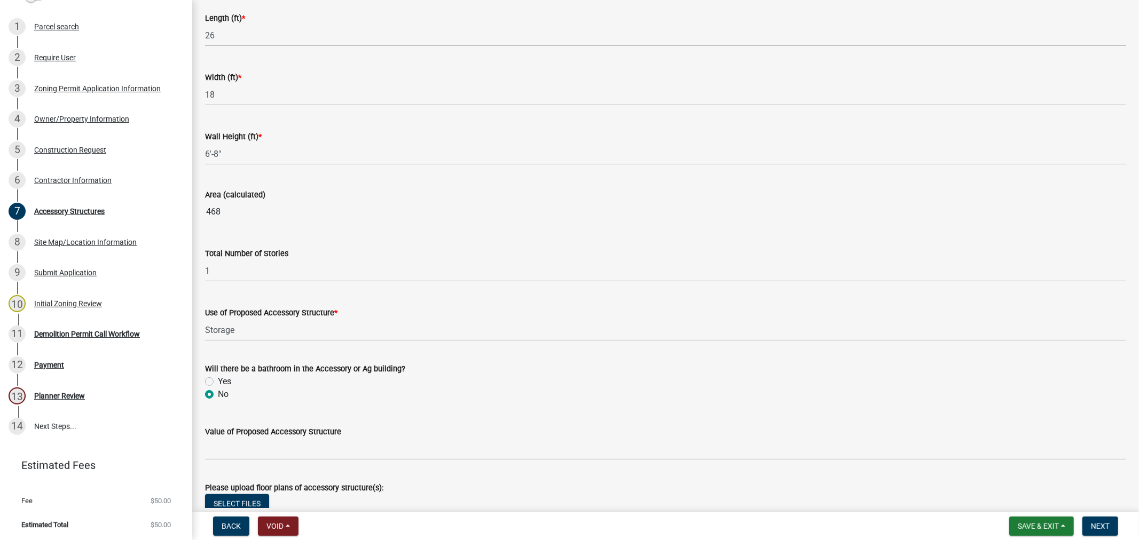
scroll to position [643, 0]
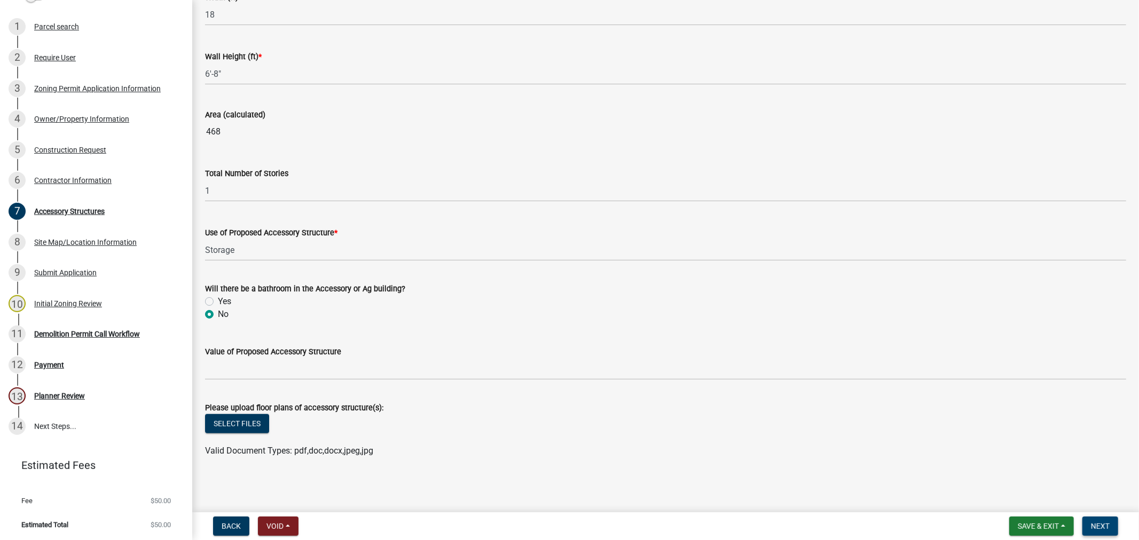
click at [1099, 525] on span "Next" at bounding box center [1100, 526] width 19 height 9
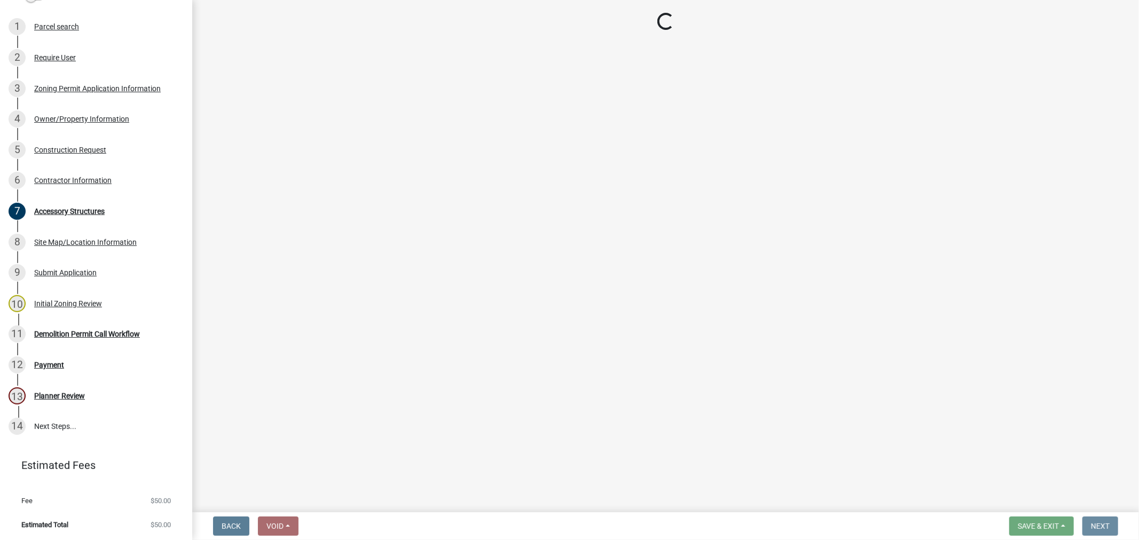
scroll to position [0, 0]
select select "3: 3"
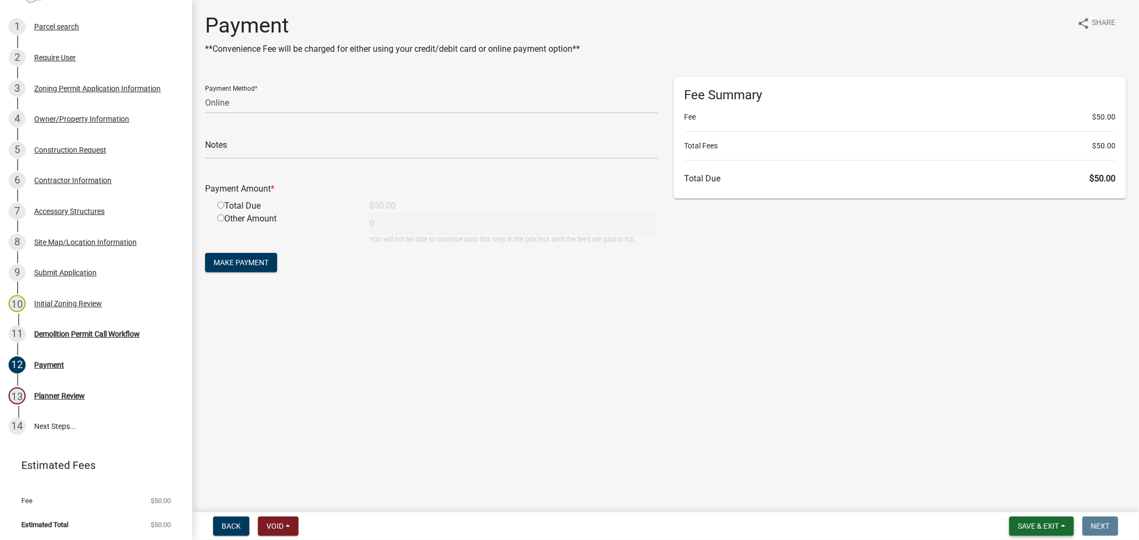
click at [1032, 527] on span "Save & Exit" at bounding box center [1037, 526] width 41 height 9
click at [1022, 501] on button "Save & Exit" at bounding box center [1030, 499] width 85 height 26
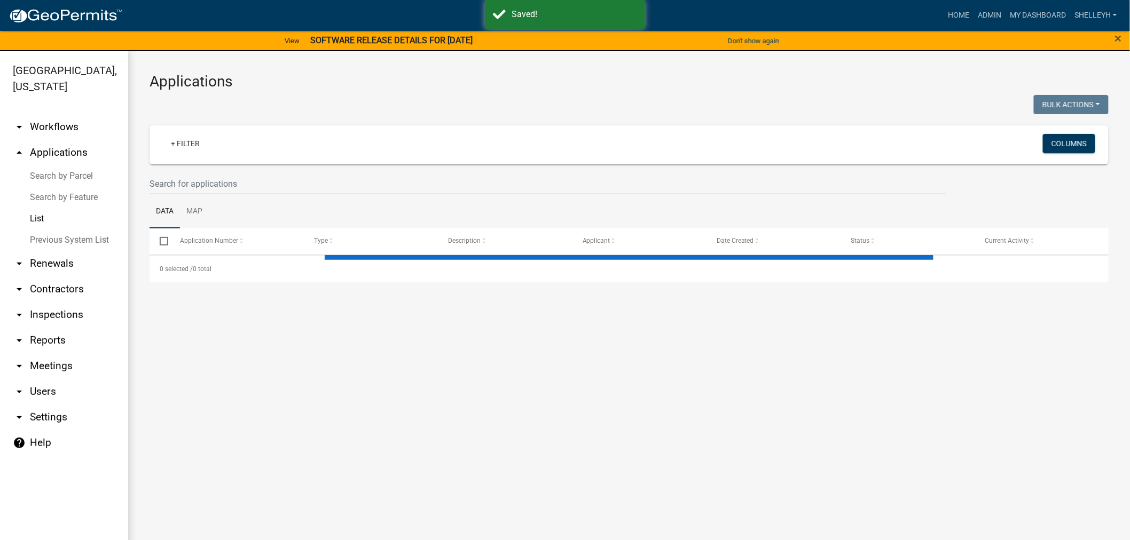
select select "1: 25"
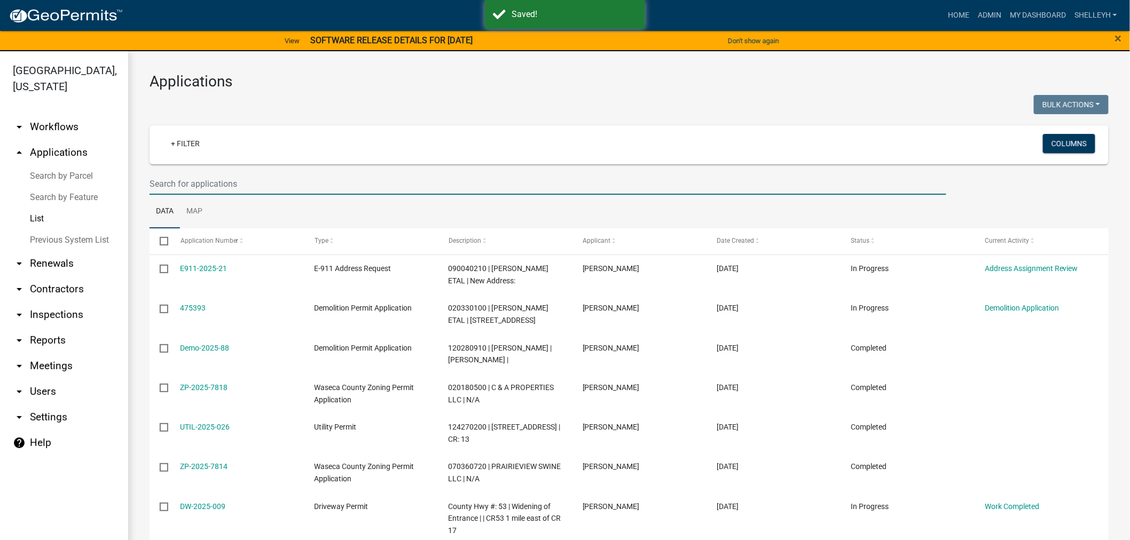
click at [255, 182] on input "text" at bounding box center [547, 184] width 796 height 22
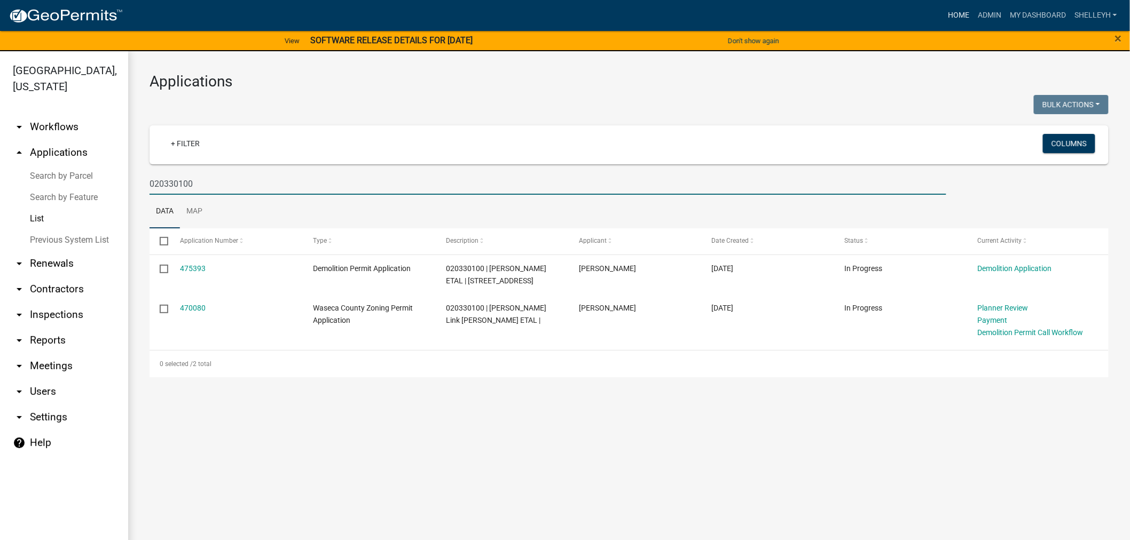
type input "020330100"
click at [963, 14] on link "Home" at bounding box center [958, 15] width 30 height 20
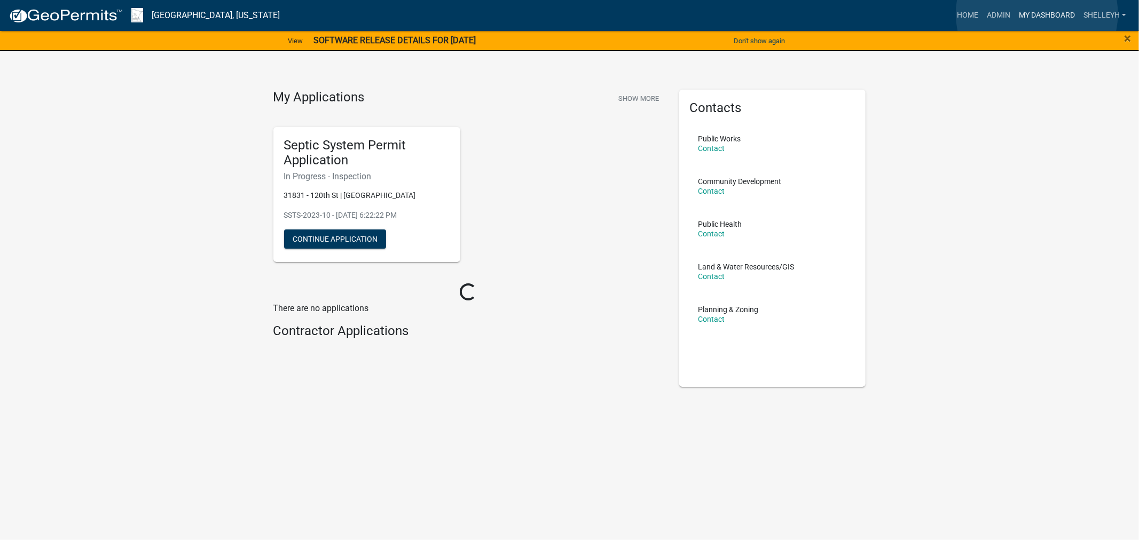
click at [1037, 14] on link "My Dashboard" at bounding box center [1046, 15] width 65 height 20
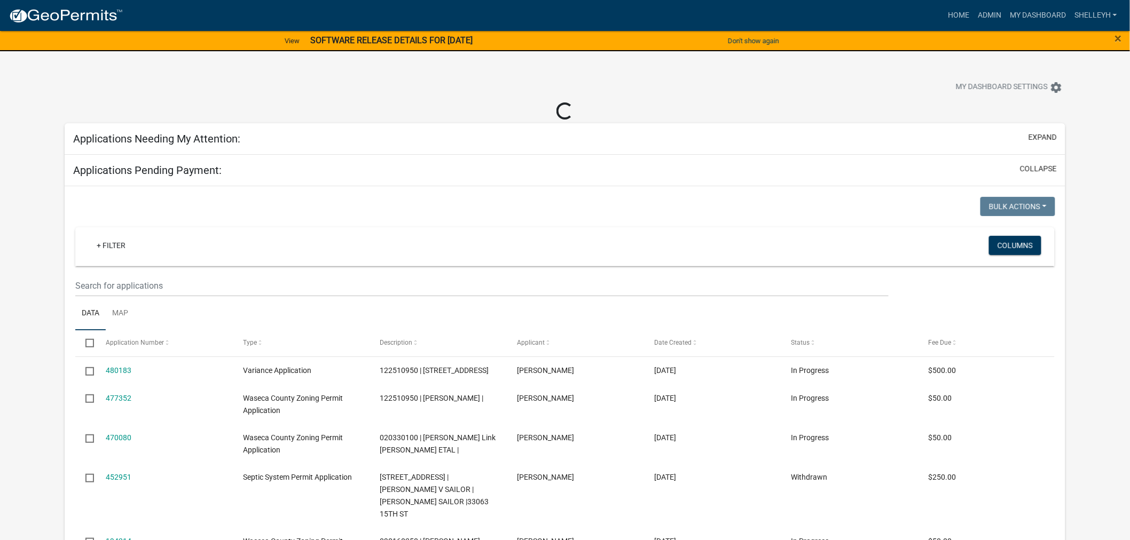
select select "2: 50"
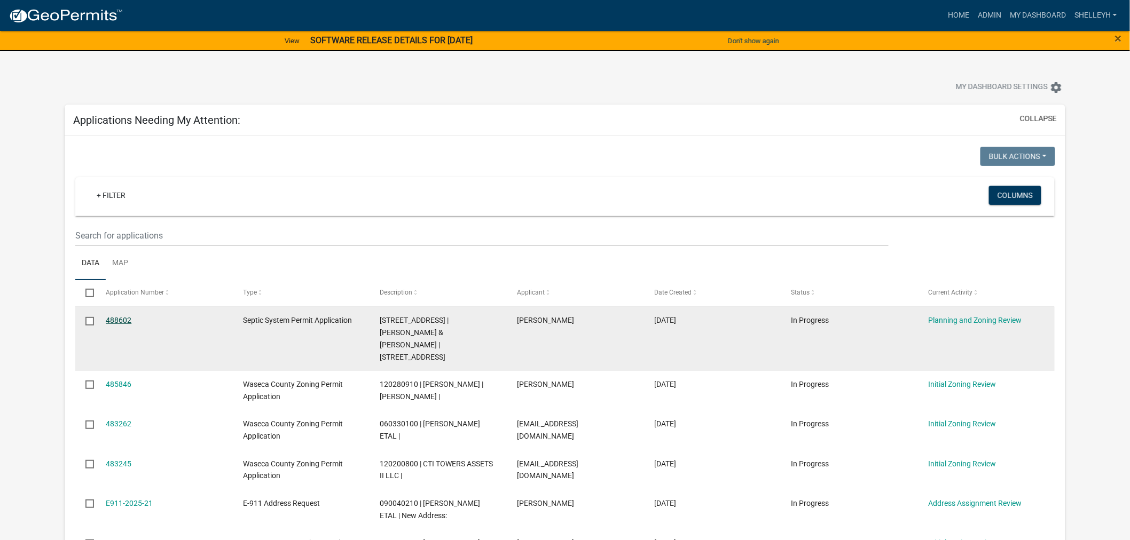
click at [117, 322] on link "488602" at bounding box center [119, 320] width 26 height 9
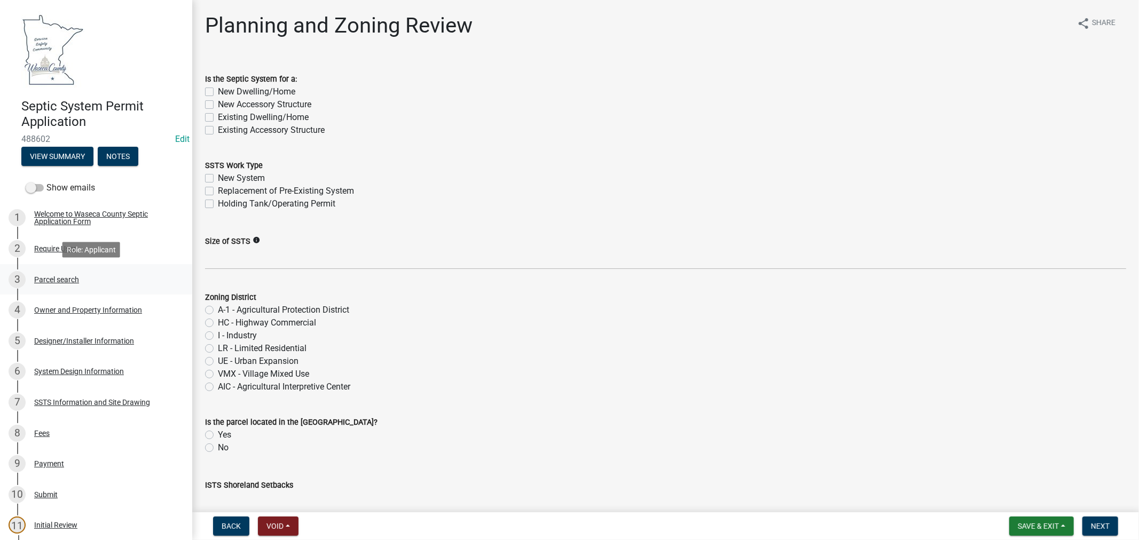
click at [49, 278] on div "Parcel search" at bounding box center [56, 279] width 45 height 7
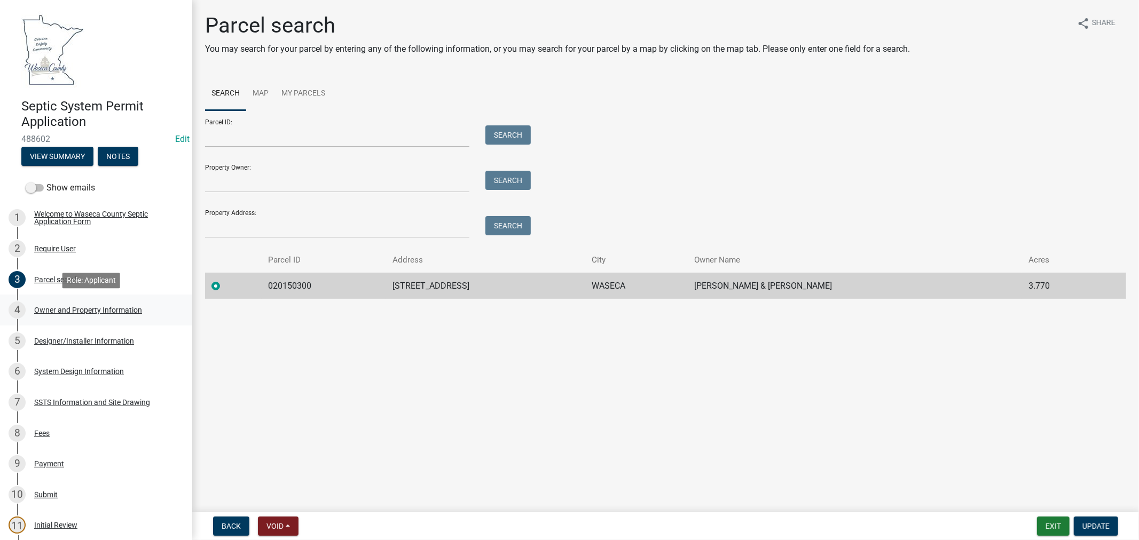
click at [107, 310] on div "Owner and Property Information" at bounding box center [88, 309] width 108 height 7
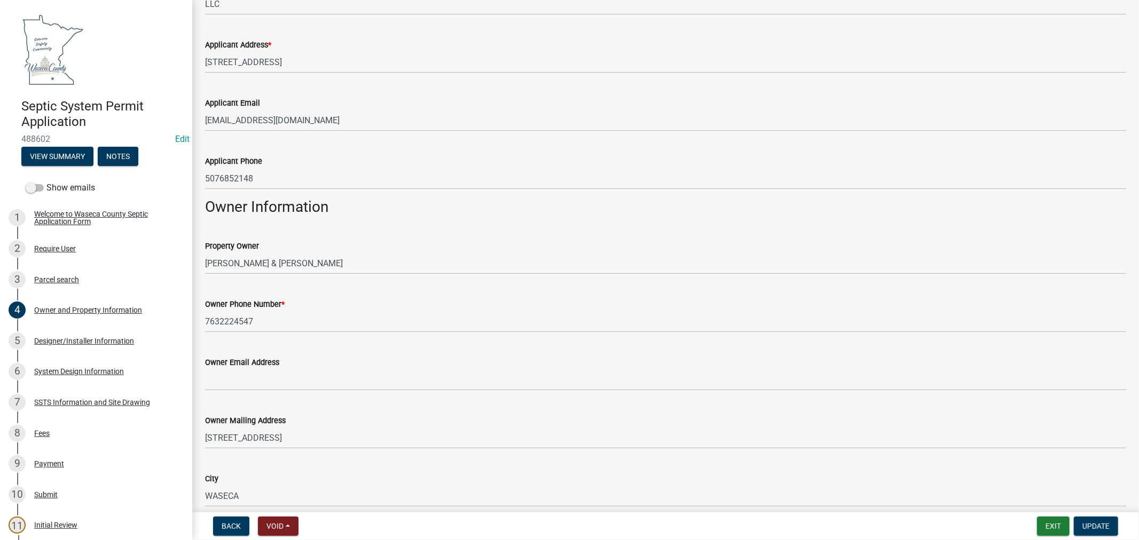
scroll to position [237, 0]
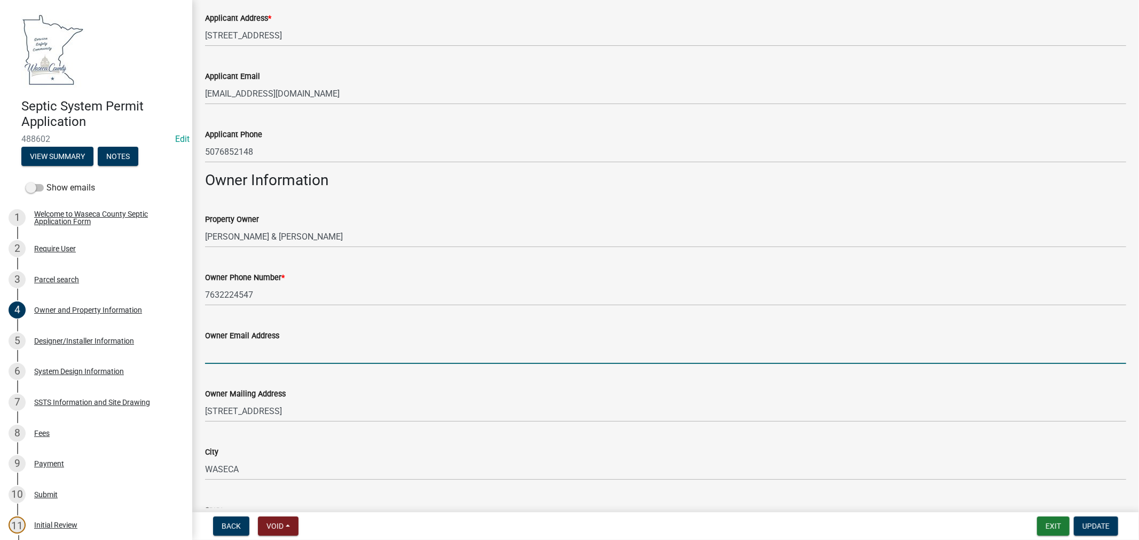
click at [274, 349] on input "Owner Email Address" at bounding box center [665, 353] width 921 height 22
paste input "[EMAIL_ADDRESS][DOMAIN_NAME]"
type input "[EMAIL_ADDRESS][DOMAIN_NAME]"
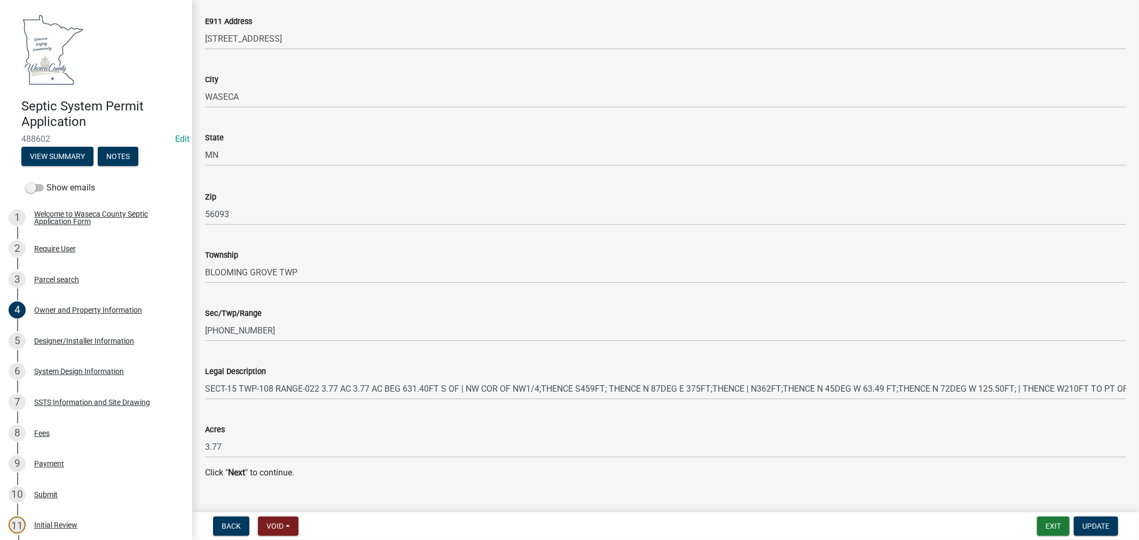
scroll to position [1009, 0]
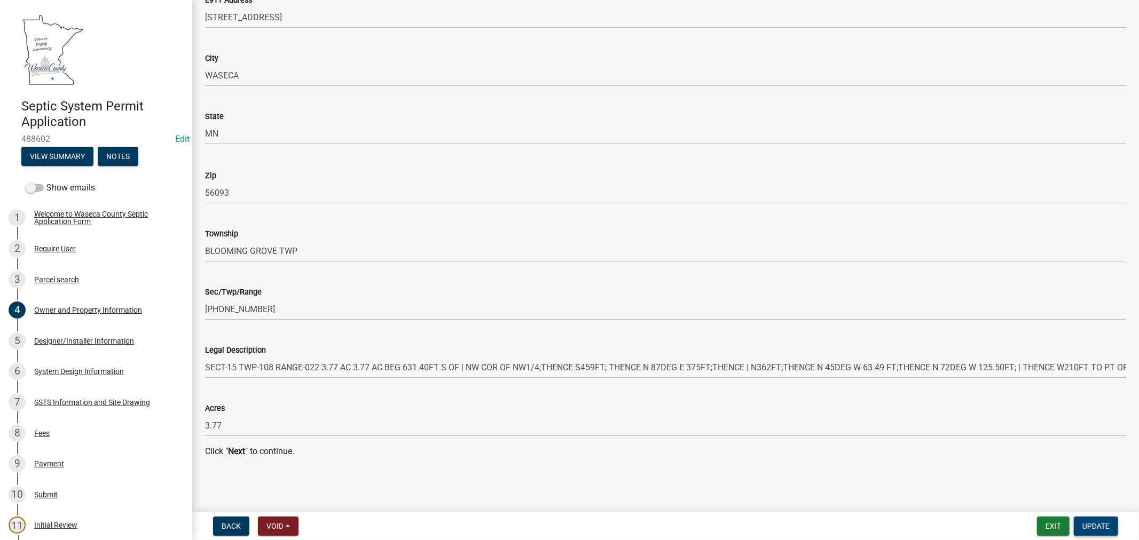
click at [1102, 524] on span "Update" at bounding box center [1095, 526] width 27 height 9
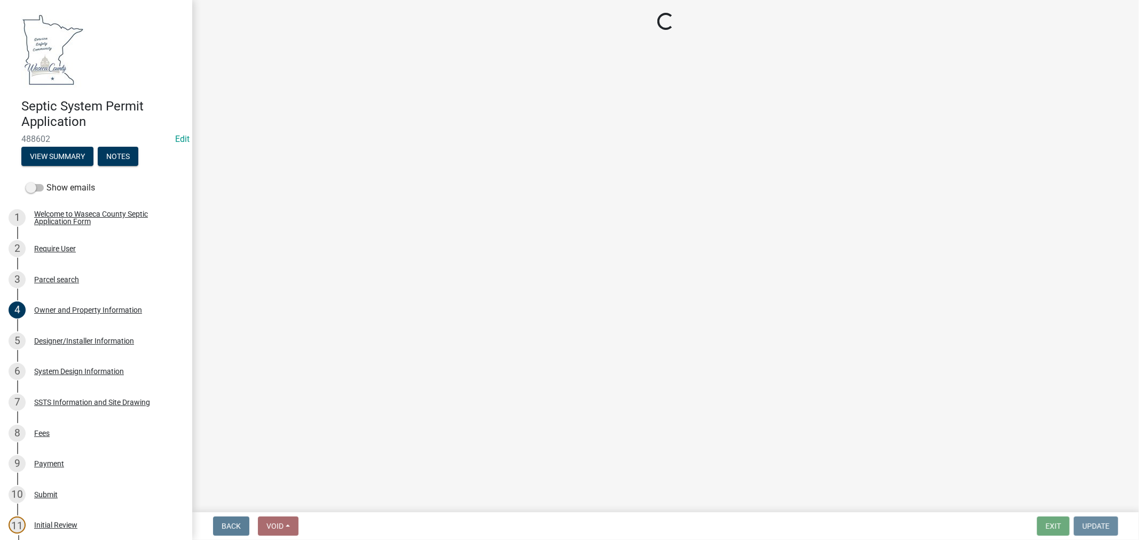
scroll to position [0, 0]
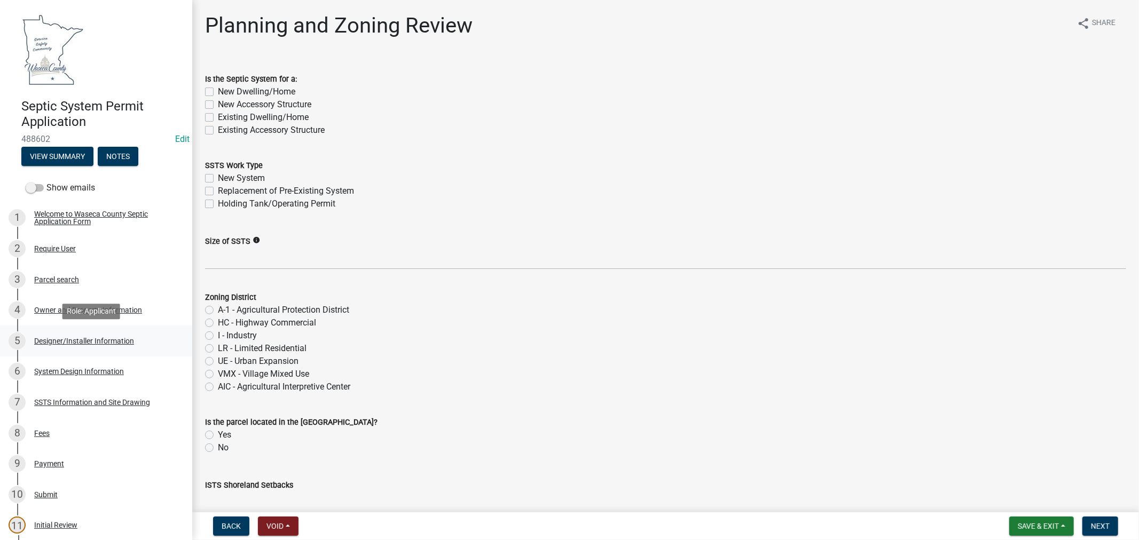
click at [47, 338] on div "Designer/Installer Information" at bounding box center [84, 340] width 100 height 7
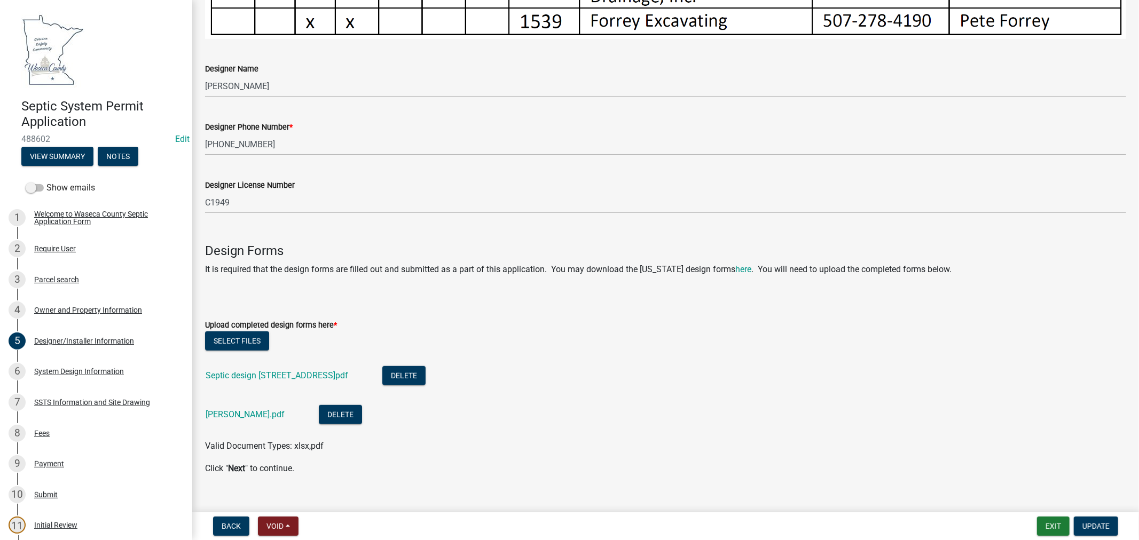
scroll to position [664, 0]
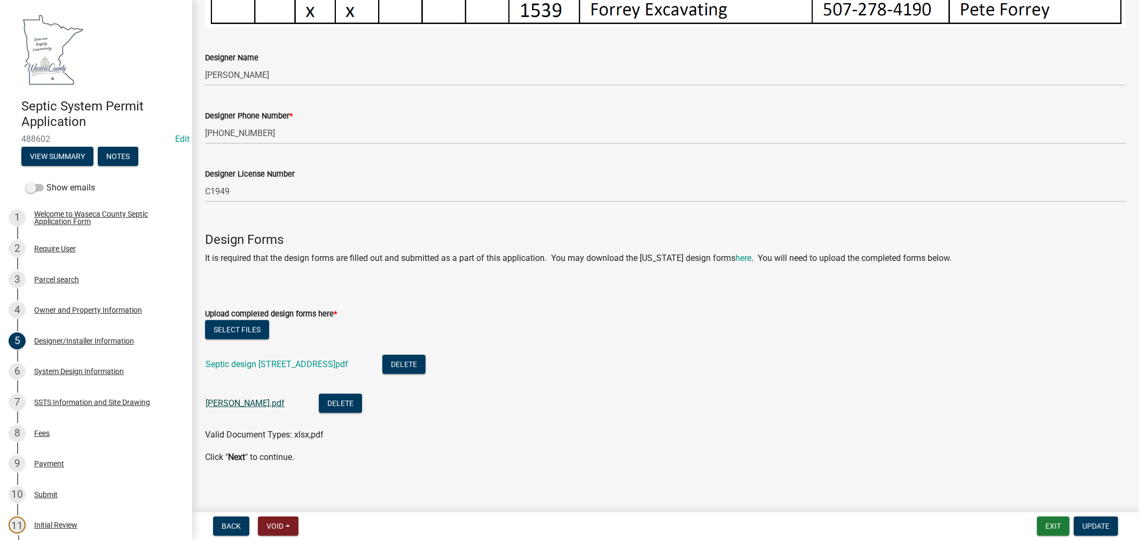
click at [227, 399] on link "[PERSON_NAME].pdf" at bounding box center [245, 403] width 79 height 10
click at [271, 359] on link "Septic design [STREET_ADDRESS]pdf" at bounding box center [277, 364] width 143 height 10
click at [80, 370] on div "System Design Information" at bounding box center [79, 371] width 90 height 7
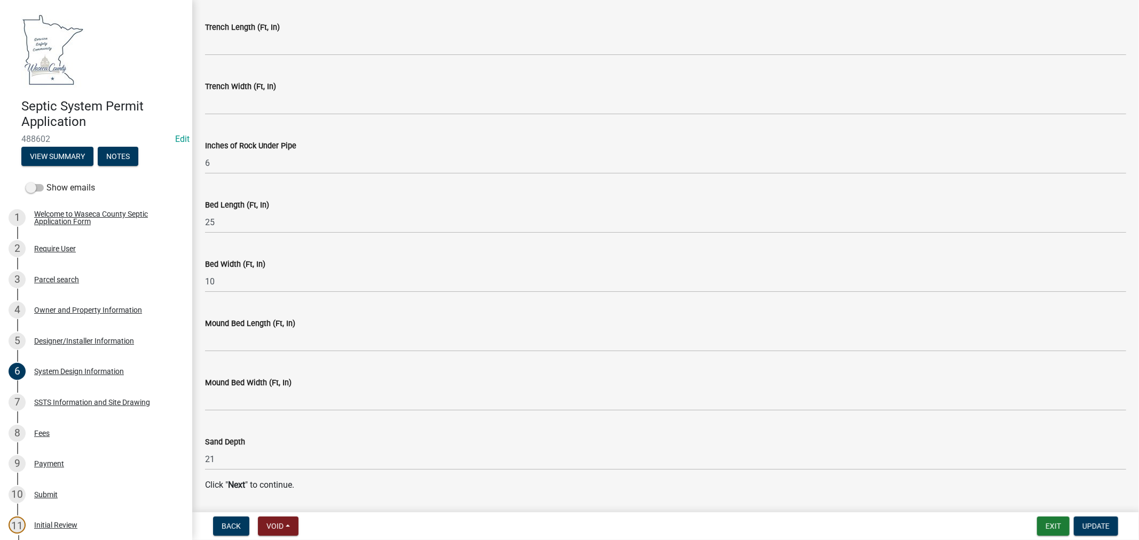
scroll to position [2109, 0]
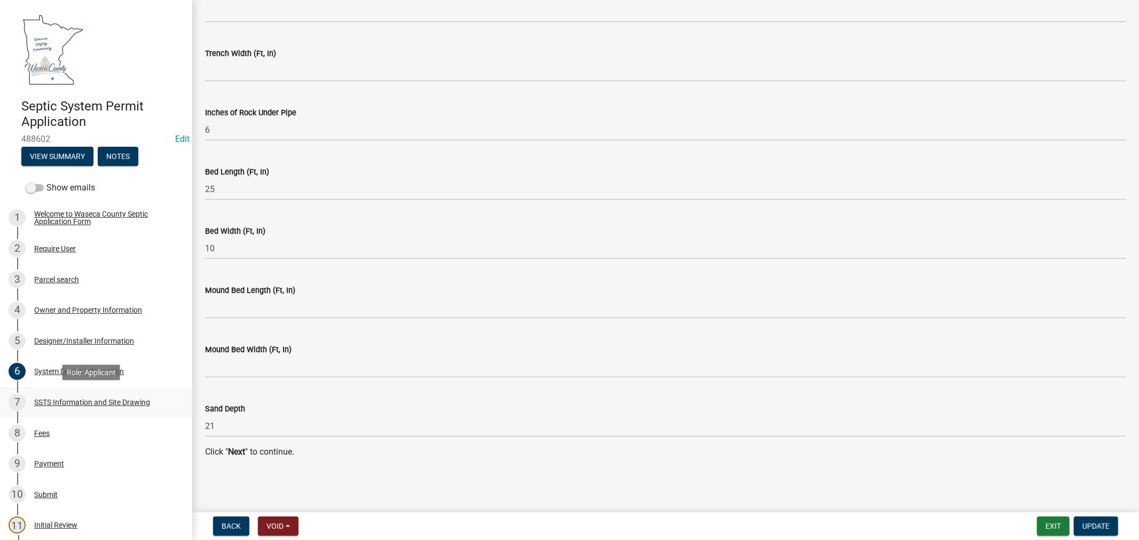
click at [50, 406] on div "7 SSTS Information and Site Drawing" at bounding box center [92, 402] width 167 height 17
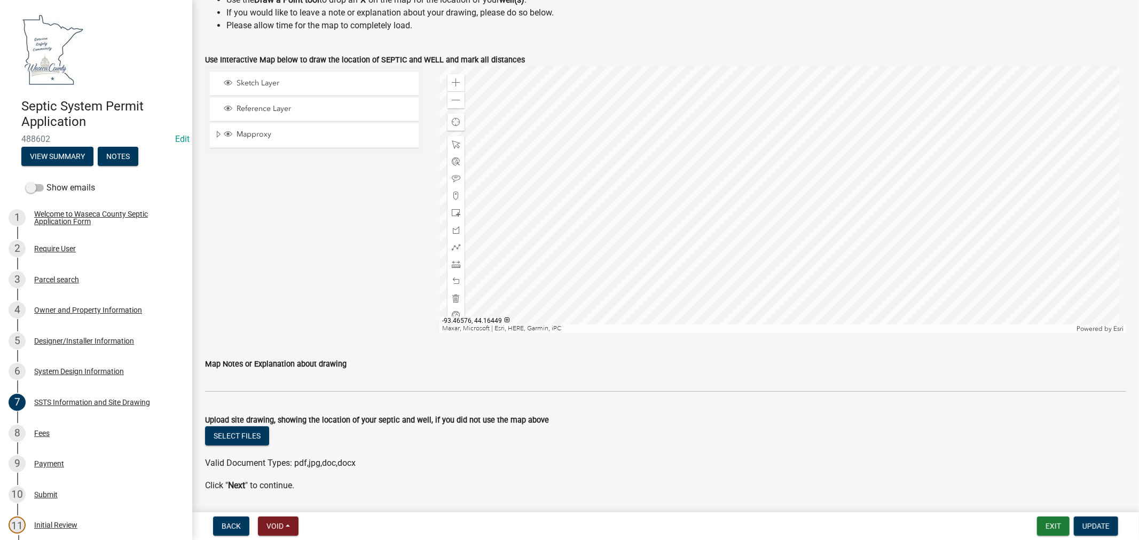
scroll to position [449, 0]
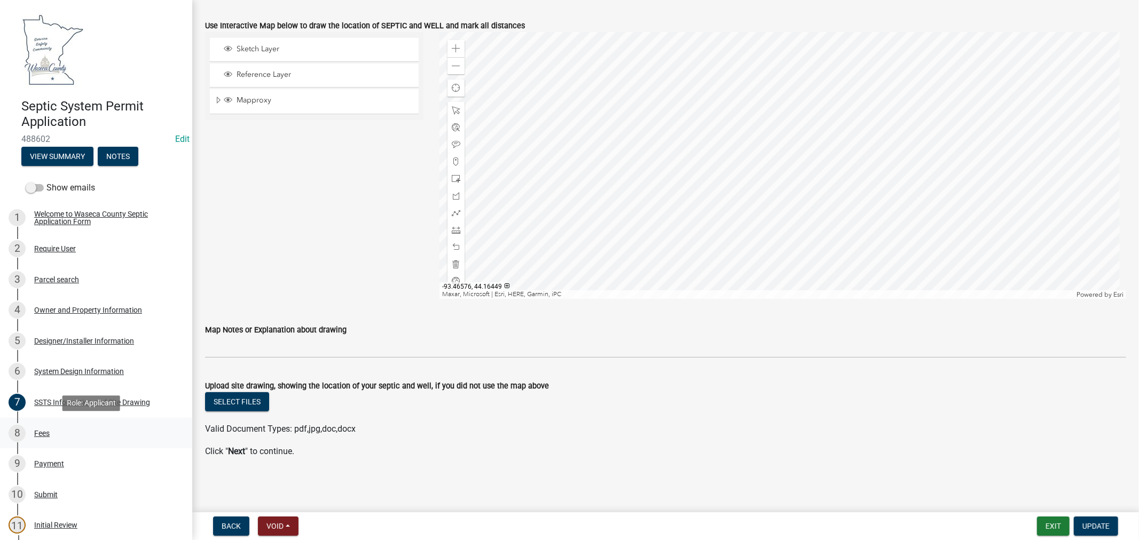
click at [34, 433] on div "Fees" at bounding box center [41, 433] width 15 height 7
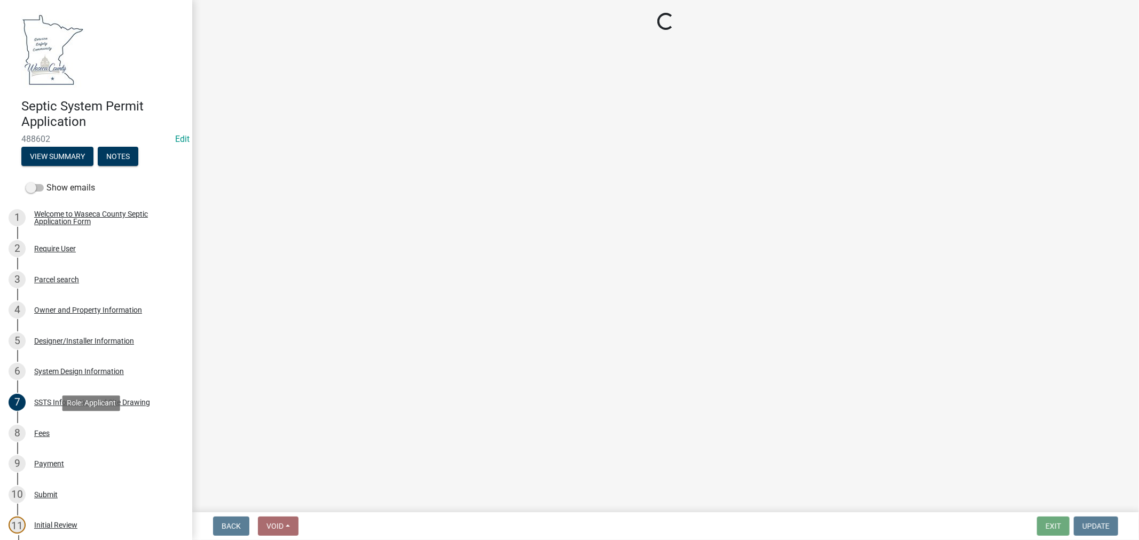
scroll to position [0, 0]
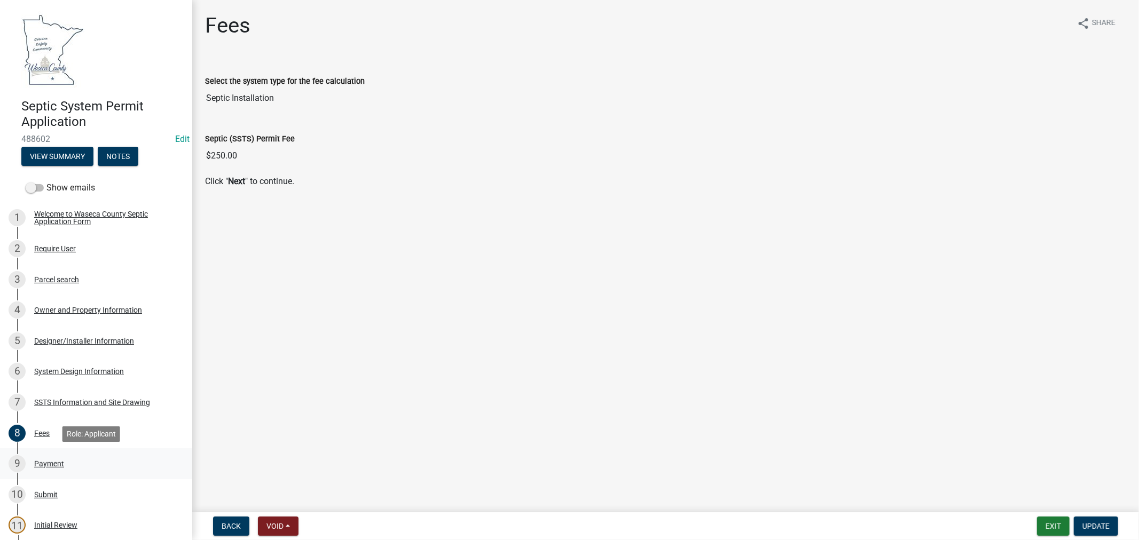
click at [43, 463] on div "Payment" at bounding box center [49, 463] width 30 height 7
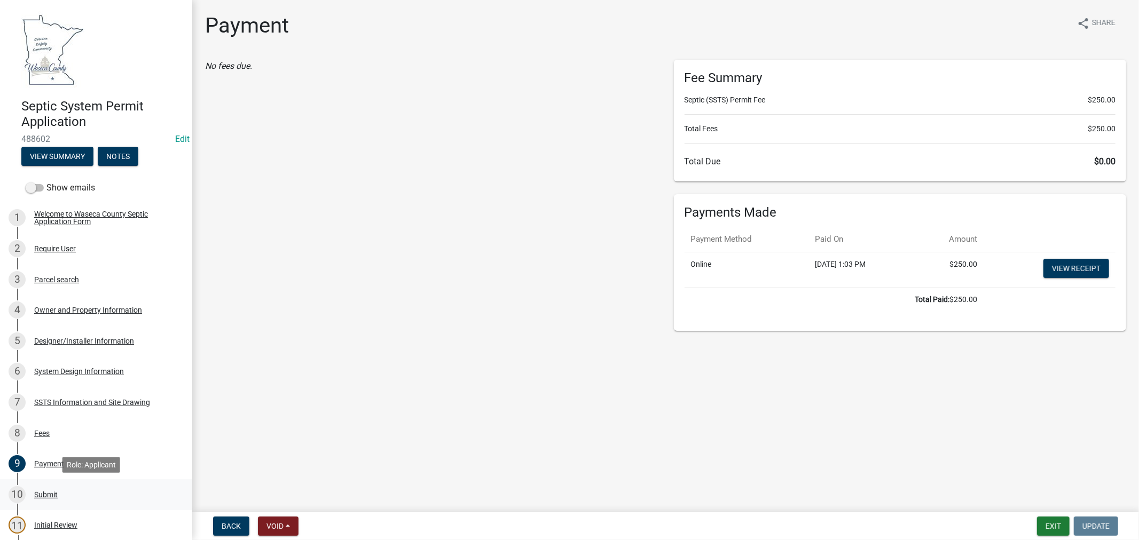
click at [44, 495] on div "Submit" at bounding box center [45, 494] width 23 height 7
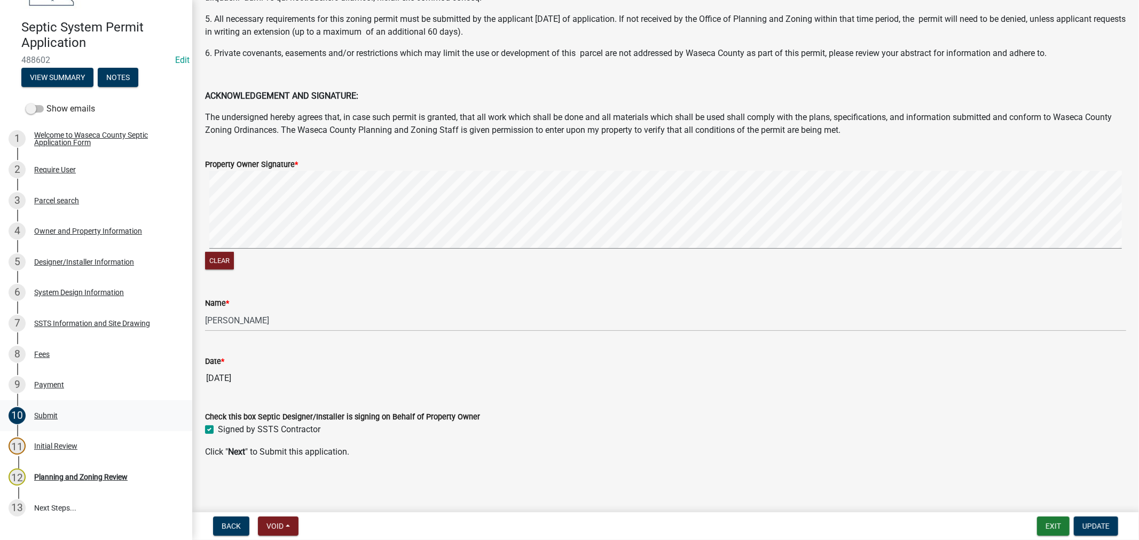
scroll to position [119, 0]
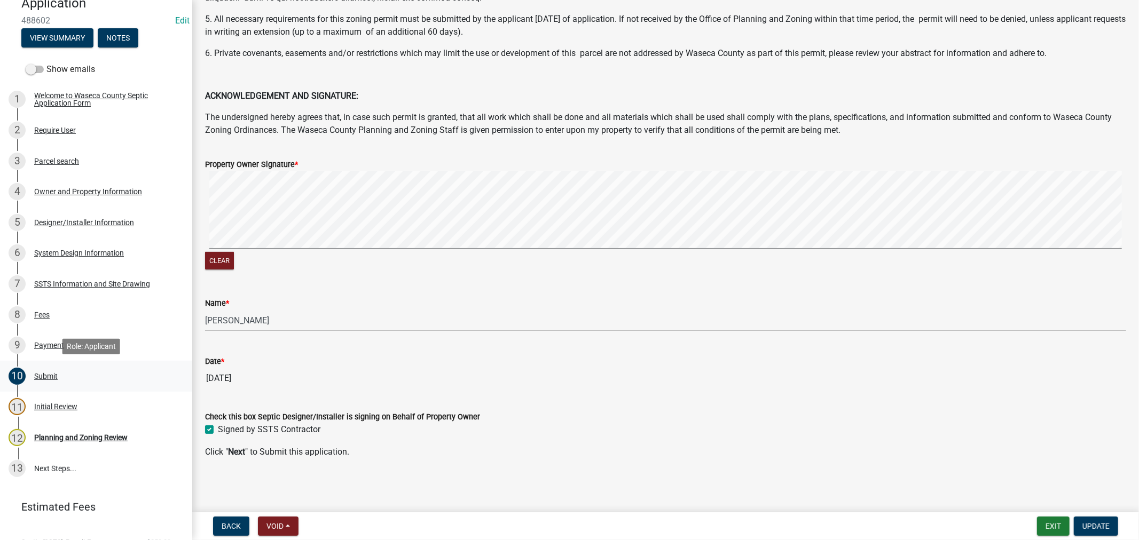
click at [46, 375] on div "Submit" at bounding box center [45, 376] width 23 height 7
click at [52, 404] on div "Initial Review" at bounding box center [55, 406] width 43 height 7
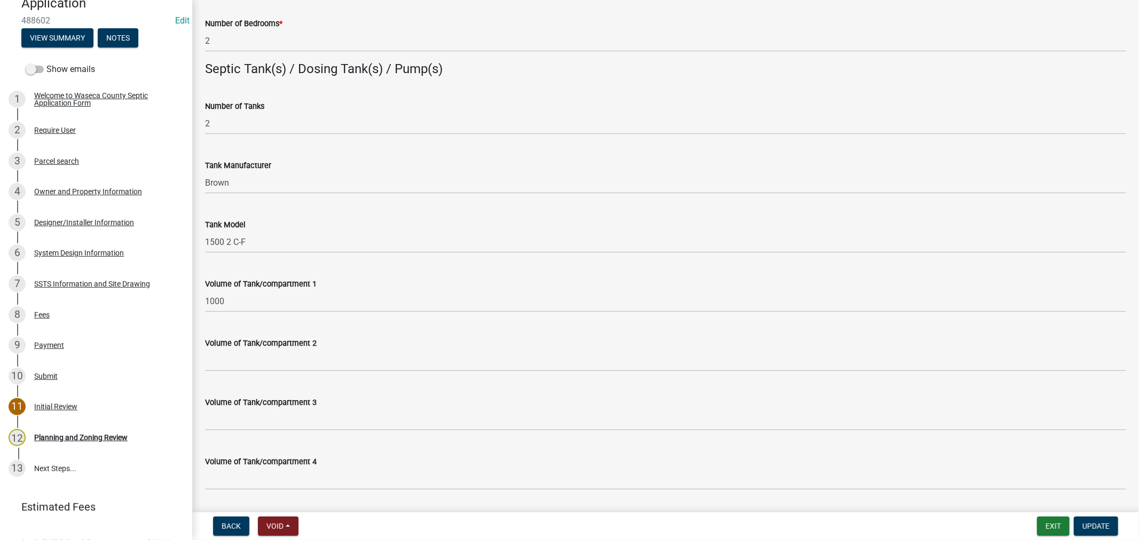
scroll to position [889, 0]
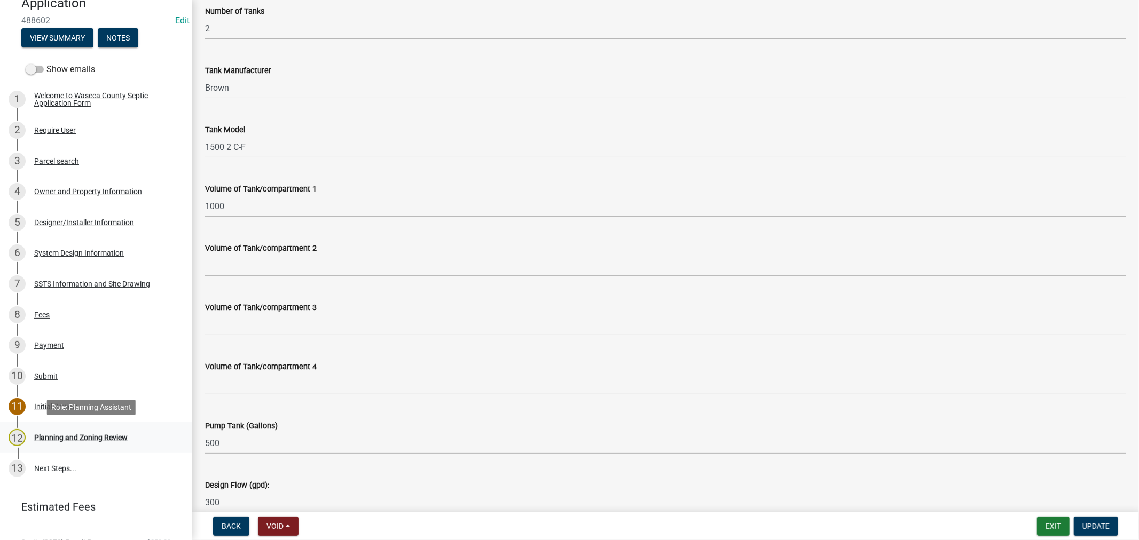
click at [67, 434] on div "Planning and Zoning Review" at bounding box center [80, 437] width 93 height 7
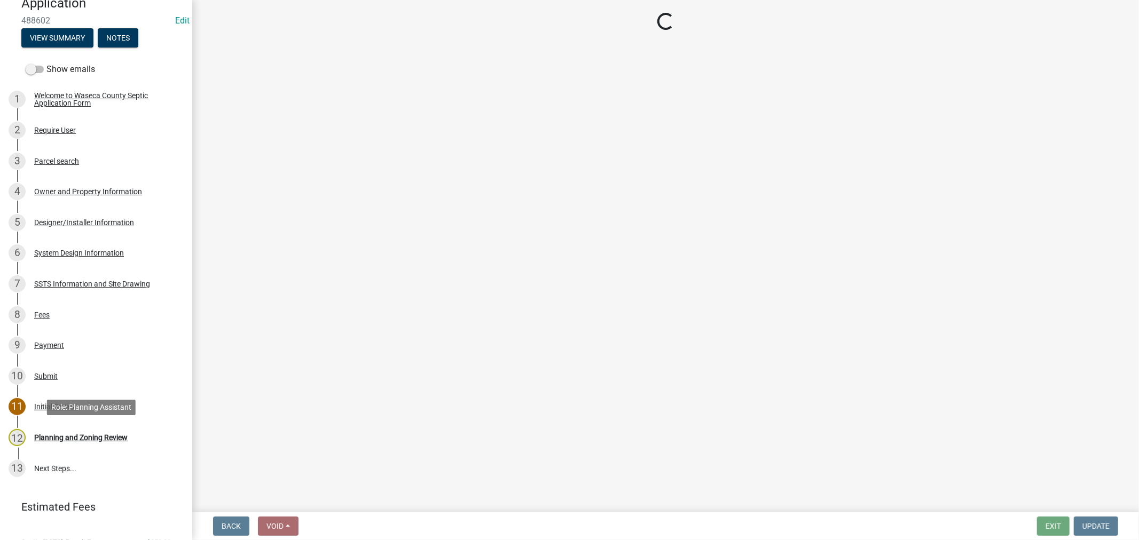
scroll to position [0, 0]
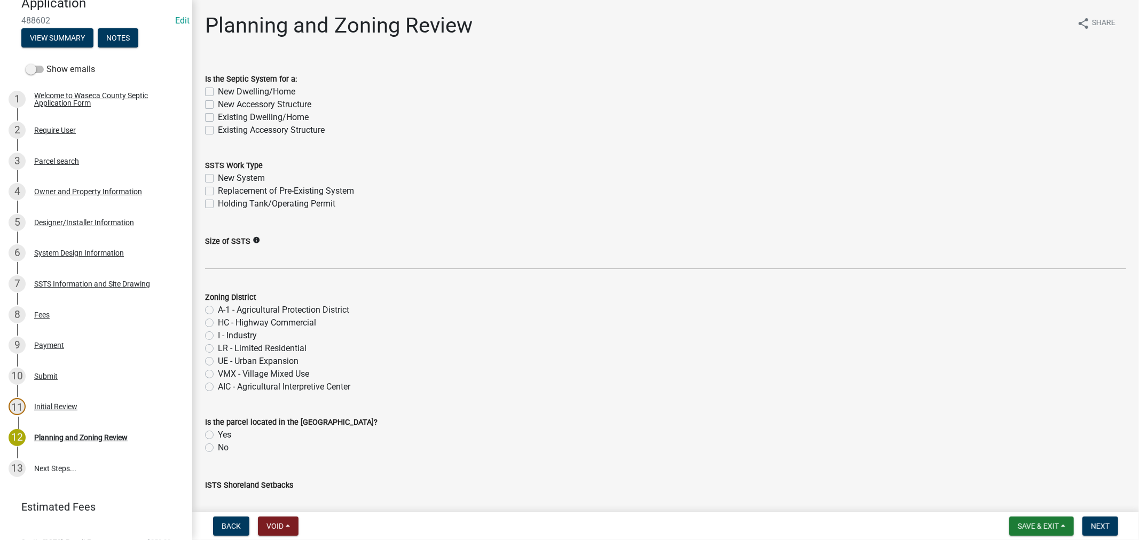
click at [218, 103] on label "New Accessory Structure" at bounding box center [264, 104] width 93 height 13
click at [218, 103] on input "New Accessory Structure" at bounding box center [221, 101] width 7 height 7
checkbox input "true"
checkbox input "false"
checkbox input "true"
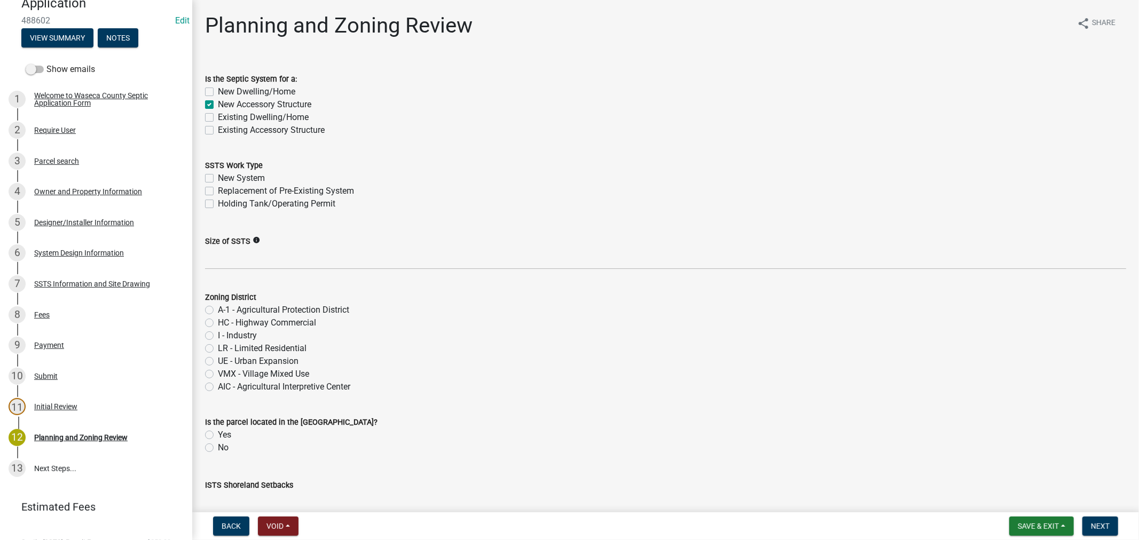
checkbox input "false"
click at [218, 179] on label "New System" at bounding box center [241, 178] width 47 height 13
click at [218, 179] on input "New System" at bounding box center [221, 175] width 7 height 7
checkbox input "true"
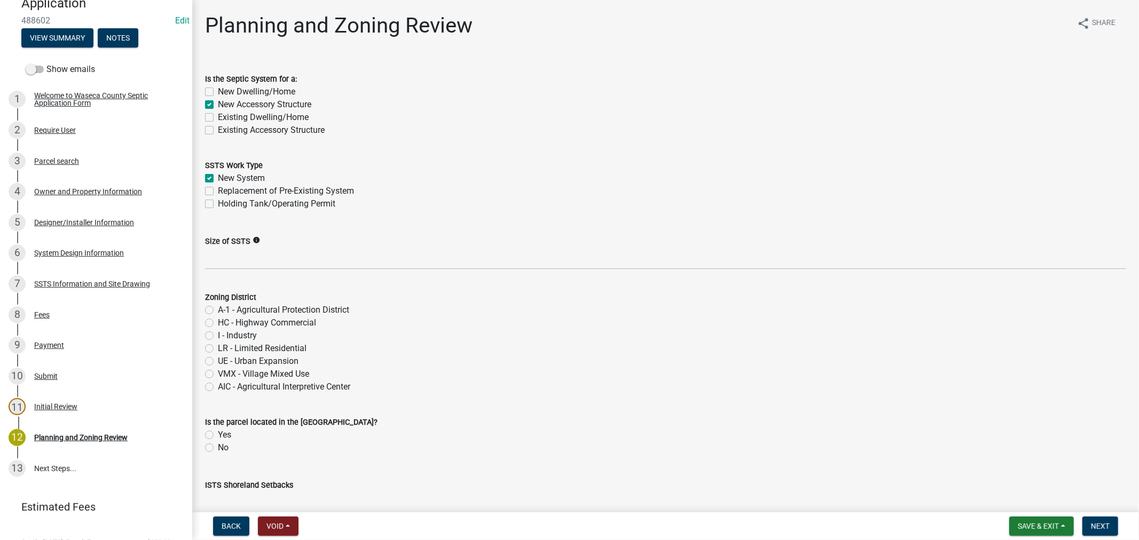
checkbox input "false"
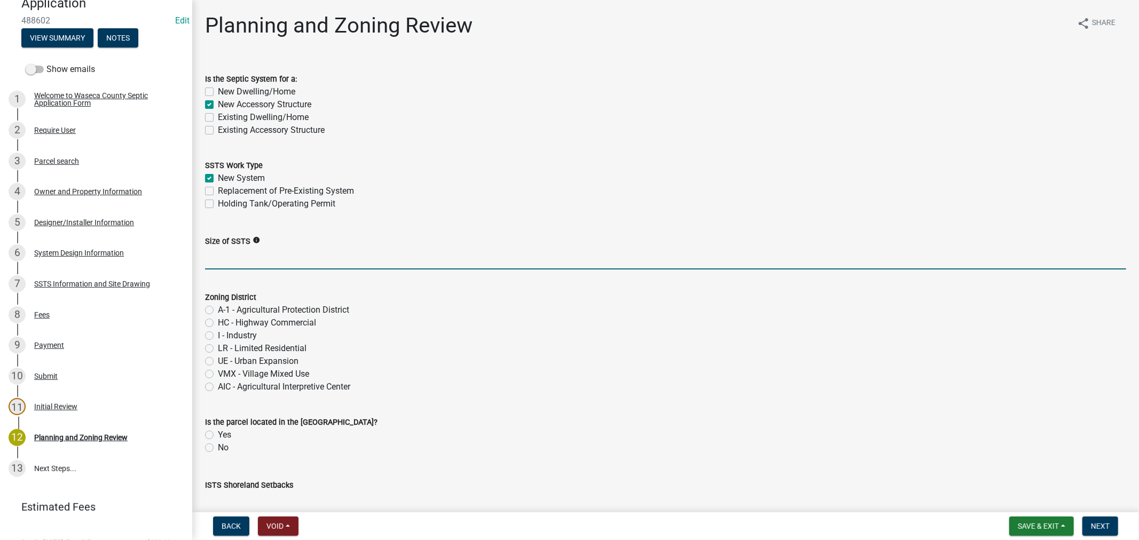
click at [251, 265] on input "Size of SSTS" at bounding box center [665, 259] width 921 height 22
paste input "300gpd/2bed"
type input "300gpd/2bed"
click at [218, 308] on label "A-1 - Agricultural Protection District" at bounding box center [283, 310] width 131 height 13
click at [218, 308] on input "A-1 - Agricultural Protection District" at bounding box center [221, 307] width 7 height 7
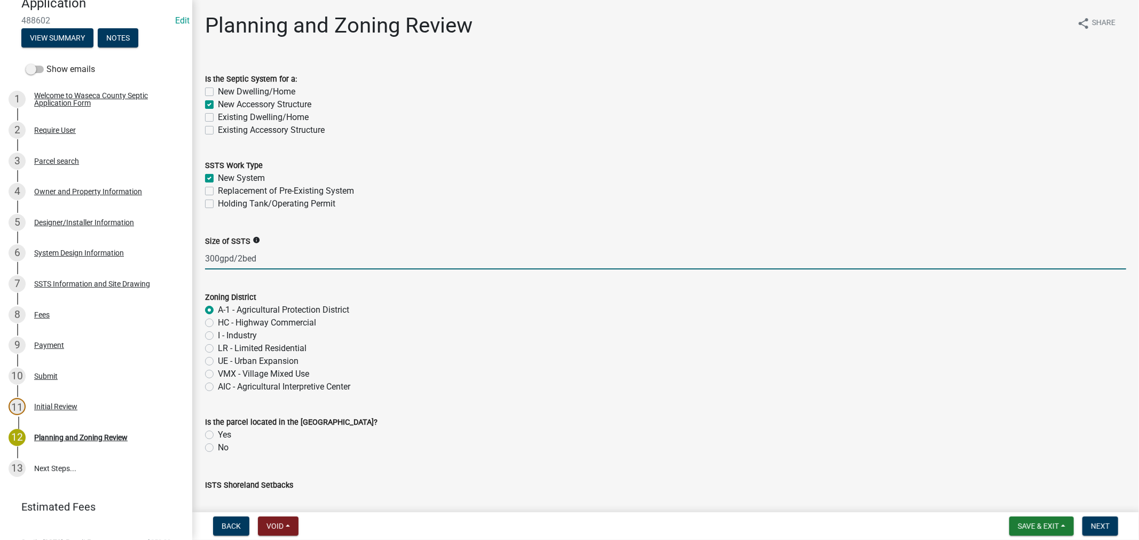
radio input "true"
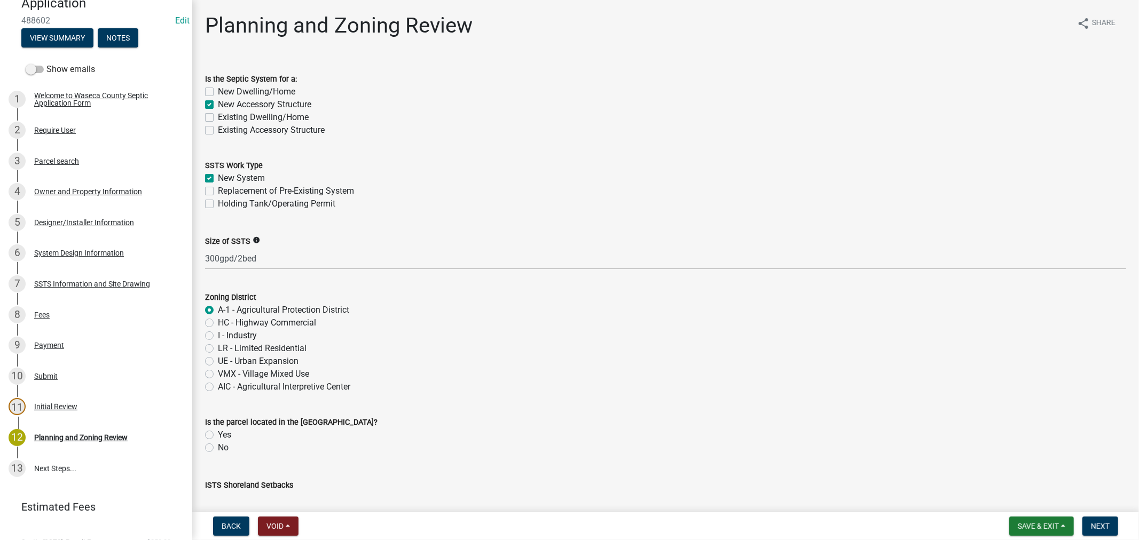
click at [218, 447] on label "No" at bounding box center [223, 447] width 11 height 13
click at [218, 447] on input "No" at bounding box center [221, 444] width 7 height 7
radio input "true"
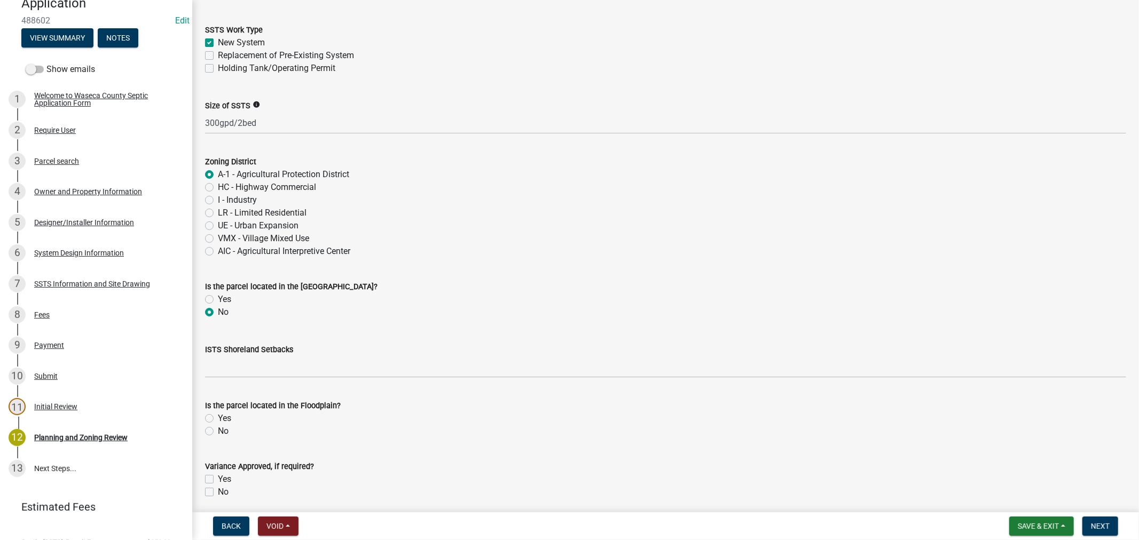
scroll to position [178, 0]
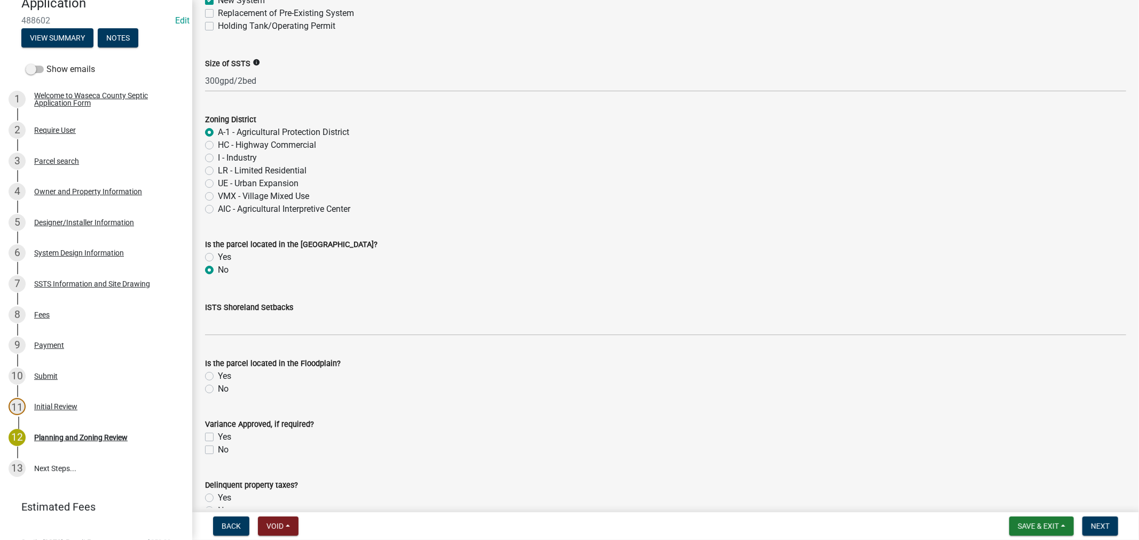
click at [218, 387] on label "No" at bounding box center [223, 389] width 11 height 13
click at [218, 387] on input "No" at bounding box center [221, 386] width 7 height 7
radio input "true"
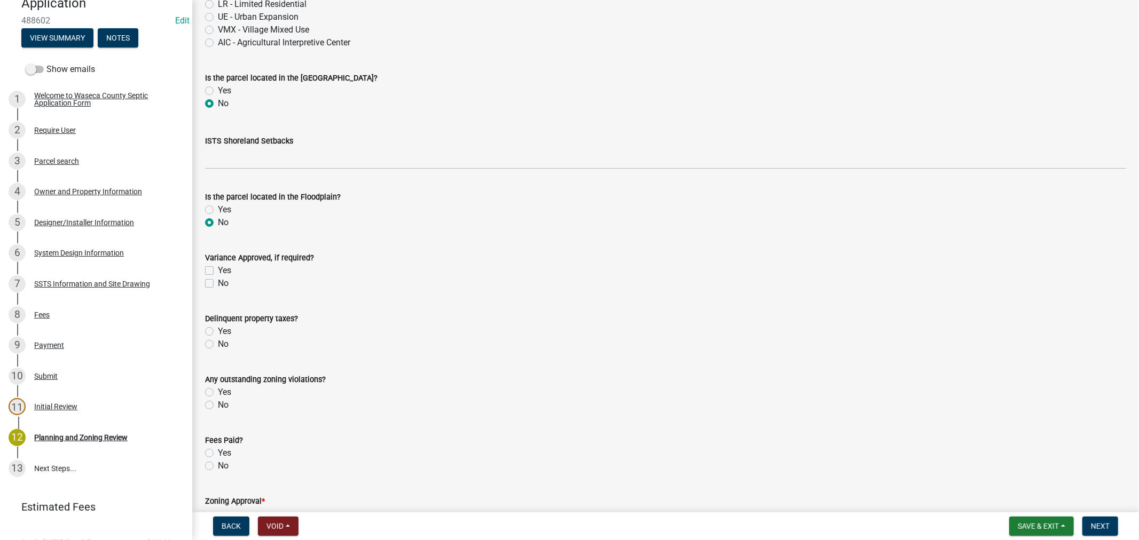
scroll to position [356, 0]
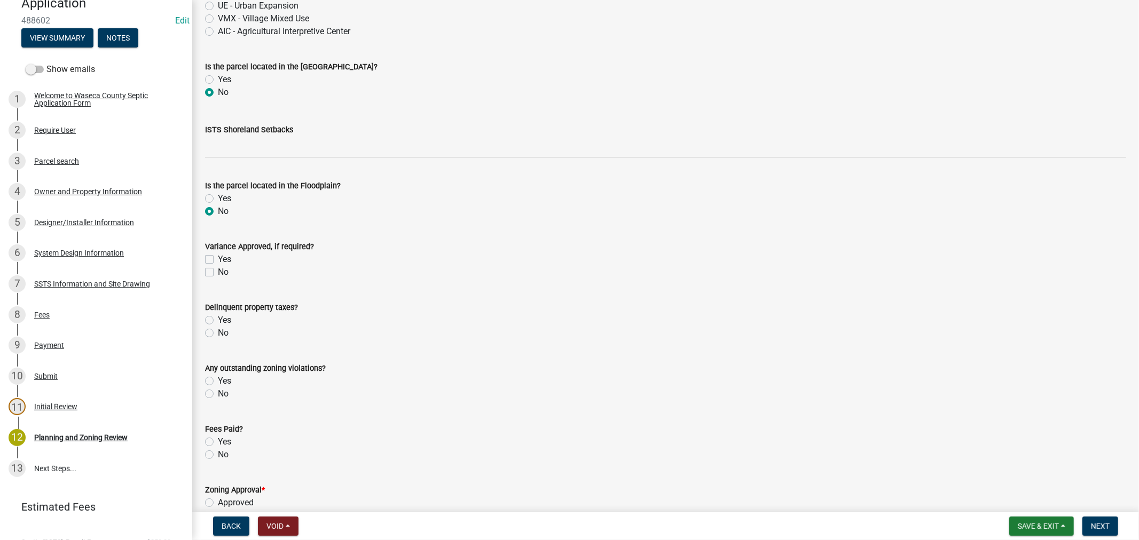
drag, startPoint x: 211, startPoint y: 333, endPoint x: 214, endPoint y: 347, distance: 14.2
click at [218, 334] on label "No" at bounding box center [223, 333] width 11 height 13
click at [218, 334] on input "No" at bounding box center [221, 330] width 7 height 7
radio input "true"
click at [218, 397] on label "No" at bounding box center [223, 394] width 11 height 13
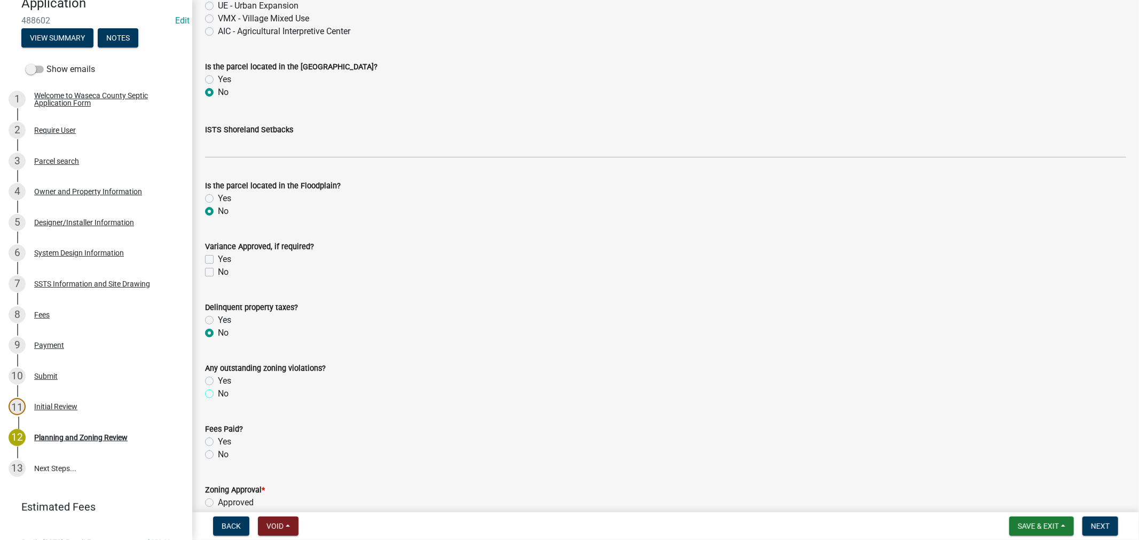
click at [218, 395] on input "No" at bounding box center [221, 391] width 7 height 7
radio input "true"
click at [218, 445] on label "Yes" at bounding box center [224, 442] width 13 height 13
click at [218, 443] on input "Yes" at bounding box center [221, 439] width 7 height 7
radio input "true"
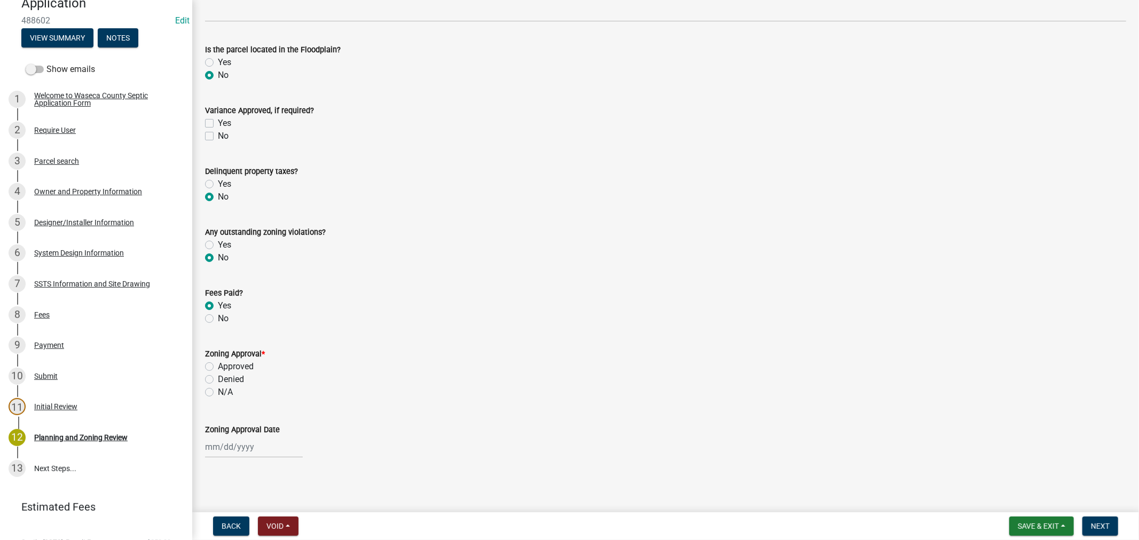
scroll to position [493, 0]
drag, startPoint x: 211, startPoint y: 367, endPoint x: 273, endPoint y: 374, distance: 62.8
click at [218, 367] on label "Approved" at bounding box center [236, 365] width 36 height 13
click at [218, 366] on input "Approved" at bounding box center [221, 362] width 7 height 7
radio input "true"
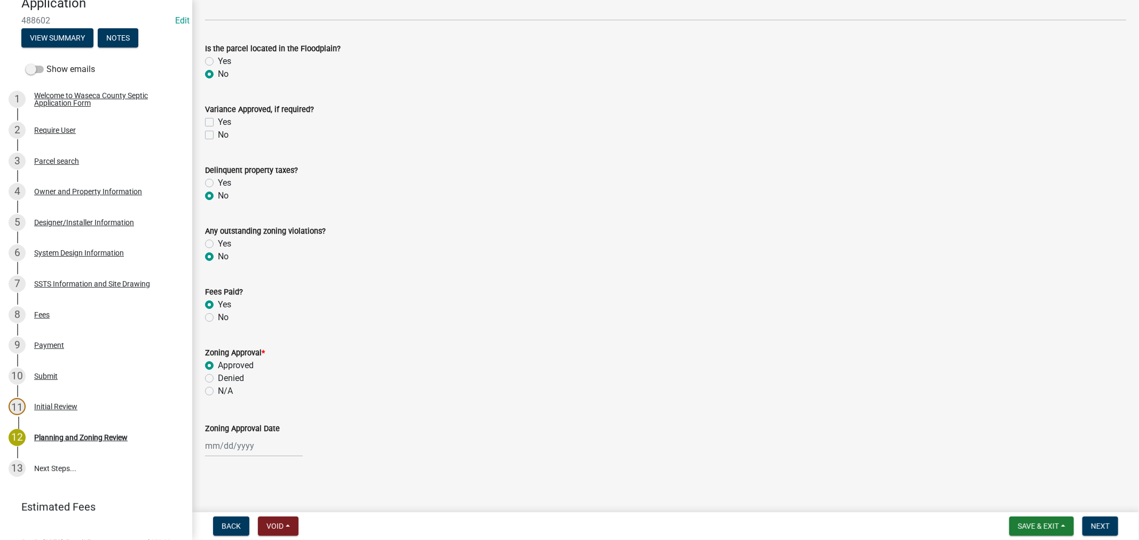
click at [244, 440] on div at bounding box center [254, 446] width 98 height 22
select select "10"
select select "2025"
click at [235, 356] on div "7" at bounding box center [232, 354] width 17 height 17
type input "[DATE]"
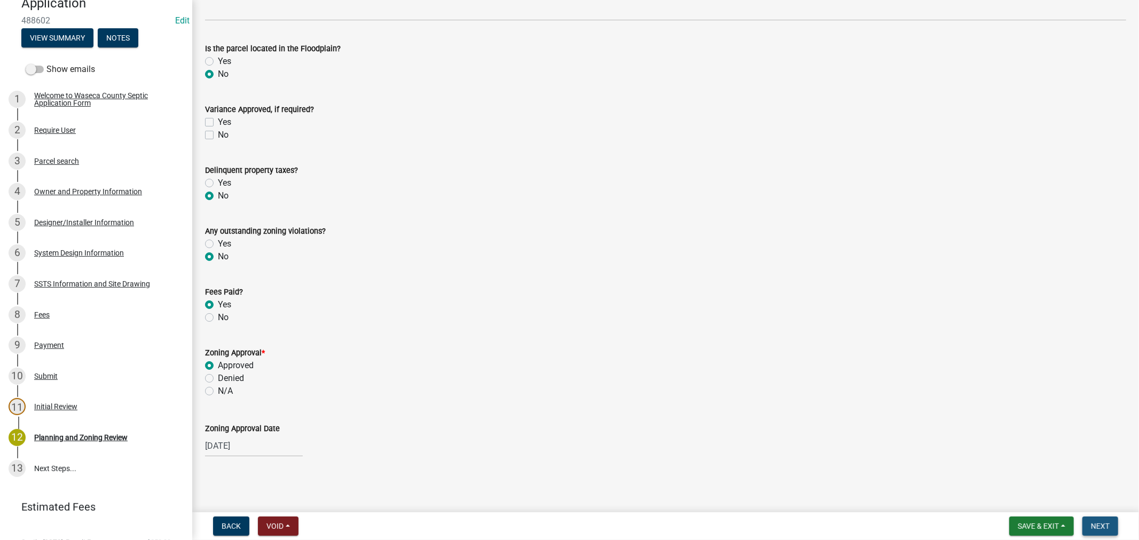
click at [1101, 522] on span "Next" at bounding box center [1100, 526] width 19 height 9
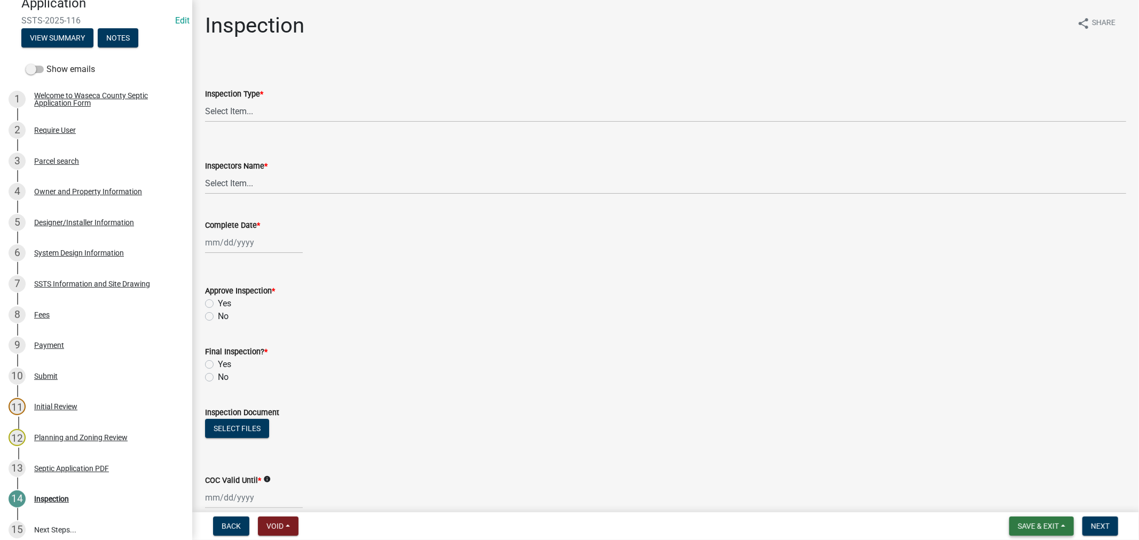
click at [1034, 528] on span "Save & Exit" at bounding box center [1037, 526] width 41 height 9
click at [1028, 496] on button "Save & Exit" at bounding box center [1030, 499] width 85 height 26
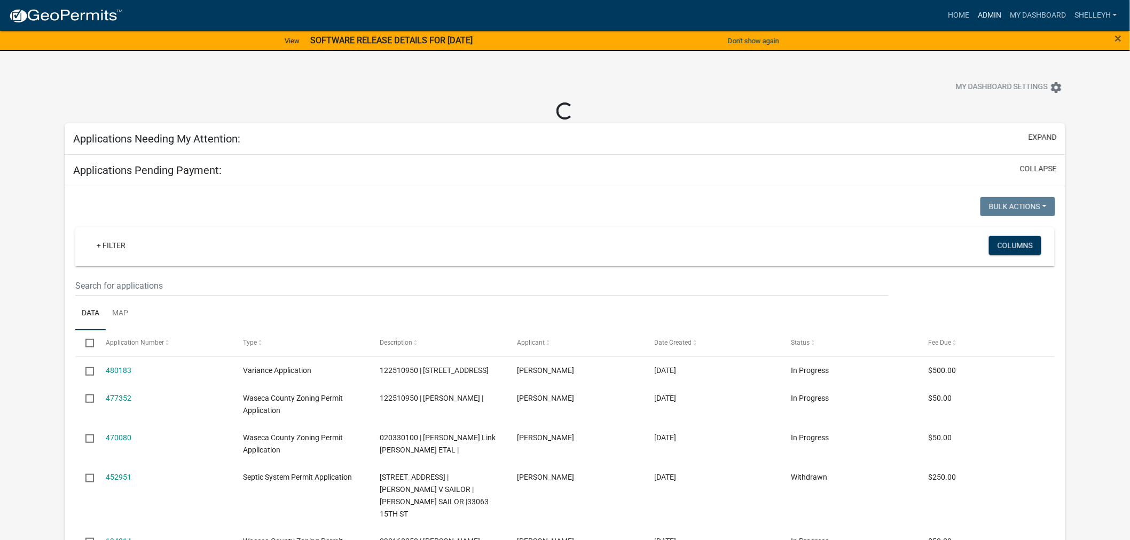
click at [990, 6] on link "Admin" at bounding box center [989, 15] width 32 height 20
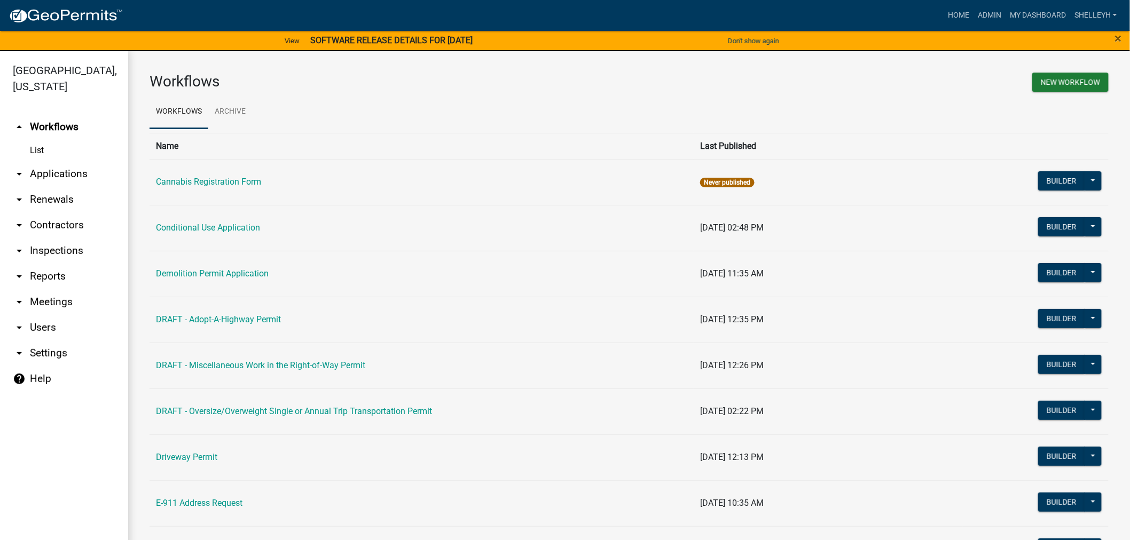
click at [51, 171] on link "arrow_drop_down Applications" at bounding box center [64, 174] width 128 height 26
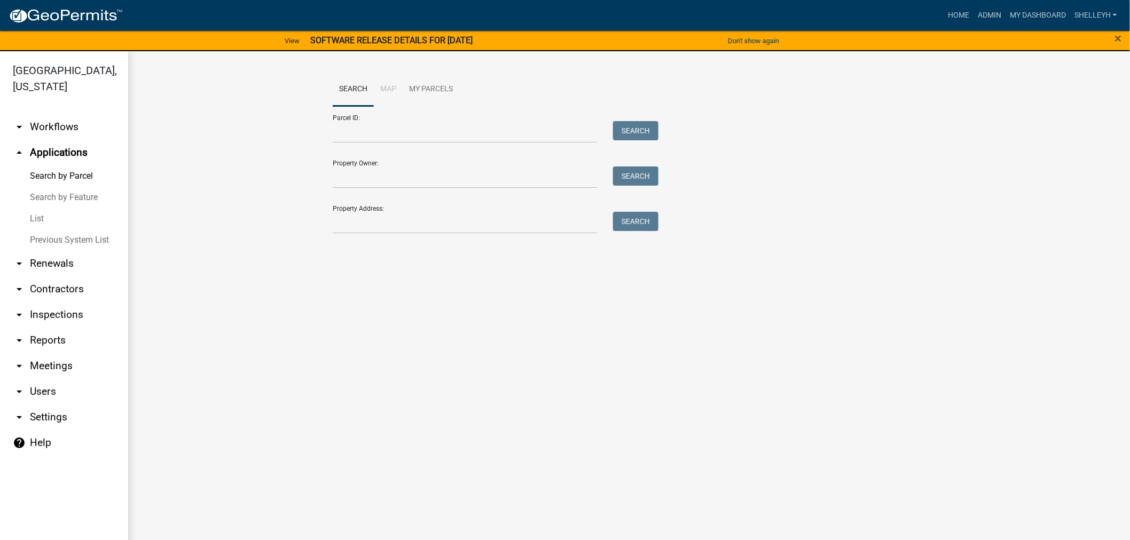
click at [29, 217] on link "List" at bounding box center [64, 218] width 128 height 21
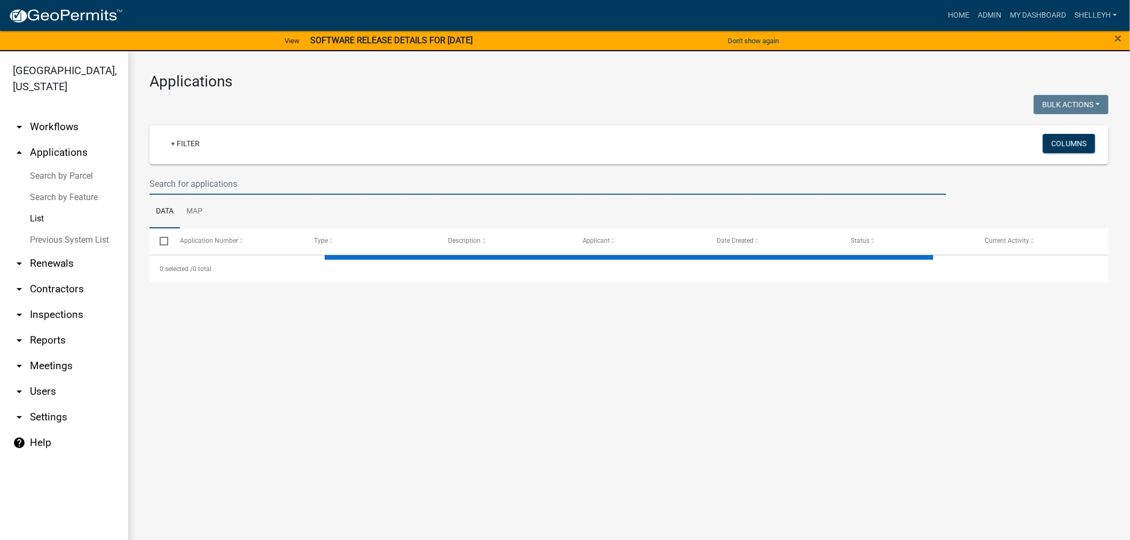
click at [208, 184] on input "text" at bounding box center [547, 184] width 796 height 22
select select "1: 25"
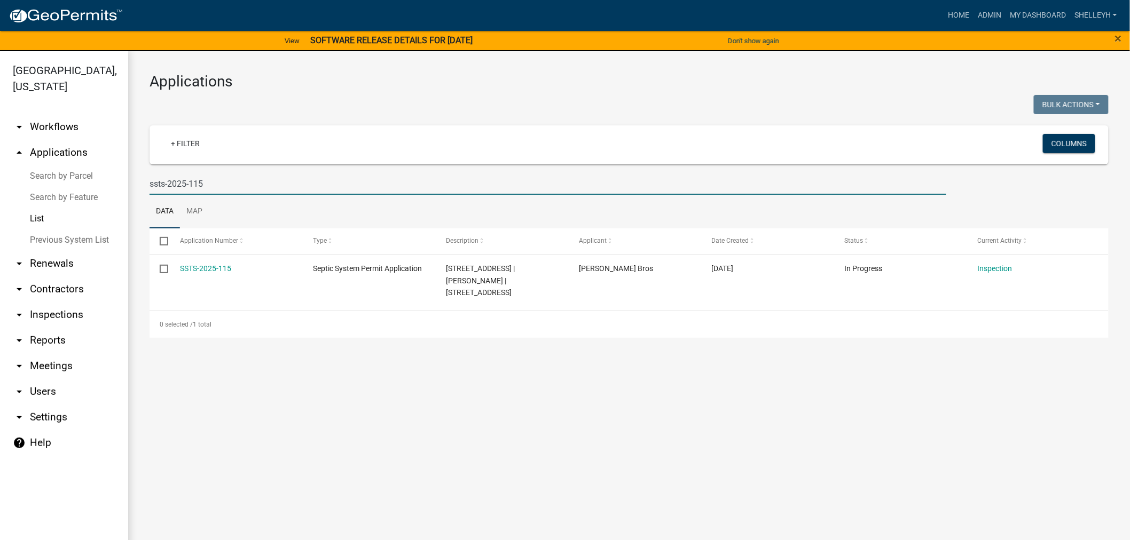
type input "ssts-2025-115"
drag, startPoint x: 217, startPoint y: 184, endPoint x: 116, endPoint y: 182, distance: 101.5
click at [116, 182] on div "[GEOGRAPHIC_DATA], [US_STATE] arrow_drop_down Workflows List arrow_drop_up Appl…" at bounding box center [565, 302] width 1130 height 502
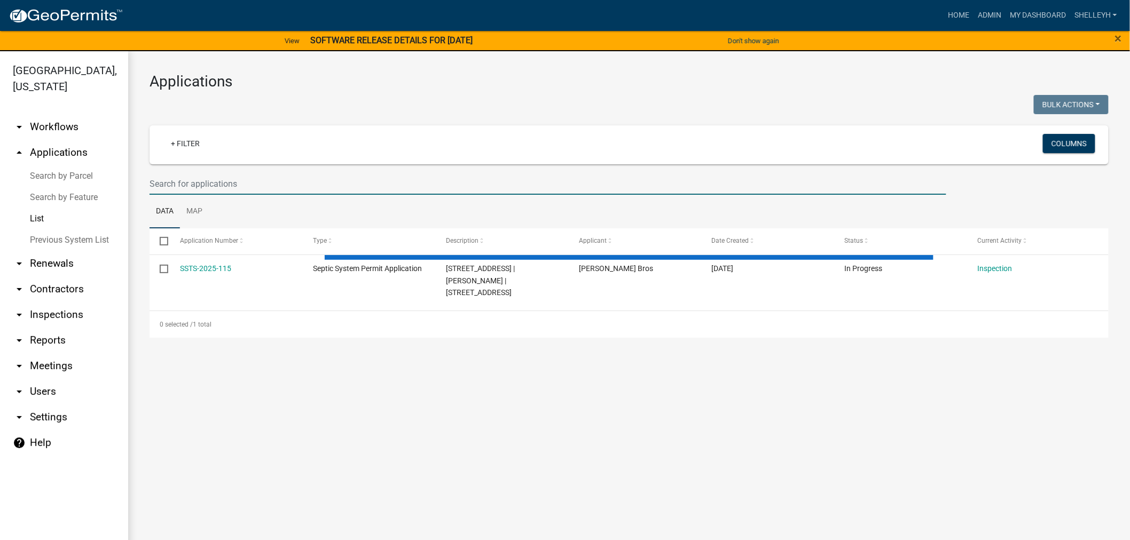
select select "1: 25"
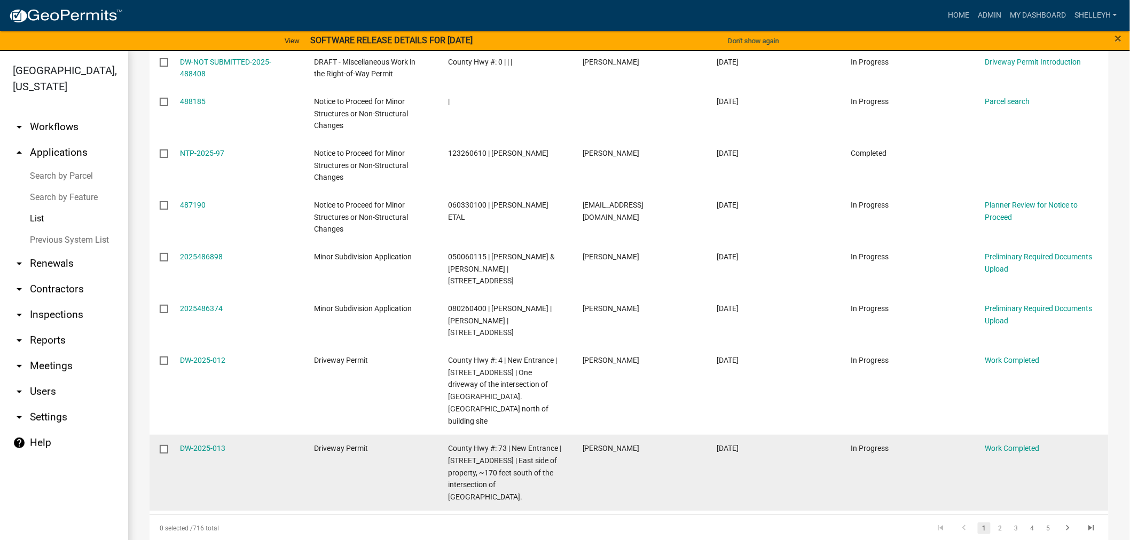
scroll to position [900, 0]
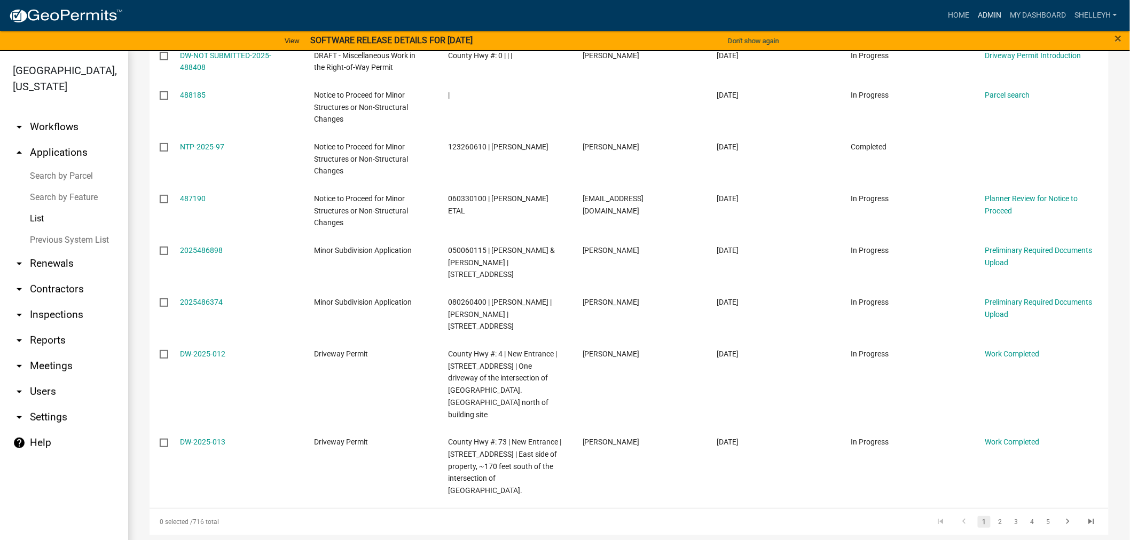
click at [981, 15] on link "Admin" at bounding box center [989, 15] width 32 height 20
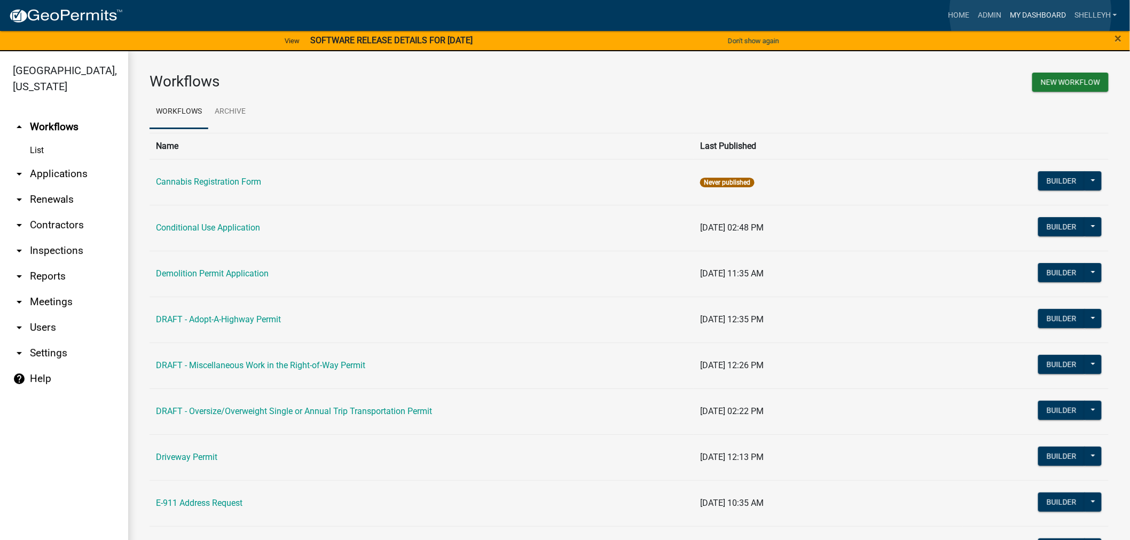
click at [1030, 13] on link "My Dashboard" at bounding box center [1037, 15] width 65 height 20
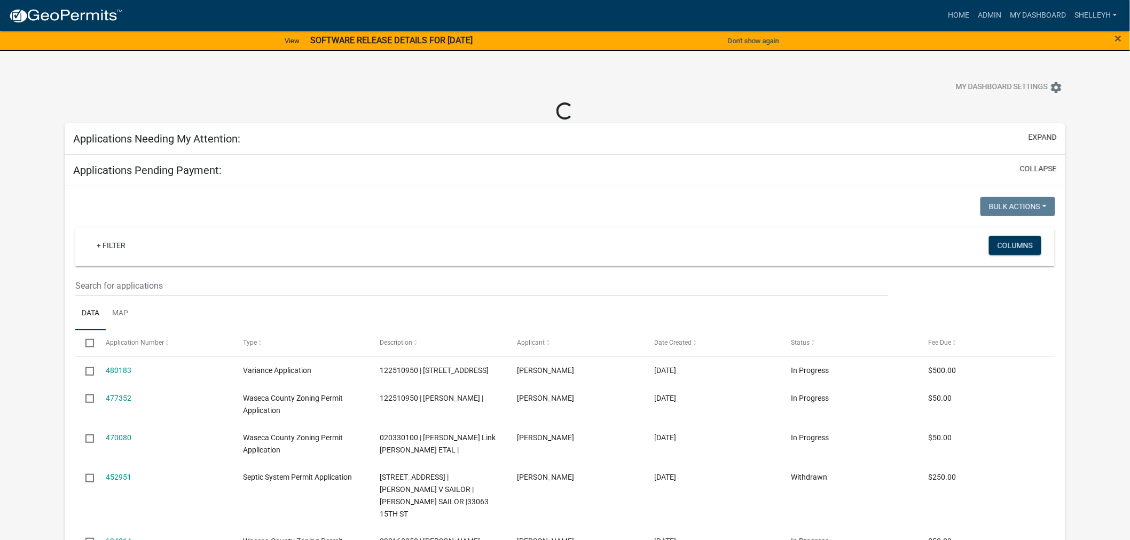
select select "2: 50"
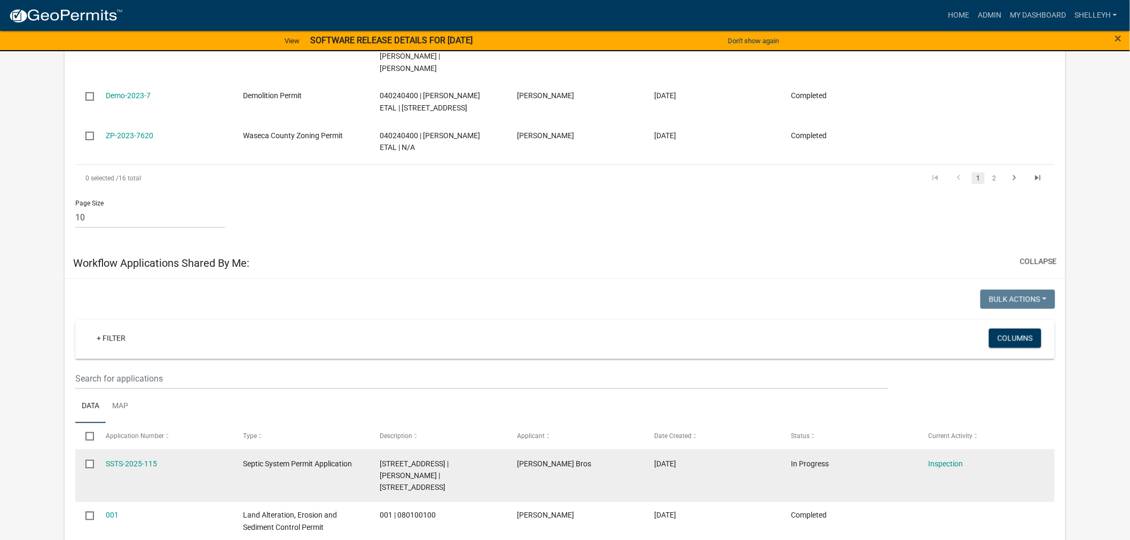
scroll to position [2135, 0]
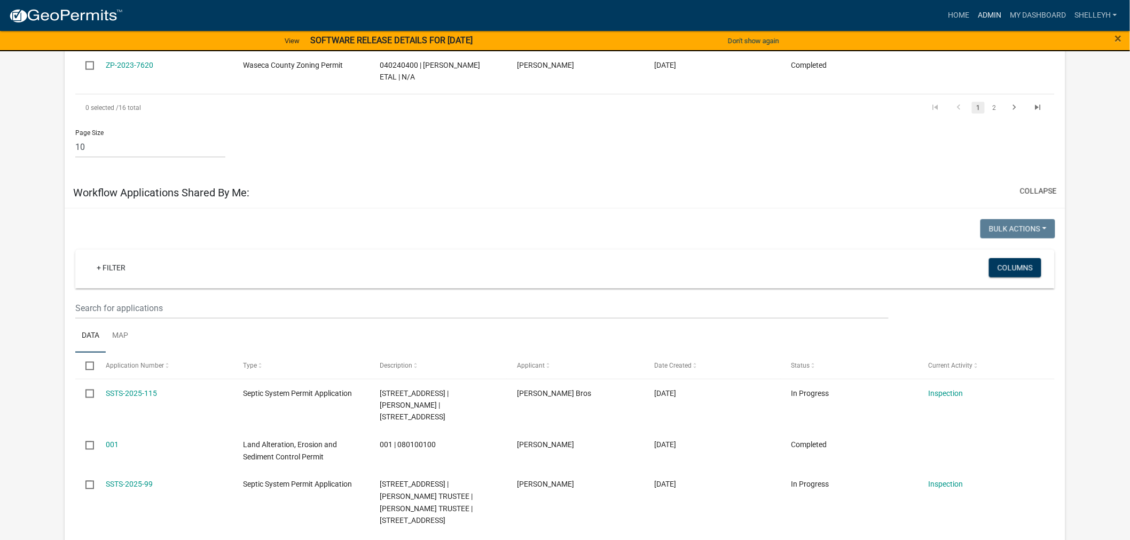
click at [989, 12] on link "Admin" at bounding box center [989, 15] width 32 height 20
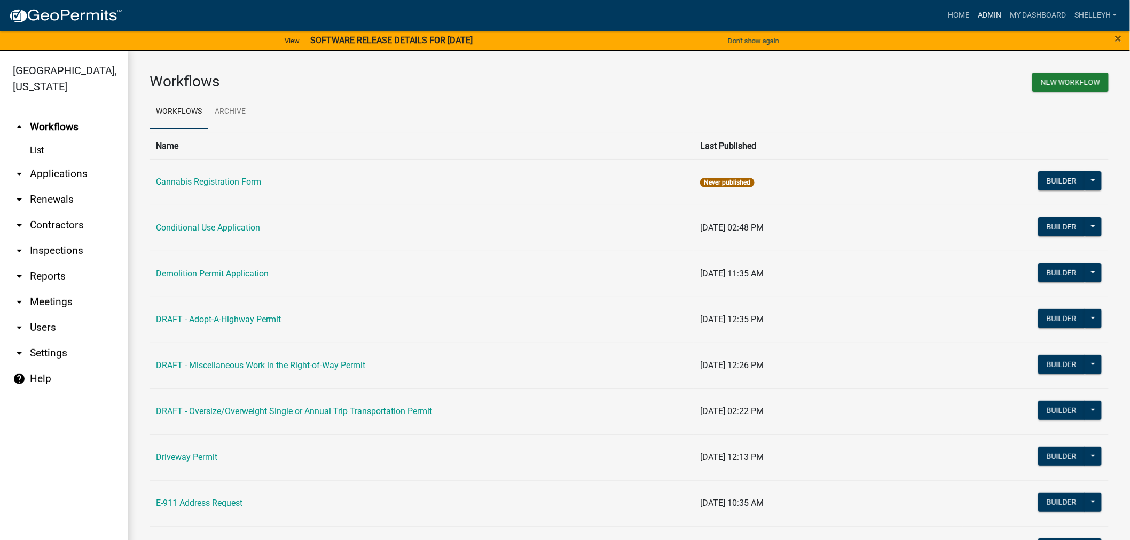
click at [985, 11] on link "Admin" at bounding box center [989, 15] width 32 height 20
click at [62, 171] on link "arrow_drop_down Applications" at bounding box center [64, 174] width 128 height 26
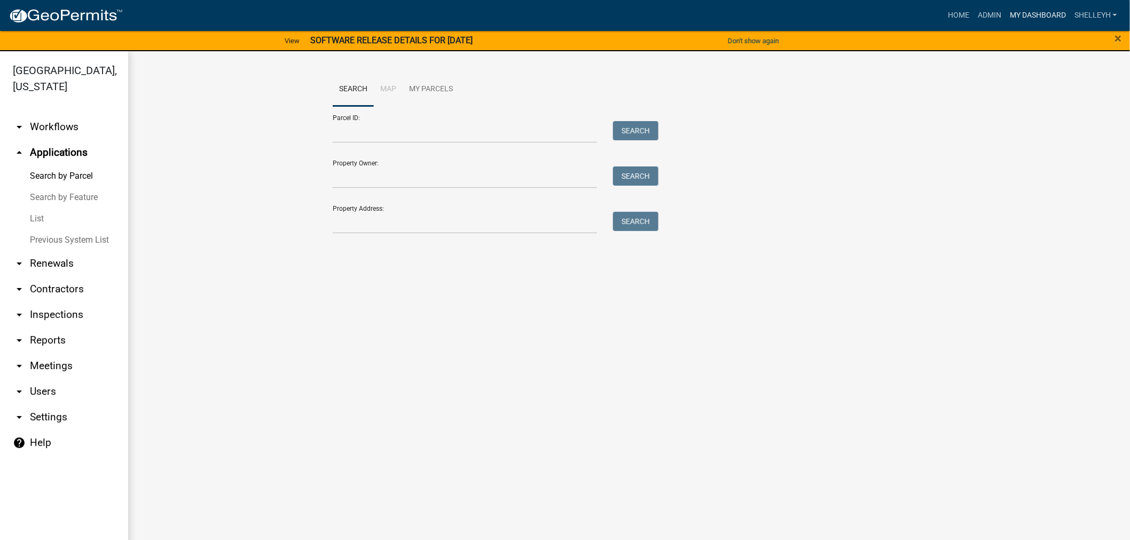
click at [1033, 7] on link "My Dashboard" at bounding box center [1037, 15] width 65 height 20
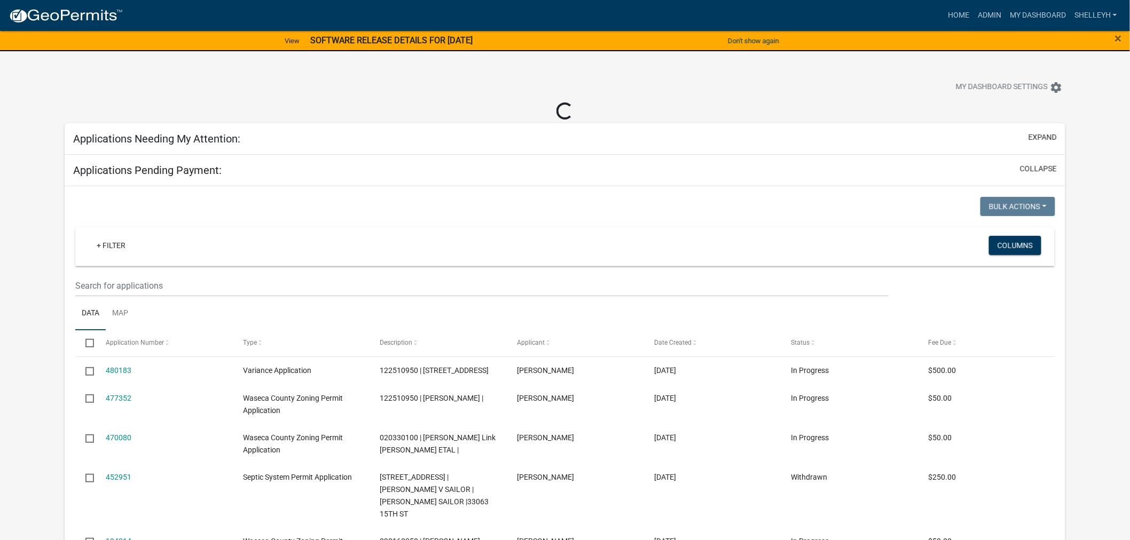
select select "2: 50"
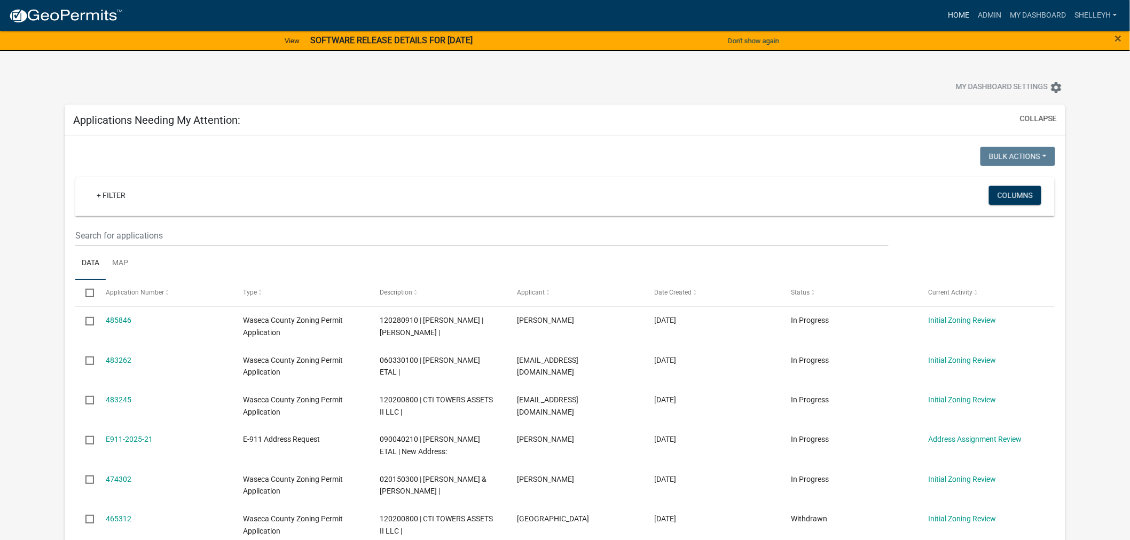
click at [960, 9] on link "Home" at bounding box center [958, 15] width 30 height 20
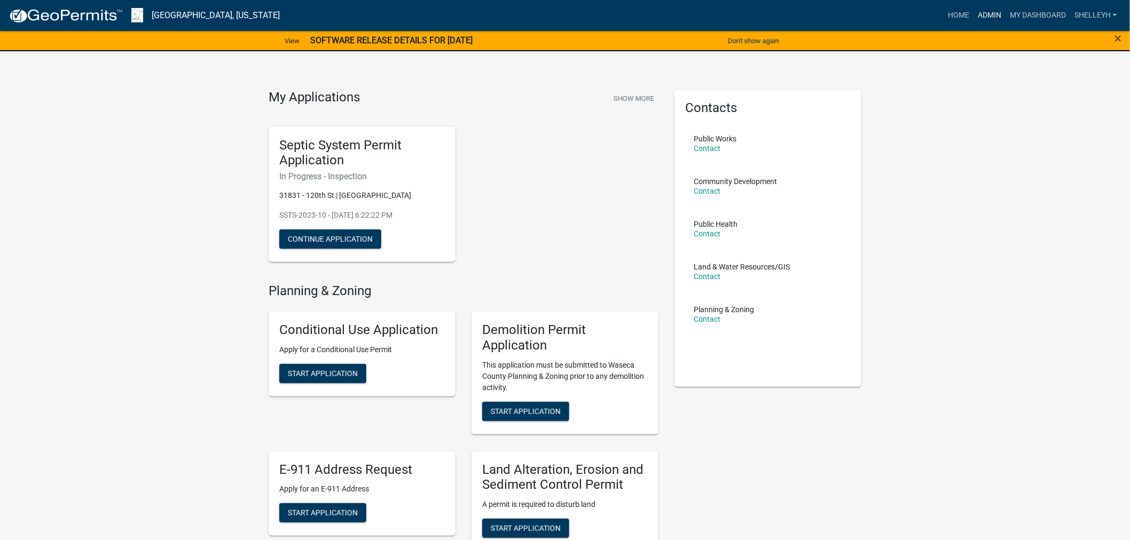
click at [978, 9] on link "Admin" at bounding box center [989, 15] width 32 height 20
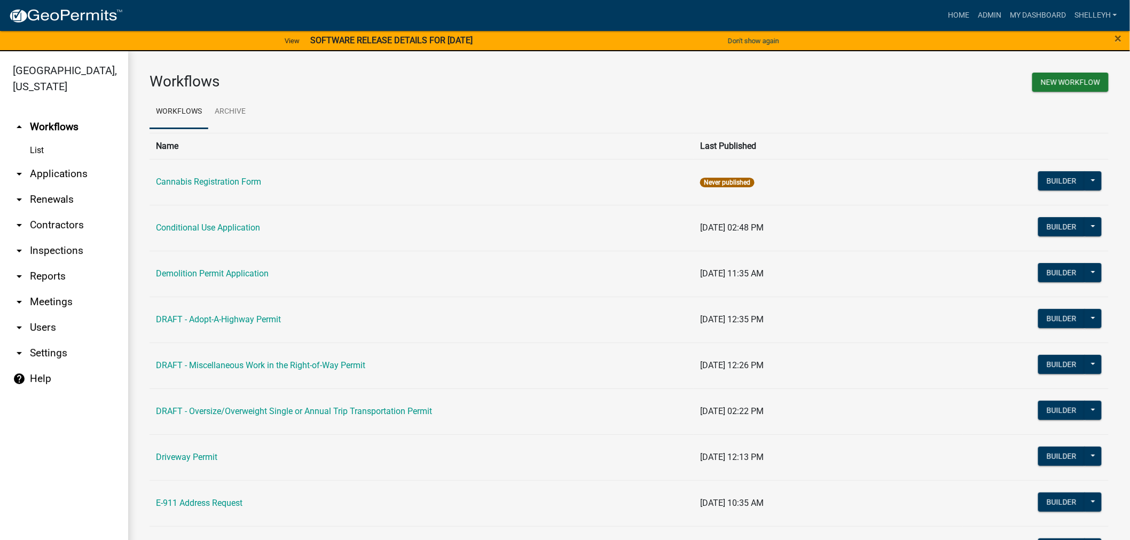
click at [47, 168] on link "arrow_drop_down Applications" at bounding box center [64, 174] width 128 height 26
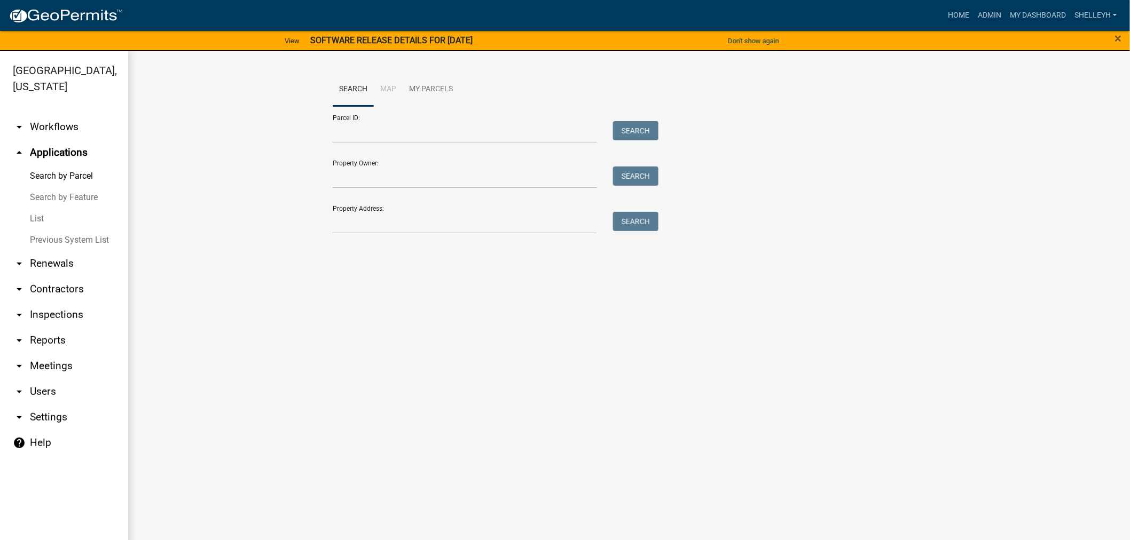
drag, startPoint x: 40, startPoint y: 218, endPoint x: 132, endPoint y: 185, distance: 97.6
click at [40, 219] on link "List" at bounding box center [64, 218] width 128 height 21
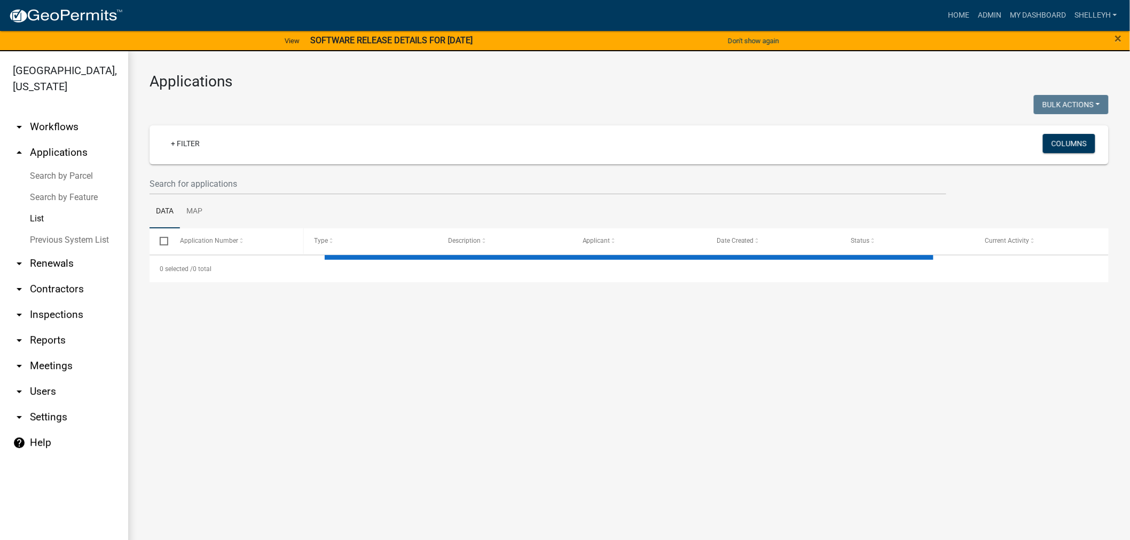
select select "1: 25"
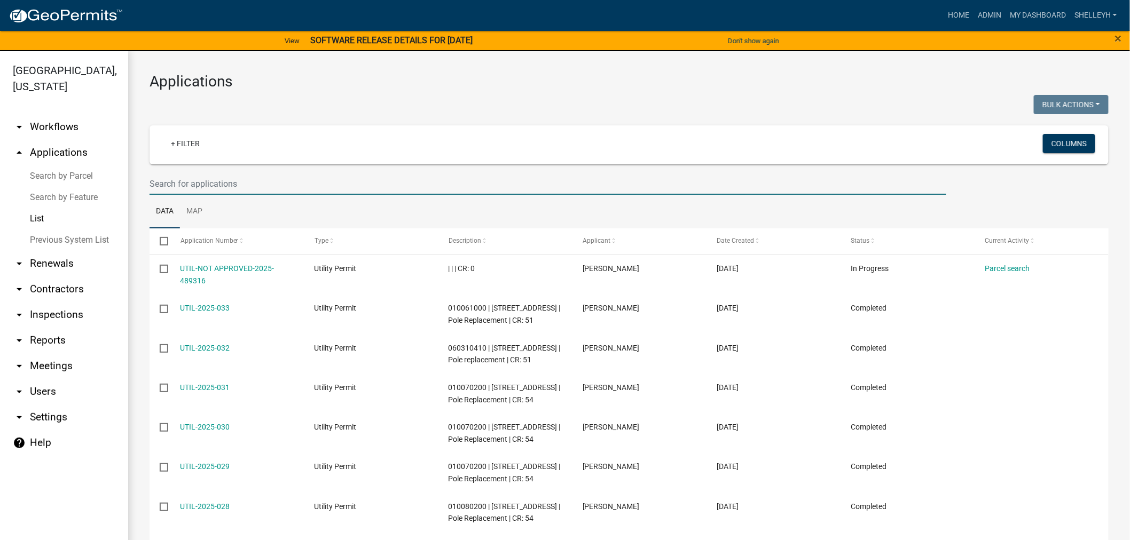
click at [188, 185] on input "text" at bounding box center [547, 184] width 796 height 22
type input "122510950"
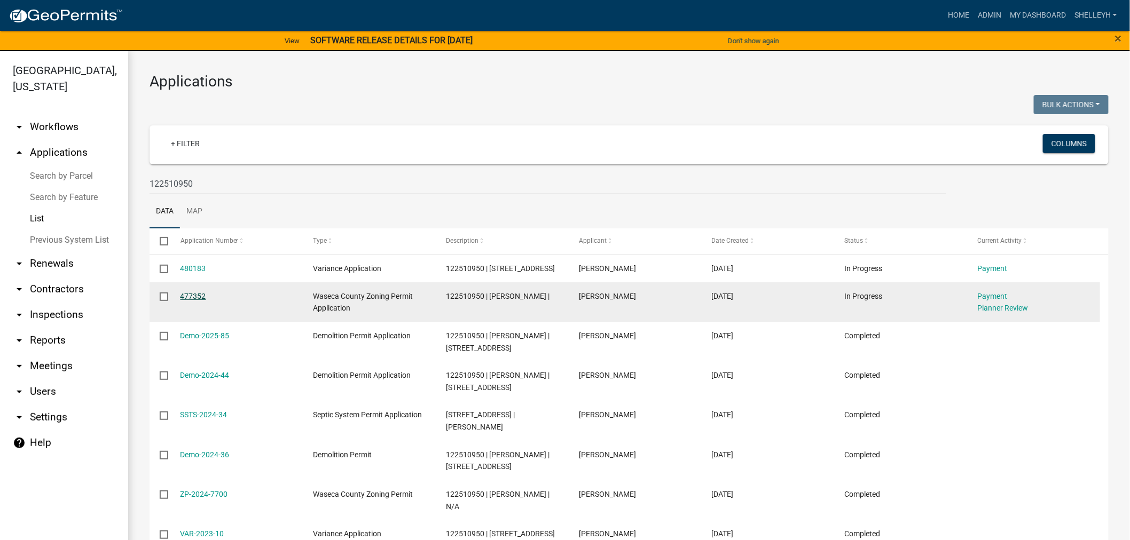
click at [182, 301] on link "477352" at bounding box center [193, 296] width 26 height 9
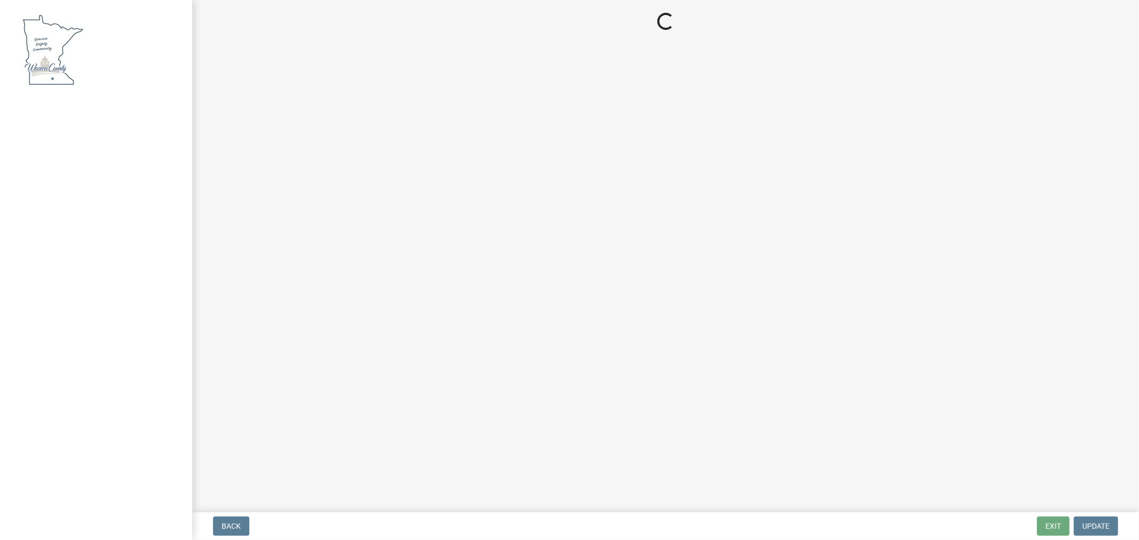
select select "3: 3"
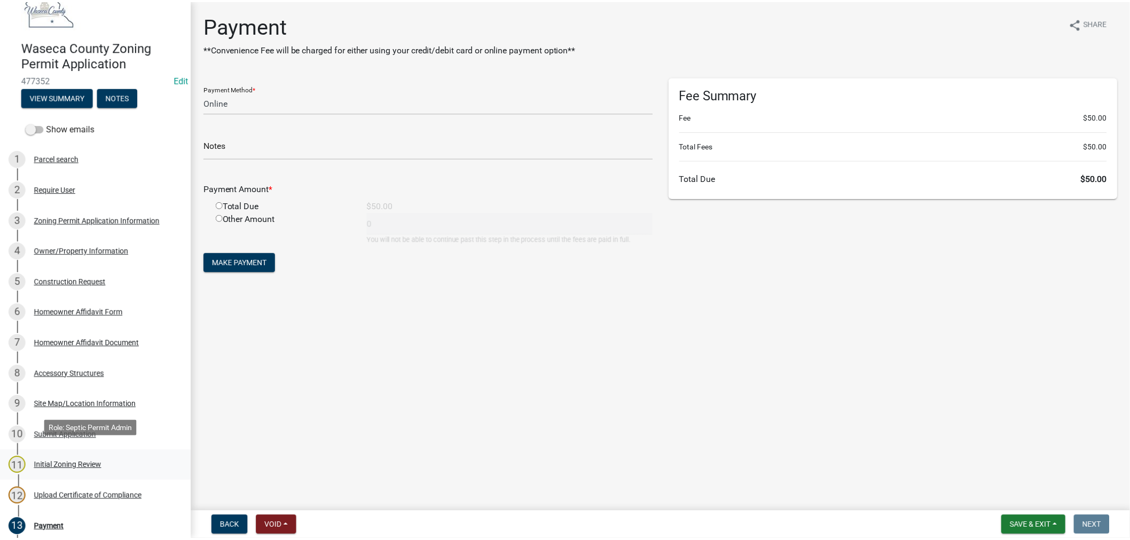
scroll to position [119, 0]
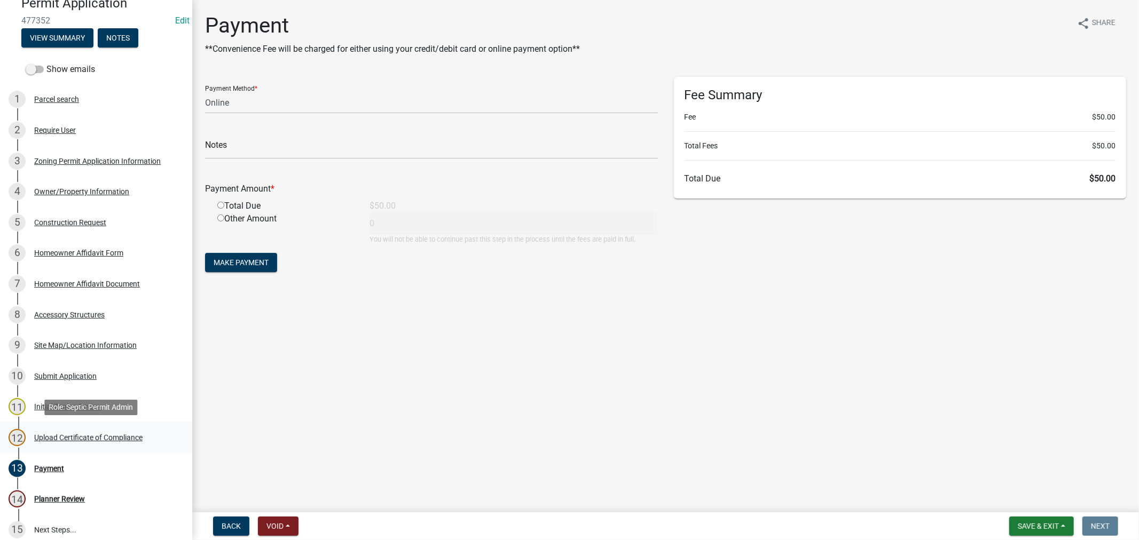
click at [100, 434] on div "Upload Certificate of Compliance" at bounding box center [88, 437] width 108 height 7
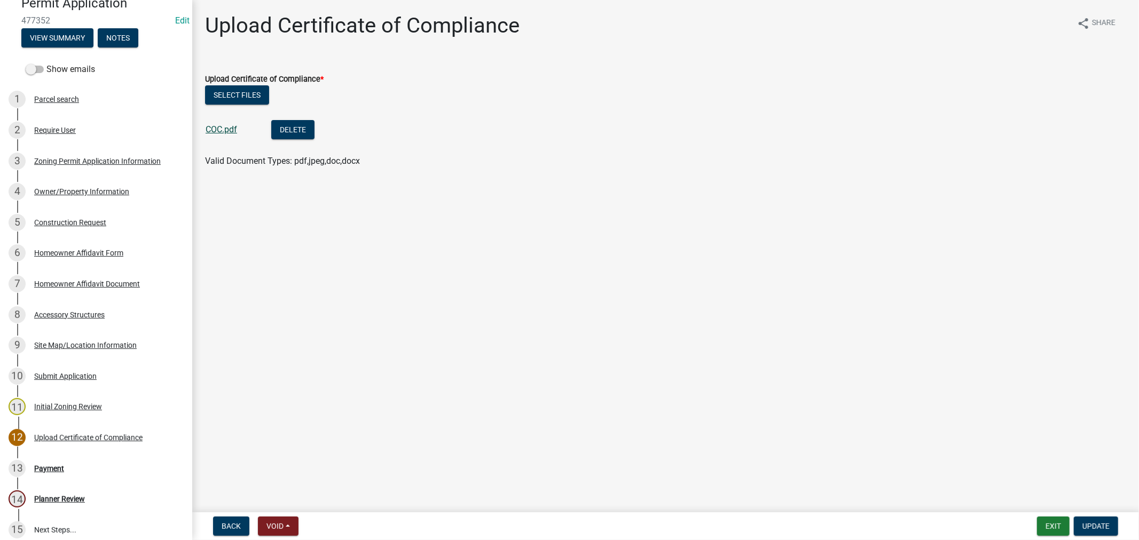
click at [211, 129] on link "COC.pdf" at bounding box center [221, 129] width 31 height 10
click at [43, 470] on div "Payment" at bounding box center [49, 468] width 30 height 7
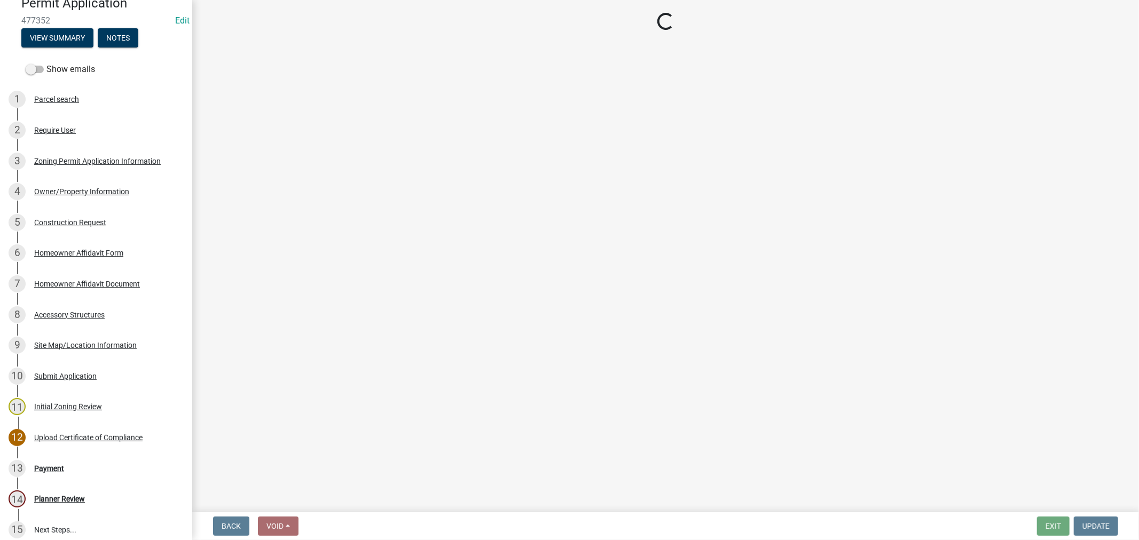
select select "3: 3"
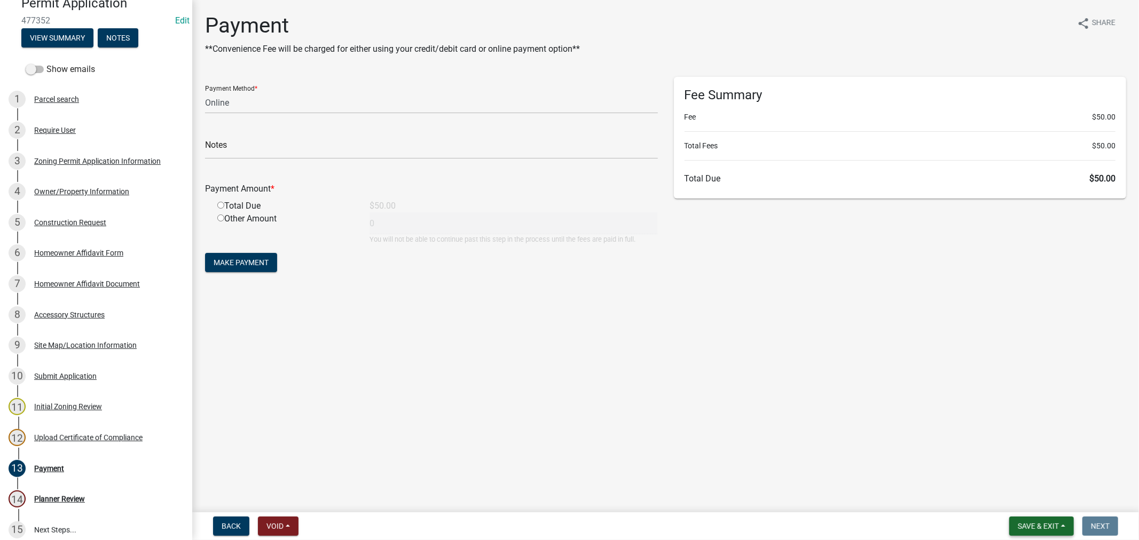
click at [1029, 524] on span "Save & Exit" at bounding box center [1037, 526] width 41 height 9
click at [1029, 502] on button "Save & Exit" at bounding box center [1030, 499] width 85 height 26
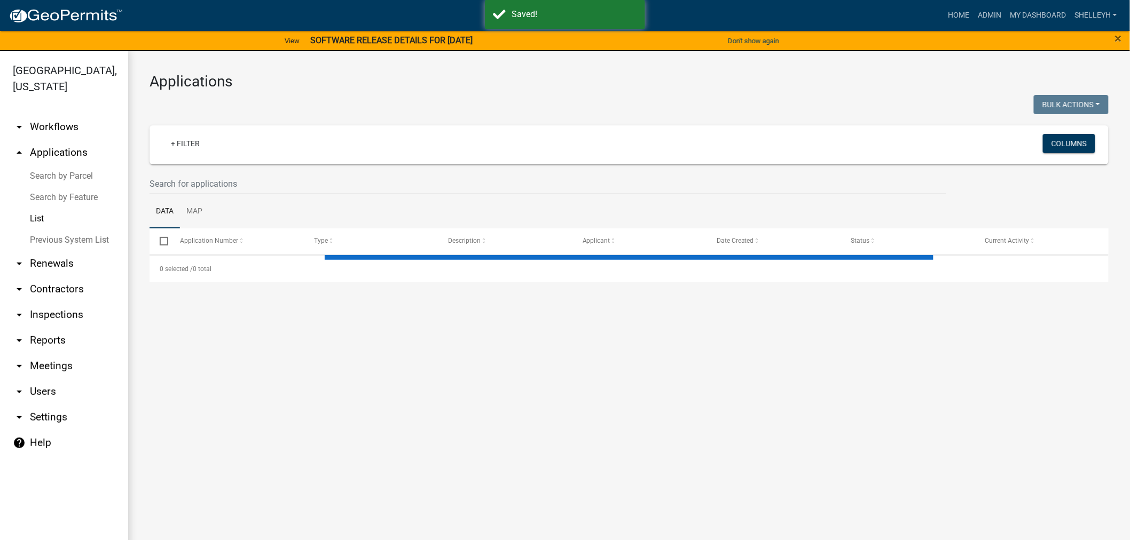
select select "1: 25"
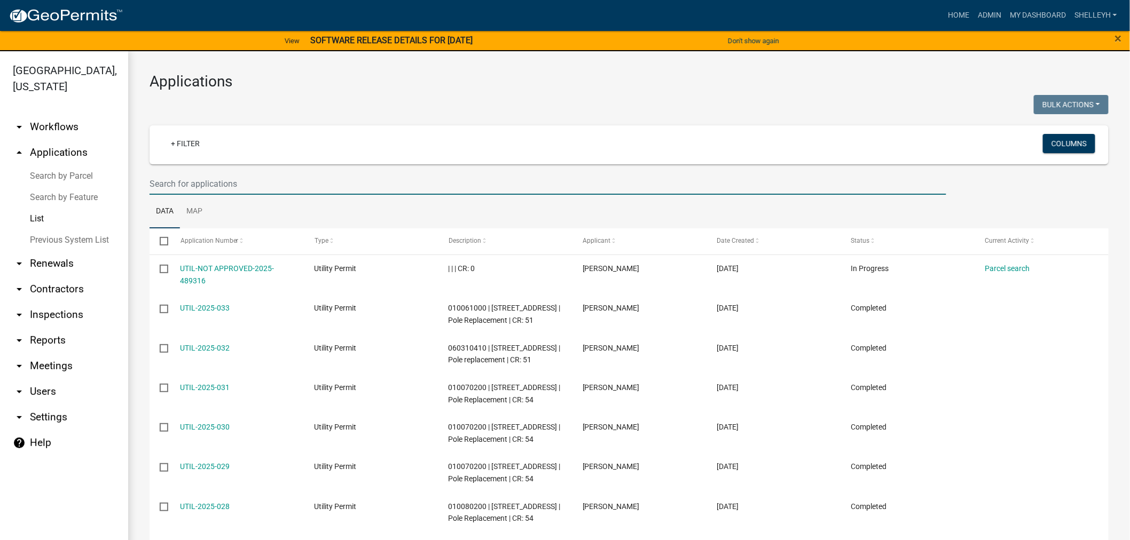
click at [227, 182] on input "text" at bounding box center [547, 184] width 796 height 22
click at [203, 144] on link "+ Filter" at bounding box center [185, 143] width 46 height 19
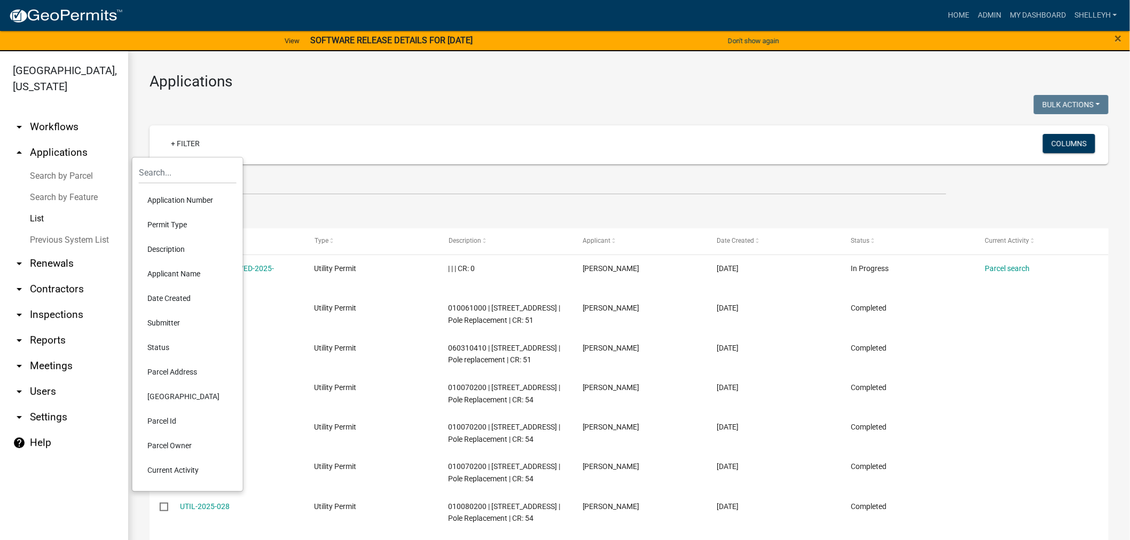
click at [173, 470] on li "Current Activity" at bounding box center [188, 470] width 98 height 25
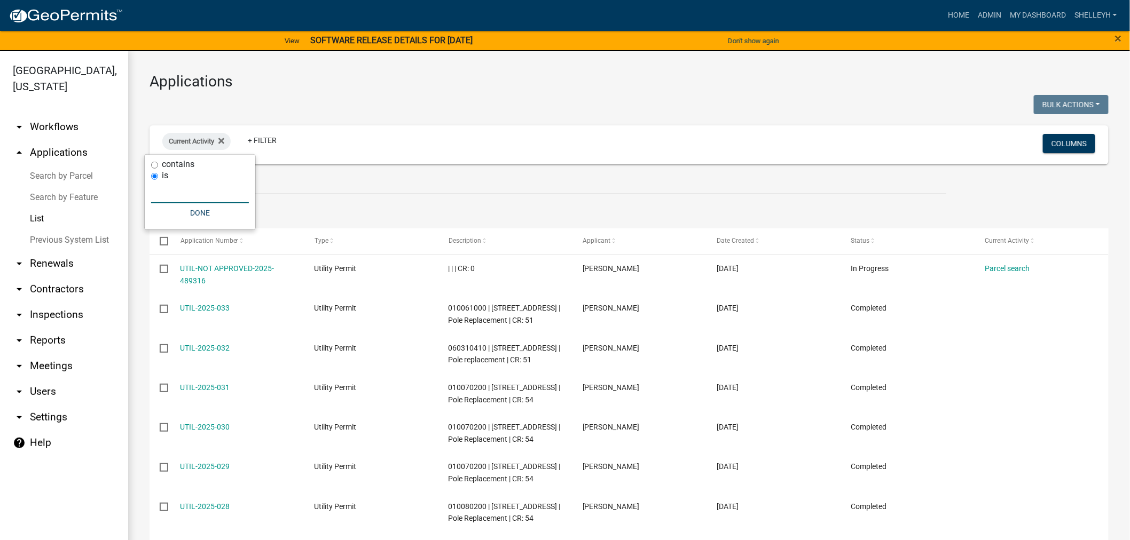
click at [171, 194] on input "text" at bounding box center [200, 193] width 98 height 22
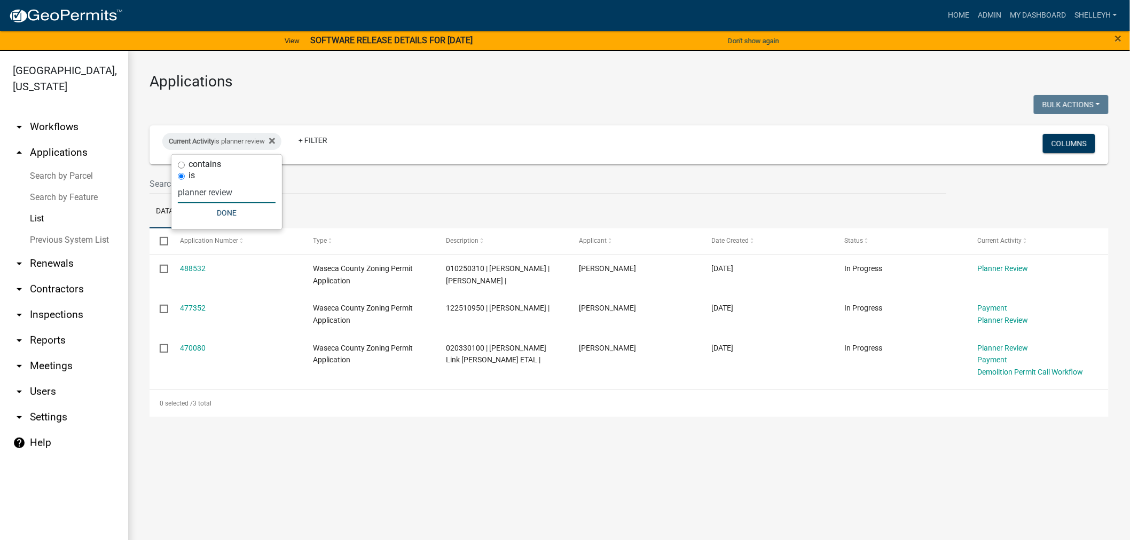
click at [240, 191] on input "planner review" at bounding box center [227, 193] width 98 height 22
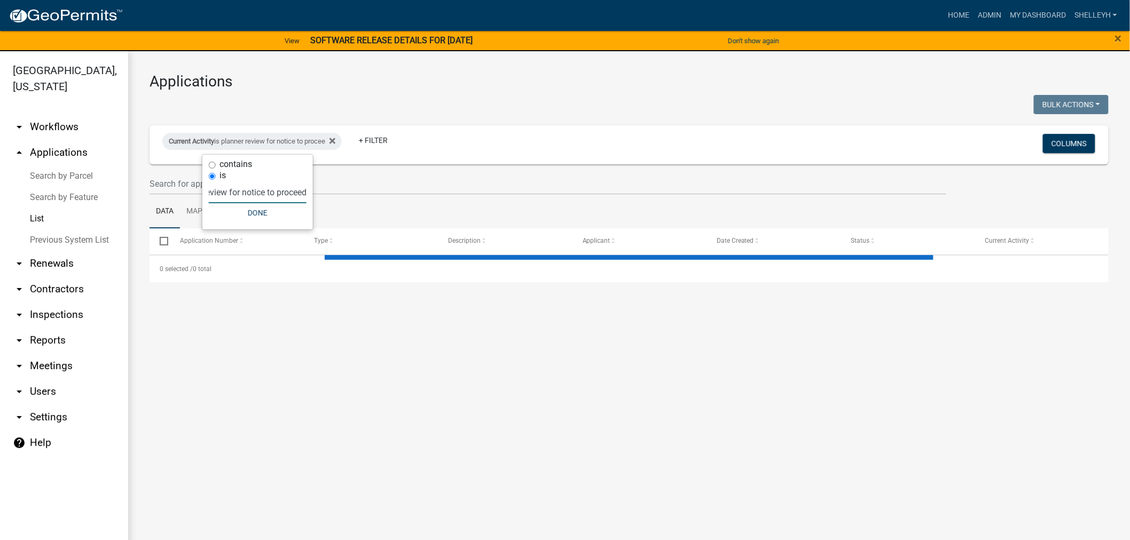
scroll to position [0, 43]
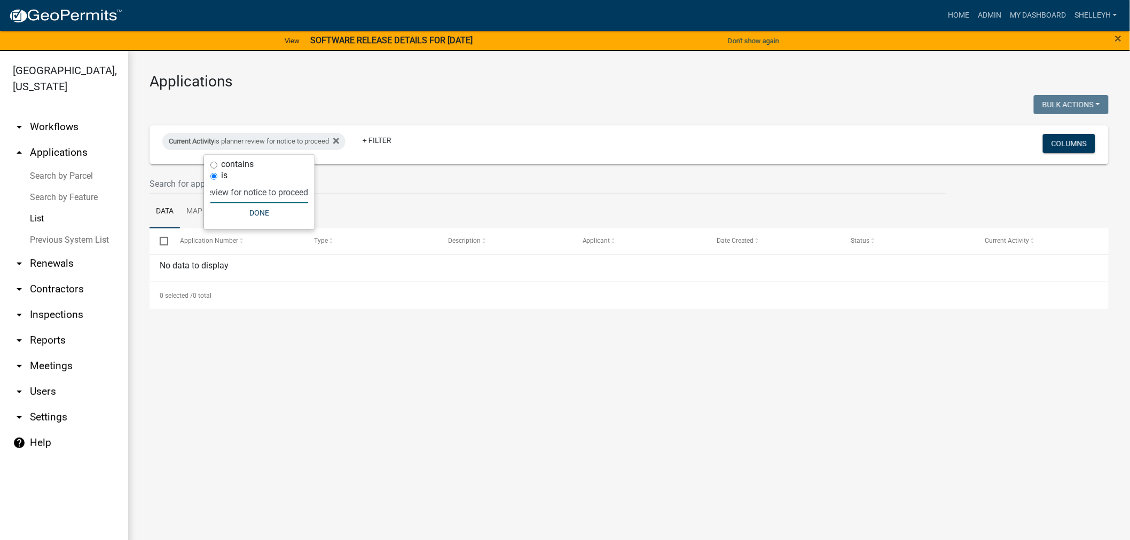
type input "planner review for notice to proceed"
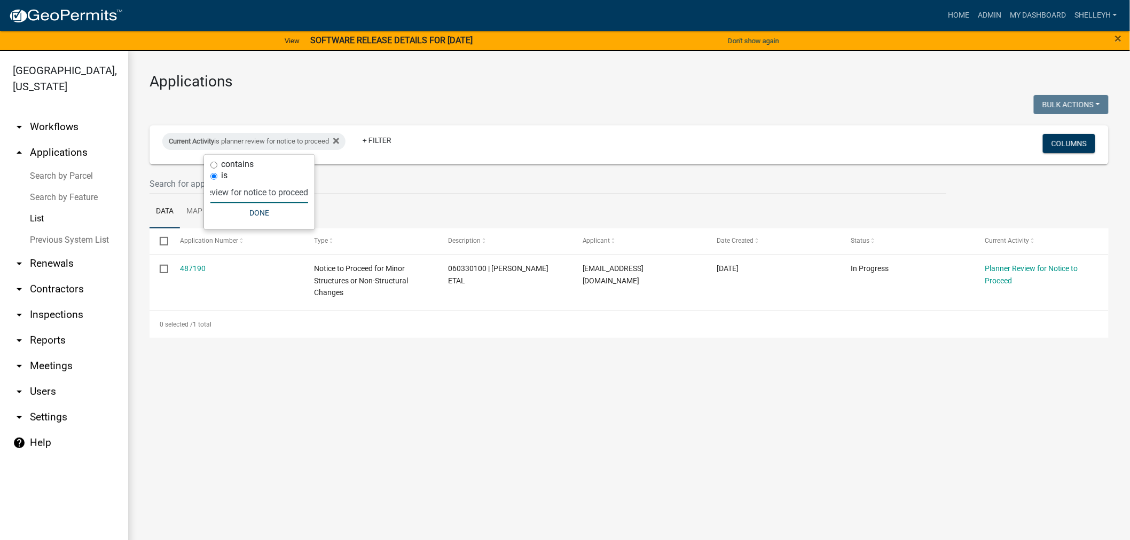
scroll to position [0, 0]
drag, startPoint x: 302, startPoint y: 192, endPoint x: 178, endPoint y: 188, distance: 123.4
click at [179, 188] on body "Internet Explorer does NOT work with GeoPermits. Get a new browser for more sec…" at bounding box center [565, 270] width 1130 height 540
drag, startPoint x: 304, startPoint y: 193, endPoint x: 390, endPoint y: 180, distance: 86.5
click at [305, 193] on div "contains is planner review for notice to proceed Done" at bounding box center [259, 192] width 111 height 75
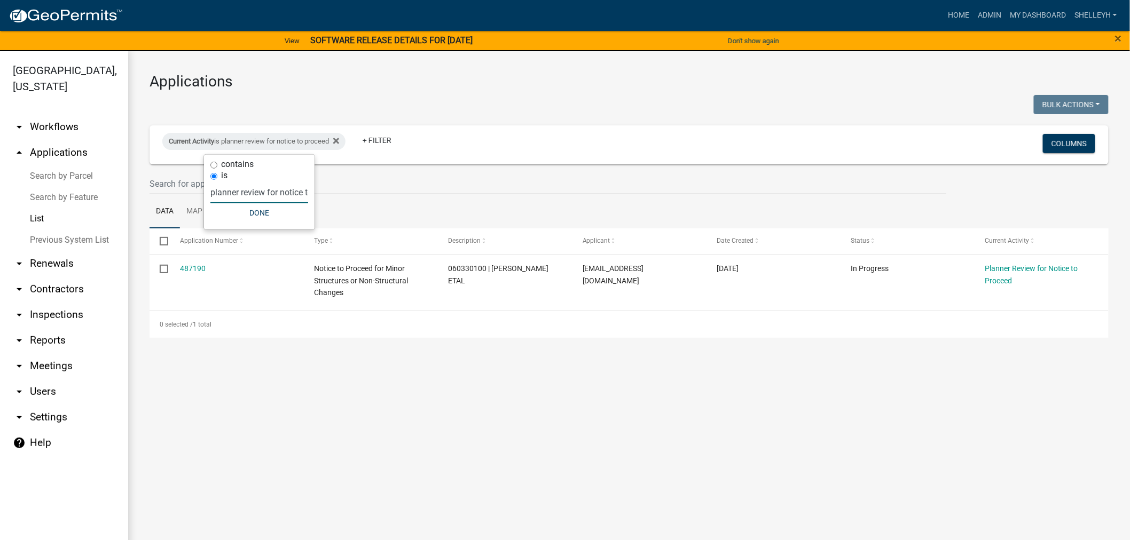
scroll to position [0, 43]
drag, startPoint x: 210, startPoint y: 191, endPoint x: 395, endPoint y: 204, distance: 185.7
click at [393, 204] on body "Internet Explorer does NOT work with GeoPermits. Get a new browser for more sec…" at bounding box center [565, 270] width 1130 height 540
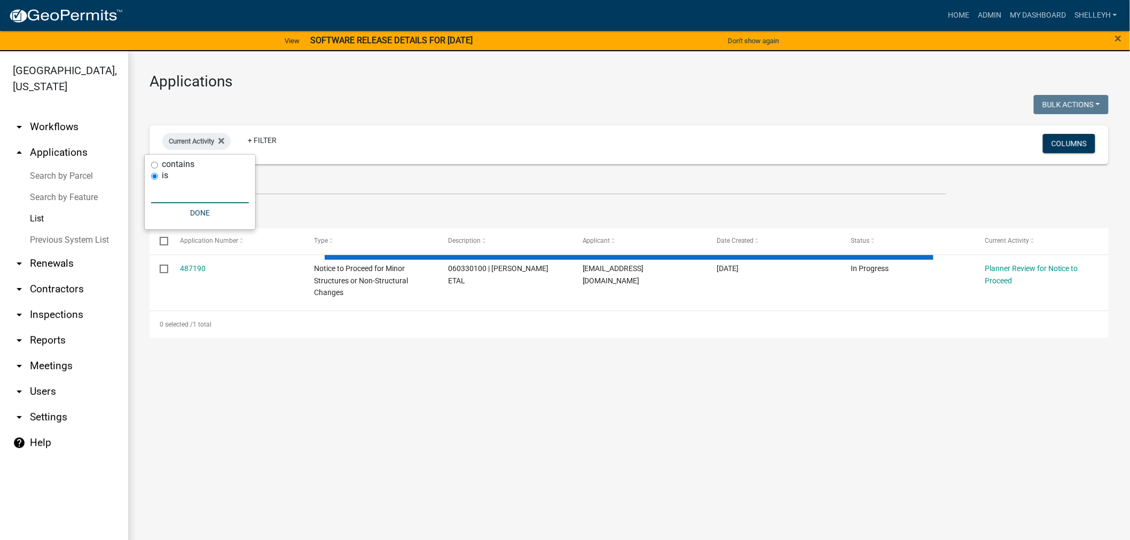
select select "1: 25"
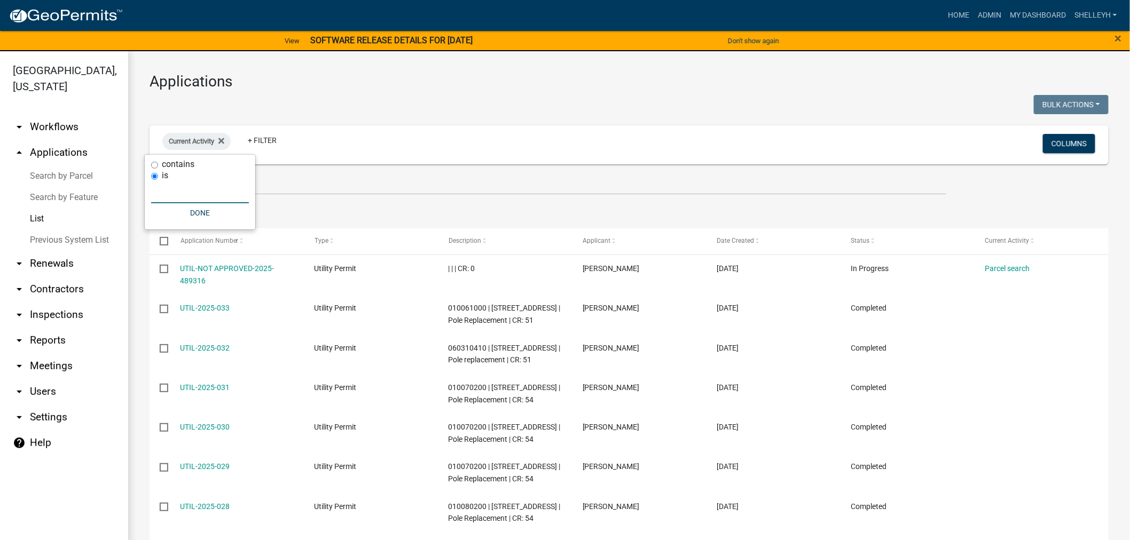
click at [153, 161] on div "contains" at bounding box center [200, 164] width 98 height 11
click at [155, 164] on input "contains" at bounding box center [154, 165] width 7 height 7
radio input "true"
click at [175, 185] on input "text" at bounding box center [200, 181] width 98 height 22
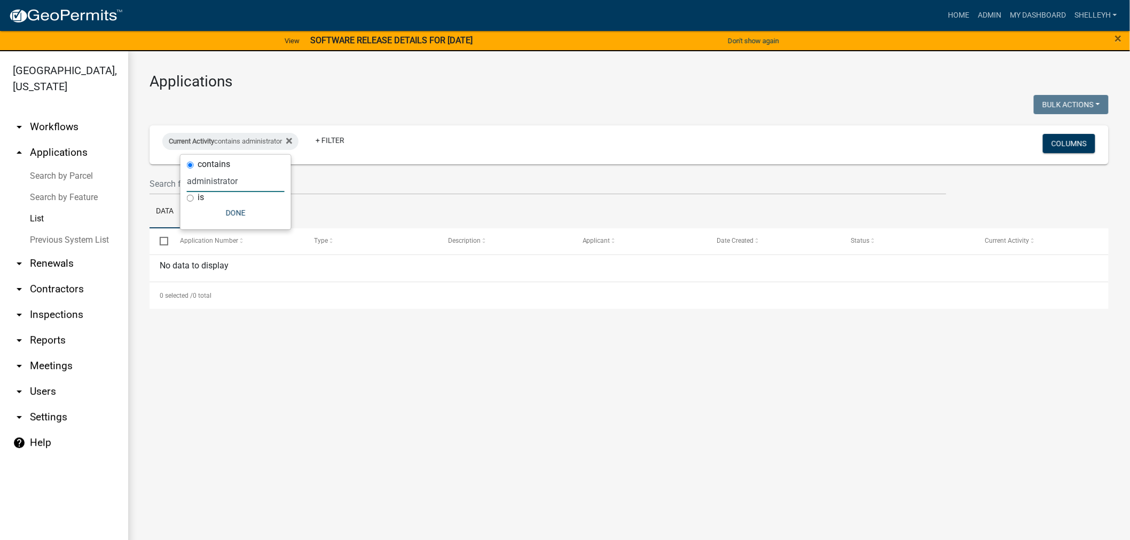
drag, startPoint x: 243, startPoint y: 183, endPoint x: 135, endPoint y: 179, distance: 108.9
click at [130, 175] on body "Internet Explorer does NOT work with GeoPermits. Get a new browser for more sec…" at bounding box center [565, 270] width 1130 height 540
drag, startPoint x: 248, startPoint y: 179, endPoint x: 175, endPoint y: 178, distance: 72.6
click at [171, 178] on body "Internet Explorer does NOT work with GeoPermits. Get a new browser for more sec…" at bounding box center [565, 270] width 1130 height 540
drag, startPoint x: 239, startPoint y: 180, endPoint x: 188, endPoint y: 178, distance: 50.3
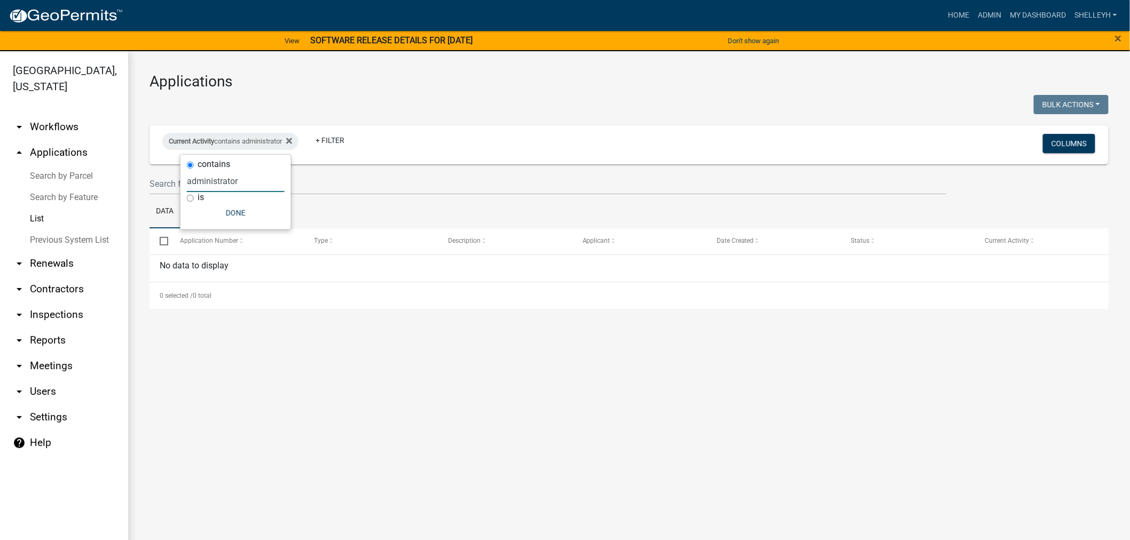
click at [188, 178] on input "administrator" at bounding box center [236, 181] width 98 height 22
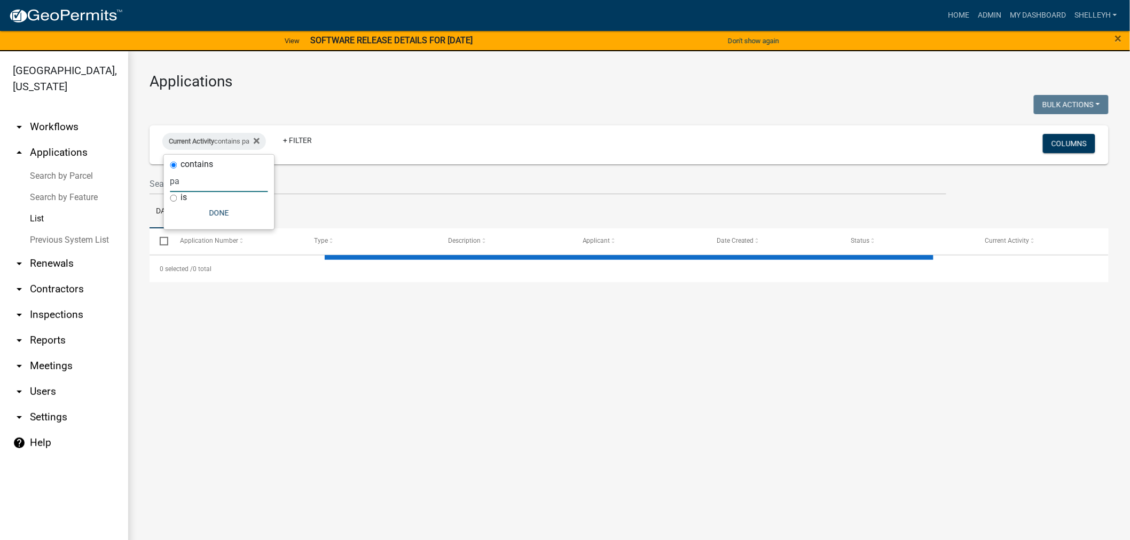
type input "p"
select select "1: 25"
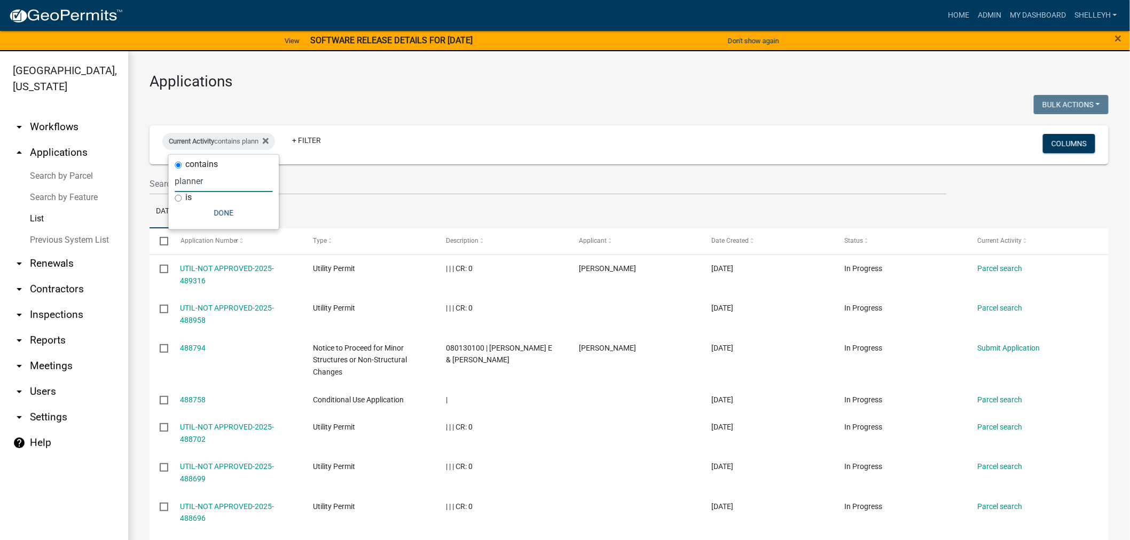
type input "planner"
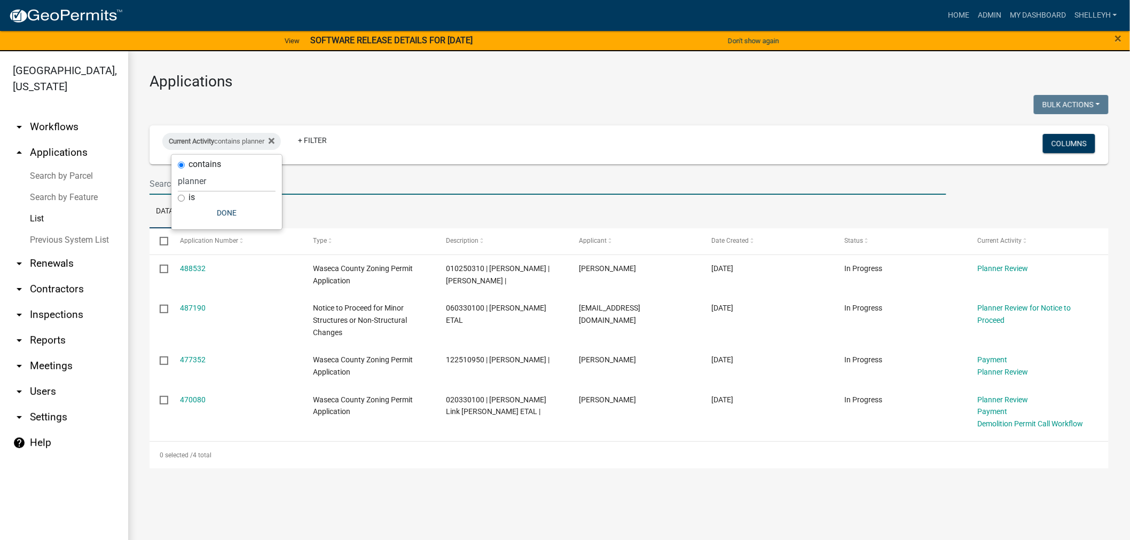
click at [313, 180] on input "text" at bounding box center [547, 184] width 796 height 22
click at [274, 141] on icon at bounding box center [272, 141] width 6 height 9
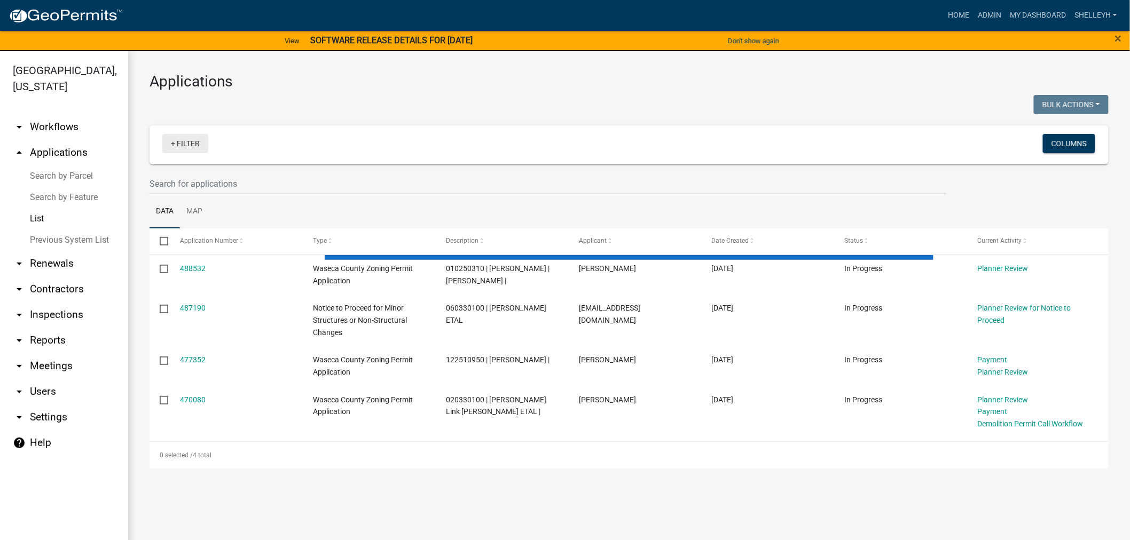
select select "1: 25"
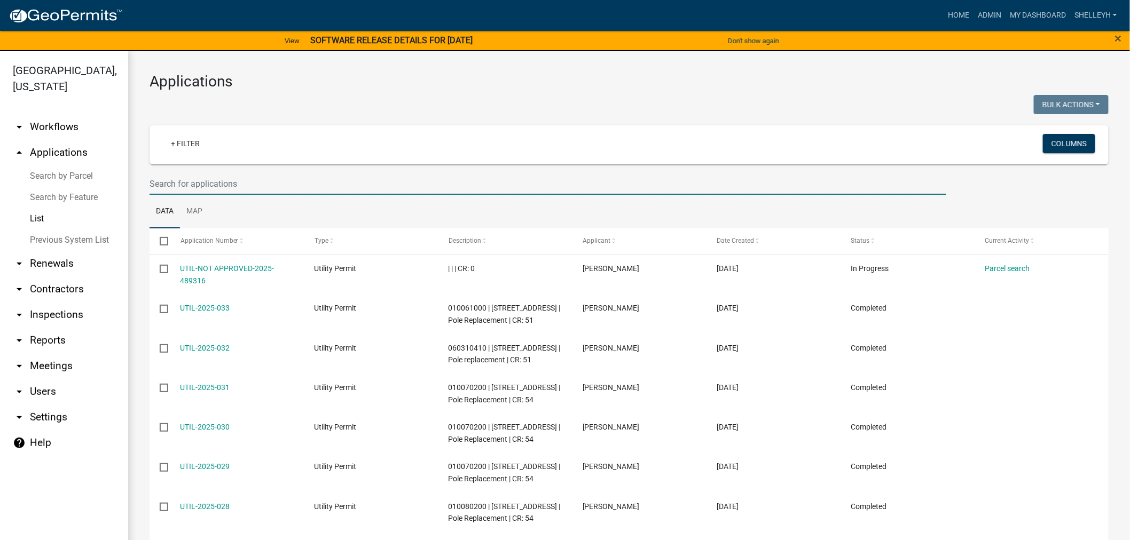
click at [227, 180] on input "text" at bounding box center [547, 184] width 796 height 22
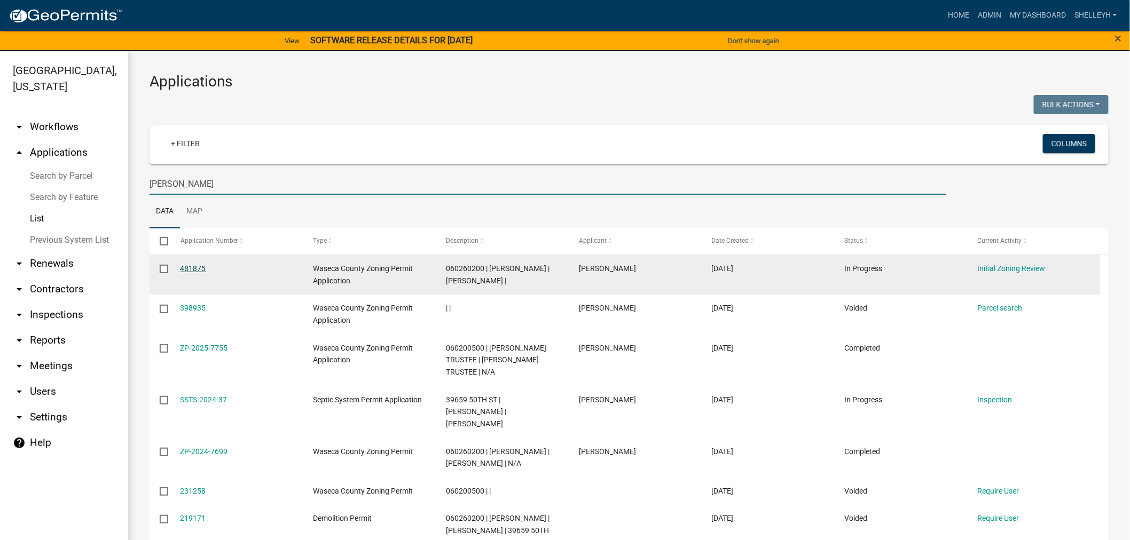
type input "[PERSON_NAME]"
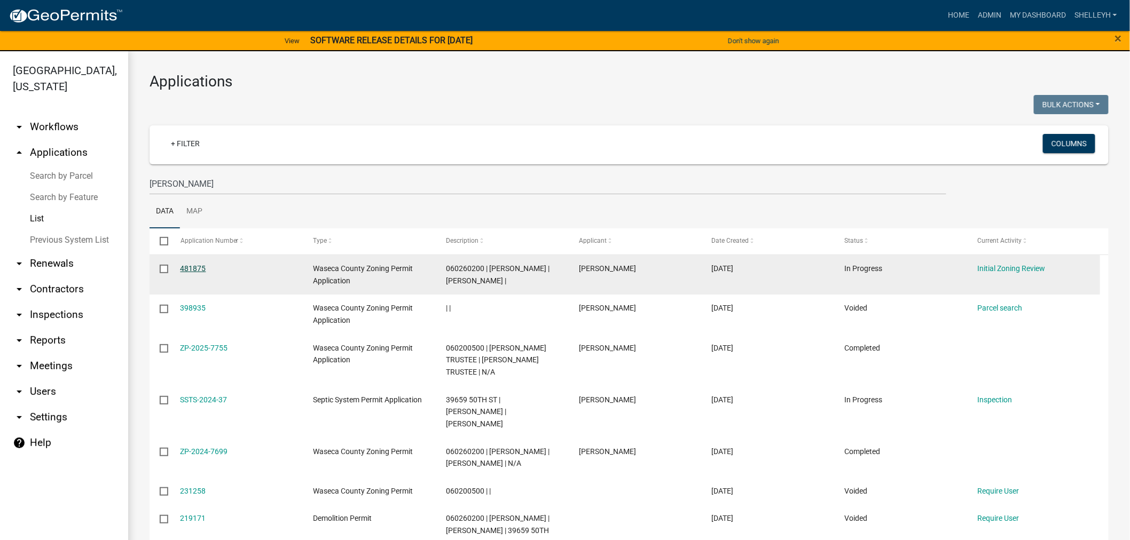
click at [188, 266] on link "481875" at bounding box center [193, 268] width 26 height 9
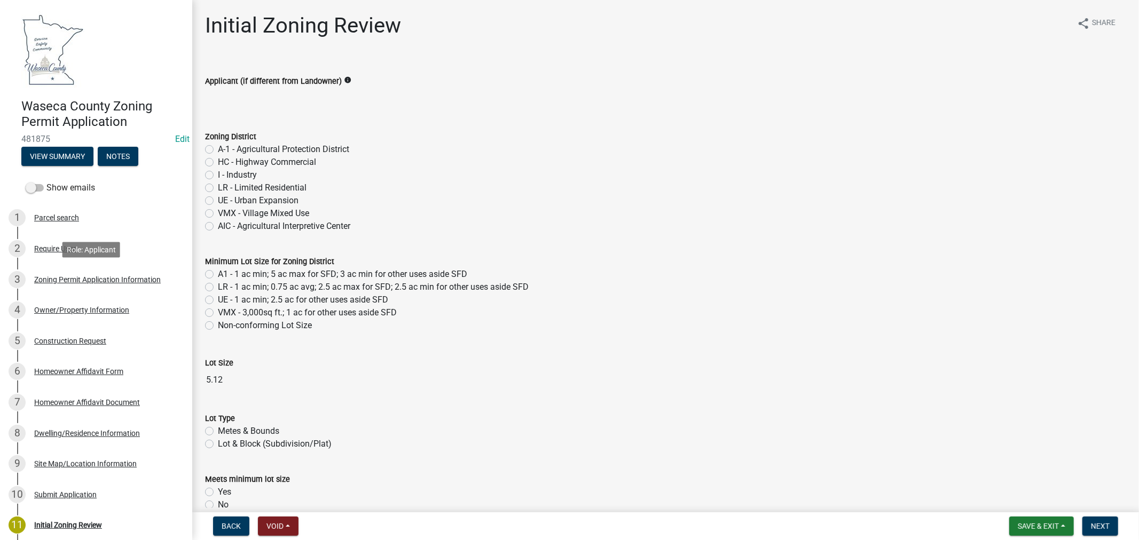
click at [62, 278] on div "Zoning Permit Application Information" at bounding box center [97, 279] width 127 height 7
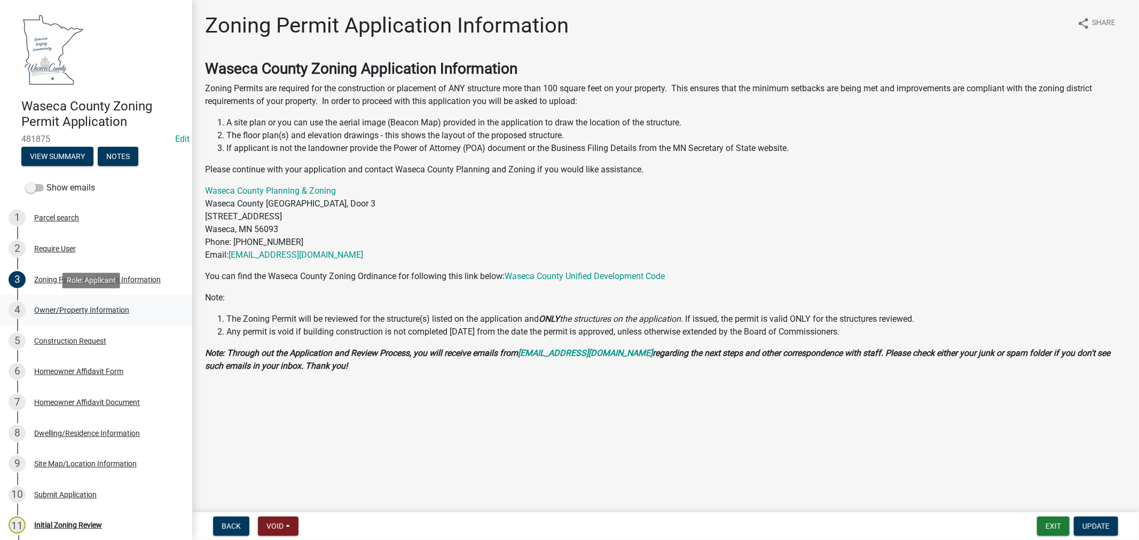
click at [49, 307] on div "Owner/Property Information" at bounding box center [81, 309] width 95 height 7
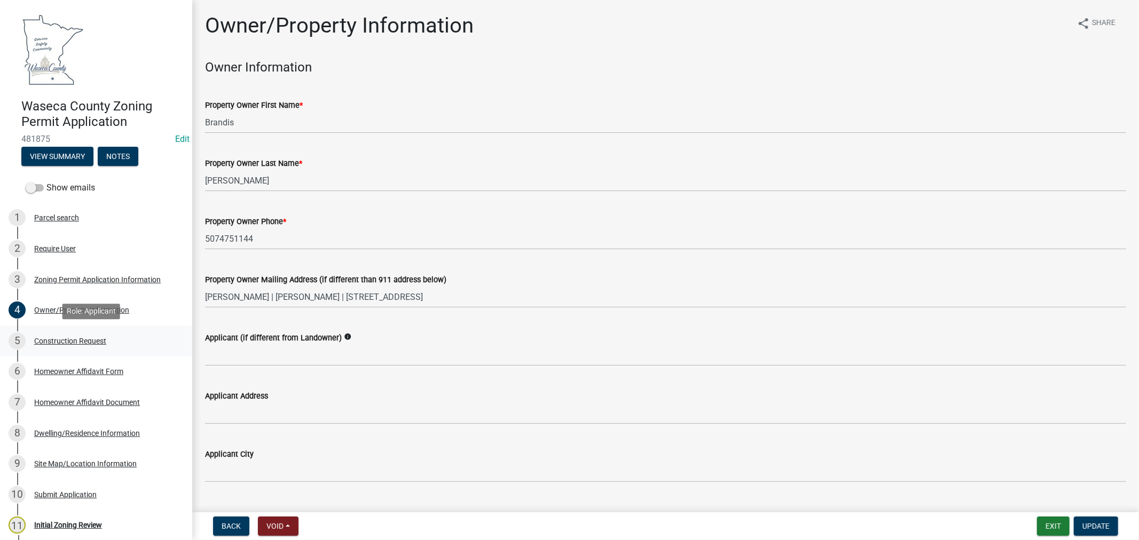
click at [61, 339] on div "Construction Request" at bounding box center [70, 340] width 72 height 7
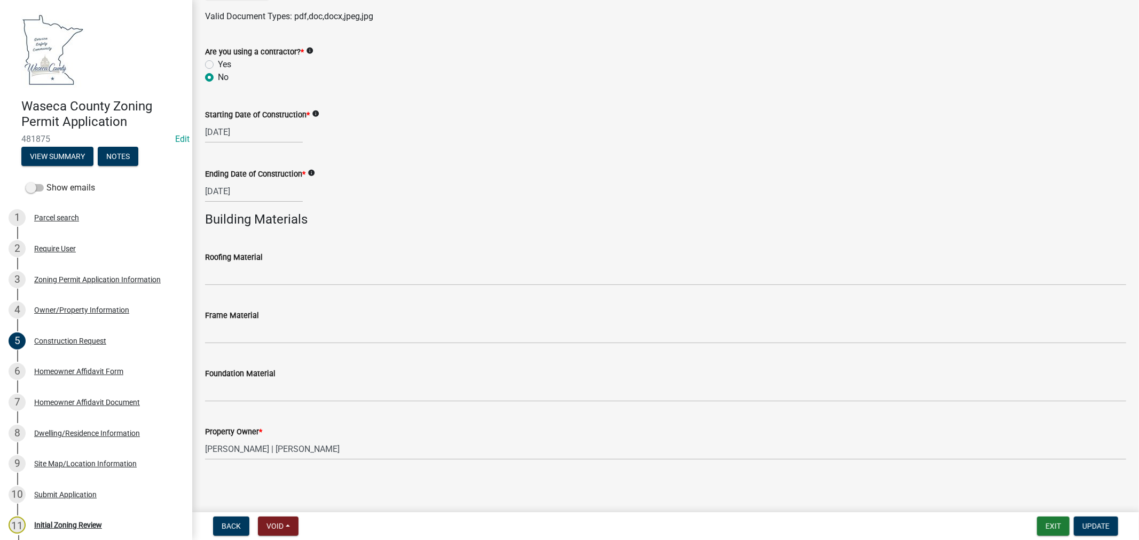
scroll to position [598, 0]
click at [79, 370] on div "Homeowner Affidavit Form" at bounding box center [78, 371] width 89 height 7
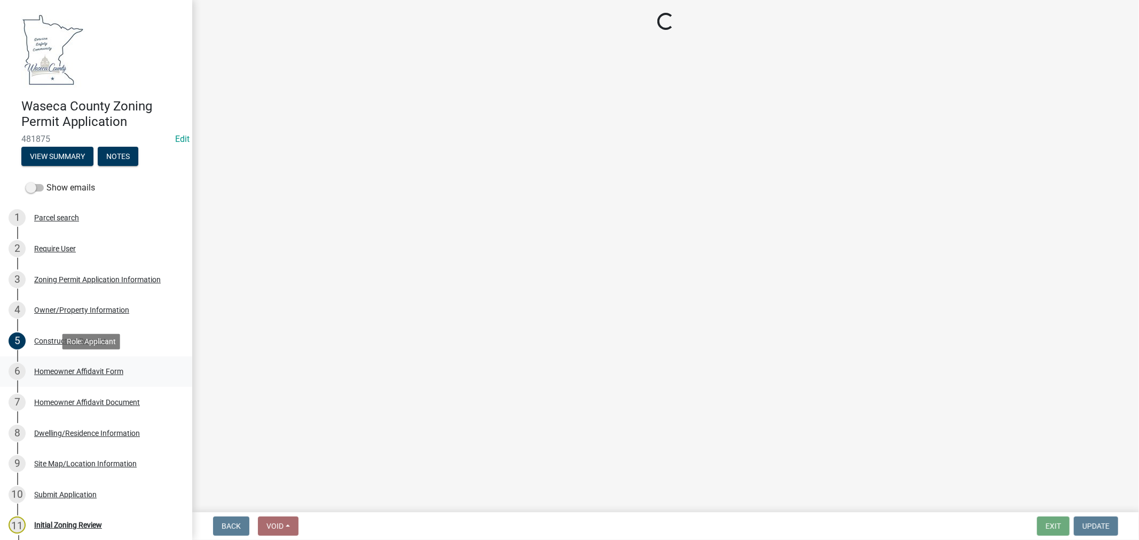
scroll to position [0, 0]
click at [62, 432] on div "Dwelling/Residence Information" at bounding box center [87, 433] width 106 height 7
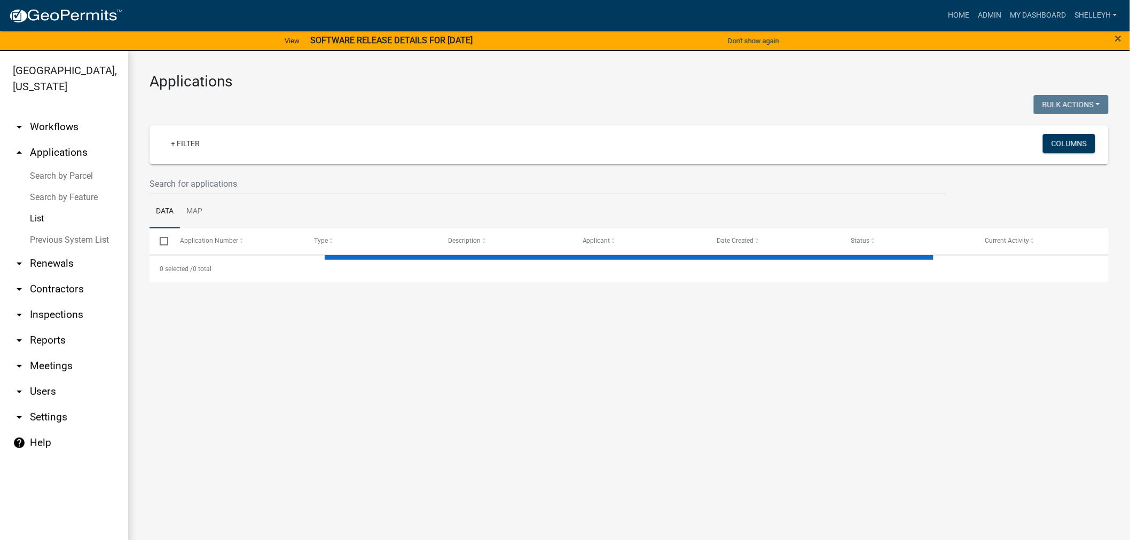
select select "1: 25"
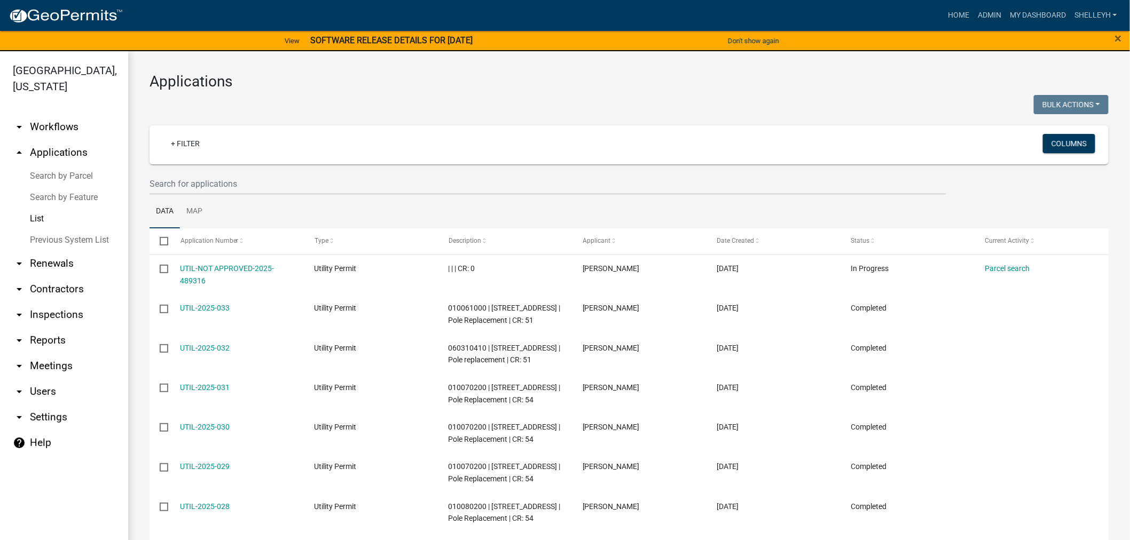
click at [265, 172] on wm-filter-builder "+ Filter Columns" at bounding box center [628, 159] width 959 height 69
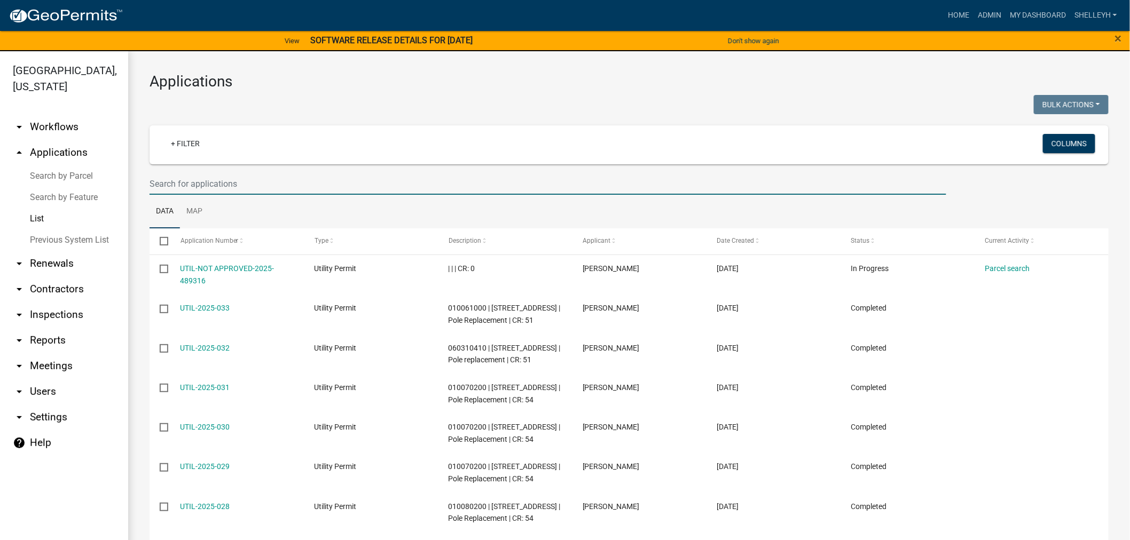
click at [215, 178] on input "text" at bounding box center [547, 184] width 796 height 22
type input "[PERSON_NAME]"
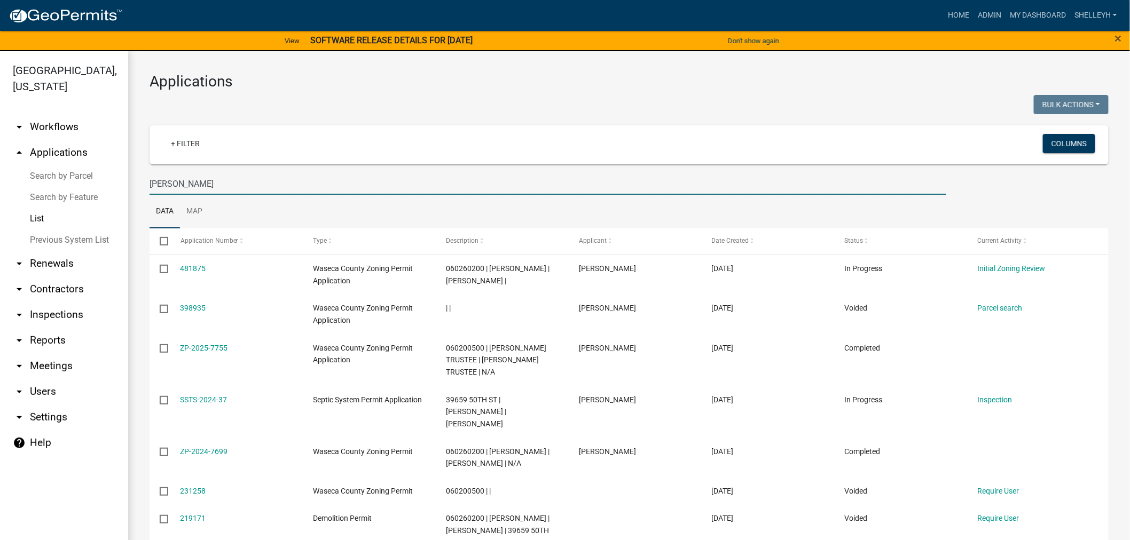
drag, startPoint x: 193, startPoint y: 182, endPoint x: 132, endPoint y: 185, distance: 61.4
click at [132, 185] on div "Applications Bulk Actions Void Expire Lock Withdraw + Filter Columns [PERSON_NA…" at bounding box center [628, 330] width 1001 height 558
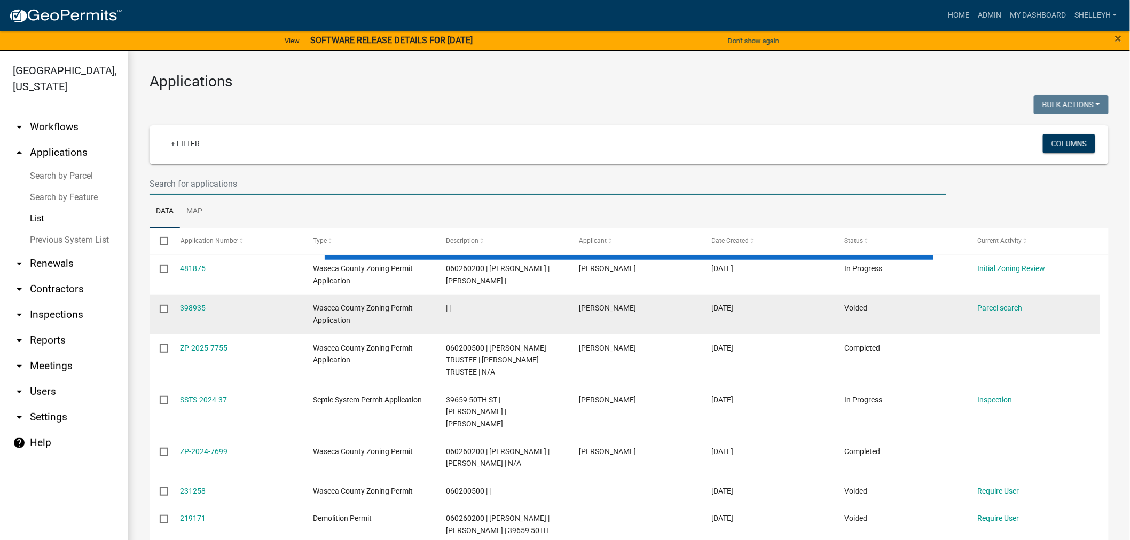
select select "1: 25"
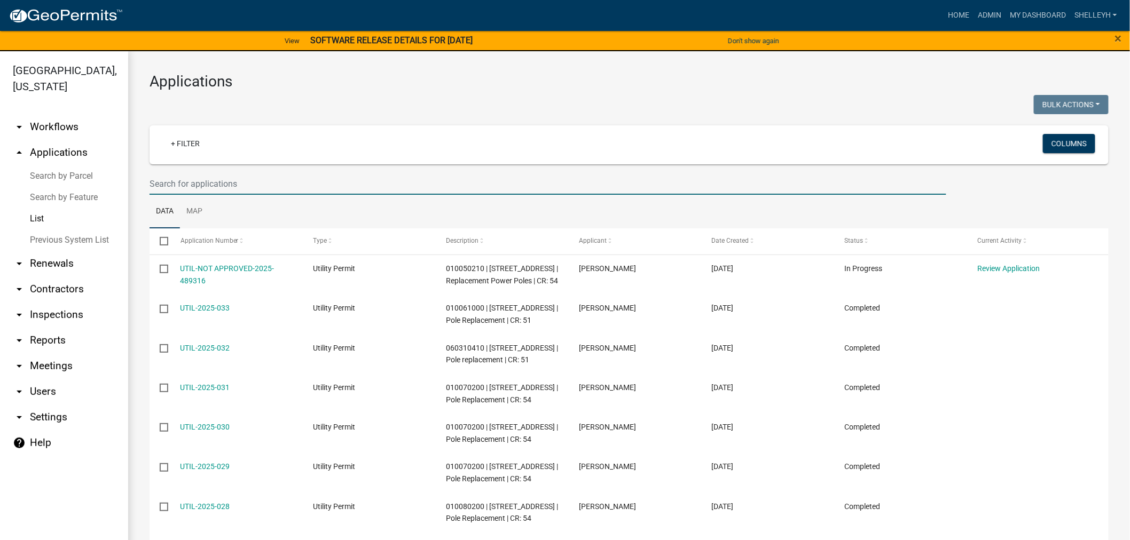
click at [198, 182] on input "text" at bounding box center [547, 184] width 796 height 22
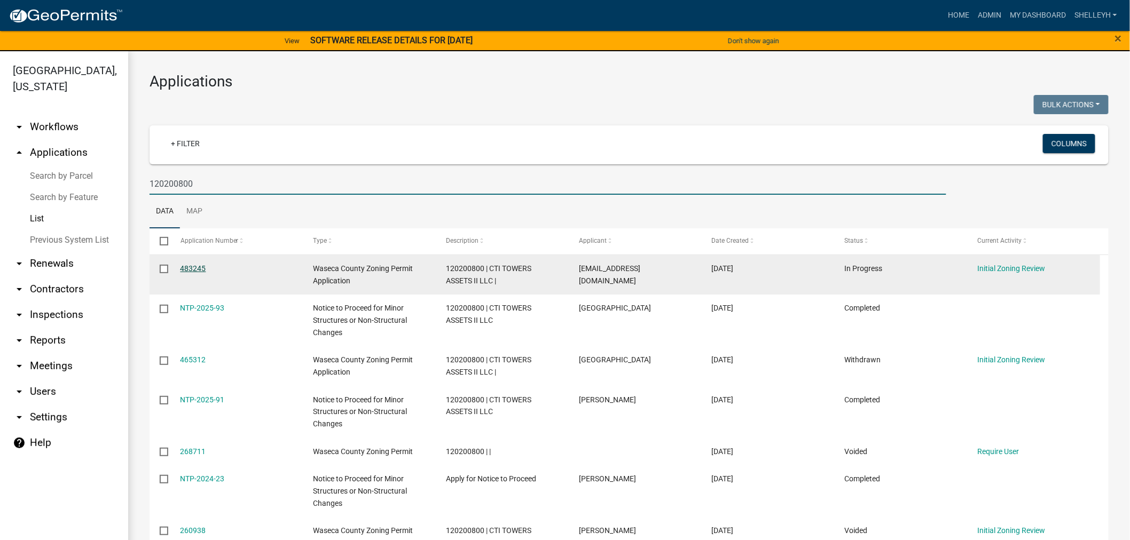
type input "120200800"
click at [186, 267] on link "483245" at bounding box center [193, 268] width 26 height 9
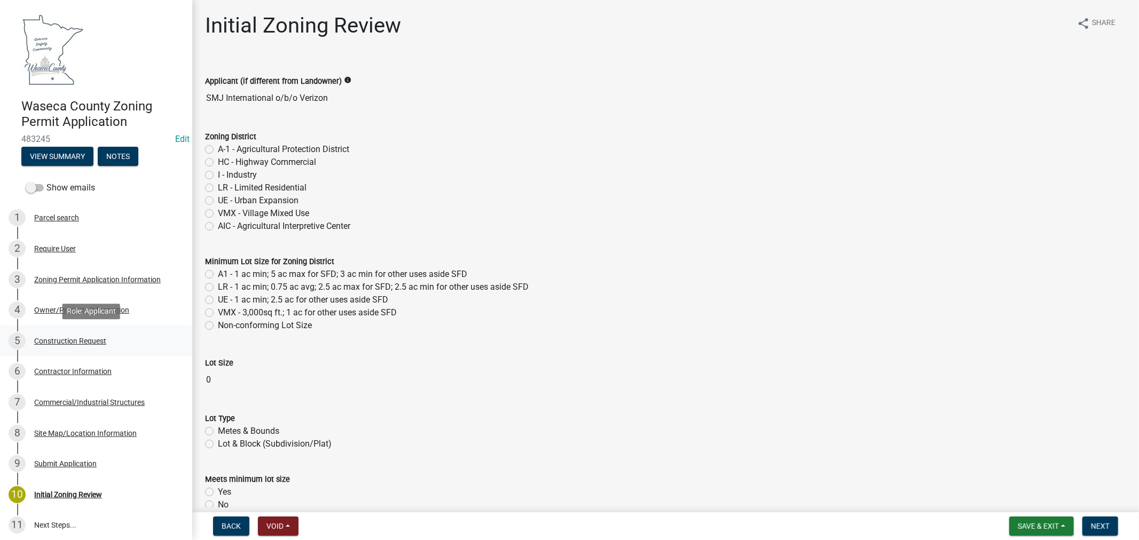
click at [92, 341] on div "Construction Request" at bounding box center [70, 340] width 72 height 7
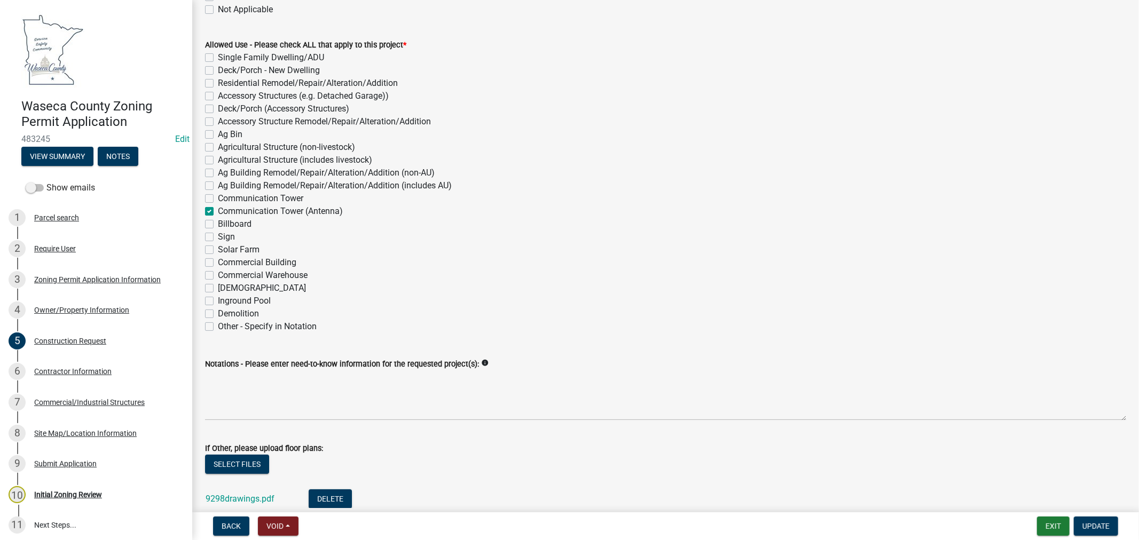
scroll to position [237, 0]
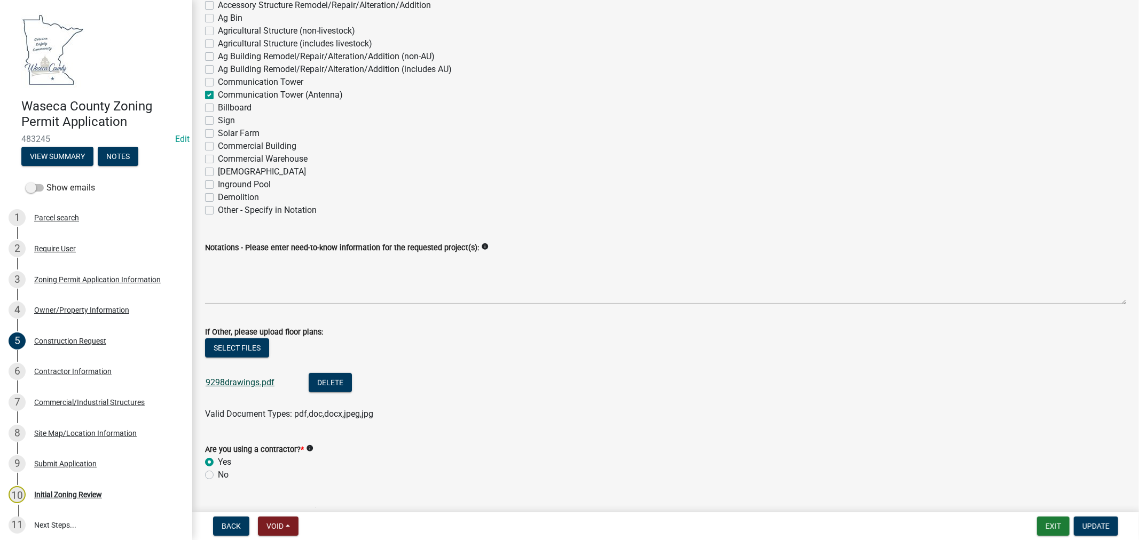
click at [231, 377] on link "9298drawings.pdf" at bounding box center [240, 382] width 69 height 10
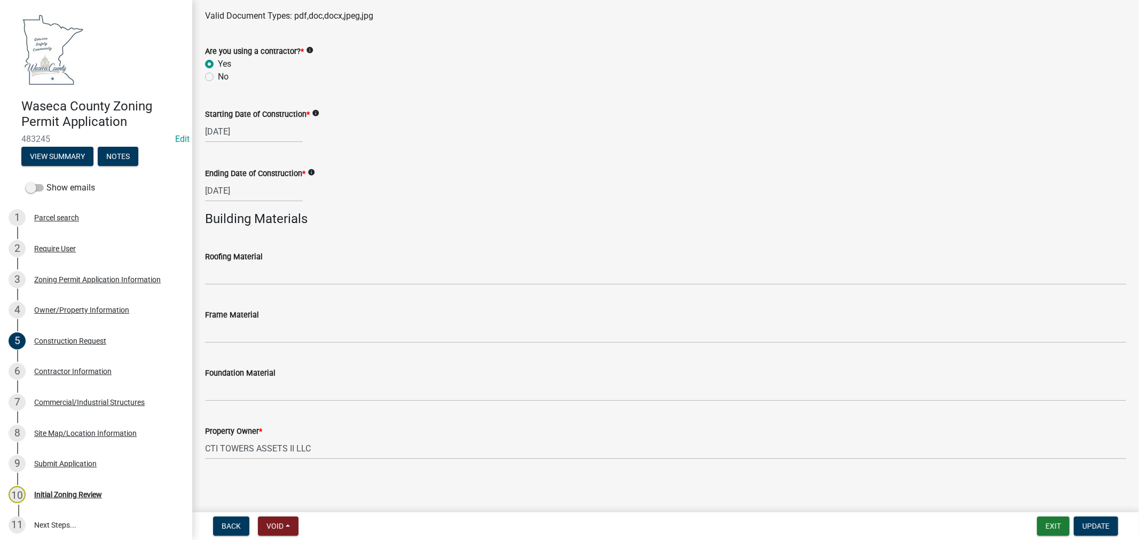
scroll to position [636, 0]
drag, startPoint x: 50, startPoint y: 400, endPoint x: 275, endPoint y: 324, distance: 238.5
click at [51, 400] on div "Commercial/Industrial Structures" at bounding box center [89, 402] width 111 height 7
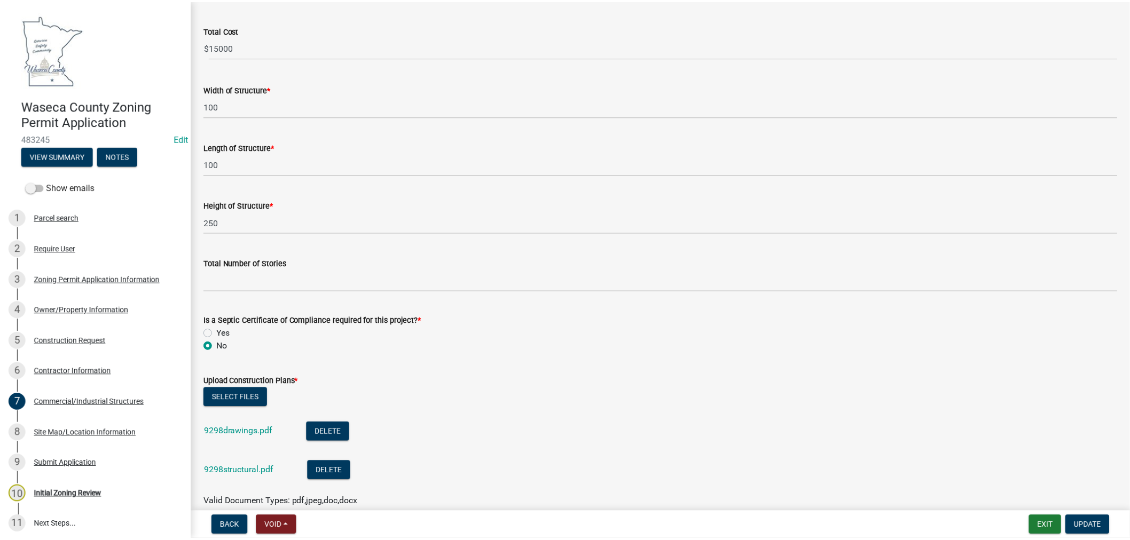
scroll to position [0, 0]
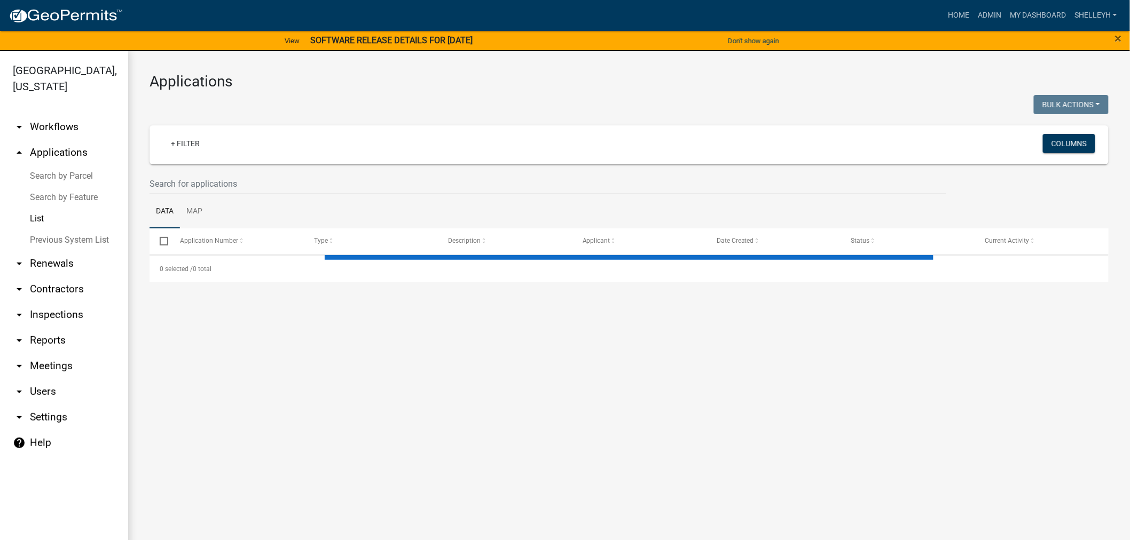
select select "1: 25"
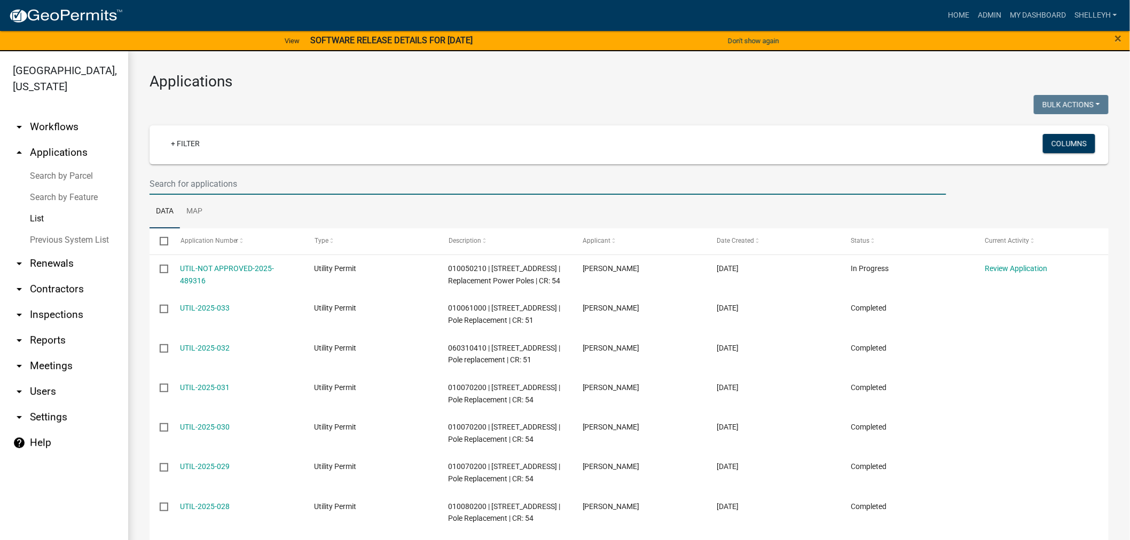
click at [209, 184] on input "text" at bounding box center [547, 184] width 796 height 22
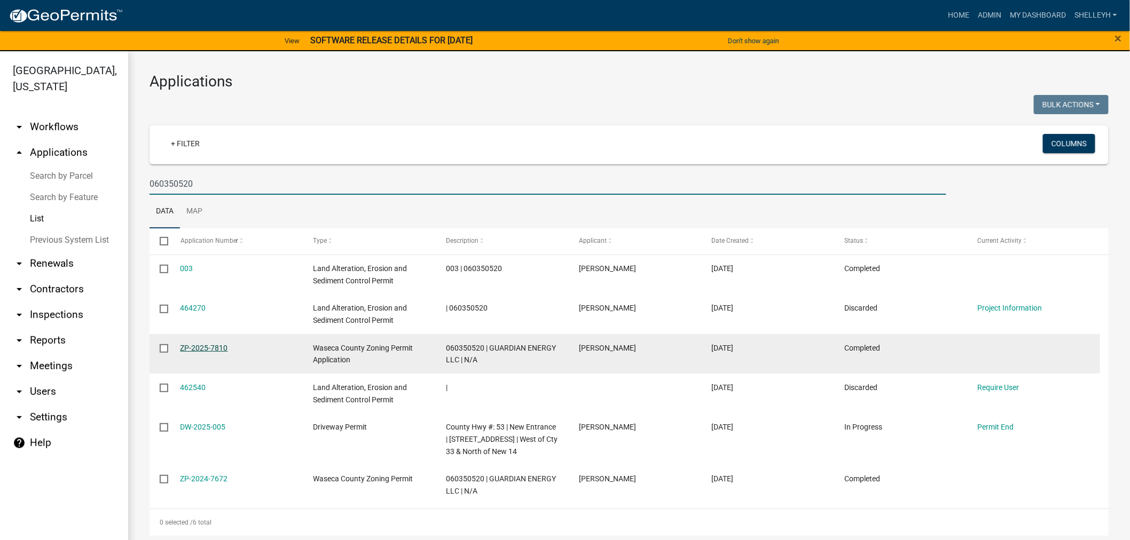
type input "060350520"
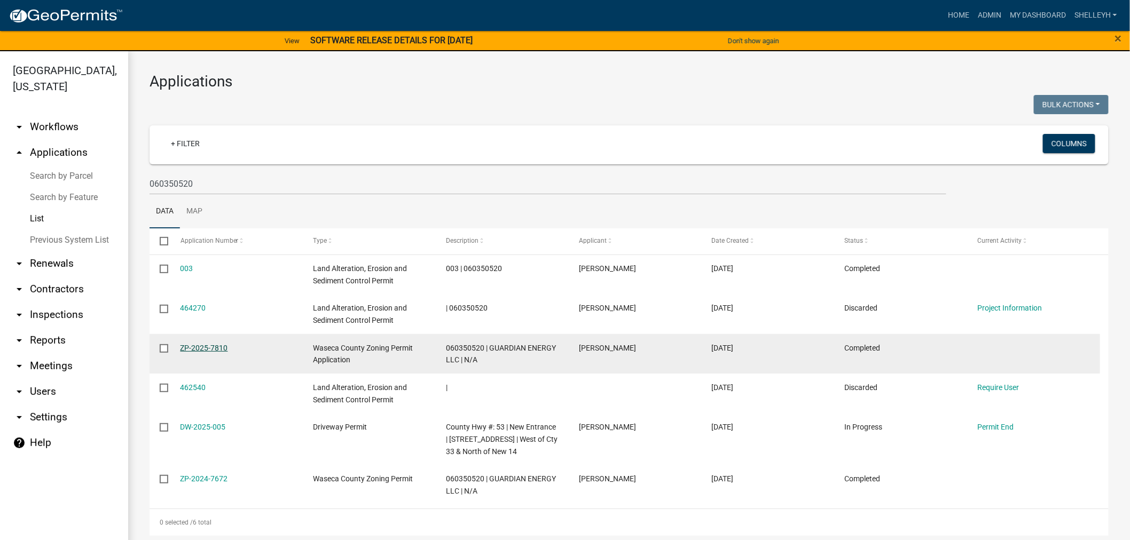
click at [201, 348] on link "ZP-2025-7810" at bounding box center [204, 348] width 48 height 9
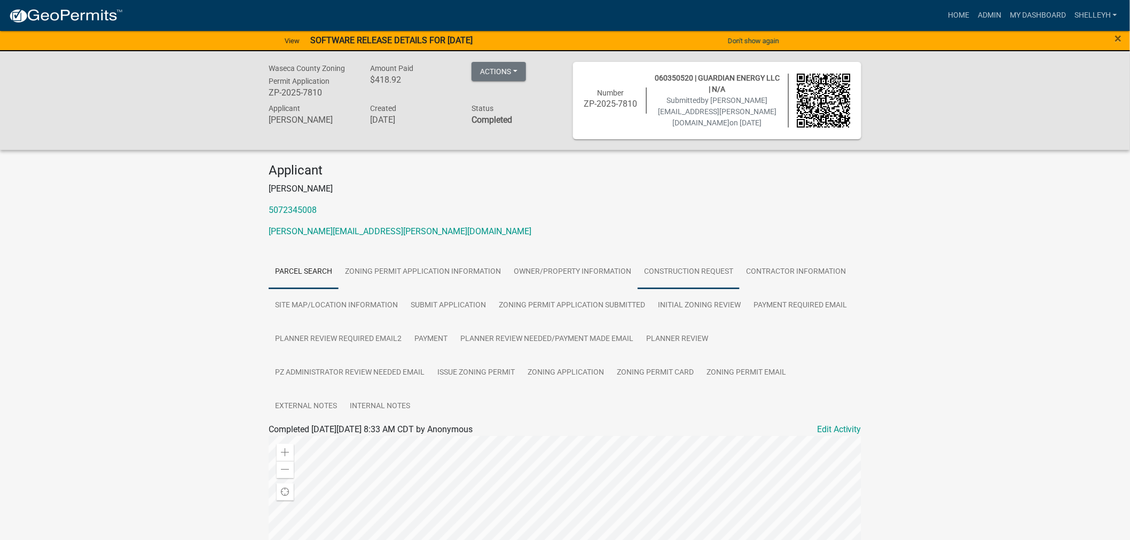
click at [690, 274] on link "Construction Request" at bounding box center [688, 272] width 102 height 34
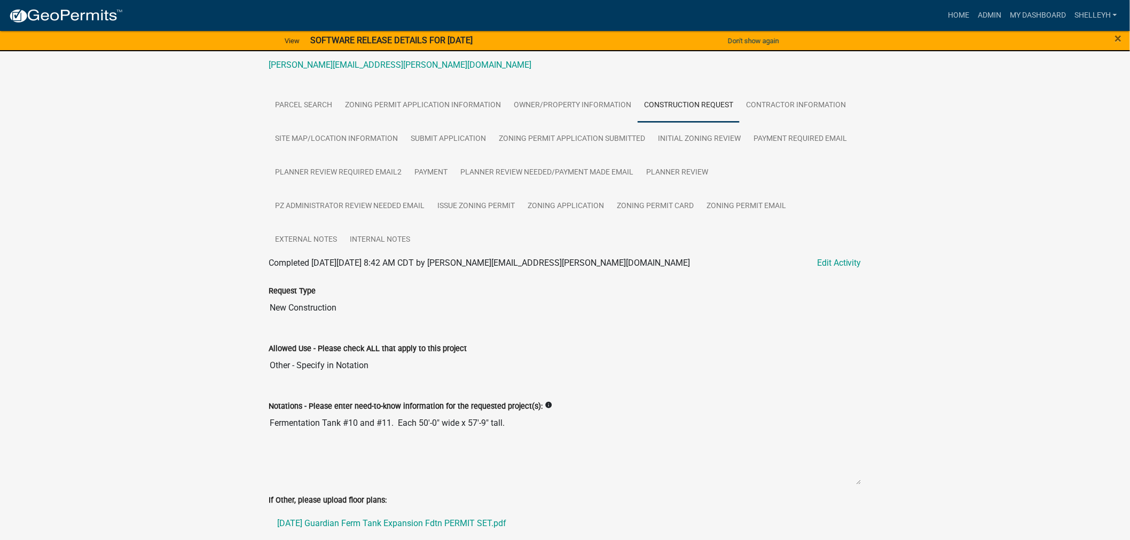
scroll to position [296, 0]
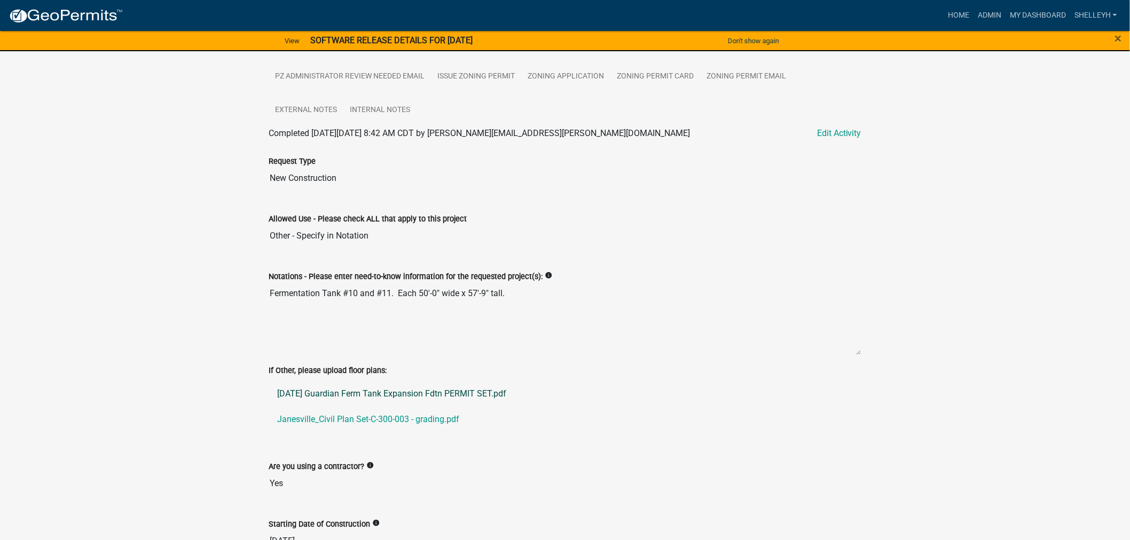
click at [398, 390] on link "[DATE] Guardian Ferm Tank Expansion Fdtn PERMIT SET.pdf" at bounding box center [565, 394] width 593 height 26
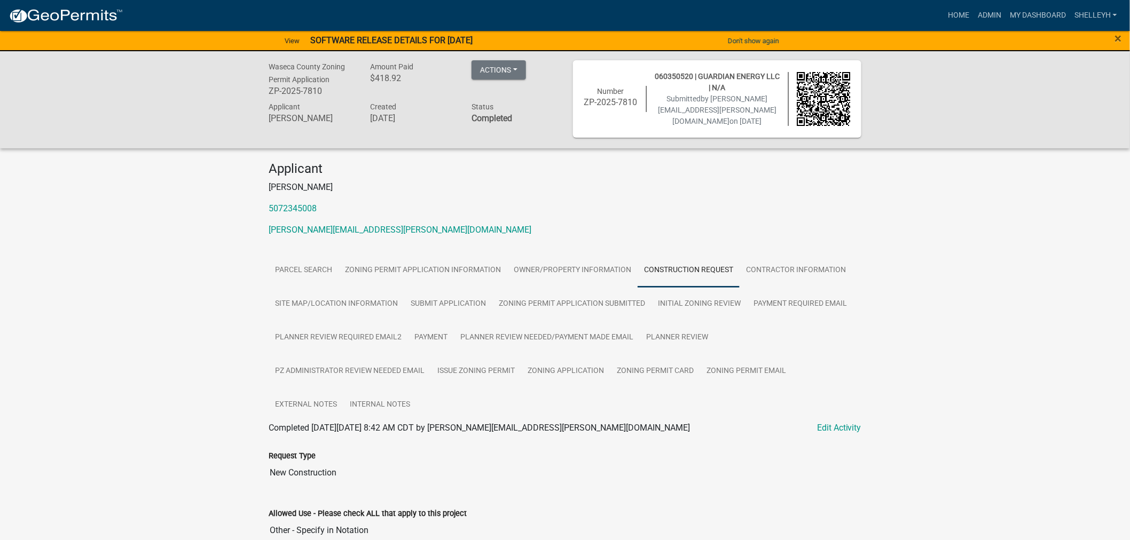
scroll to position [0, 0]
click at [569, 374] on link "Zoning Application" at bounding box center [565, 373] width 89 height 34
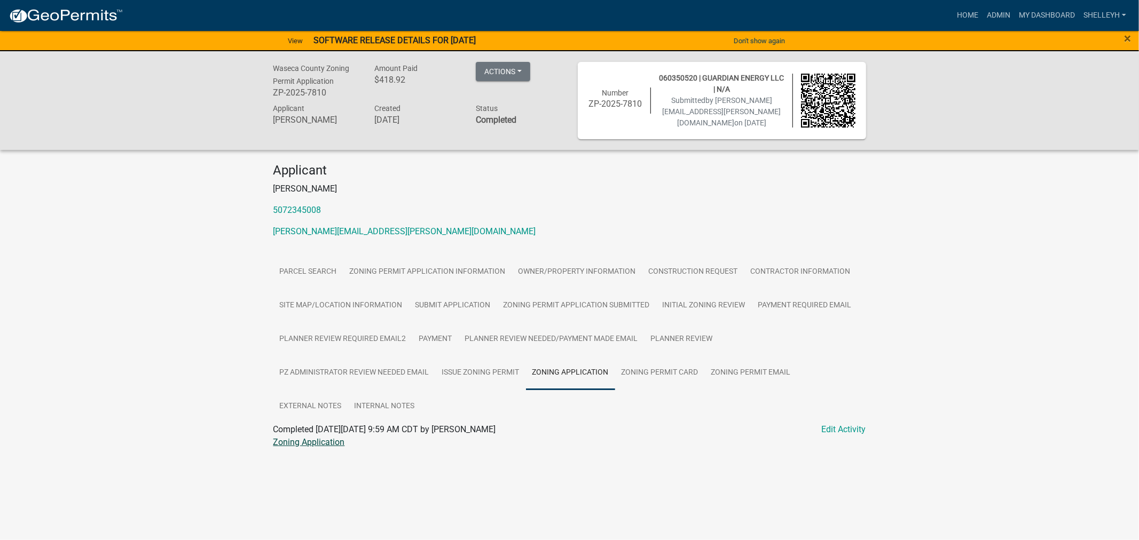
click at [337, 442] on link "Zoning Application" at bounding box center [309, 442] width 72 height 10
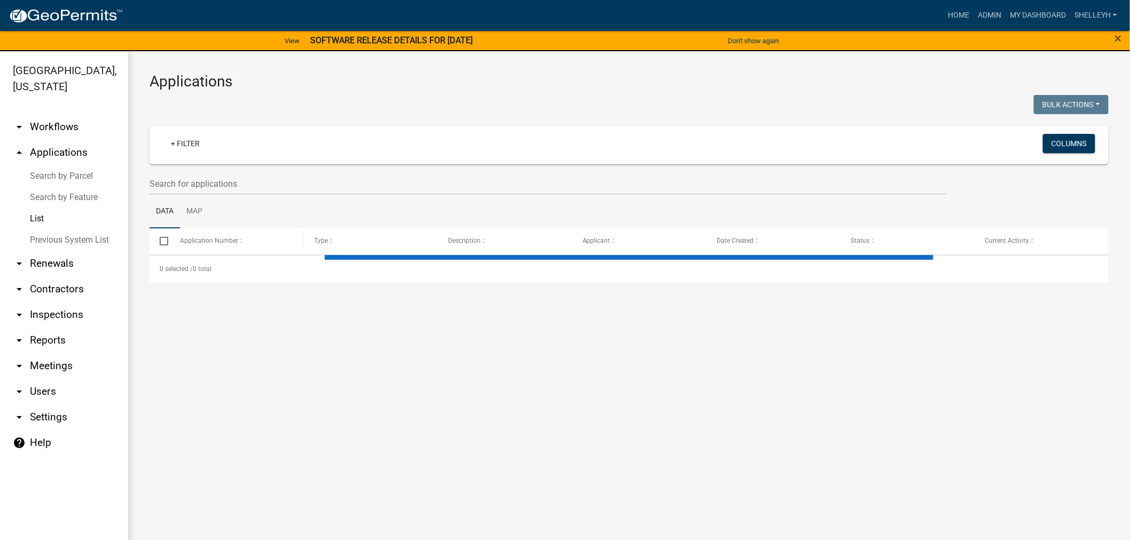
select select "1: 25"
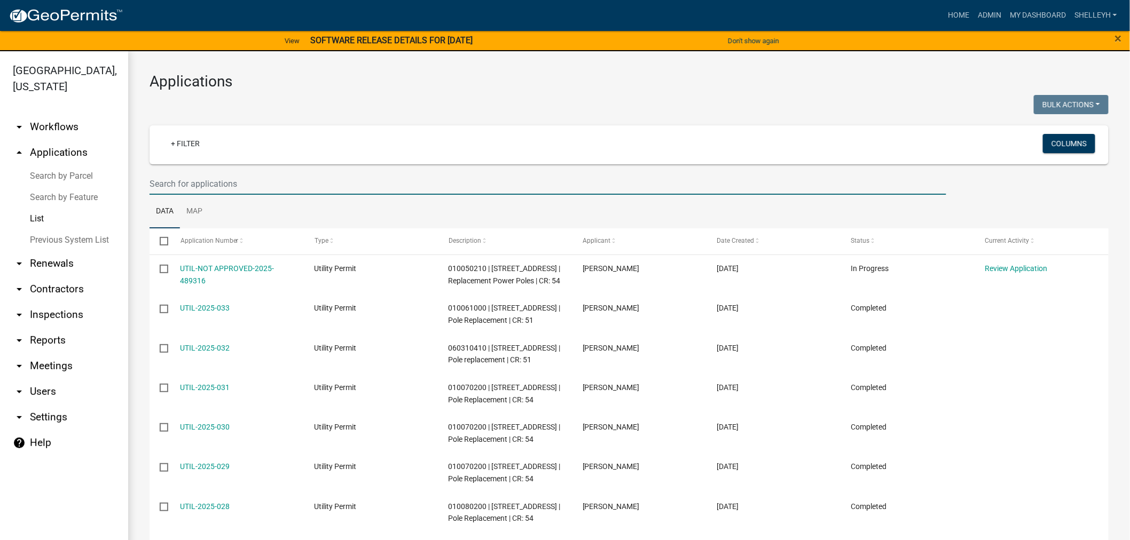
click at [189, 179] on input "text" at bounding box center [547, 184] width 796 height 22
type input "090360800"
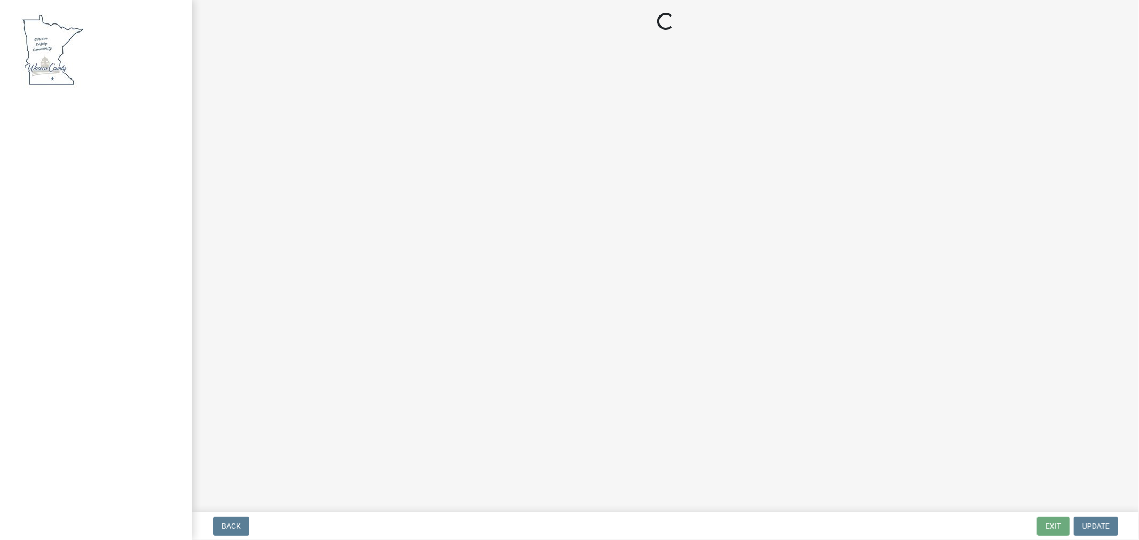
select select "3: 3"
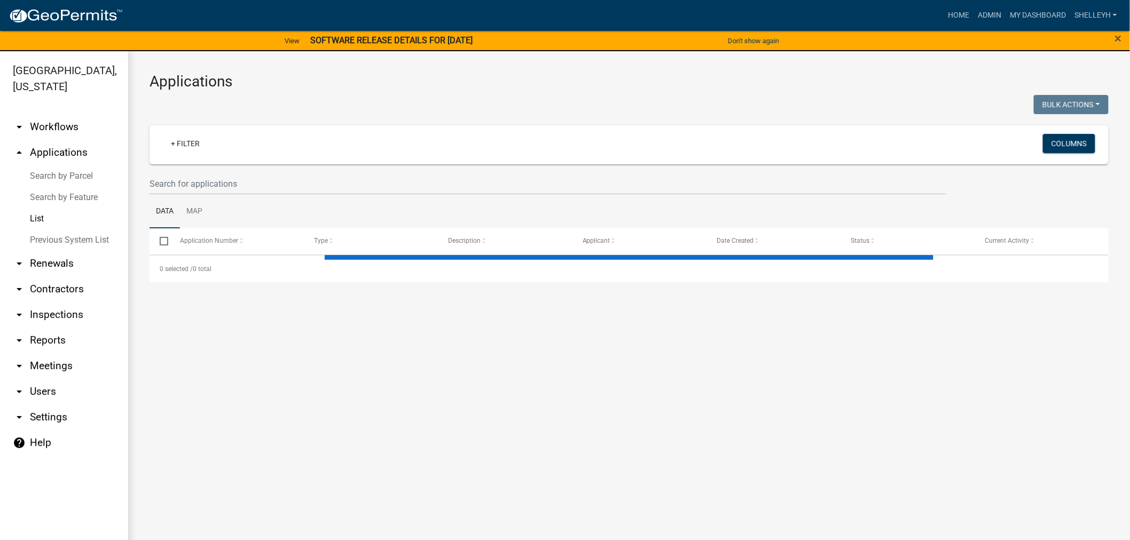
select select "1: 25"
